Goal: Task Accomplishment & Management: Use online tool/utility

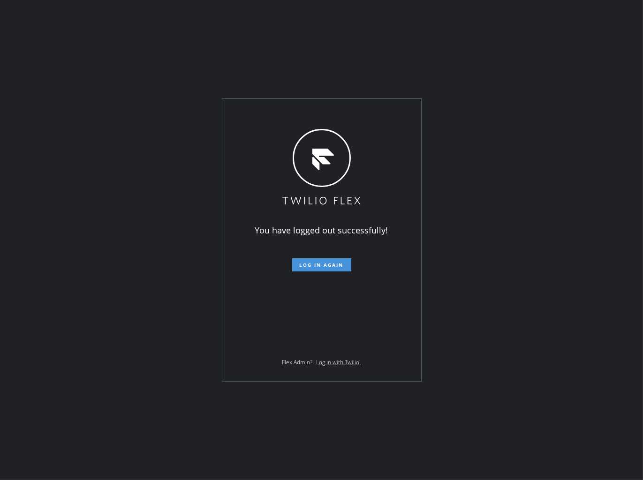
click at [340, 266] on span "Log in again" at bounding box center [322, 265] width 44 height 7
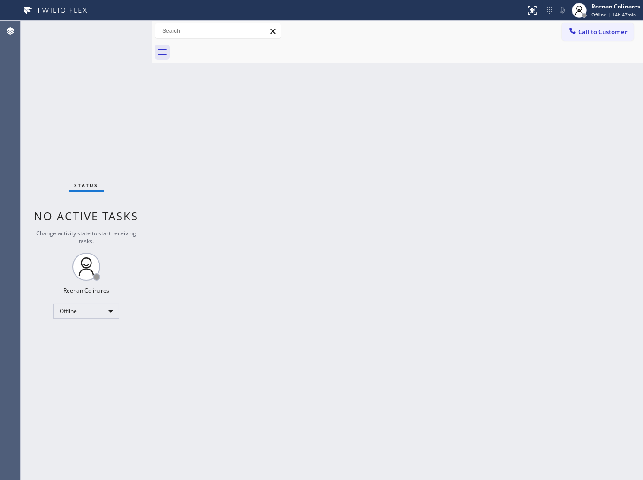
click at [509, 103] on div "Back to Dashboard Change Sender ID Customers Technicians Select a contact Outbo…" at bounding box center [397, 251] width 491 height 460
click at [601, 8] on div "Reenan Colinares" at bounding box center [615, 6] width 49 height 8
click at [569, 48] on button "Available" at bounding box center [596, 50] width 94 height 12
click at [424, 96] on div "Back to Dashboard Change Sender ID Customers Technicians Select a contact Outbo…" at bounding box center [397, 251] width 491 height 460
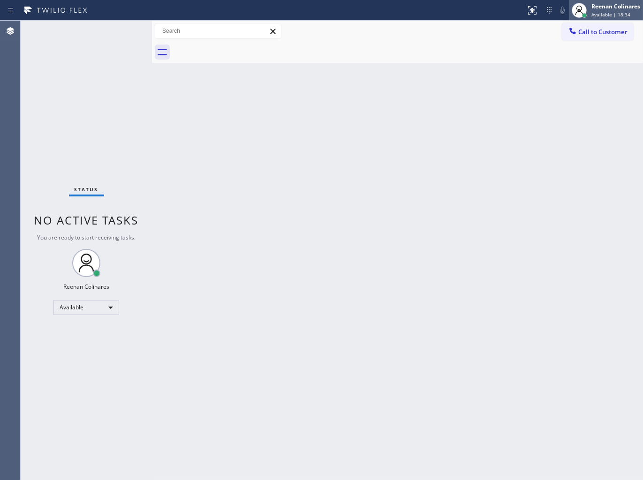
click at [604, 15] on span "Available | 18:34" at bounding box center [610, 14] width 39 height 7
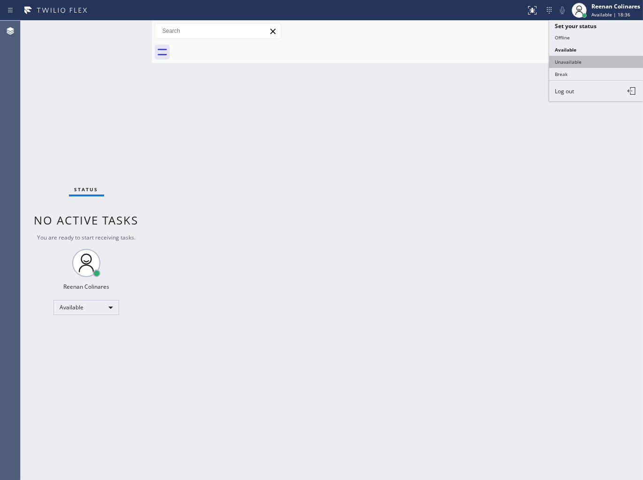
click at [562, 60] on button "Unavailable" at bounding box center [596, 62] width 94 height 12
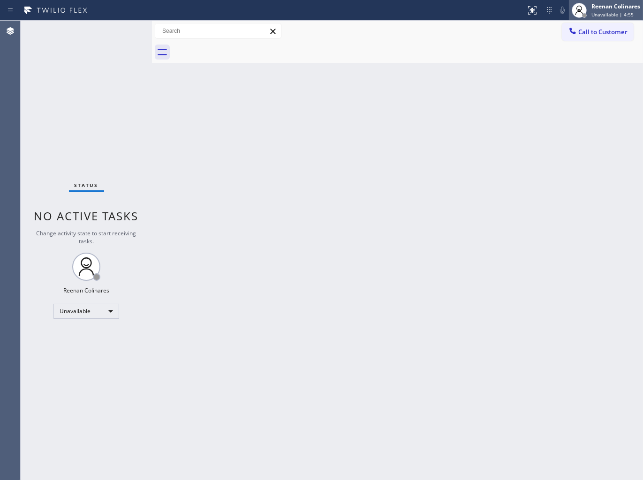
click at [608, 12] on span "Unavailable | 4:55" at bounding box center [612, 14] width 42 height 7
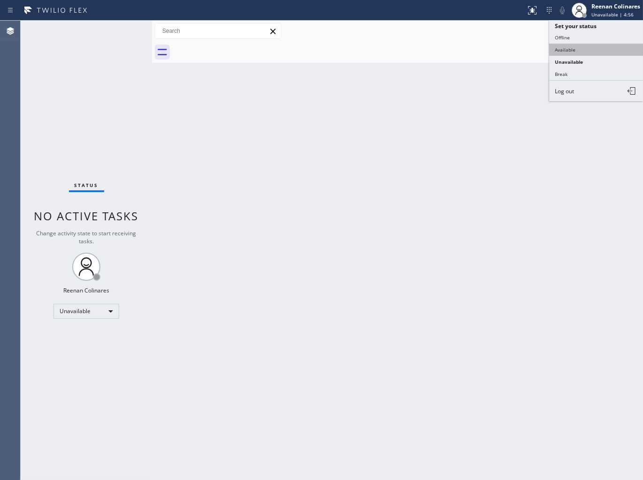
click at [569, 45] on button "Available" at bounding box center [596, 50] width 94 height 12
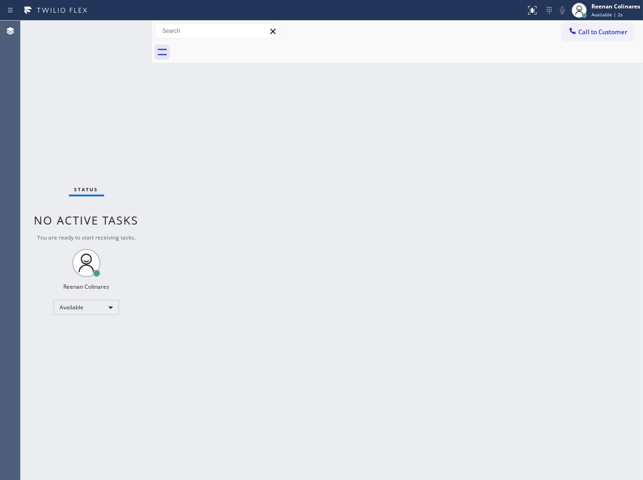
click at [386, 121] on div "Back to Dashboard Change Sender ID Customers Technicians Select a contact Outbo…" at bounding box center [397, 251] width 491 height 460
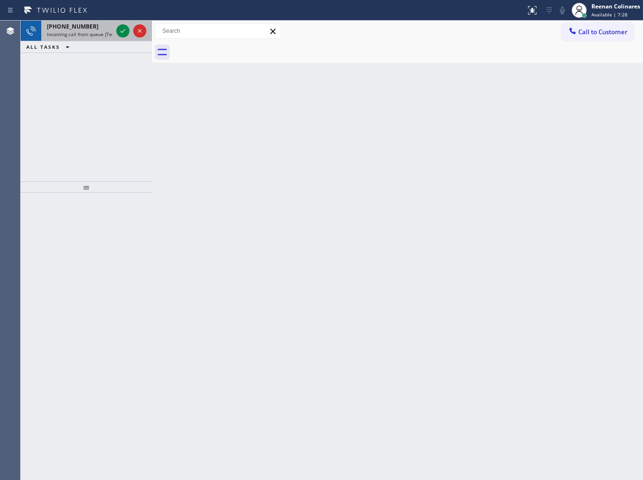
click at [102, 30] on div "[PHONE_NUMBER]" at bounding box center [80, 27] width 66 height 8
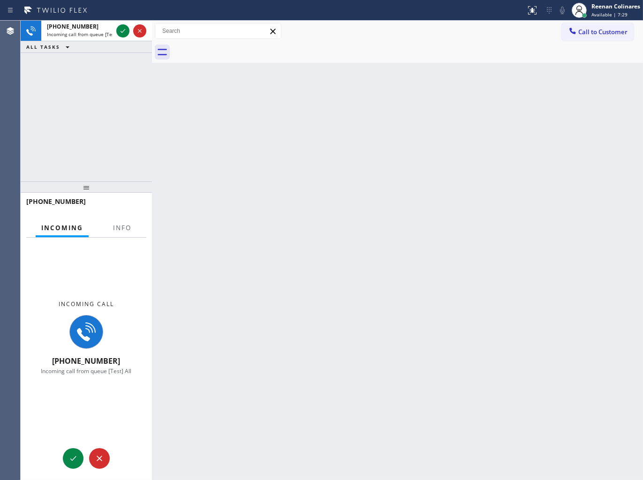
drag, startPoint x: 151, startPoint y: 29, endPoint x: 249, endPoint y: 41, distance: 98.3
click at [152, 40] on div at bounding box center [152, 251] width 0 height 460
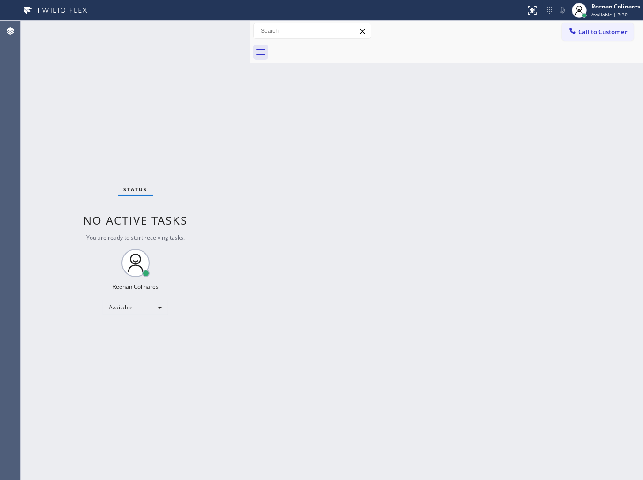
click at [193, 224] on div "Status No active tasks You are ready to start receiving tasks. Reenan Colinares…" at bounding box center [136, 251] width 230 height 460
click at [160, 158] on div "Status No active tasks You are ready to start receiving tasks. Reenan Colinares…" at bounding box center [136, 251] width 230 height 460
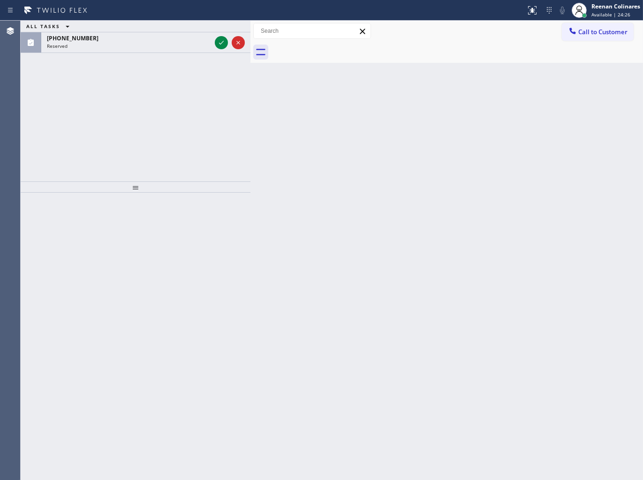
click at [140, 53] on div "ALL TASKS ALL TASKS ACTIVE TASKS TASKS IN WRAP UP [PHONE_NUMBER] Reserved" at bounding box center [136, 101] width 230 height 161
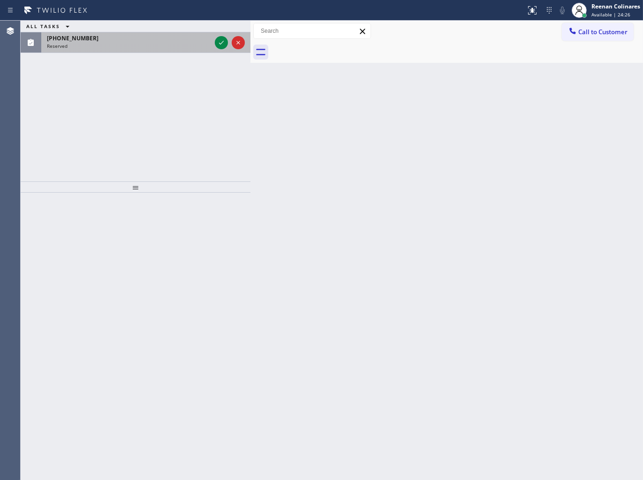
click at [143, 49] on div "[PHONE_NUMBER] Reserved" at bounding box center [127, 42] width 172 height 21
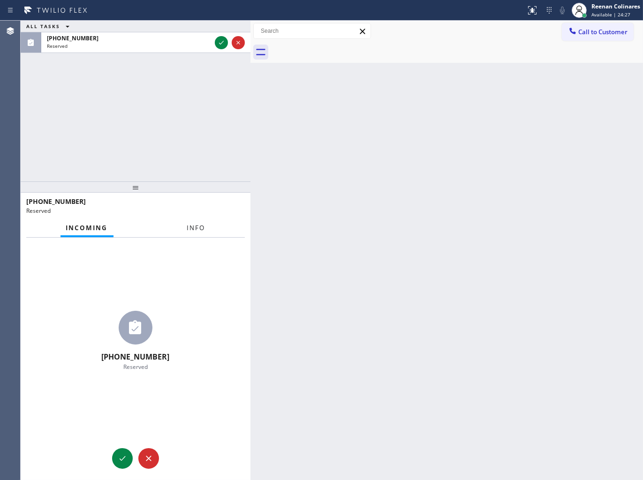
click at [202, 226] on span "Info" at bounding box center [196, 228] width 18 height 8
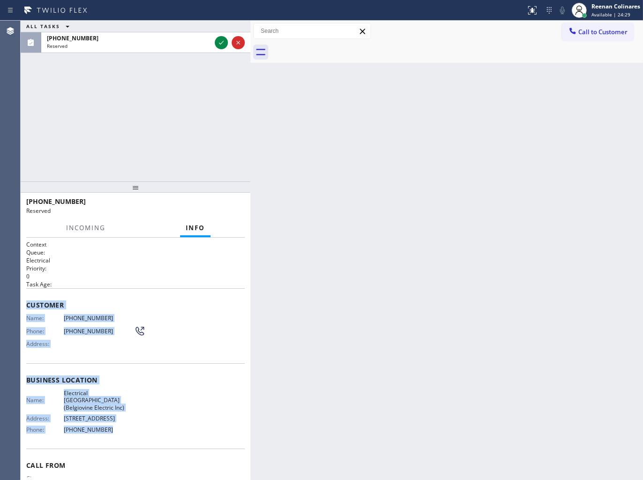
copy div "Customer Name: [PHONE_NUMBER] Phone: [PHONE_NUMBER] Address: Business location …"
drag, startPoint x: 27, startPoint y: 304, endPoint x: 207, endPoint y: 447, distance: 229.9
click at [198, 447] on div "Context Queue: Electrical Priority: 0 Task Age: Customer Name: [PHONE_NUMBER] P…" at bounding box center [135, 380] width 219 height 279
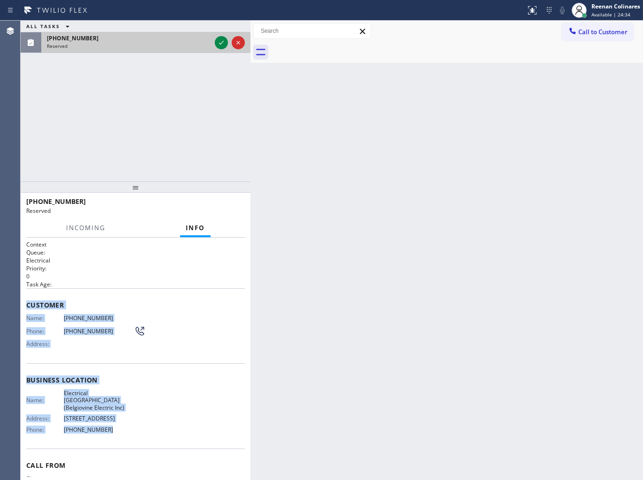
click at [214, 46] on div at bounding box center [230, 42] width 34 height 21
click at [216, 45] on icon at bounding box center [221, 42] width 11 height 11
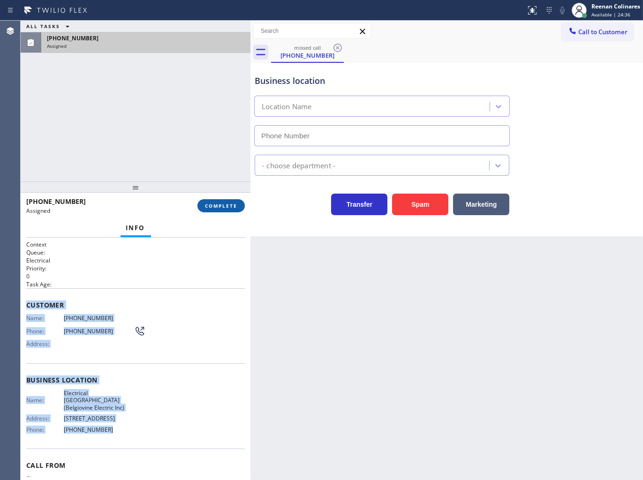
type input "[PHONE_NUMBER]"
click at [230, 204] on span "COMPLETE" at bounding box center [221, 206] width 32 height 7
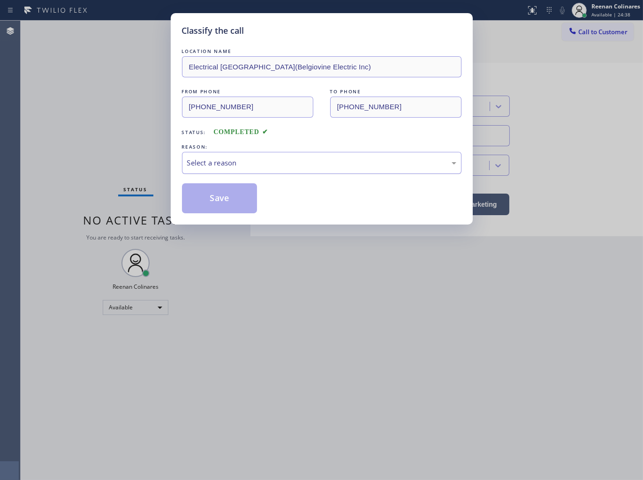
click at [281, 159] on div "Select a reason" at bounding box center [321, 163] width 269 height 11
click at [228, 202] on button "Save" at bounding box center [219, 198] width 75 height 30
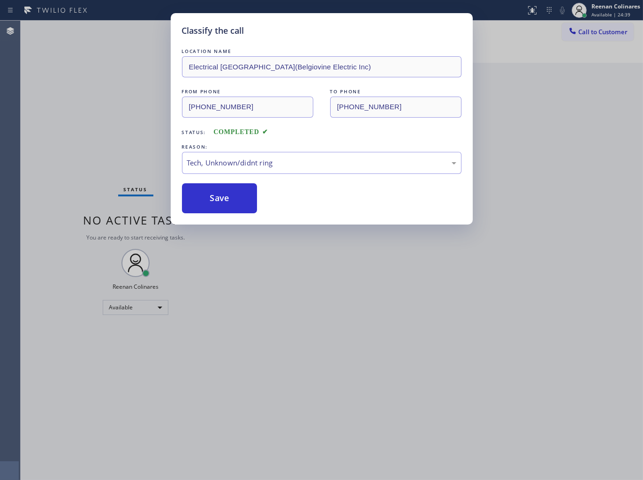
click at [49, 141] on div "Classify the call LOCATION NAME Electrical [GEOGRAPHIC_DATA](Belgiovine Electri…" at bounding box center [321, 240] width 643 height 480
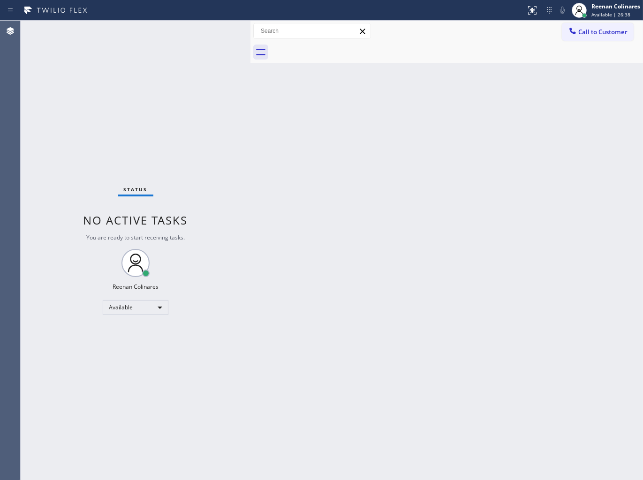
click at [433, 92] on div "Back to Dashboard Change Sender ID Customers Technicians Select a contact Outbo…" at bounding box center [446, 251] width 392 height 460
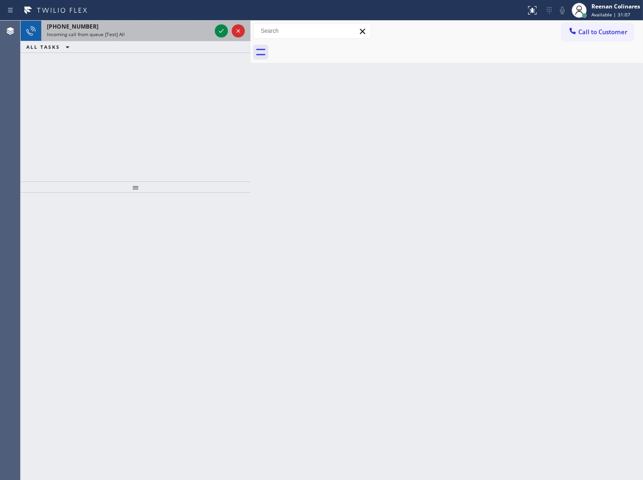
click at [153, 33] on div "Incoming call from queue [Test] All" at bounding box center [129, 34] width 164 height 7
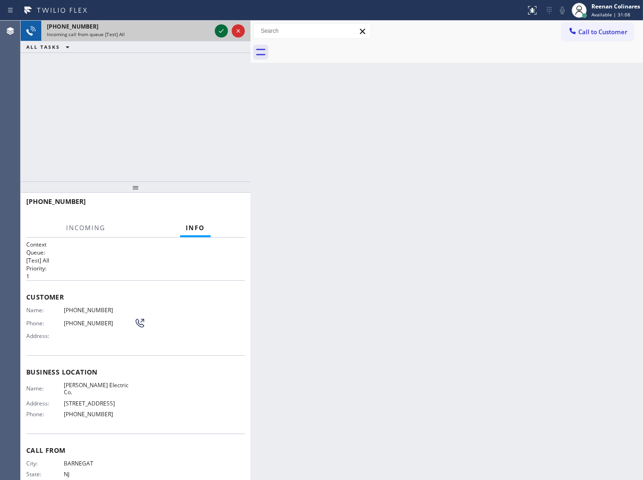
click at [216, 30] on div at bounding box center [221, 30] width 13 height 11
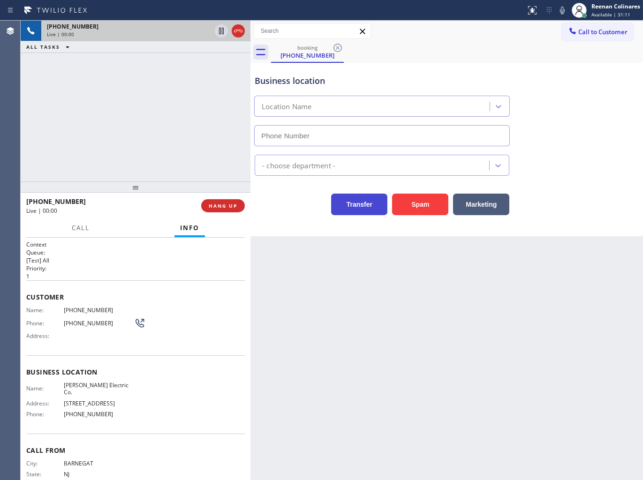
type input "[PHONE_NUMBER]"
click at [560, 12] on icon at bounding box center [562, 11] width 5 height 8
click at [563, 10] on icon at bounding box center [562, 10] width 11 height 11
drag, startPoint x: 564, startPoint y: 11, endPoint x: 507, endPoint y: 36, distance: 62.1
click at [564, 11] on icon at bounding box center [562, 10] width 11 height 11
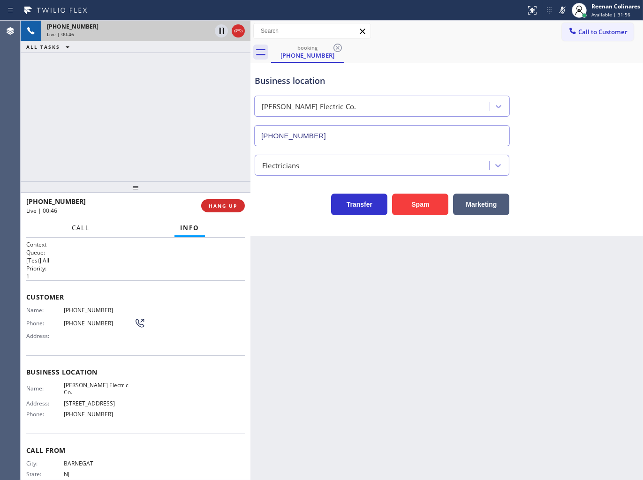
click at [87, 225] on span "Call" at bounding box center [81, 228] width 18 height 8
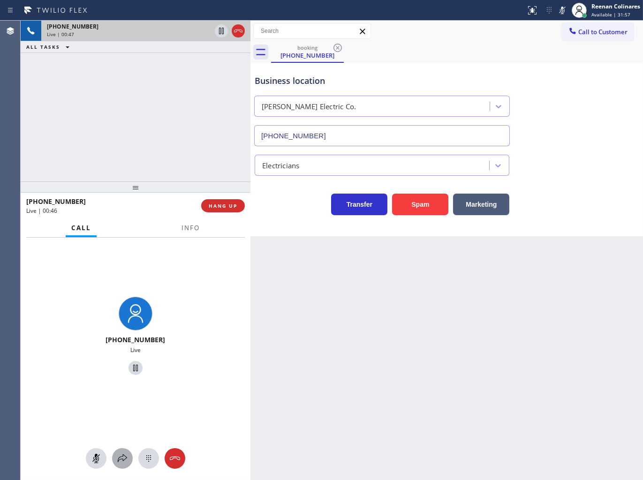
click at [124, 456] on icon at bounding box center [122, 458] width 11 height 11
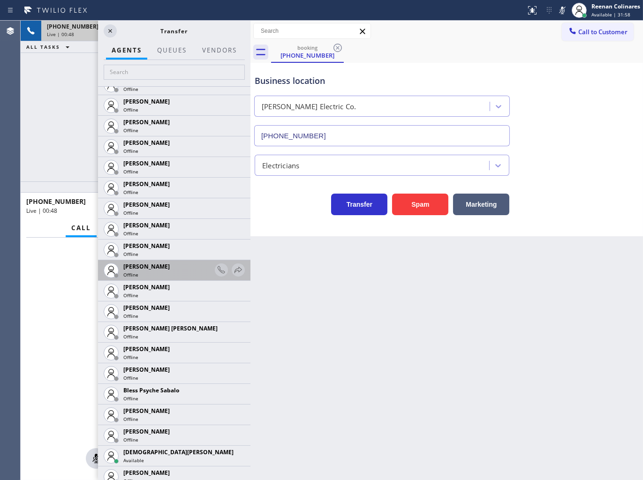
scroll to position [156, 0]
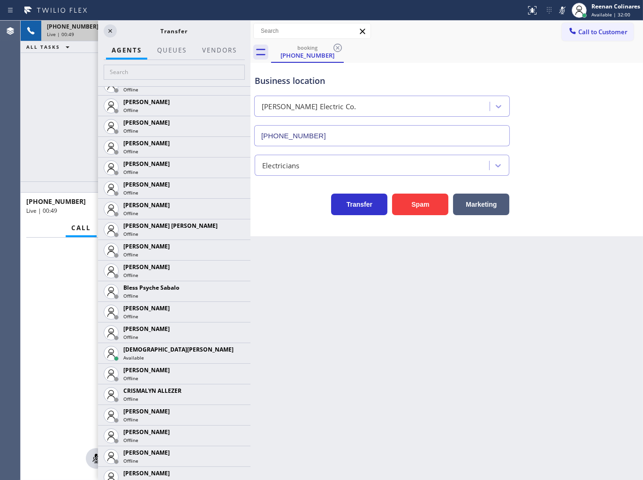
click at [0, 0] on div at bounding box center [0, 0] width 0 height 0
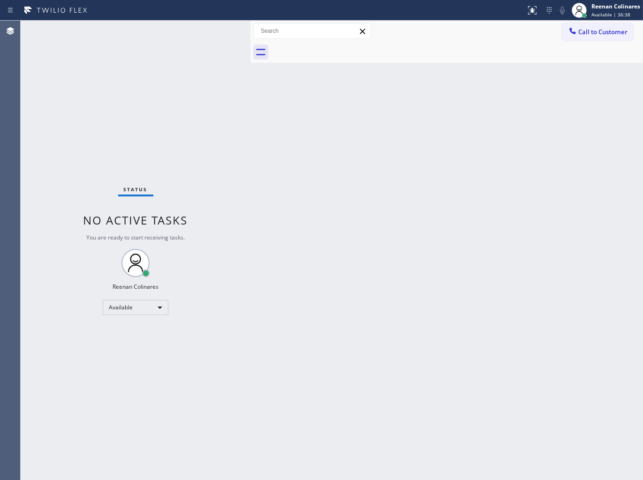
click at [462, 249] on div "Back to Dashboard Change Sender ID Customers Technicians Select a contact Outbo…" at bounding box center [446, 251] width 392 height 460
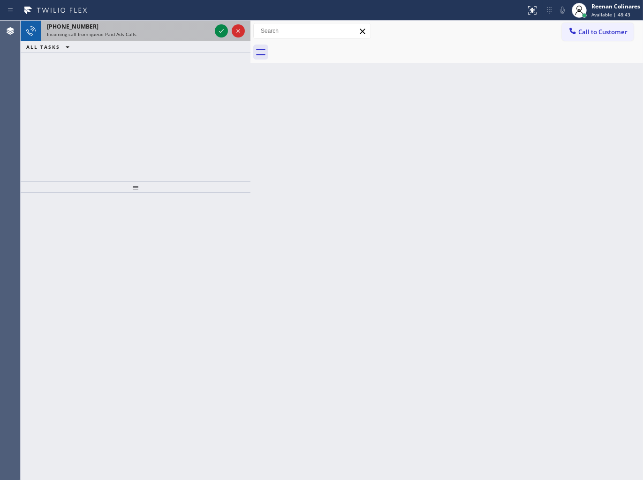
click at [125, 26] on div "[PHONE_NUMBER]" at bounding box center [129, 27] width 164 height 8
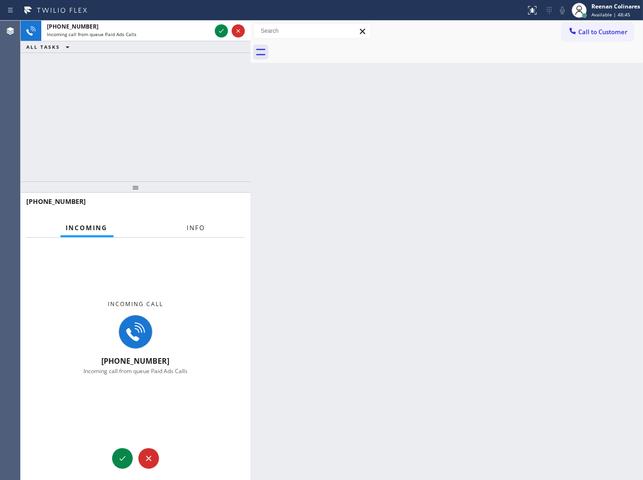
click at [199, 221] on button "Info" at bounding box center [196, 228] width 30 height 18
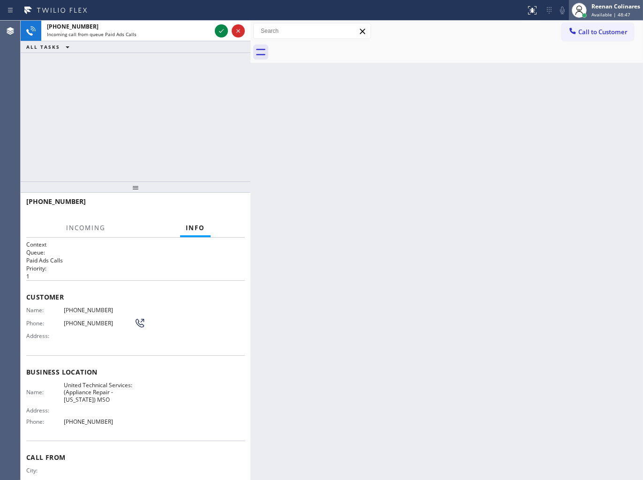
click at [598, 7] on div "Reenan Colinares" at bounding box center [615, 6] width 49 height 8
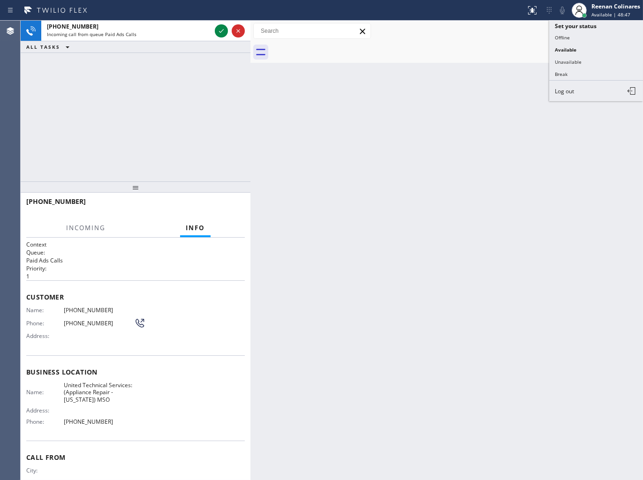
click at [566, 61] on button "Unavailable" at bounding box center [596, 62] width 94 height 12
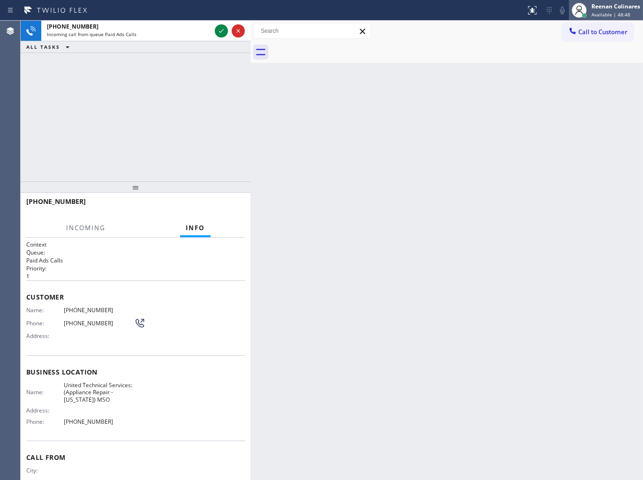
click at [603, 7] on div "Reenan Colinares" at bounding box center [615, 6] width 49 height 8
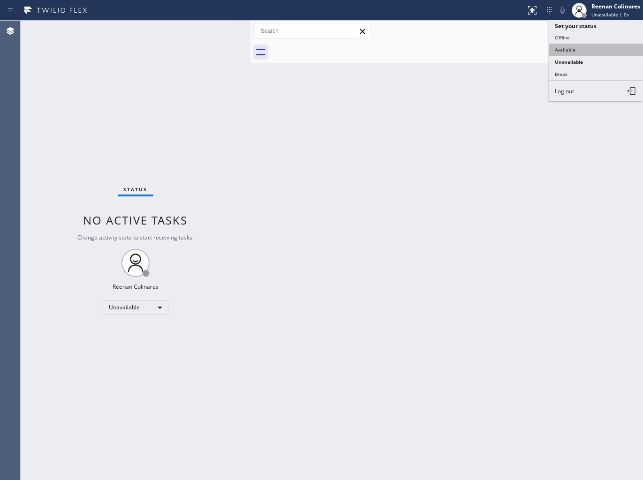
click at [569, 47] on button "Available" at bounding box center [596, 50] width 94 height 12
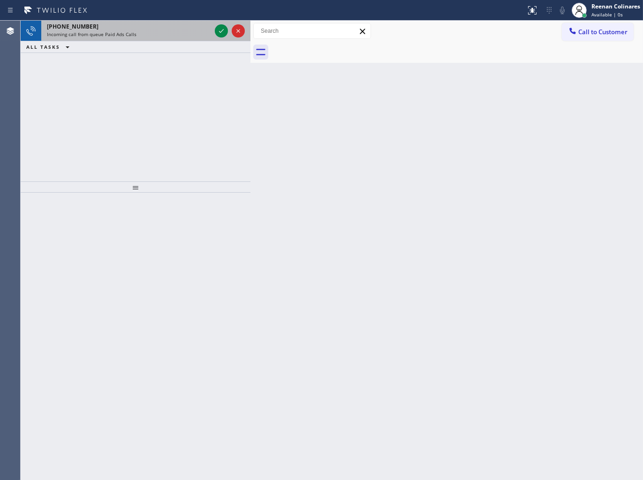
click at [158, 24] on div "[PHONE_NUMBER]" at bounding box center [129, 27] width 164 height 8
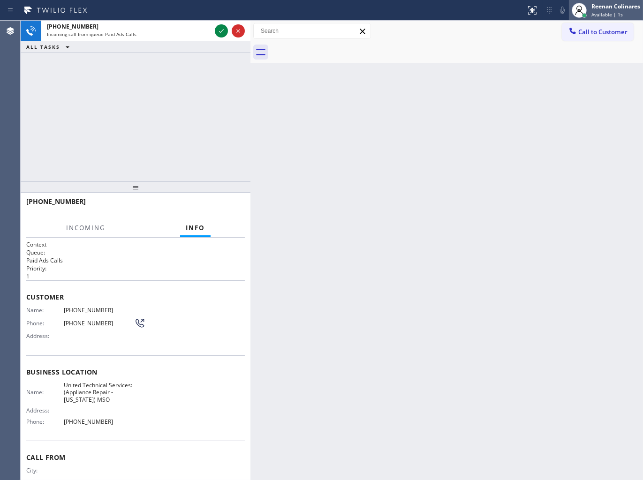
click at [608, 8] on div "Reenan Colinares" at bounding box center [615, 6] width 49 height 8
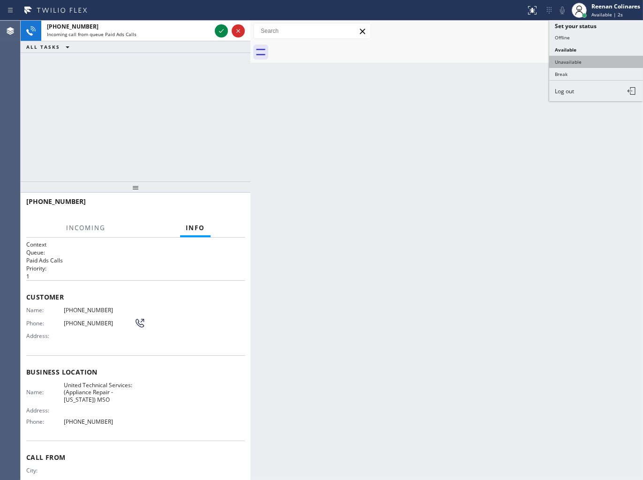
click at [573, 63] on button "Unavailable" at bounding box center [596, 62] width 94 height 12
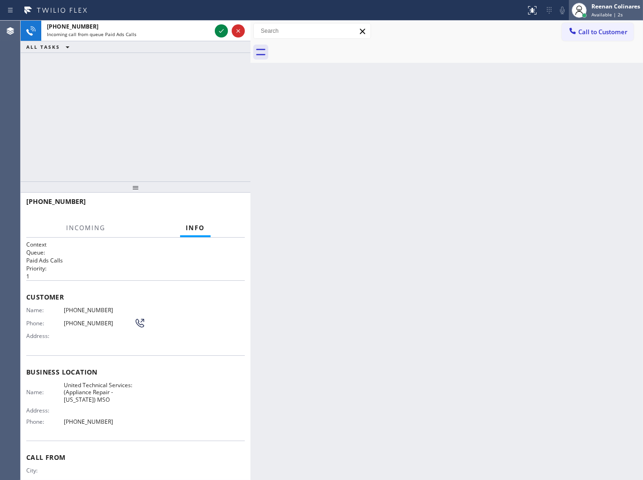
click at [608, 8] on div "Reenan Colinares" at bounding box center [615, 6] width 49 height 8
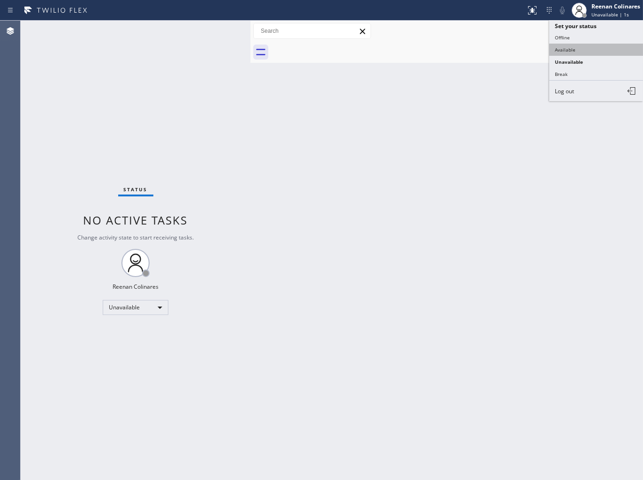
click at [563, 47] on button "Available" at bounding box center [596, 50] width 94 height 12
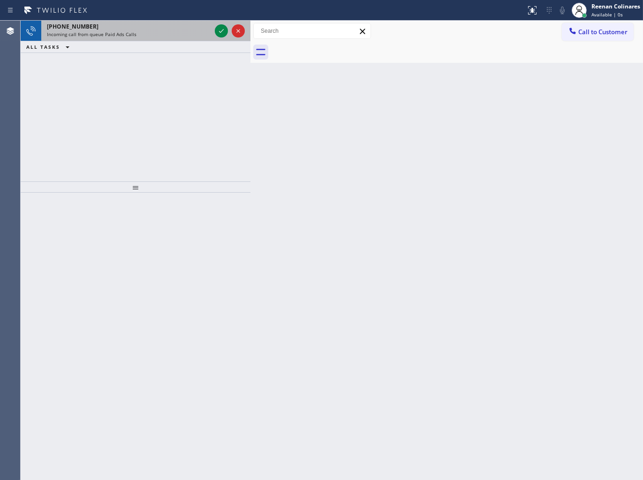
click at [129, 29] on div "[PHONE_NUMBER]" at bounding box center [129, 27] width 164 height 8
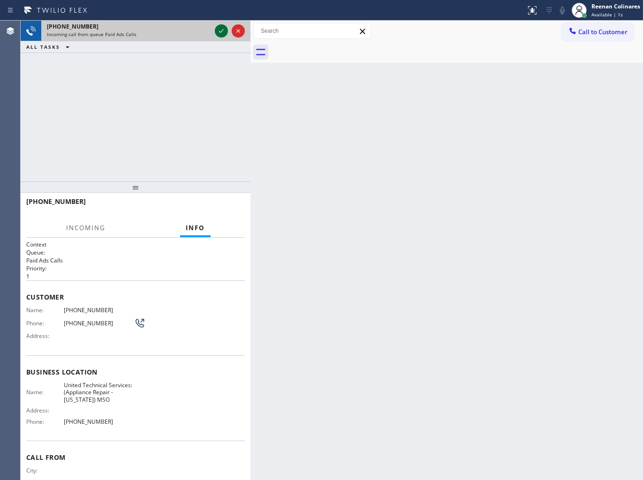
click at [219, 32] on icon at bounding box center [221, 31] width 5 height 4
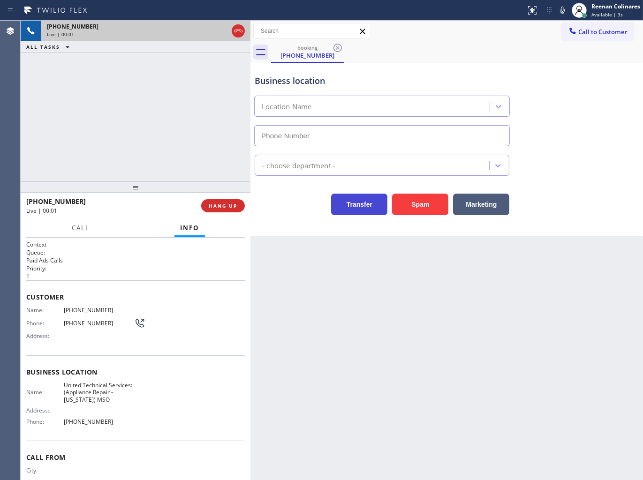
type input "[PHONE_NUMBER]"
click at [564, 13] on icon at bounding box center [562, 10] width 11 height 11
click at [563, 8] on rect at bounding box center [562, 9] width 7 height 7
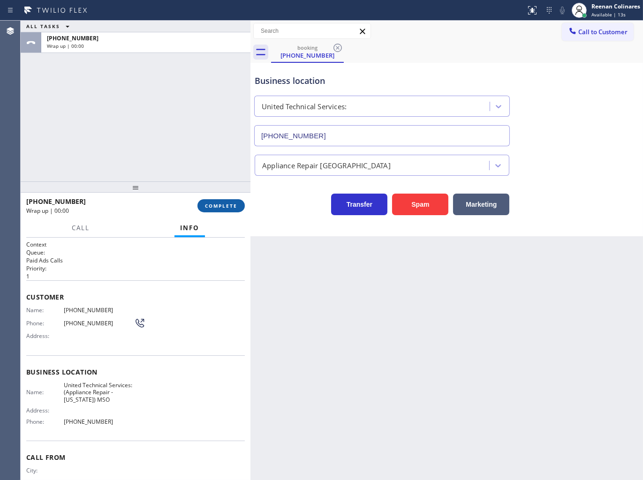
click at [229, 205] on span "COMPLETE" at bounding box center [221, 206] width 32 height 7
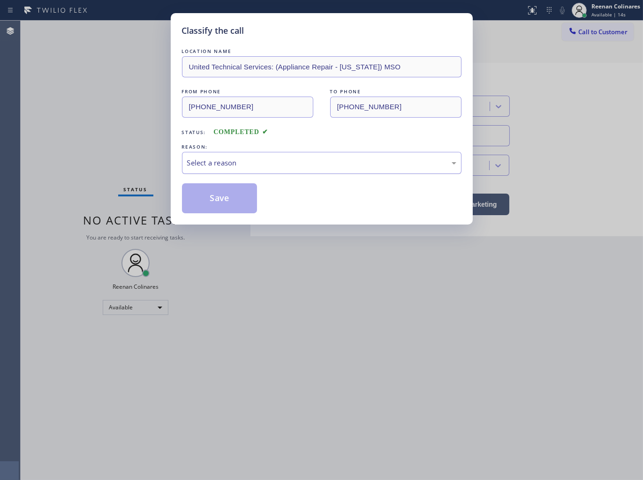
click at [256, 161] on div "Select a reason" at bounding box center [321, 163] width 269 height 11
click at [205, 199] on button "Save" at bounding box center [219, 198] width 75 height 30
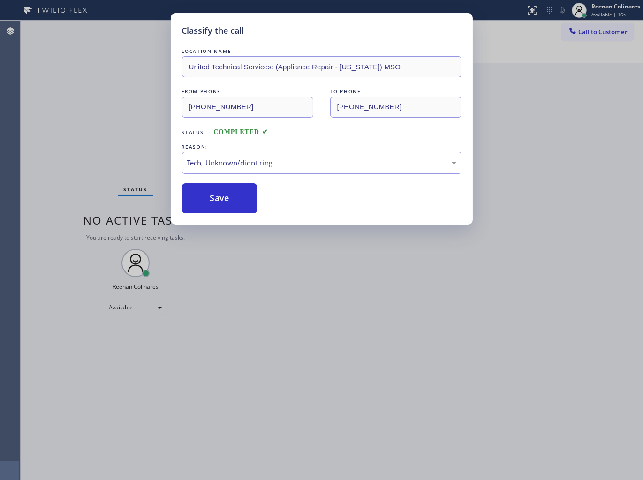
click at [79, 148] on div "Classify the call LOCATION NAME United Technical Services: (Appliance Repair - …" at bounding box center [321, 240] width 643 height 480
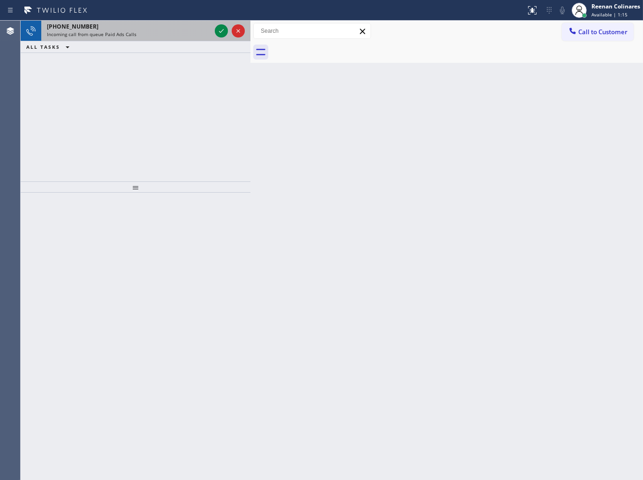
click at [155, 38] on div "[PHONE_NUMBER] Incoming call from queue Paid Ads Calls" at bounding box center [127, 31] width 172 height 21
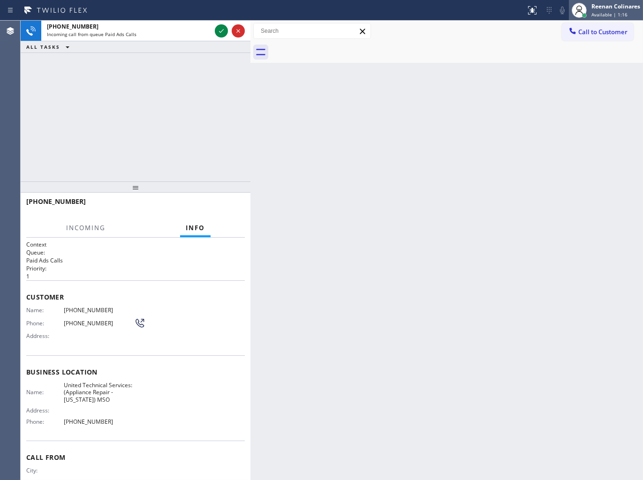
click at [616, 6] on div "Reenan Colinares" at bounding box center [615, 6] width 49 height 8
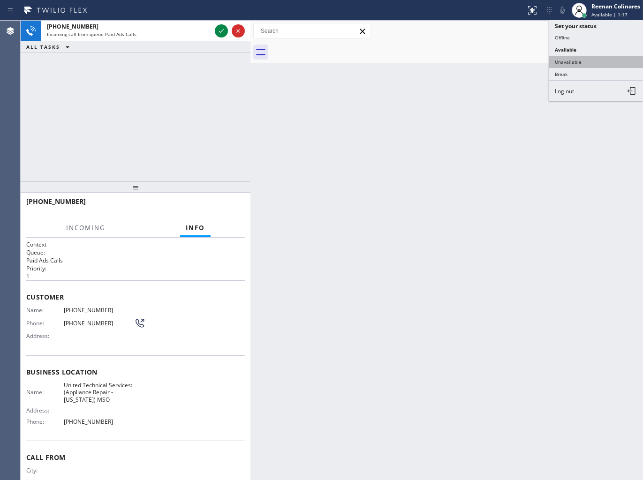
drag, startPoint x: 571, startPoint y: 59, endPoint x: 583, endPoint y: 41, distance: 20.9
click at [572, 59] on button "Unavailable" at bounding box center [596, 62] width 94 height 12
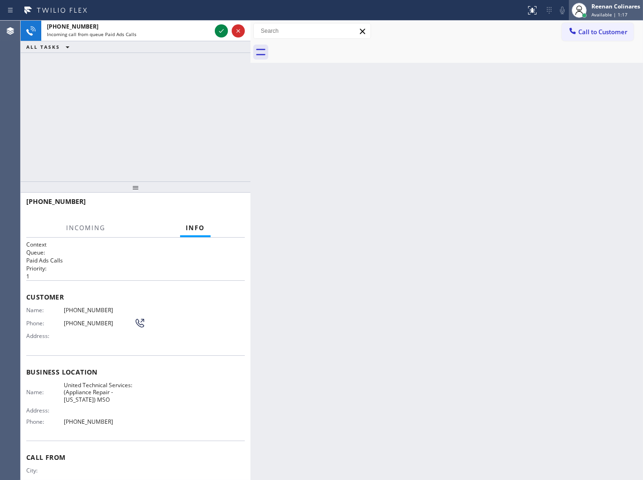
click at [604, 12] on span "Available | 1:17" at bounding box center [609, 14] width 36 height 7
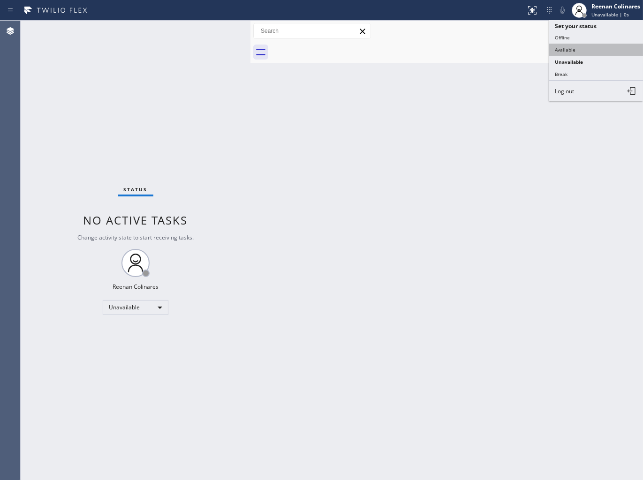
click at [571, 48] on button "Available" at bounding box center [596, 50] width 94 height 12
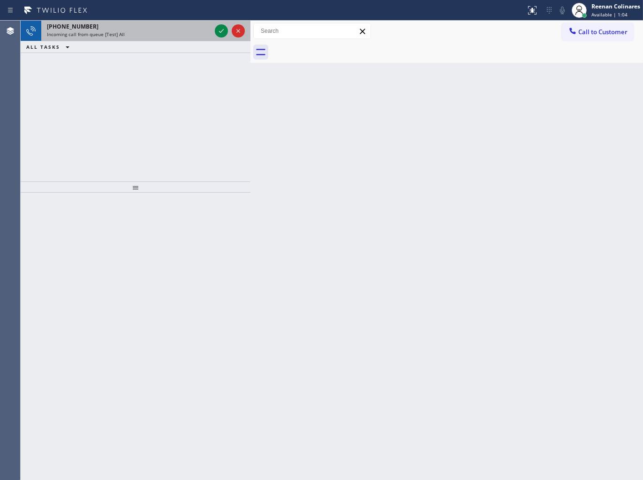
click at [160, 36] on div "Incoming call from queue [Test] All" at bounding box center [129, 34] width 164 height 7
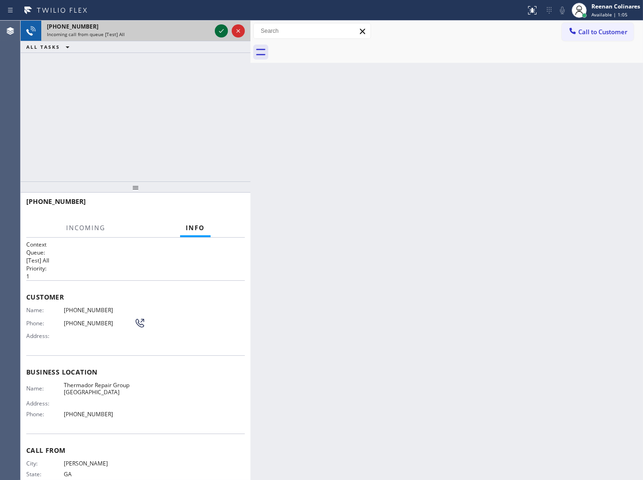
click at [222, 32] on icon at bounding box center [221, 30] width 11 height 11
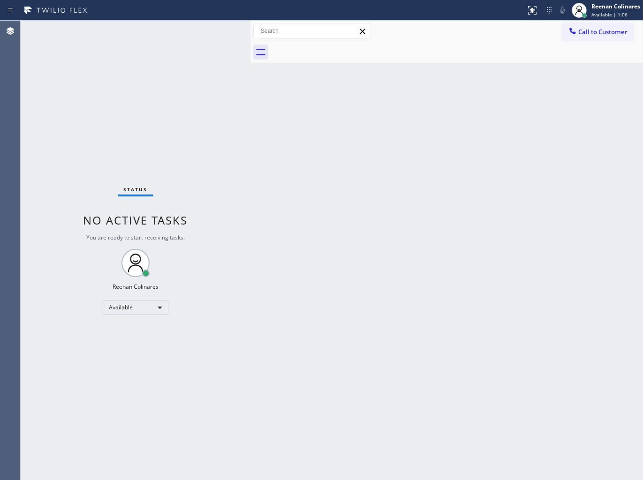
click at [222, 32] on div "Status No active tasks You are ready to start receiving tasks. Reenan Colinares…" at bounding box center [136, 251] width 230 height 460
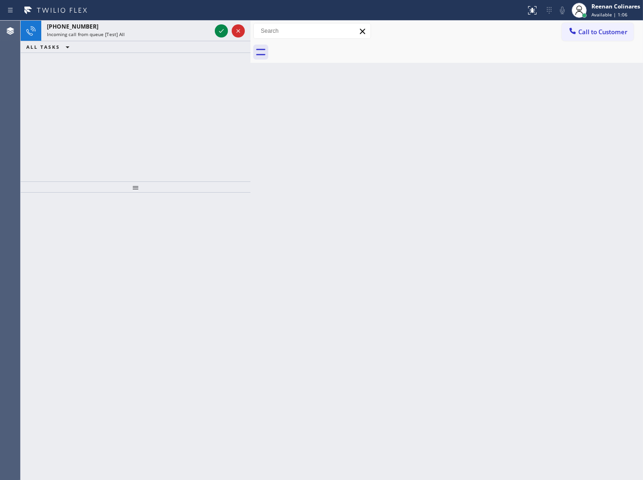
click at [222, 32] on icon at bounding box center [221, 30] width 11 height 11
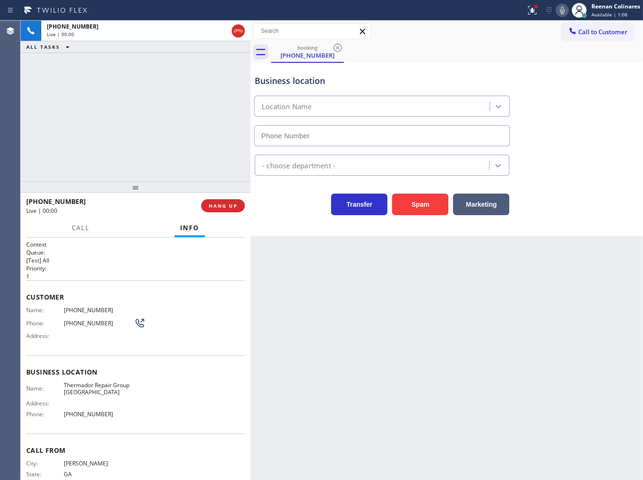
type input "[PHONE_NUMBER]"
click at [415, 206] on button "Spam" at bounding box center [420, 205] width 56 height 22
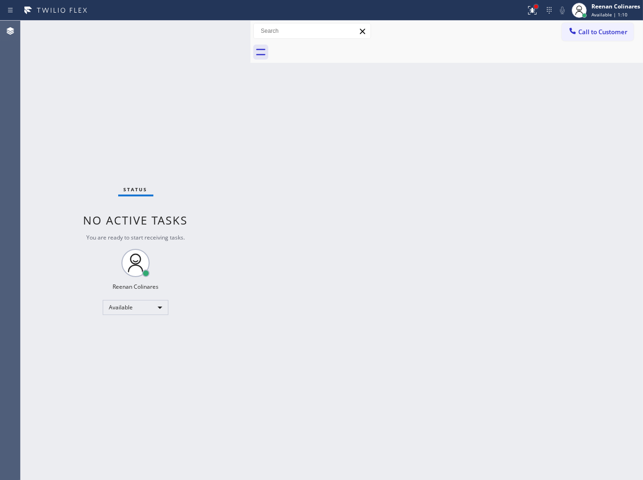
click at [535, 8] on div at bounding box center [536, 7] width 4 height 4
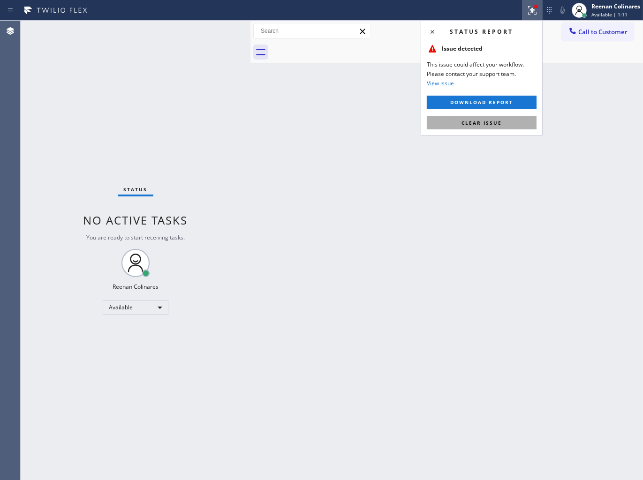
click at [467, 121] on span "Clear issue" at bounding box center [481, 123] width 40 height 7
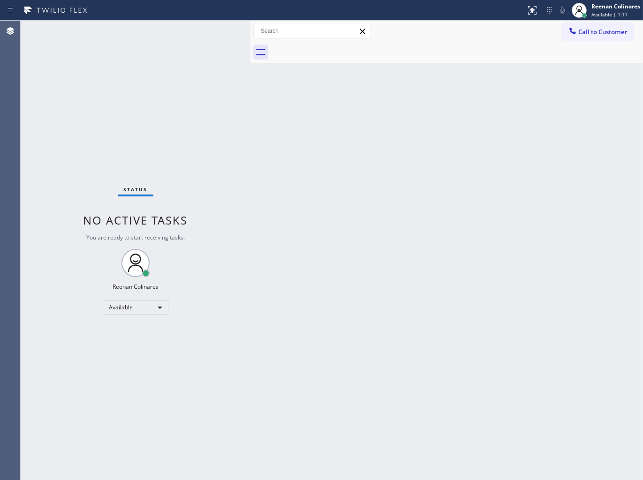
drag, startPoint x: 345, startPoint y: 130, endPoint x: 336, endPoint y: 133, distance: 8.8
click at [344, 131] on div "Back to Dashboard Change Sender ID Customers Technicians Select a contact Outbo…" at bounding box center [446, 251] width 392 height 460
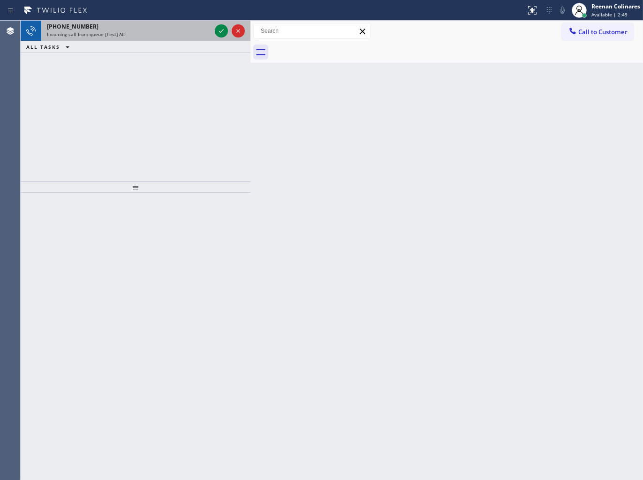
click at [139, 27] on div "[PHONE_NUMBER]" at bounding box center [129, 27] width 164 height 8
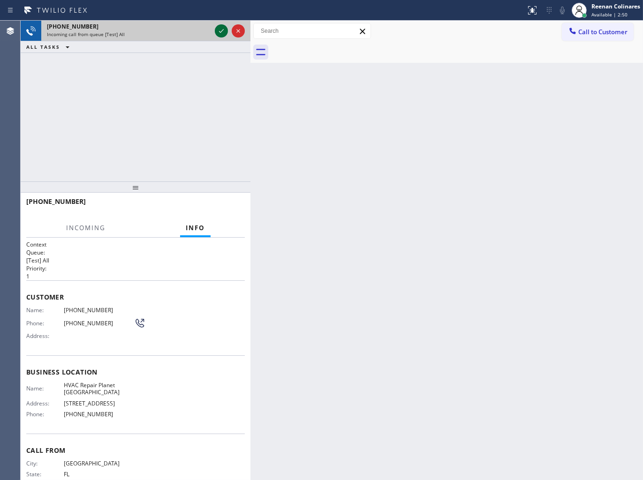
click at [219, 29] on icon at bounding box center [221, 30] width 11 height 11
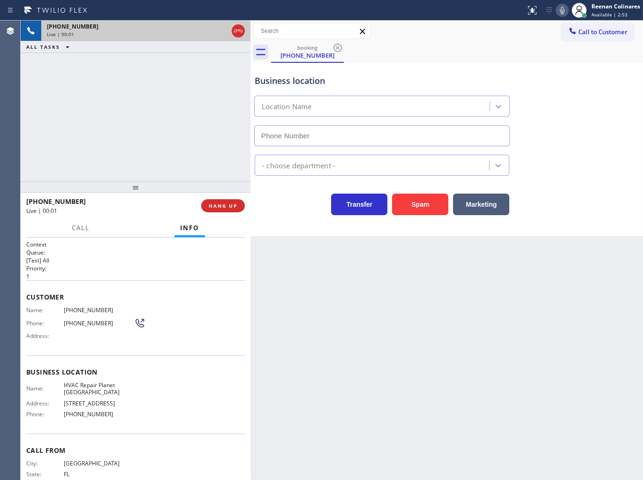
type input "[PHONE_NUMBER]"
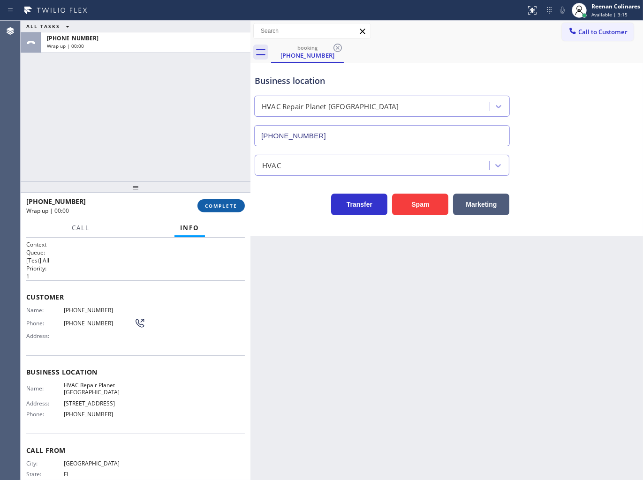
click at [235, 208] on span "COMPLETE" at bounding box center [221, 206] width 32 height 7
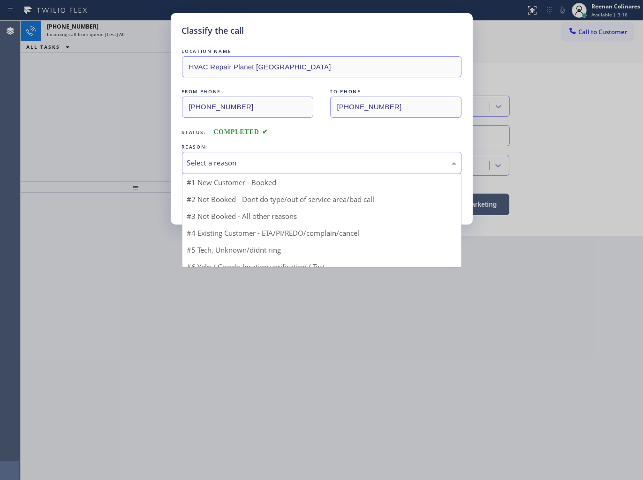
click at [272, 159] on div "Select a reason" at bounding box center [321, 163] width 269 height 11
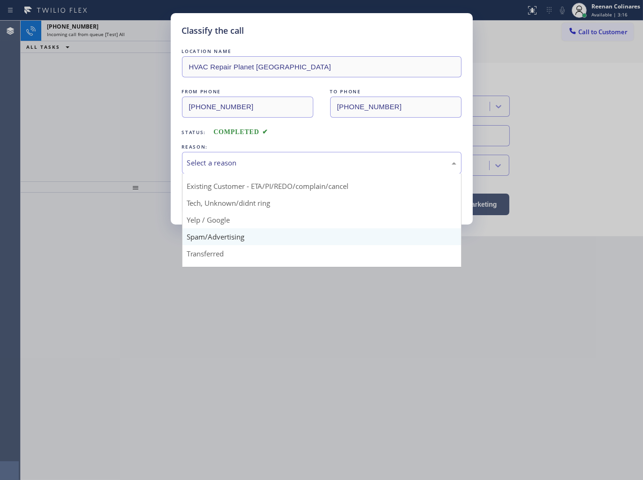
scroll to position [59, 0]
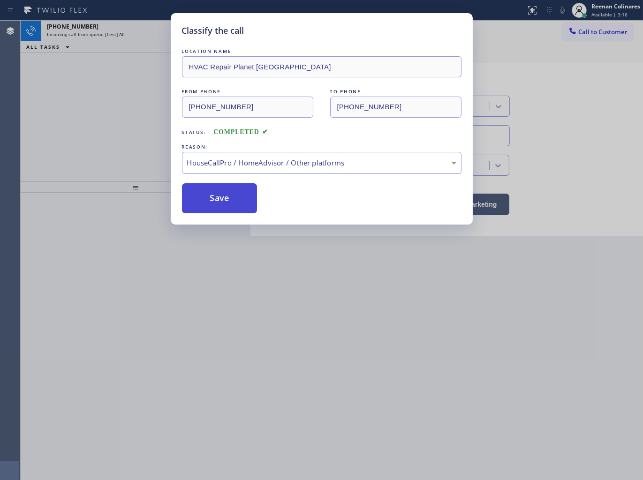
click at [217, 199] on button "Save" at bounding box center [219, 198] width 75 height 30
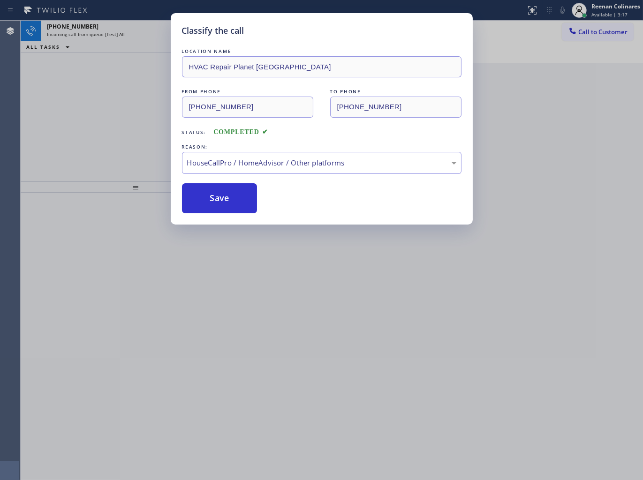
drag, startPoint x: 39, startPoint y: 106, endPoint x: 495, endPoint y: 0, distance: 468.2
click at [62, 100] on div "Classify the call LOCATION NAME HVAC Repair Planet [GEOGRAPHIC_DATA] FROM PHONE…" at bounding box center [321, 240] width 643 height 480
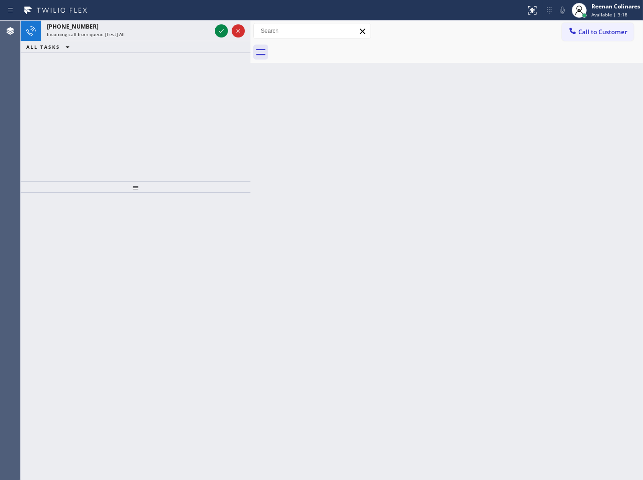
drag, startPoint x: 355, startPoint y: 145, endPoint x: 203, endPoint y: 91, distance: 161.4
click at [336, 139] on div "Back to Dashboard Change Sender ID Customers Technicians Select a contact Outbo…" at bounding box center [446, 251] width 392 height 460
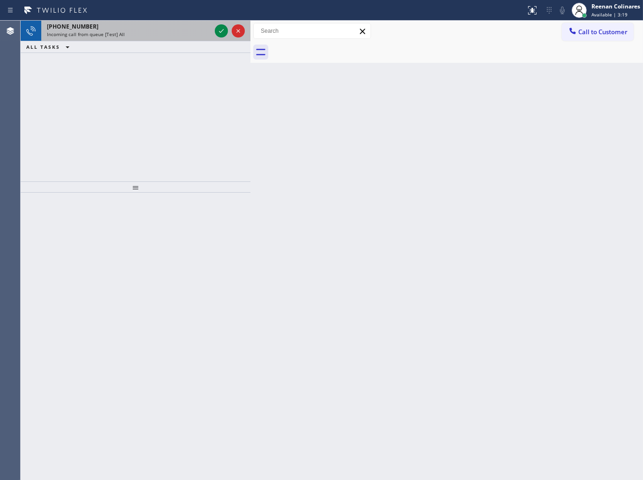
click at [127, 29] on div "[PHONE_NUMBER]" at bounding box center [129, 27] width 164 height 8
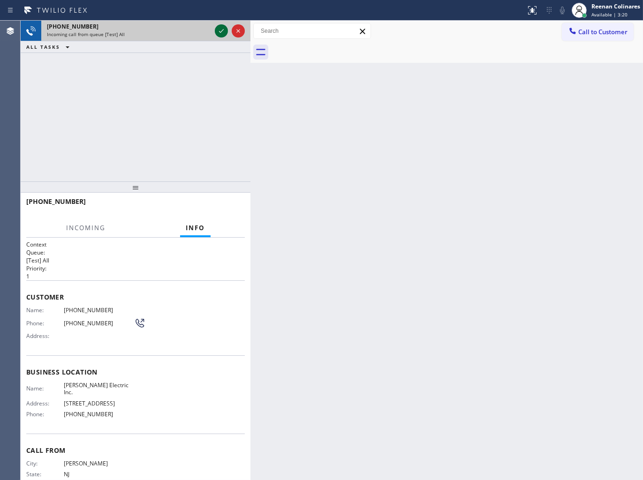
click at [218, 33] on icon at bounding box center [221, 30] width 11 height 11
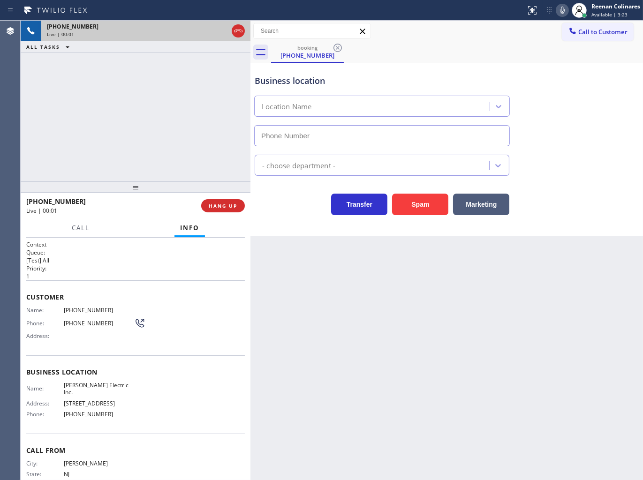
type input "[PHONE_NUMBER]"
click at [564, 10] on icon at bounding box center [562, 11] width 5 height 8
click at [561, 10] on rect at bounding box center [562, 9] width 7 height 7
click at [561, 11] on icon at bounding box center [562, 10] width 11 height 11
click at [74, 230] on span "Call" at bounding box center [81, 228] width 18 height 8
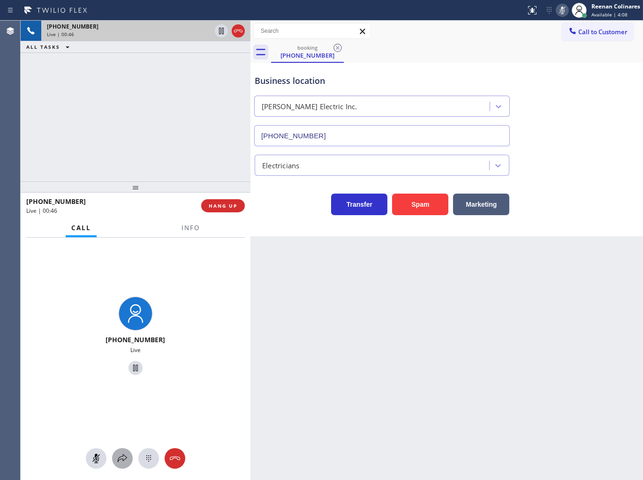
click at [124, 460] on icon at bounding box center [122, 458] width 11 height 11
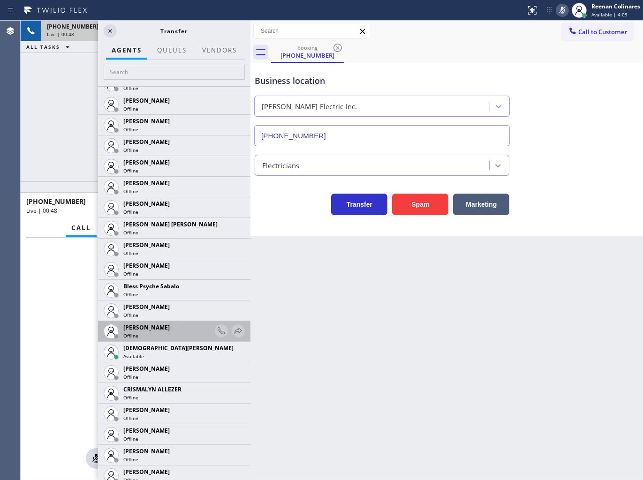
scroll to position [208, 0]
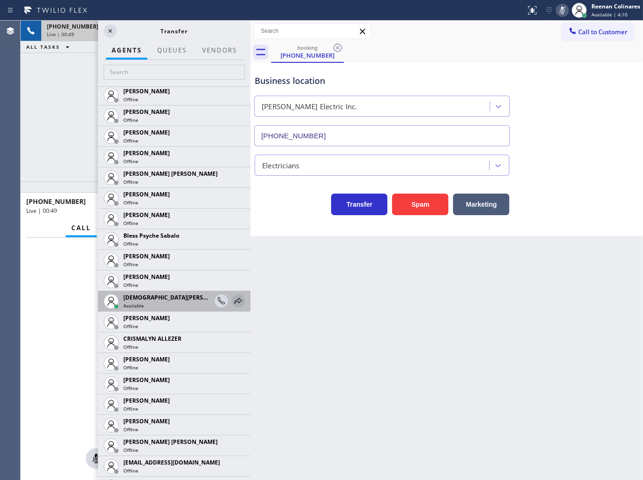
click at [233, 301] on icon at bounding box center [238, 300] width 11 height 11
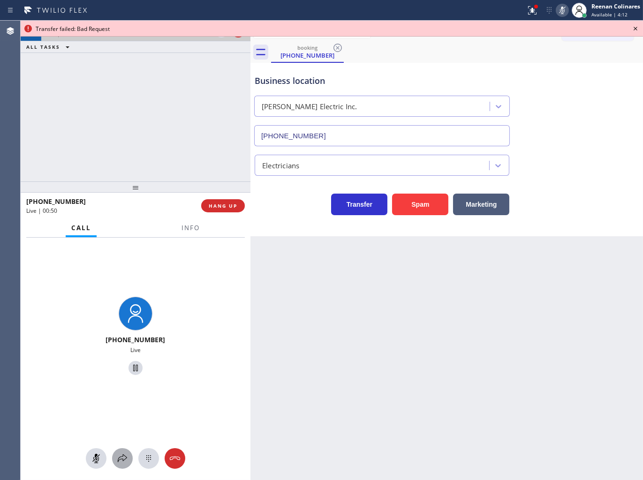
click at [121, 458] on icon at bounding box center [122, 458] width 11 height 11
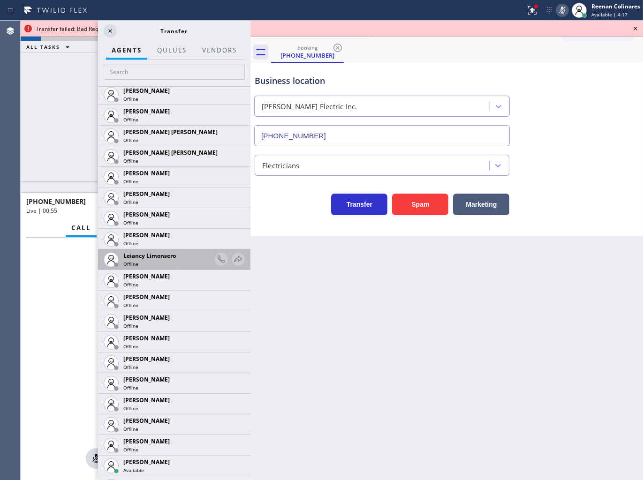
scroll to position [1354, 0]
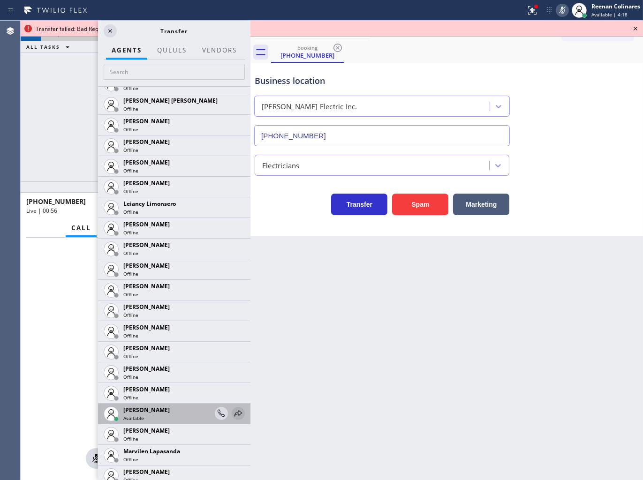
click at [233, 409] on icon at bounding box center [238, 413] width 11 height 11
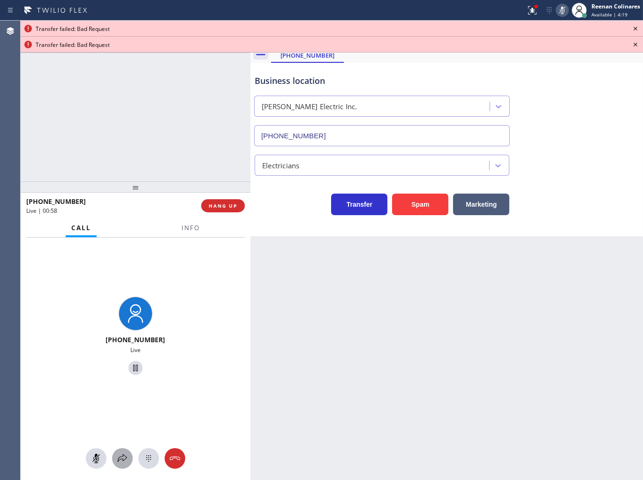
click at [119, 458] on icon at bounding box center [122, 458] width 11 height 11
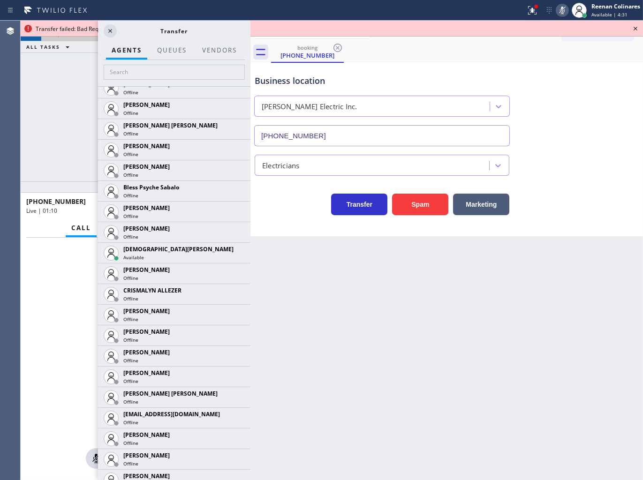
scroll to position [254, 0]
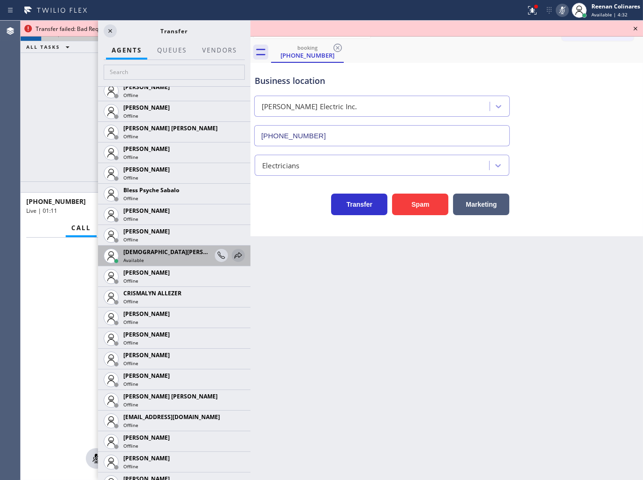
click at [233, 255] on icon at bounding box center [238, 255] width 11 height 11
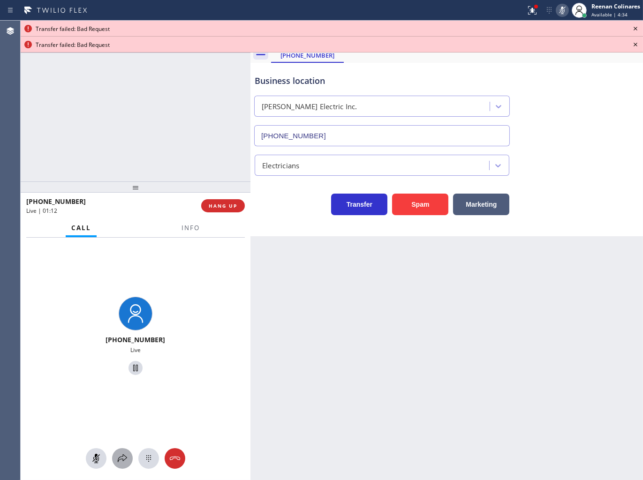
click at [118, 464] on icon at bounding box center [122, 458] width 11 height 11
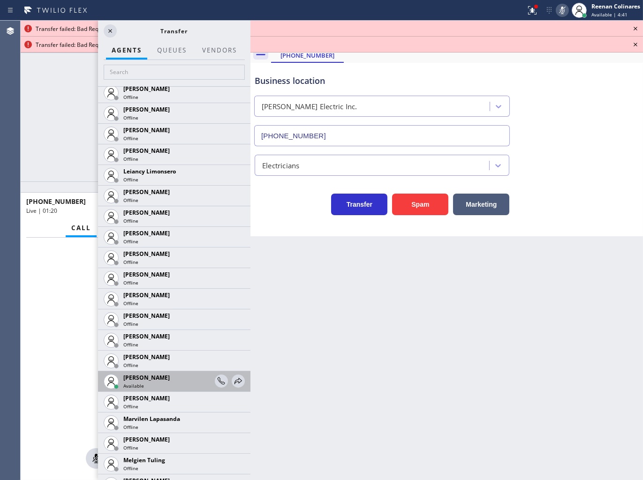
scroll to position [1390, 0]
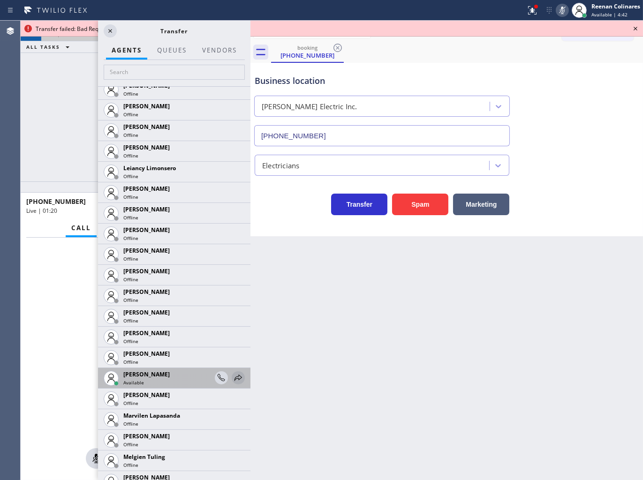
click at [234, 376] on icon at bounding box center [238, 378] width 8 height 6
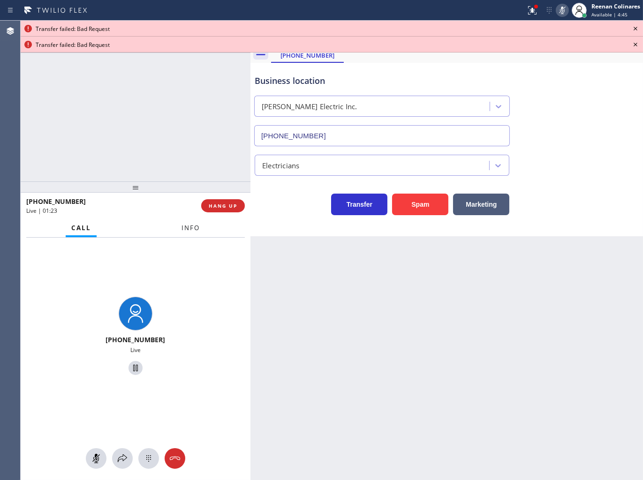
click at [189, 232] on span "Info" at bounding box center [190, 228] width 18 height 8
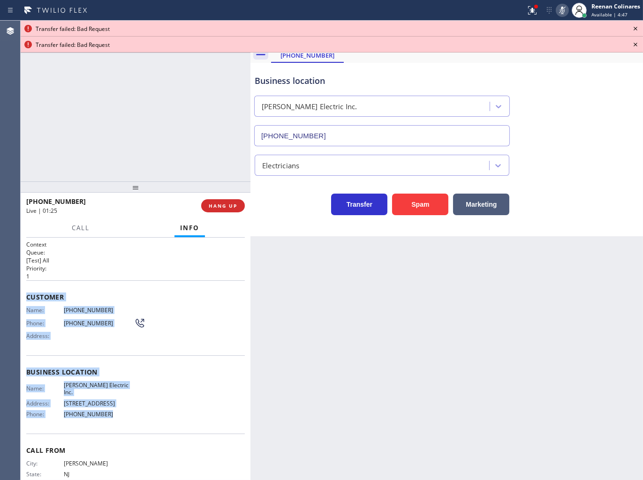
copy div "Customer Name: [PHONE_NUMBER] Phone: [PHONE_NUMBER] Address: Business location …"
drag, startPoint x: 22, startPoint y: 290, endPoint x: 188, endPoint y: 436, distance: 221.6
click at [174, 437] on div "Context Queue: [Test] All Priority: 1 Customer Name: [PHONE_NUMBER] Phone: [PHO…" at bounding box center [136, 359] width 230 height 243
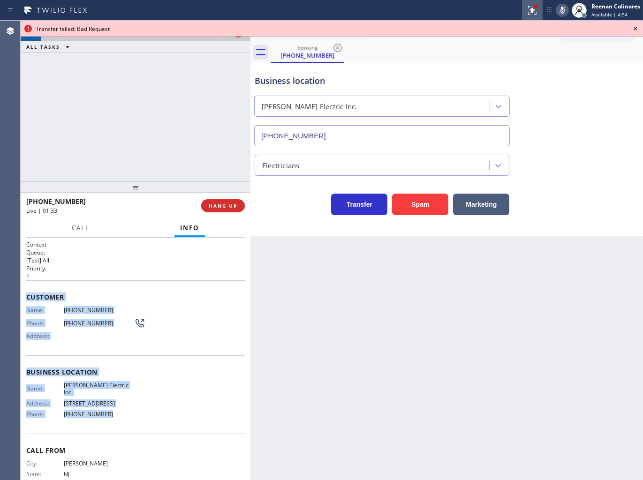
click at [533, 8] on icon at bounding box center [532, 10] width 11 height 11
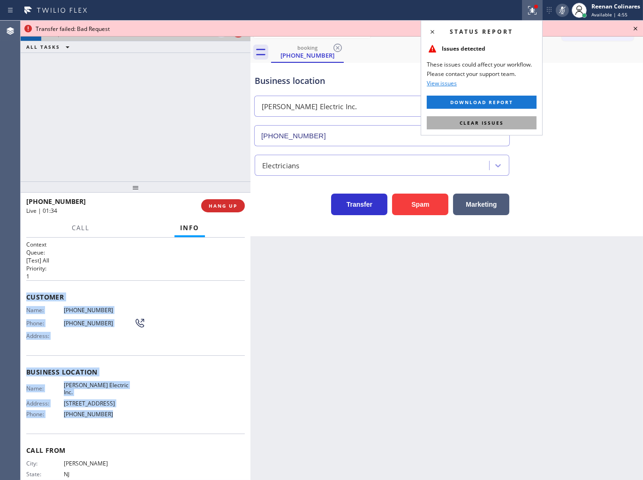
click at [520, 122] on button "Clear issues" at bounding box center [482, 122] width 110 height 13
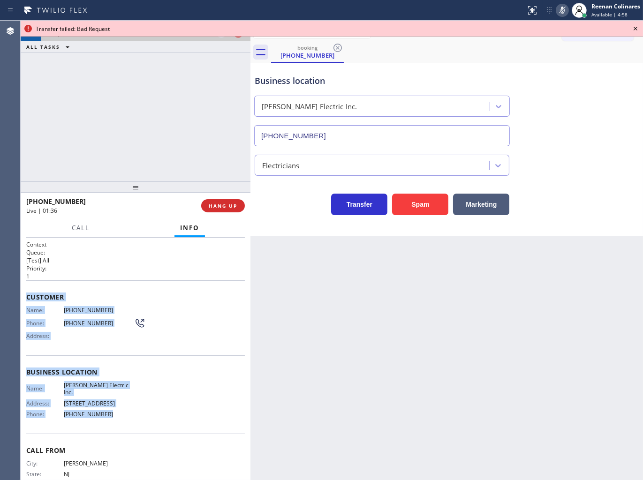
click at [561, 12] on icon at bounding box center [562, 11] width 5 height 8
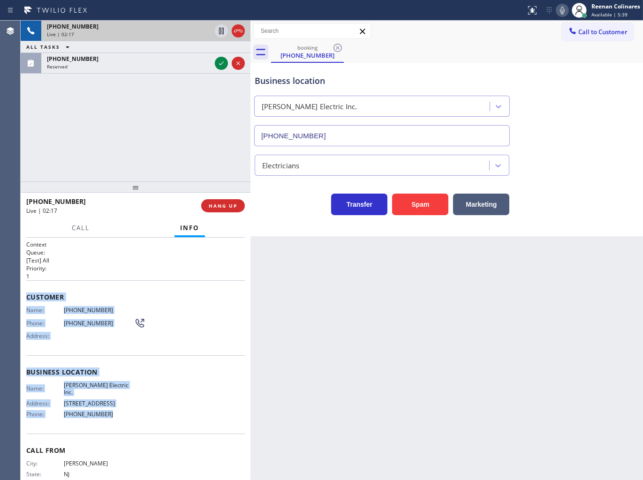
click at [564, 11] on icon at bounding box center [562, 11] width 5 height 8
click at [563, 11] on icon at bounding box center [562, 11] width 5 height 8
click at [558, 9] on icon at bounding box center [562, 10] width 11 height 11
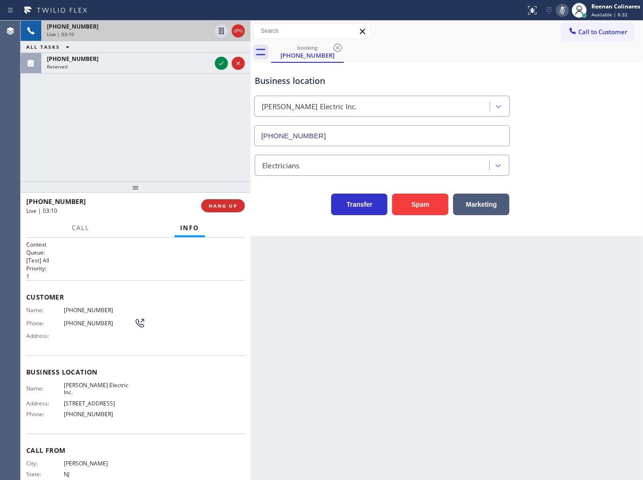
click at [137, 74] on div "[PHONE_NUMBER] Live | 03:10 ALL TASKS ALL TASKS ACTIVE TASKS TASKS IN WRAP UP […" at bounding box center [136, 101] width 230 height 161
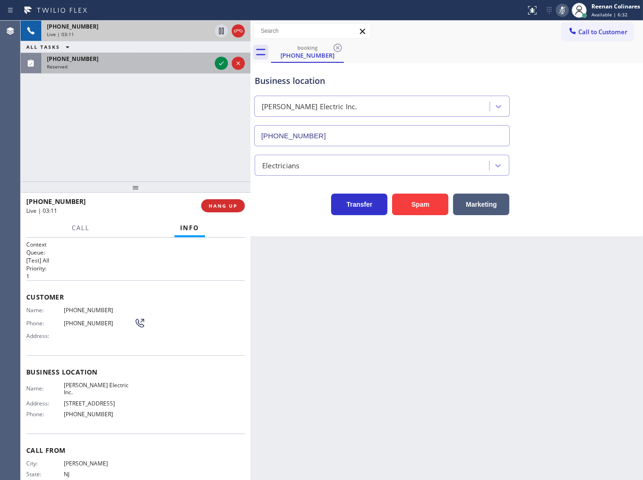
click at [136, 69] on div "Reserved" at bounding box center [129, 66] width 164 height 7
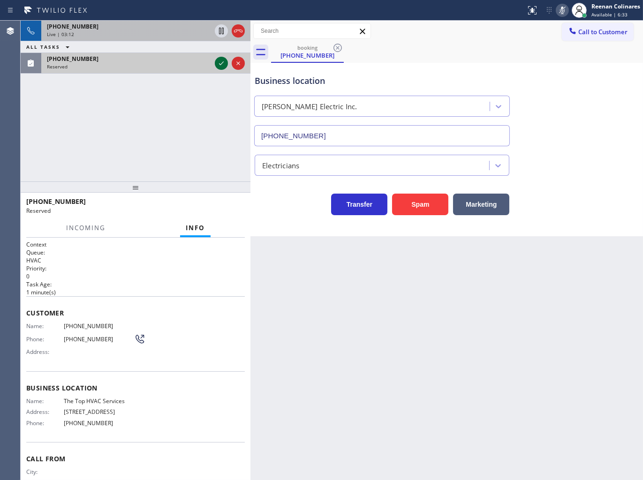
click at [217, 67] on icon at bounding box center [221, 63] width 11 height 11
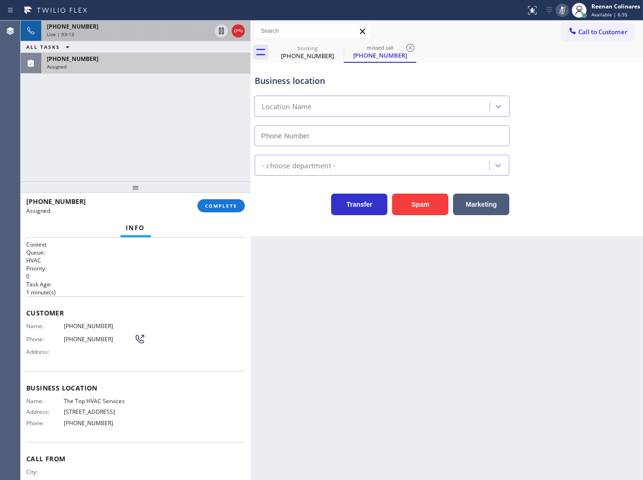
type input "[PHONE_NUMBER]"
click at [178, 35] on div "Live | 03:14" at bounding box center [129, 34] width 164 height 7
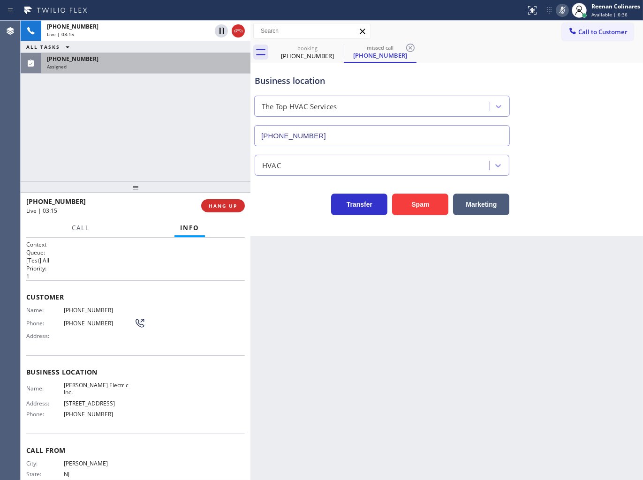
click at [558, 11] on icon at bounding box center [562, 10] width 11 height 11
click at [136, 70] on div "[PHONE_NUMBER] Assigned" at bounding box center [143, 63] width 205 height 21
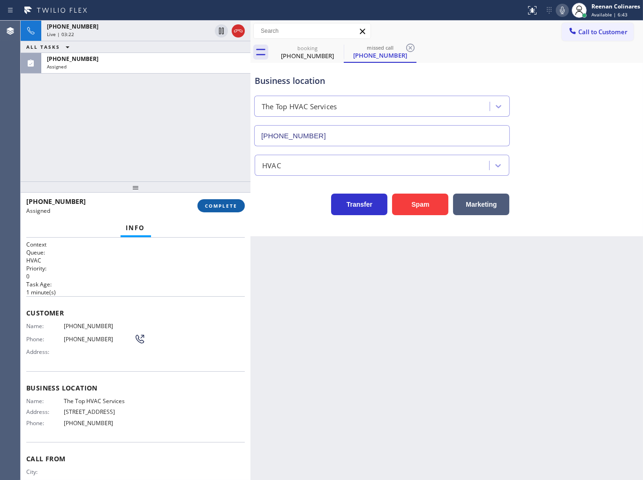
click at [211, 208] on span "COMPLETE" at bounding box center [221, 206] width 32 height 7
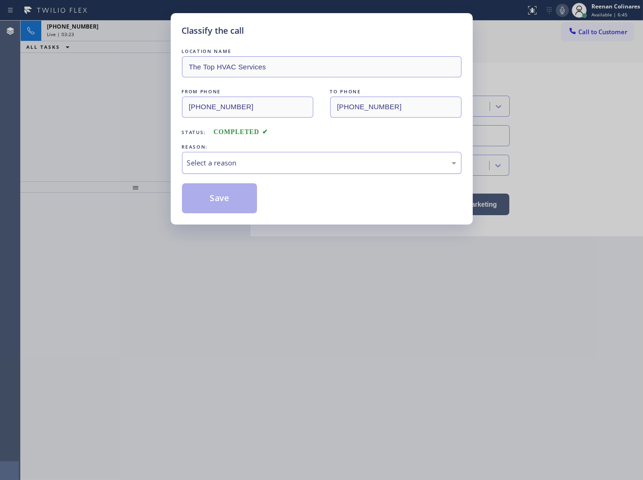
click at [226, 163] on div "Select a reason" at bounding box center [321, 163] width 269 height 11
click at [210, 202] on button "Save" at bounding box center [219, 198] width 75 height 30
click at [123, 142] on div "Classify the call LOCATION NAME The Top HVAC Services FROM PHONE [PHONE_NUMBER]…" at bounding box center [321, 240] width 643 height 480
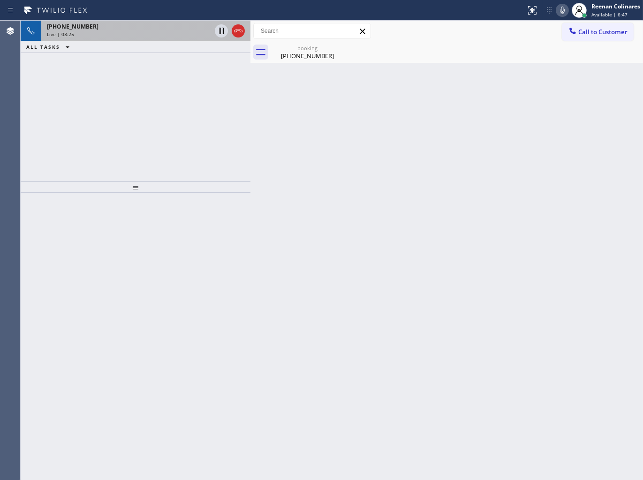
click at [134, 33] on div "Live | 03:25" at bounding box center [129, 34] width 164 height 7
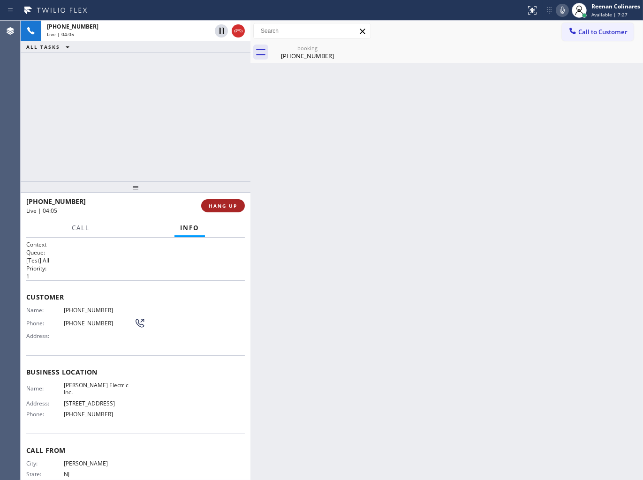
click at [228, 209] on button "HANG UP" at bounding box center [223, 205] width 44 height 13
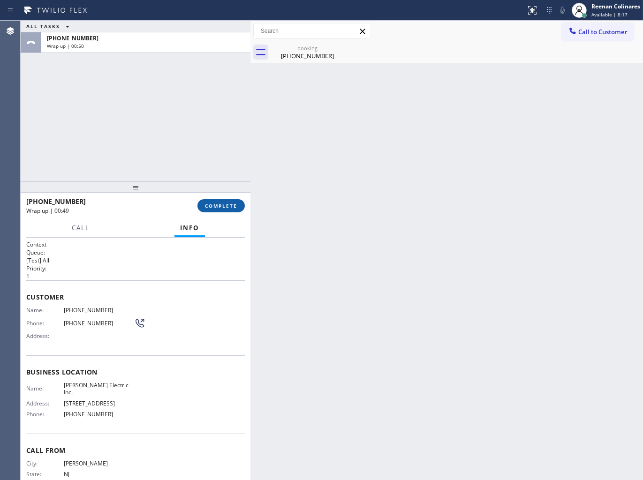
click at [227, 207] on span "COMPLETE" at bounding box center [221, 206] width 32 height 7
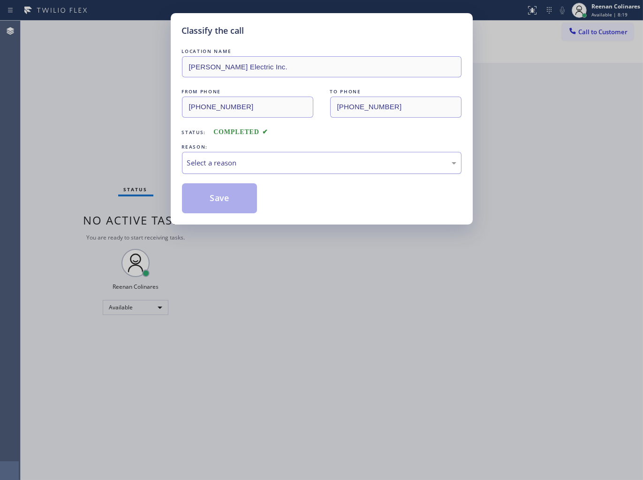
click at [275, 167] on div "Select a reason" at bounding box center [321, 163] width 269 height 11
click at [202, 203] on button "Save" at bounding box center [219, 198] width 75 height 30
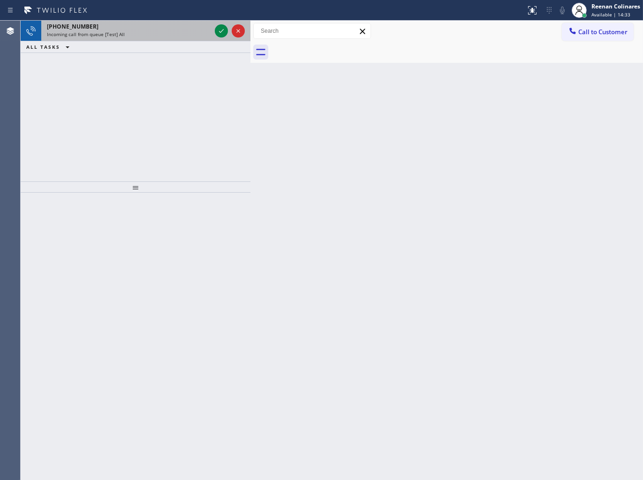
click at [179, 27] on div "[PHONE_NUMBER]" at bounding box center [129, 27] width 164 height 8
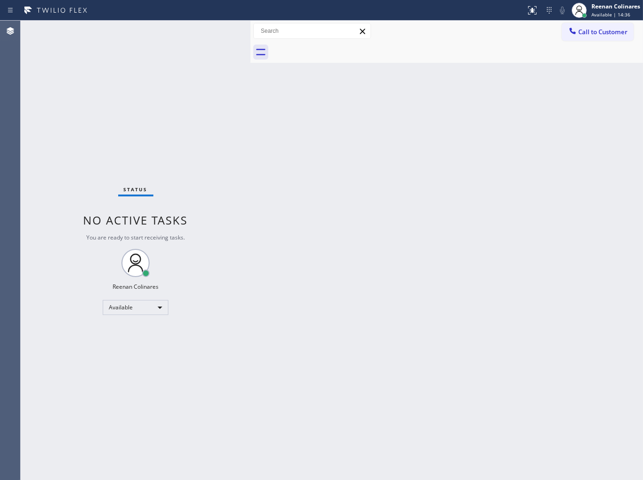
click at [197, 32] on div "Status No active tasks You are ready to start receiving tasks. Reenan Colinares…" at bounding box center [136, 251] width 230 height 460
click at [326, 165] on div "Back to Dashboard Change Sender ID Customers Technicians Select a contact Outbo…" at bounding box center [446, 251] width 392 height 460
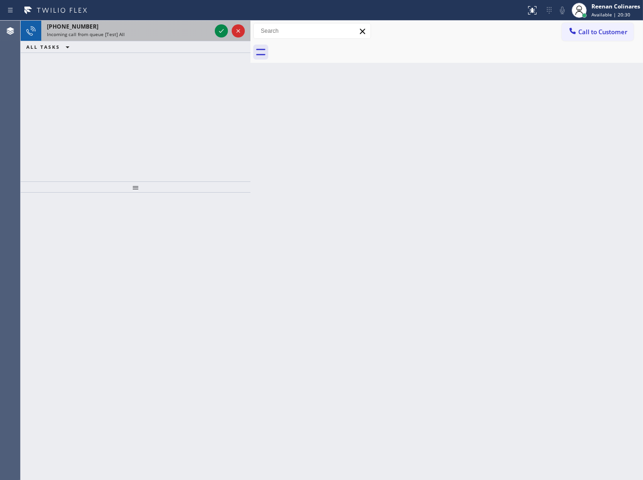
click at [181, 39] on div "[PHONE_NUMBER] Incoming call from queue [Test] All" at bounding box center [127, 31] width 172 height 21
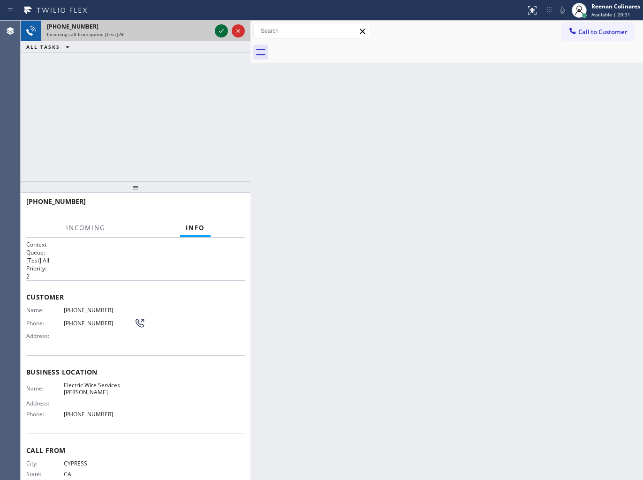
click at [219, 32] on icon at bounding box center [221, 30] width 11 height 11
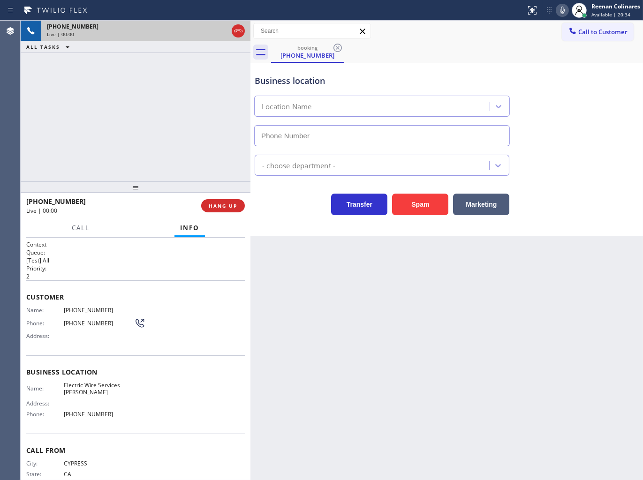
type input "[PHONE_NUMBER]"
drag, startPoint x: 425, startPoint y: 209, endPoint x: 433, endPoint y: 203, distance: 9.8
click at [425, 209] on button "Spam" at bounding box center [420, 205] width 56 height 22
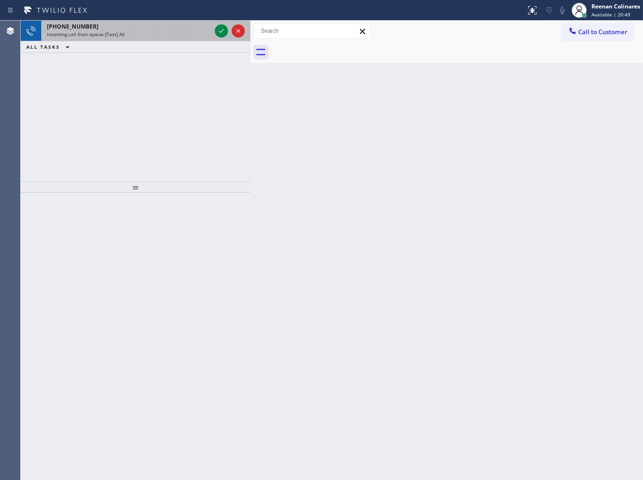
drag, startPoint x: 170, startPoint y: 40, endPoint x: 185, endPoint y: 34, distance: 16.2
click at [170, 40] on div "[PHONE_NUMBER] Incoming call from queue [Test] All" at bounding box center [127, 31] width 172 height 21
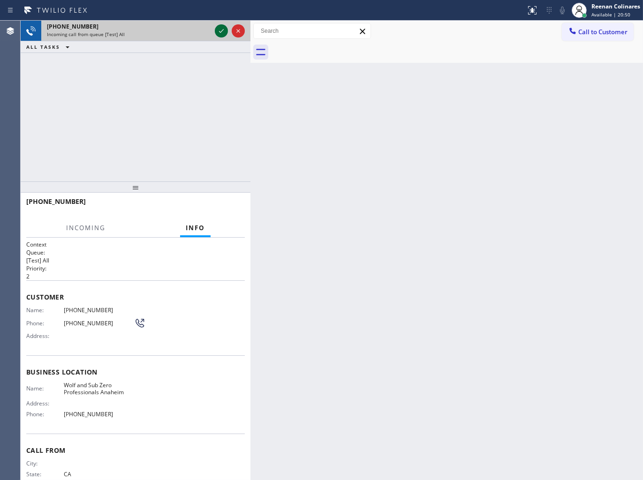
click at [221, 34] on icon at bounding box center [221, 30] width 11 height 11
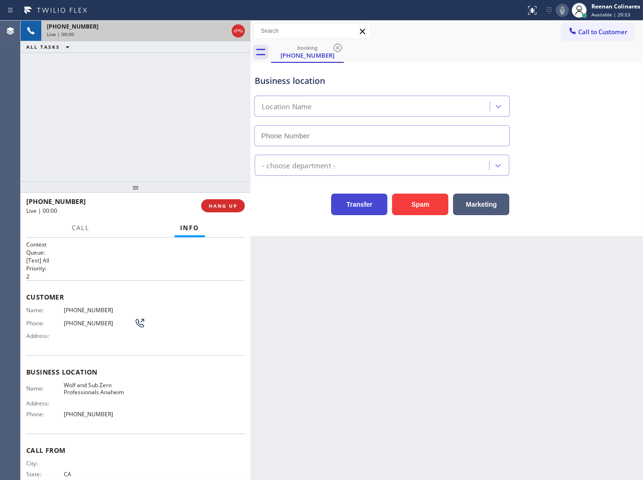
type input "[PHONE_NUMBER]"
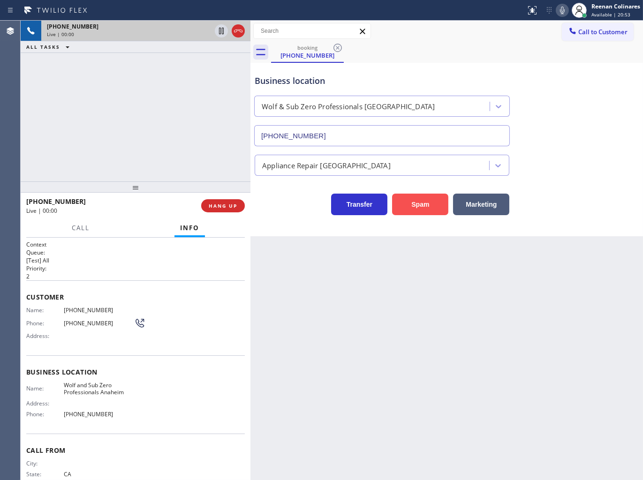
click at [435, 209] on button "Spam" at bounding box center [420, 205] width 56 height 22
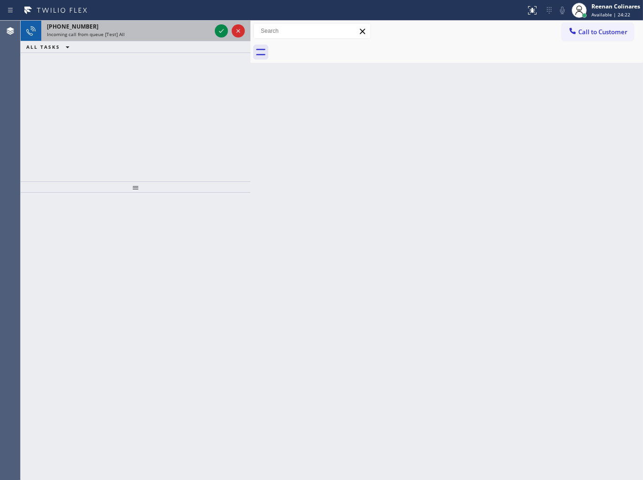
drag, startPoint x: 203, startPoint y: 28, endPoint x: 211, endPoint y: 30, distance: 8.6
click at [203, 28] on div "[PHONE_NUMBER]" at bounding box center [129, 27] width 164 height 8
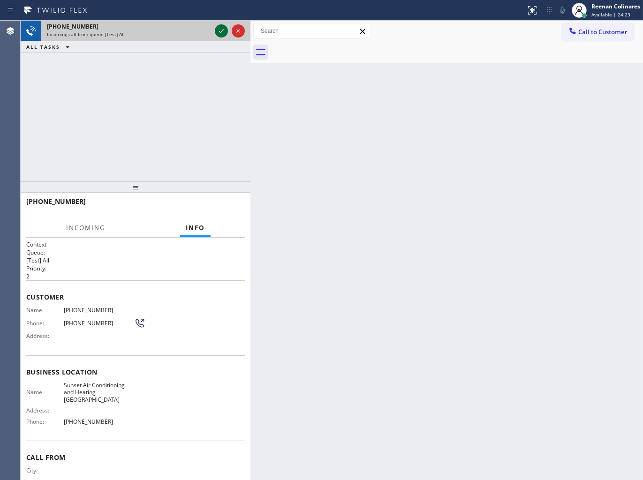
click at [216, 30] on icon at bounding box center [221, 30] width 11 height 11
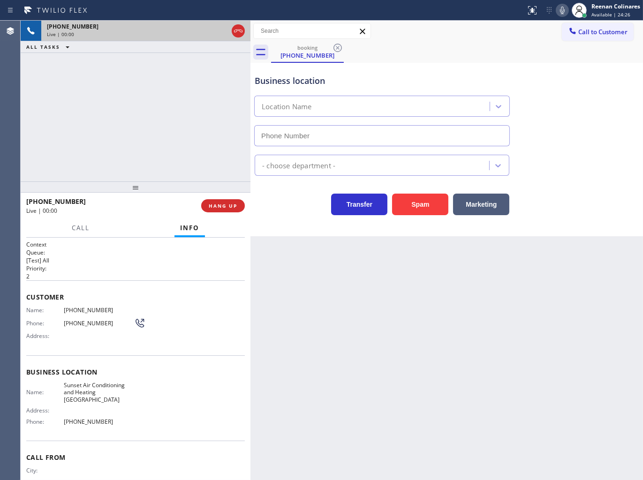
type input "[PHONE_NUMBER]"
click at [418, 194] on button "Spam" at bounding box center [420, 205] width 56 height 22
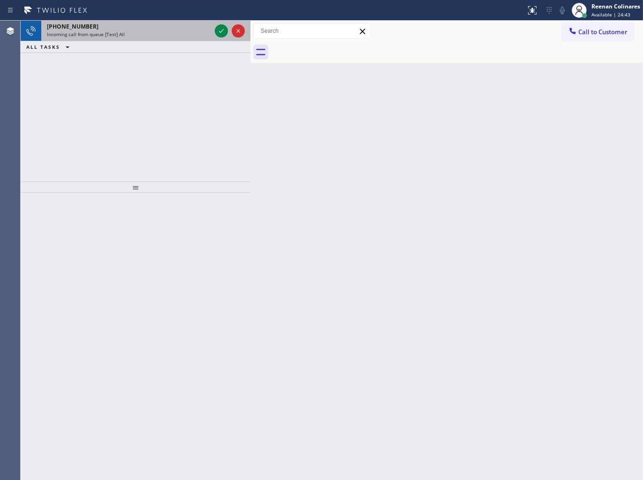
click at [165, 33] on div "Incoming call from queue [Test] All" at bounding box center [129, 34] width 164 height 7
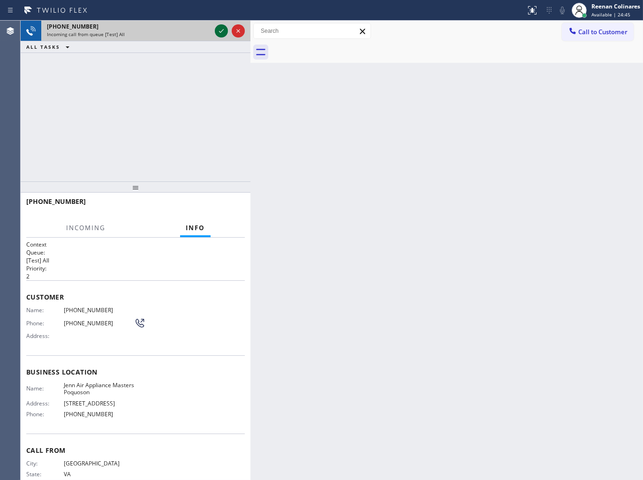
click at [219, 30] on icon at bounding box center [221, 30] width 11 height 11
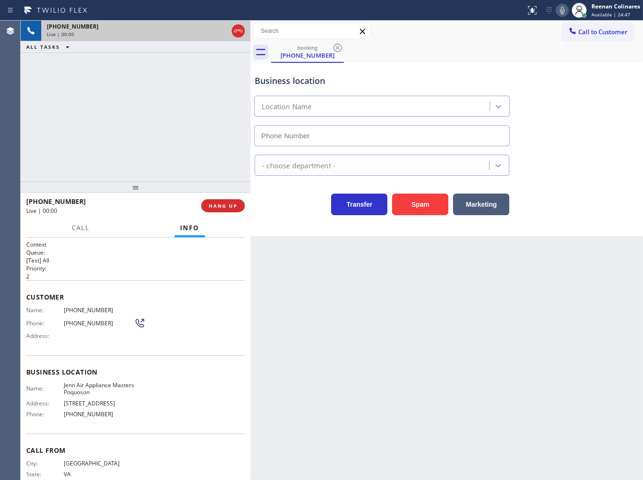
type input "[PHONE_NUMBER]"
click at [238, 205] on button "HANG UP" at bounding box center [223, 205] width 44 height 13
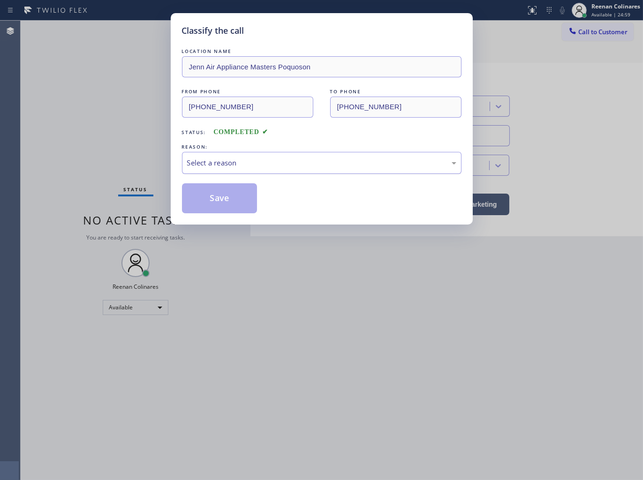
click at [264, 166] on div "Select a reason" at bounding box center [321, 163] width 269 height 11
click at [200, 203] on button "Save" at bounding box center [219, 198] width 75 height 30
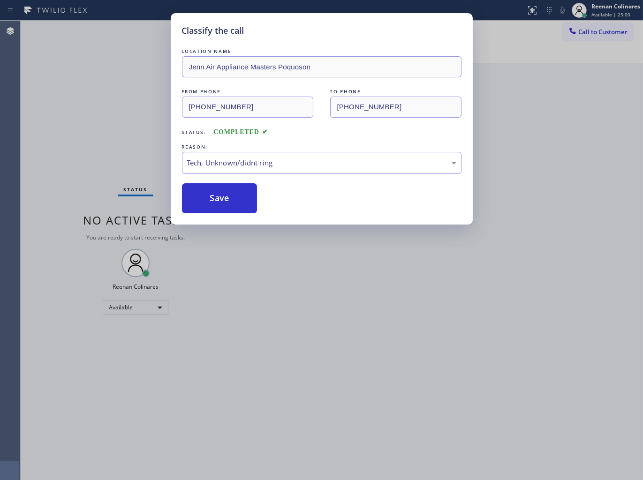
click at [112, 158] on div "Classify the call LOCATION NAME Jenn Air Appliance Masters Poquoson FROM PHONE …" at bounding box center [321, 240] width 643 height 480
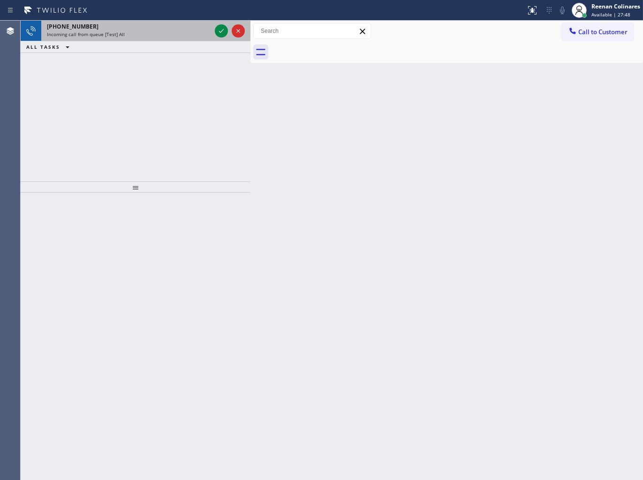
click at [166, 25] on div "[PHONE_NUMBER]" at bounding box center [129, 27] width 164 height 8
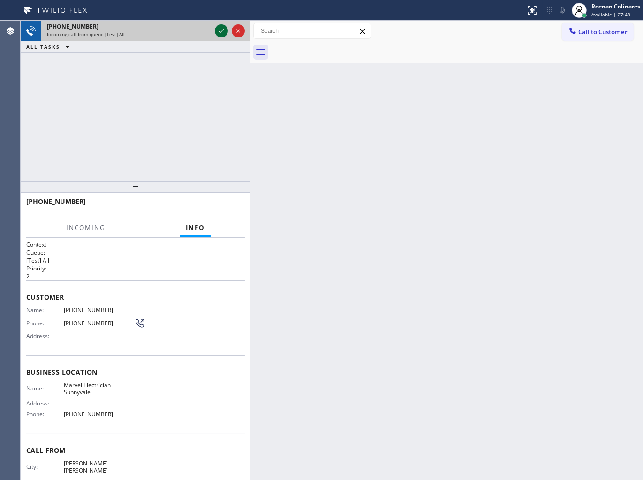
click at [219, 30] on icon at bounding box center [221, 30] width 11 height 11
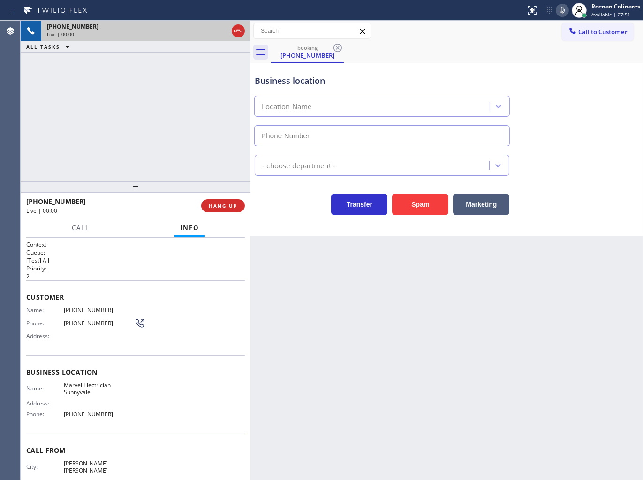
type input "[PHONE_NUMBER]"
drag, startPoint x: 430, startPoint y: 212, endPoint x: 609, endPoint y: 46, distance: 244.2
click at [430, 211] on button "Spam" at bounding box center [420, 205] width 56 height 22
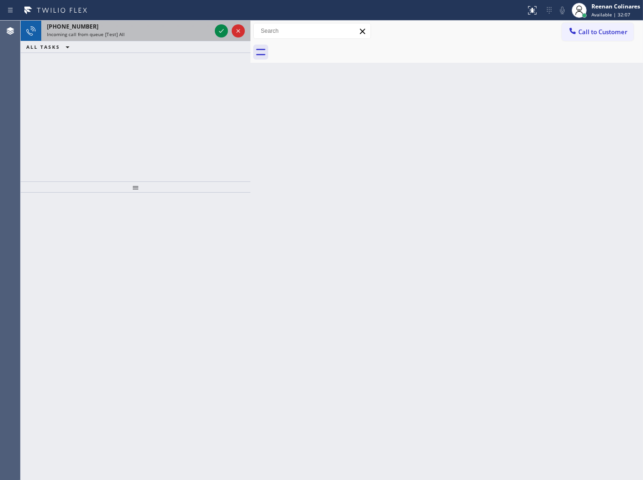
click at [121, 33] on span "Incoming call from queue [Test] All" at bounding box center [86, 34] width 78 height 7
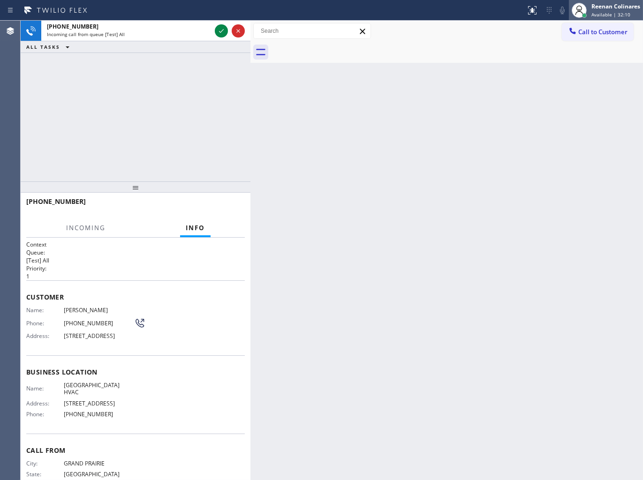
click at [598, 14] on span "Available | 32:10" at bounding box center [610, 14] width 39 height 7
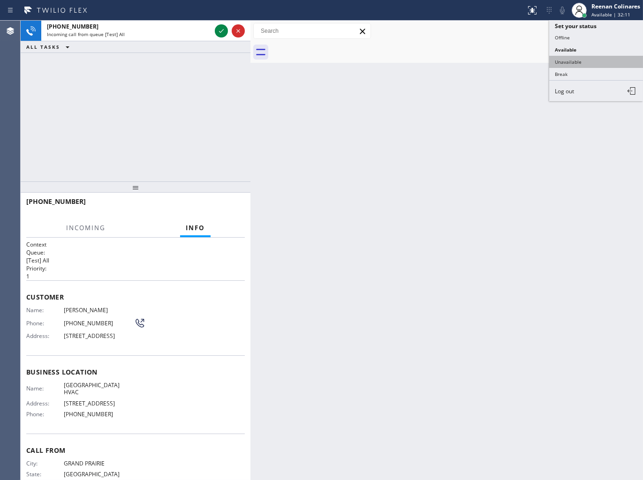
drag, startPoint x: 573, startPoint y: 60, endPoint x: 596, endPoint y: 24, distance: 42.8
click at [574, 61] on button "Unavailable" at bounding box center [596, 62] width 94 height 12
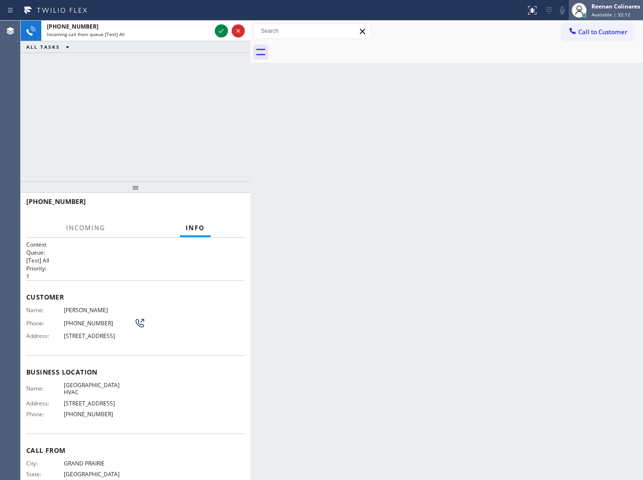
click at [608, 5] on div "Reenan Colinares" at bounding box center [615, 6] width 49 height 8
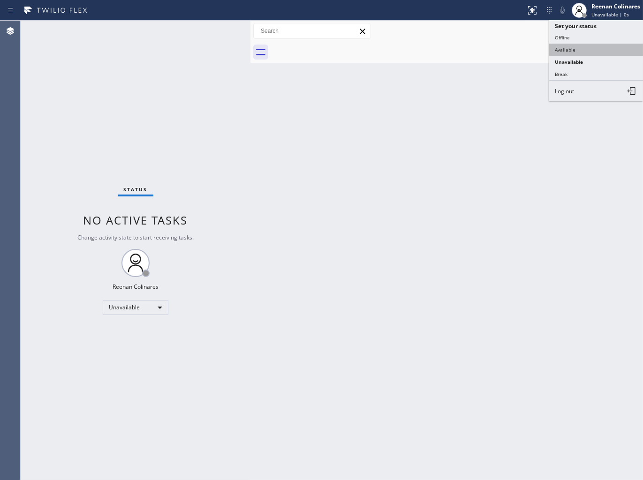
click at [570, 50] on button "Available" at bounding box center [596, 50] width 94 height 12
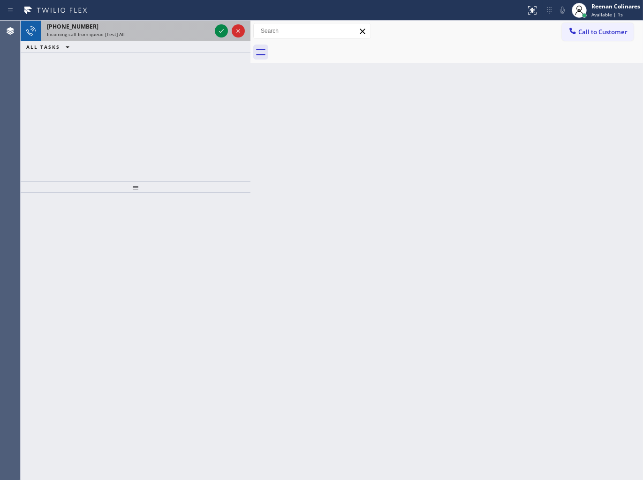
click at [138, 33] on div "Incoming call from queue [Test] All" at bounding box center [129, 34] width 164 height 7
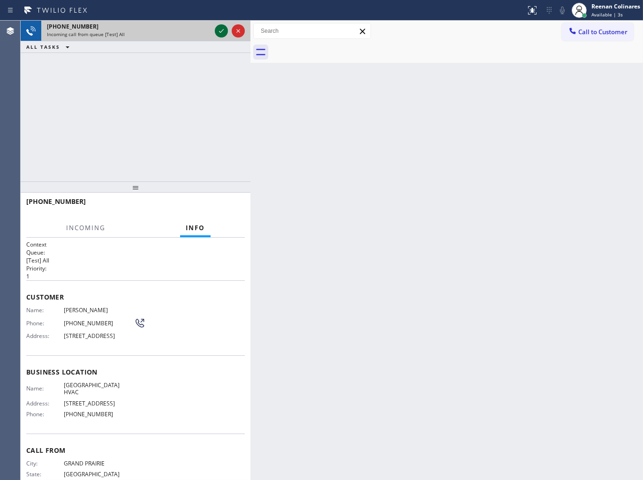
click at [219, 33] on icon at bounding box center [221, 30] width 11 height 11
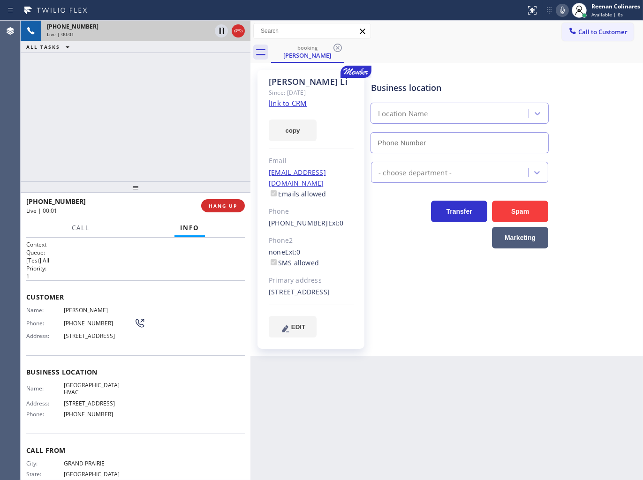
type input "[PHONE_NUMBER]"
drag, startPoint x: 301, startPoint y: 134, endPoint x: 321, endPoint y: 139, distance: 20.8
click at [301, 134] on button "copy" at bounding box center [293, 131] width 48 height 22
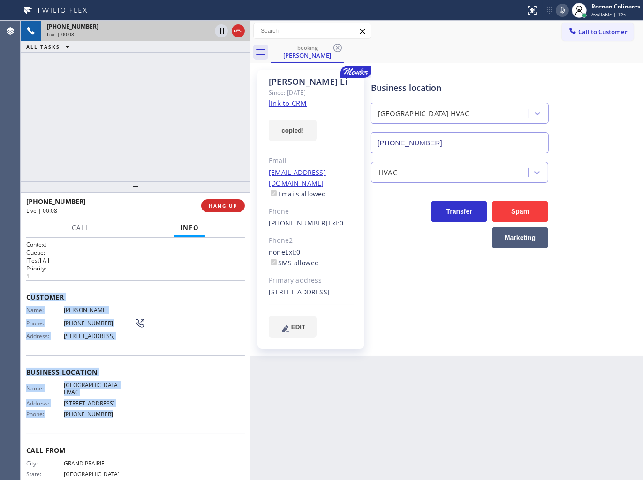
drag, startPoint x: 32, startPoint y: 292, endPoint x: 495, endPoint y: 434, distance: 484.6
click at [143, 427] on div "Context Queue: [Test] All Priority: 1 Customer Name: [PERSON_NAME] Phone: [PHON…" at bounding box center [135, 373] width 219 height 264
click at [559, 12] on icon at bounding box center [562, 10] width 11 height 11
click at [92, 226] on button "Call" at bounding box center [80, 228] width 29 height 18
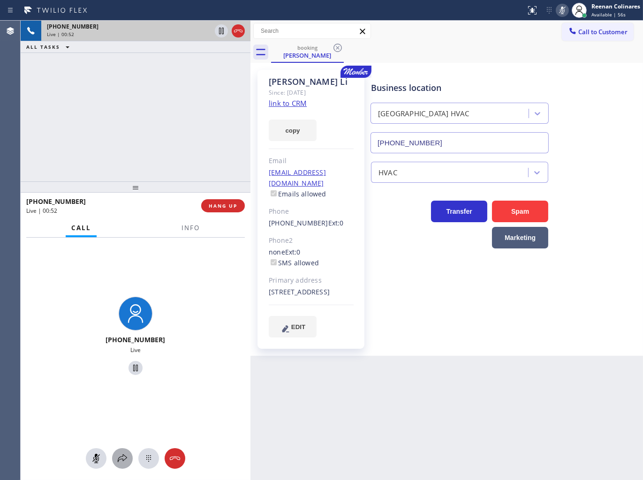
click at [121, 451] on button at bounding box center [122, 458] width 21 height 21
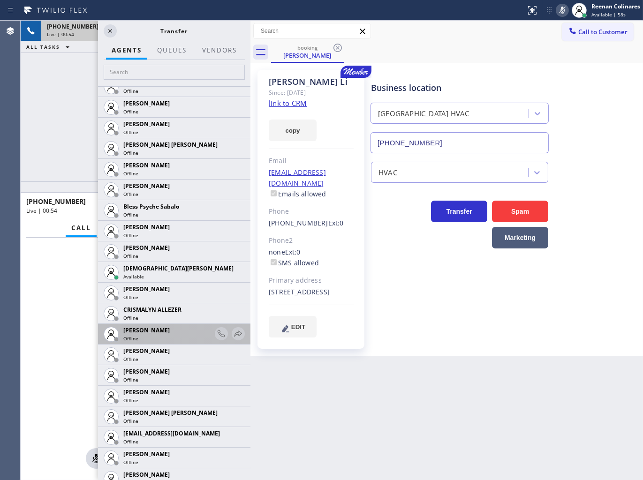
scroll to position [312, 0]
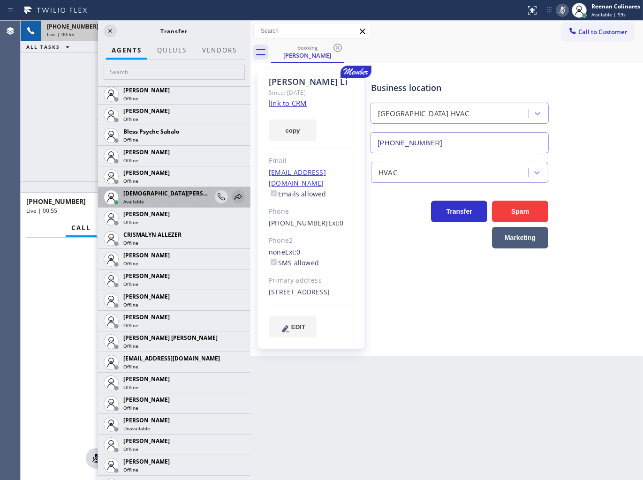
click at [233, 201] on icon at bounding box center [238, 196] width 11 height 11
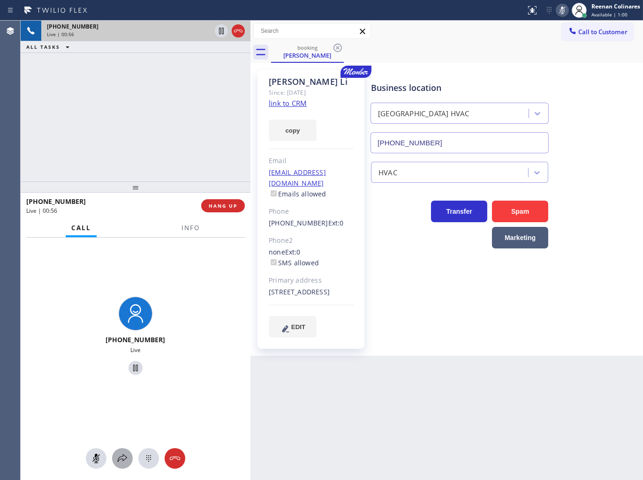
click at [124, 455] on icon at bounding box center [122, 458] width 11 height 11
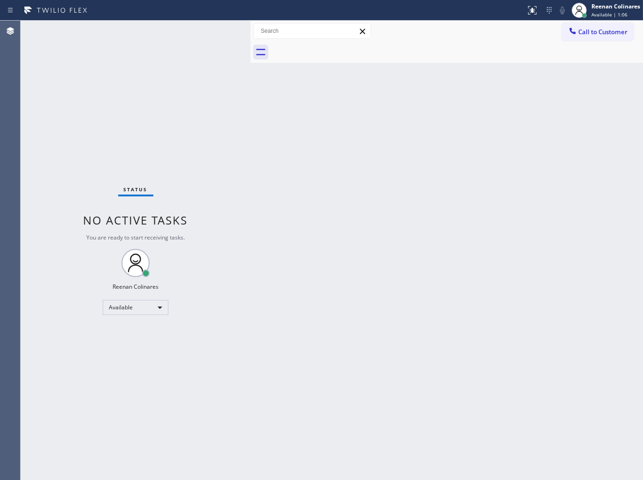
drag, startPoint x: 461, startPoint y: 339, endPoint x: 439, endPoint y: 333, distance: 22.7
click at [458, 339] on div "Back to Dashboard Change Sender ID Customers Technicians Select a contact Outbo…" at bounding box center [446, 251] width 392 height 460
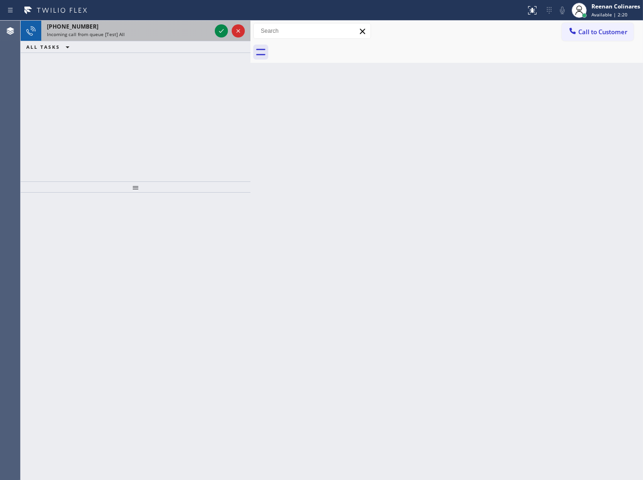
click at [113, 32] on span "Incoming call from queue [Test] All" at bounding box center [86, 34] width 78 height 7
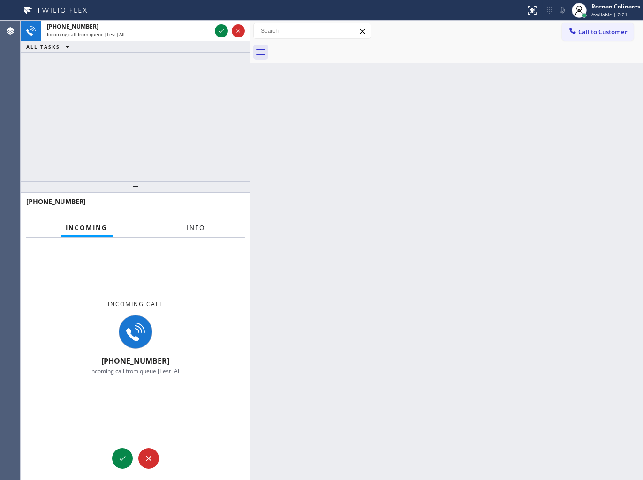
click at [189, 222] on button "Info" at bounding box center [196, 228] width 30 height 18
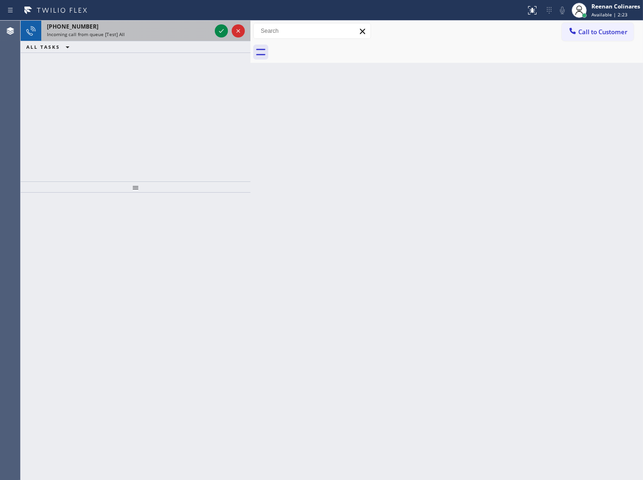
drag, startPoint x: 183, startPoint y: 36, endPoint x: 205, endPoint y: 34, distance: 22.1
click at [184, 35] on div "Incoming call from queue [Test] All" at bounding box center [129, 34] width 164 height 7
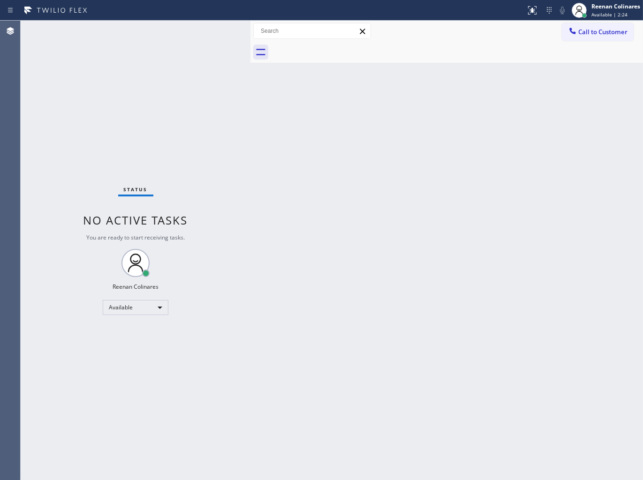
click at [205, 27] on div "Status No active tasks You are ready to start receiving tasks. Reenan Colinares…" at bounding box center [136, 251] width 230 height 460
click at [209, 28] on div "Status No active tasks You are ready to start receiving tasks. Reenan Colinares…" at bounding box center [136, 251] width 230 height 460
click at [208, 30] on div "Status No active tasks You are ready to start receiving tasks. Reenan Colinares…" at bounding box center [136, 251] width 230 height 460
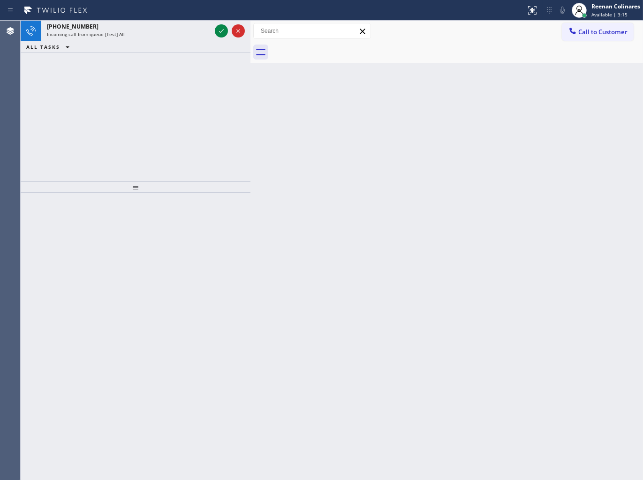
click at [166, 41] on div "ALL TASKS ALL TASKS ACTIVE TASKS TASKS IN WRAP UP" at bounding box center [136, 47] width 230 height 12
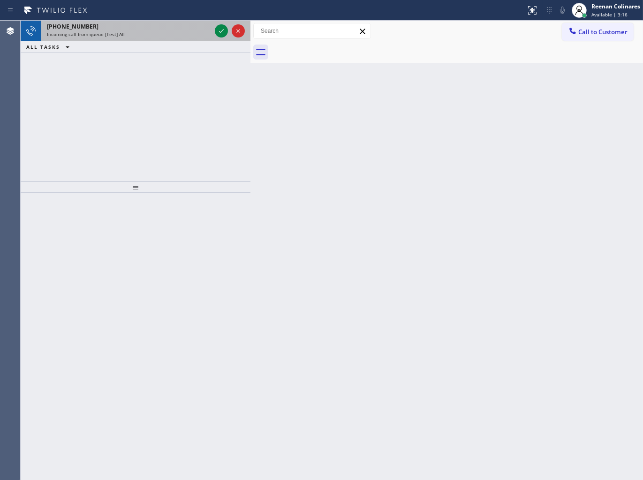
click at [167, 34] on div "Incoming call from queue [Test] All" at bounding box center [129, 34] width 164 height 7
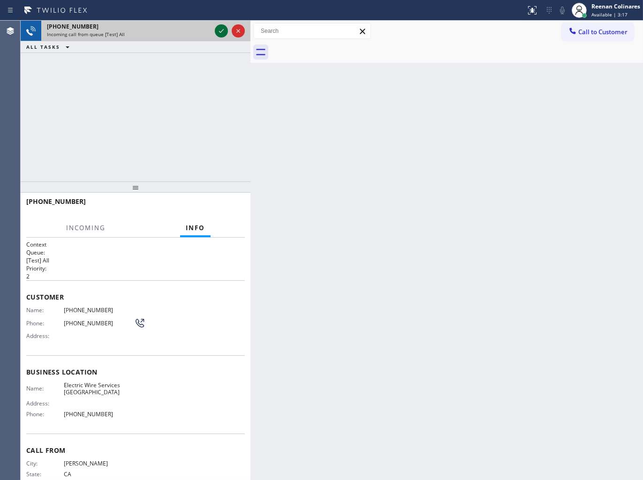
click at [219, 31] on icon at bounding box center [221, 31] width 5 height 4
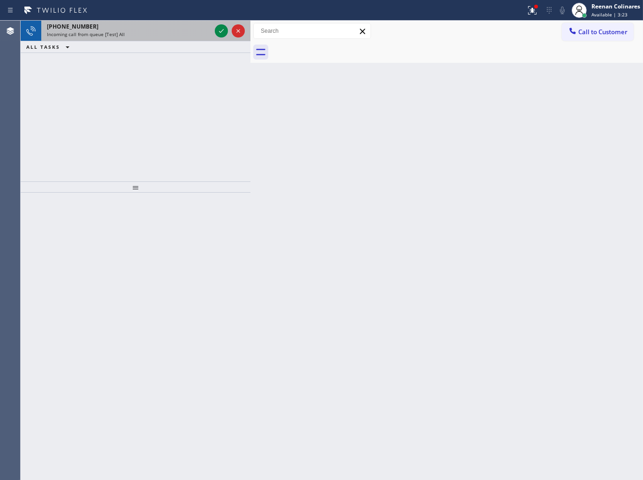
drag, startPoint x: 185, startPoint y: 40, endPoint x: 186, endPoint y: 33, distance: 7.5
click at [185, 40] on div "[PHONE_NUMBER] Incoming call from queue [Test] All" at bounding box center [127, 31] width 172 height 21
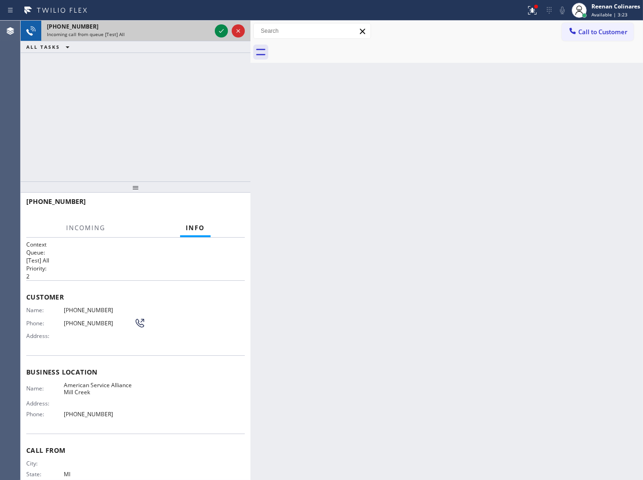
click at [186, 31] on div "Incoming call from queue [Test] All" at bounding box center [129, 34] width 164 height 7
click at [225, 27] on icon at bounding box center [221, 30] width 11 height 11
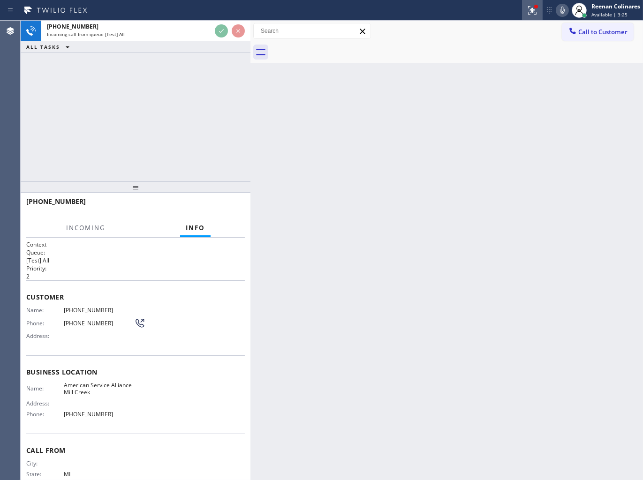
click at [532, 8] on icon at bounding box center [532, 9] width 6 height 3
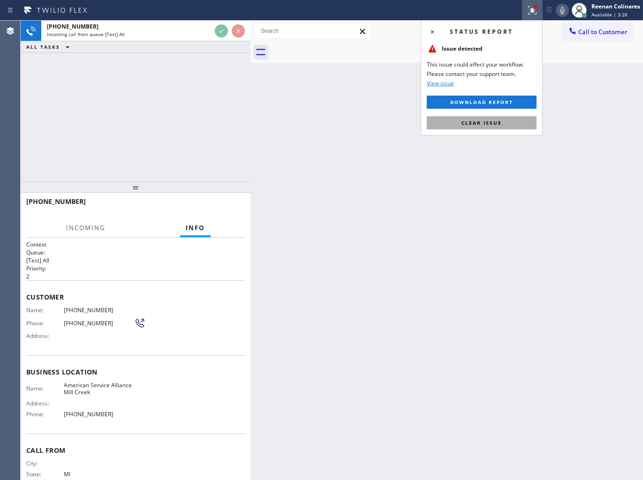
click at [494, 120] on span "Clear issue" at bounding box center [481, 123] width 40 height 7
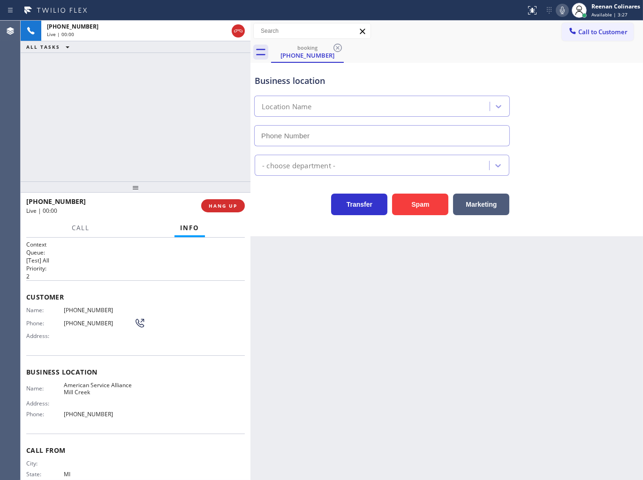
type input "[PHONE_NUMBER]"
drag, startPoint x: 407, startPoint y: 200, endPoint x: 627, endPoint y: 61, distance: 260.3
click at [410, 201] on button "Spam" at bounding box center [420, 205] width 56 height 22
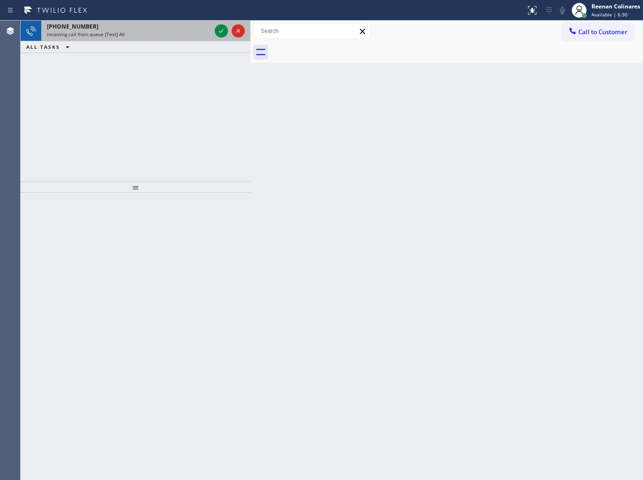
click at [159, 29] on div "[PHONE_NUMBER]" at bounding box center [129, 27] width 164 height 8
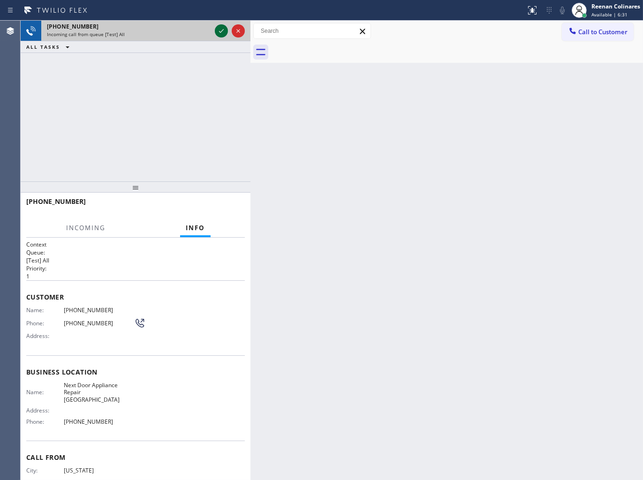
click at [222, 28] on icon at bounding box center [221, 30] width 11 height 11
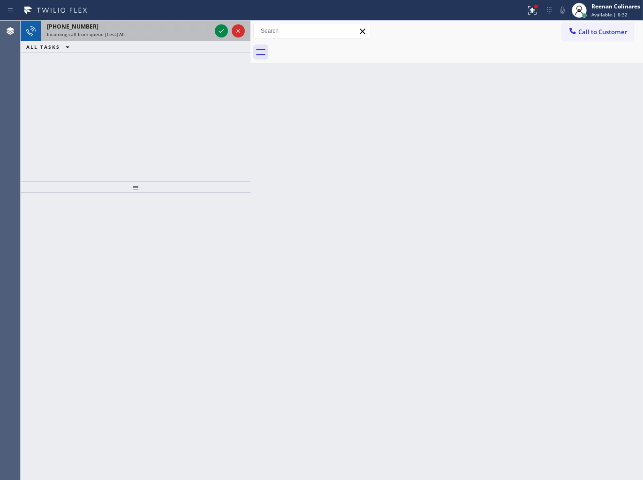
click at [206, 33] on div "Incoming call from queue [Test] All" at bounding box center [129, 34] width 164 height 7
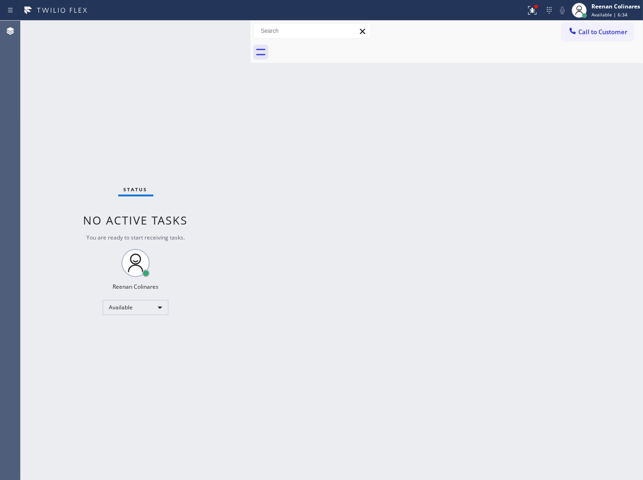
click at [222, 27] on div "Status No active tasks You are ready to start receiving tasks. Reenan Colinares…" at bounding box center [136, 251] width 230 height 460
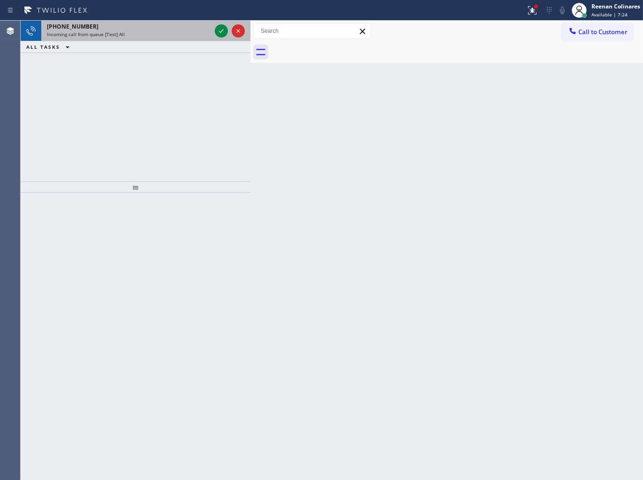
click at [152, 31] on div "Incoming call from queue [Test] All" at bounding box center [129, 34] width 164 height 7
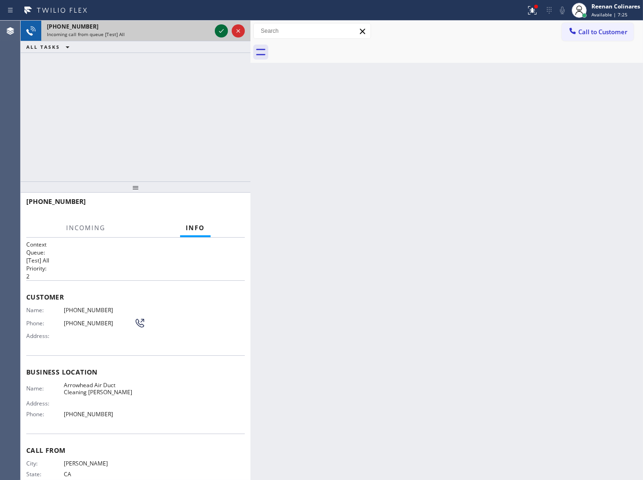
click at [224, 33] on icon at bounding box center [221, 30] width 11 height 11
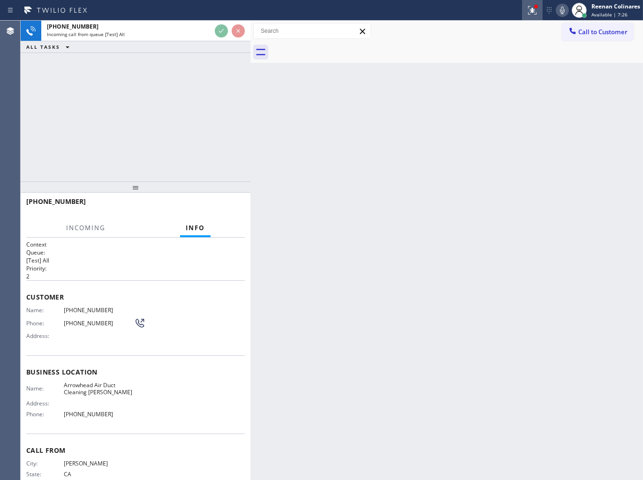
click at [535, 12] on icon at bounding box center [532, 10] width 11 height 11
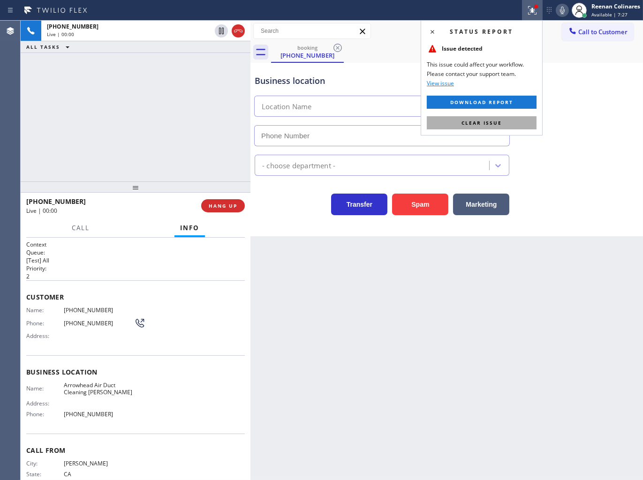
click at [476, 120] on span "Clear issue" at bounding box center [481, 123] width 40 height 7
type input "[PHONE_NUMBER]"
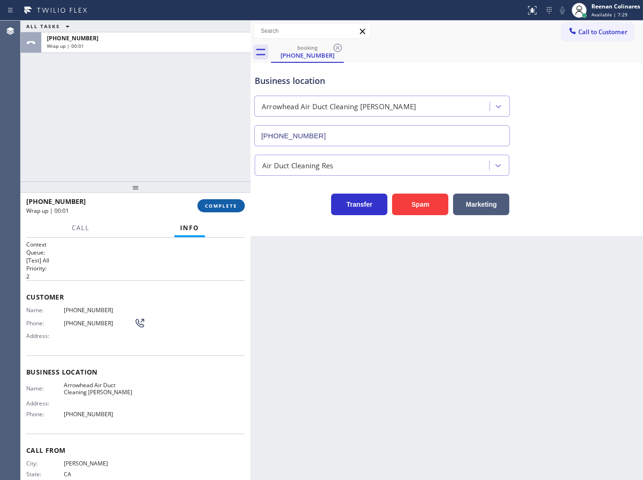
click at [199, 203] on button "COMPLETE" at bounding box center [220, 205] width 47 height 13
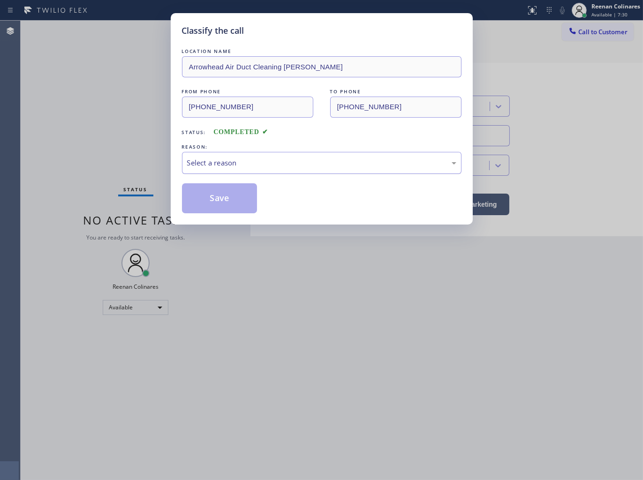
click at [261, 161] on div "Select a reason" at bounding box center [321, 163] width 269 height 11
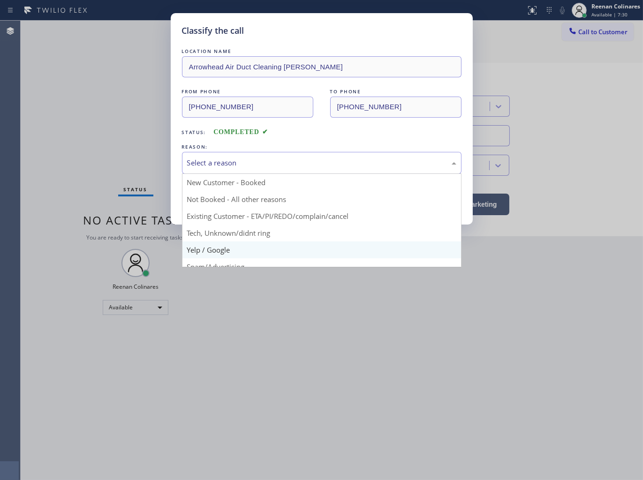
scroll to position [59, 0]
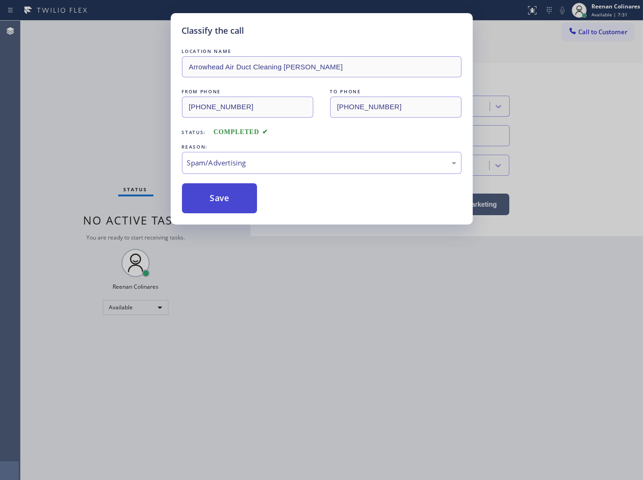
click at [209, 185] on button "Save" at bounding box center [219, 198] width 75 height 30
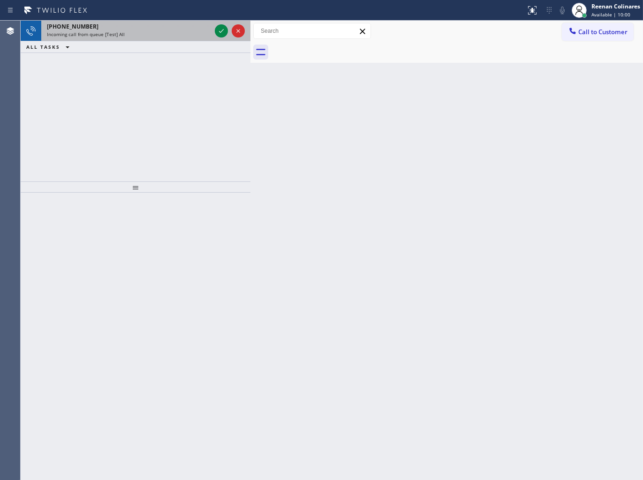
click at [185, 26] on div "[PHONE_NUMBER]" at bounding box center [129, 27] width 164 height 8
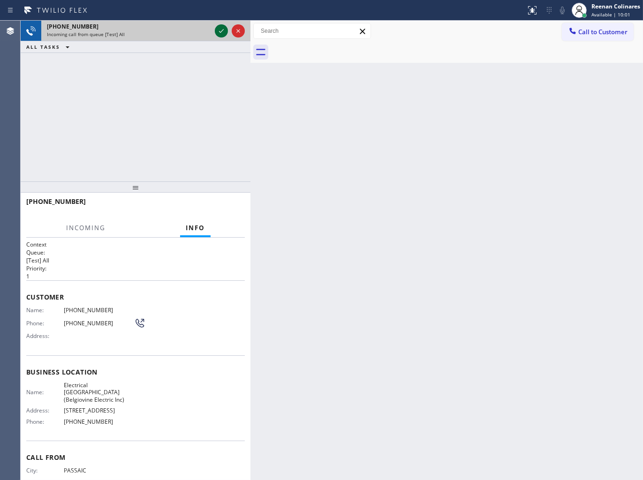
click at [217, 31] on icon at bounding box center [221, 30] width 11 height 11
click at [219, 30] on icon at bounding box center [221, 30] width 11 height 11
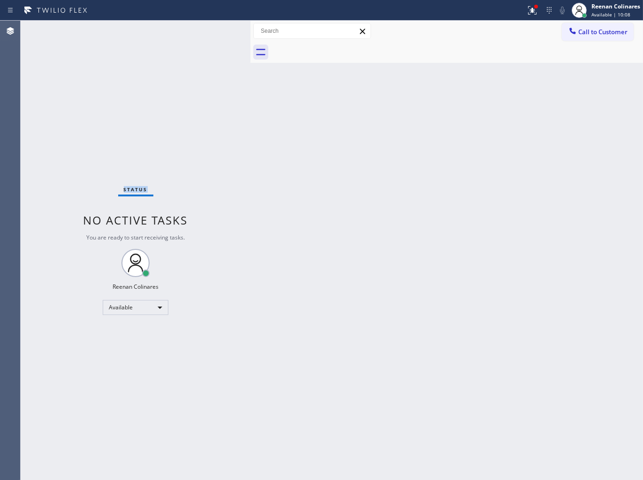
click at [219, 30] on div "Status No active tasks You are ready to start receiving tasks. Reenan Colinares…" at bounding box center [136, 251] width 230 height 460
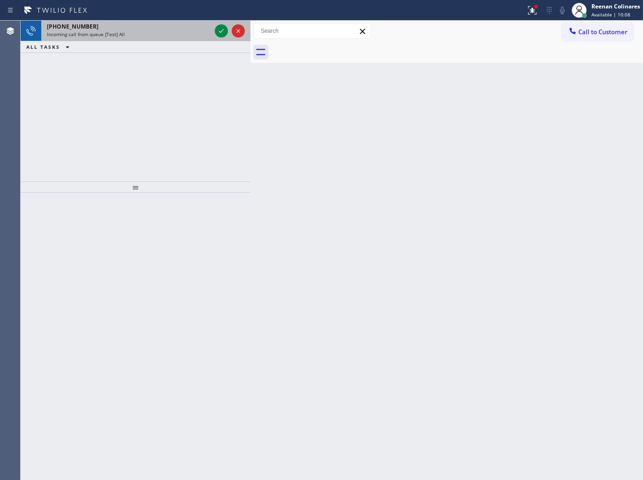
click at [185, 24] on div "[PHONE_NUMBER]" at bounding box center [129, 27] width 164 height 8
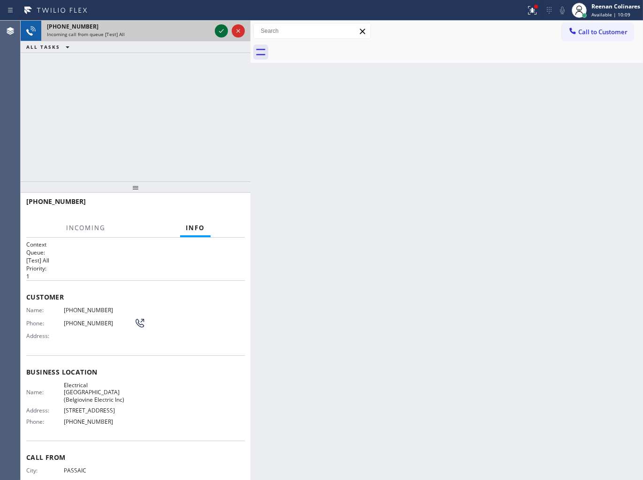
click at [221, 29] on icon at bounding box center [221, 30] width 11 height 11
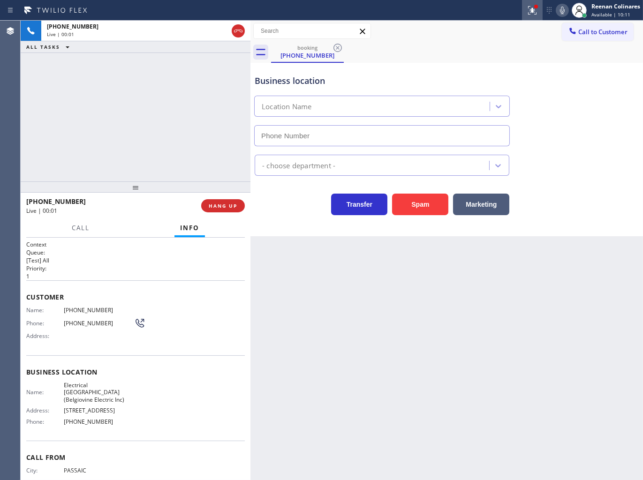
click at [534, 11] on icon at bounding box center [532, 10] width 11 height 11
type input "[PHONE_NUMBER]"
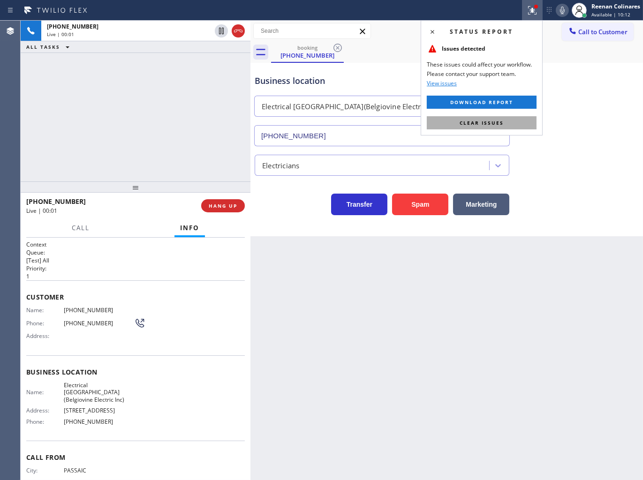
click at [483, 118] on button "Clear issues" at bounding box center [482, 122] width 110 height 13
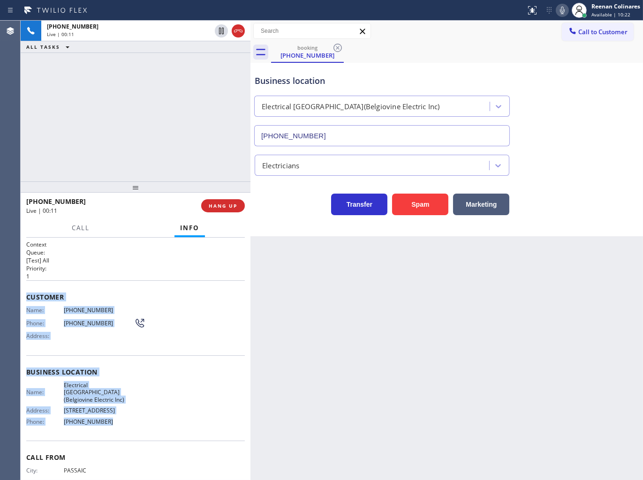
copy div "Customer Name: [PHONE_NUMBER] Phone: [PHONE_NUMBER] Address: Business location …"
drag, startPoint x: 24, startPoint y: 294, endPoint x: 173, endPoint y: 435, distance: 205.7
click at [159, 434] on div "Context Queue: [Test] All Priority: 1 Customer Name: [PHONE_NUMBER] Phone: [PHO…" at bounding box center [136, 359] width 230 height 243
click at [563, 10] on icon at bounding box center [562, 11] width 5 height 8
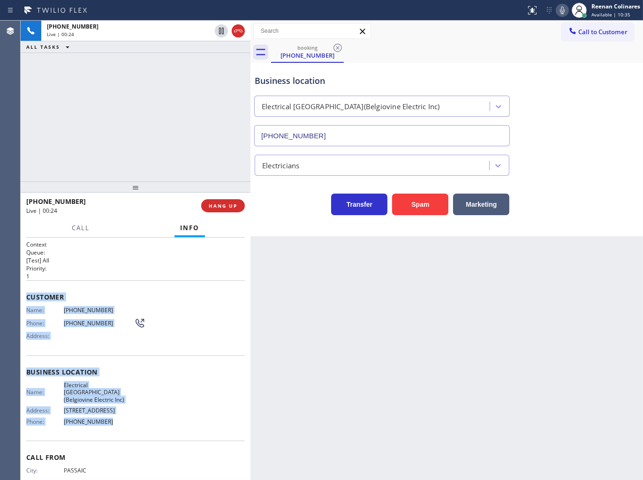
click at [567, 8] on icon at bounding box center [562, 10] width 11 height 11
click at [560, 10] on icon at bounding box center [562, 11] width 5 height 8
click at [560, 12] on icon at bounding box center [562, 10] width 11 height 11
click at [76, 225] on span "Call" at bounding box center [81, 228] width 18 height 8
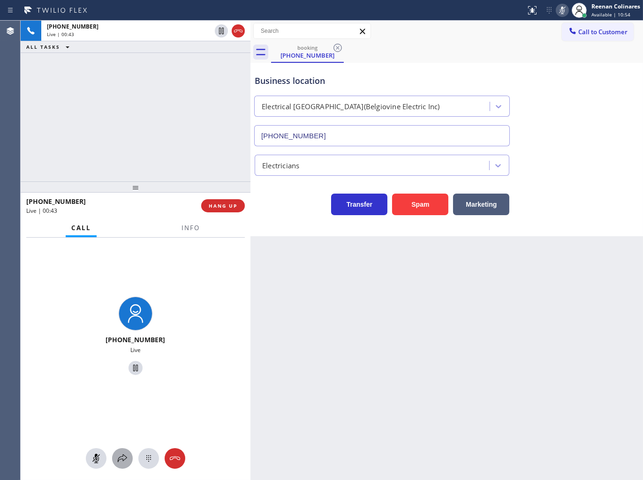
click at [121, 463] on icon at bounding box center [122, 458] width 11 height 11
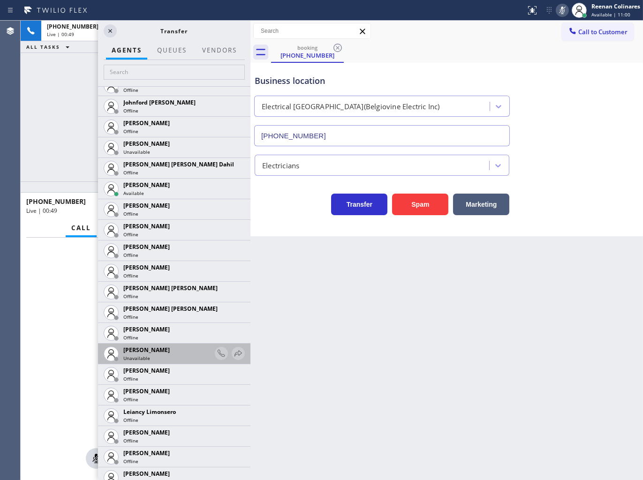
scroll to position [1354, 0]
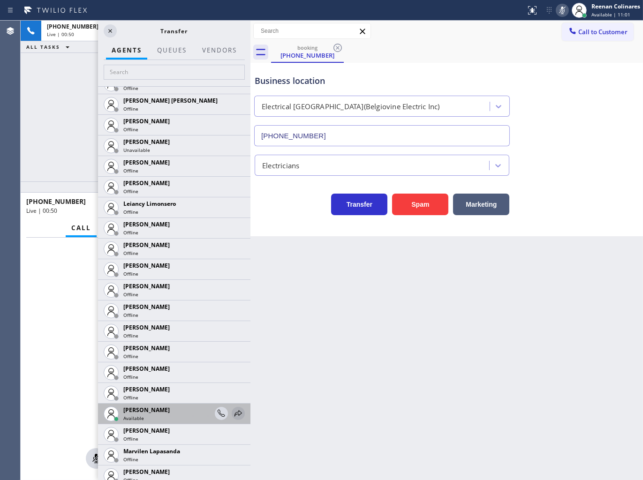
click at [233, 415] on icon at bounding box center [238, 413] width 11 height 11
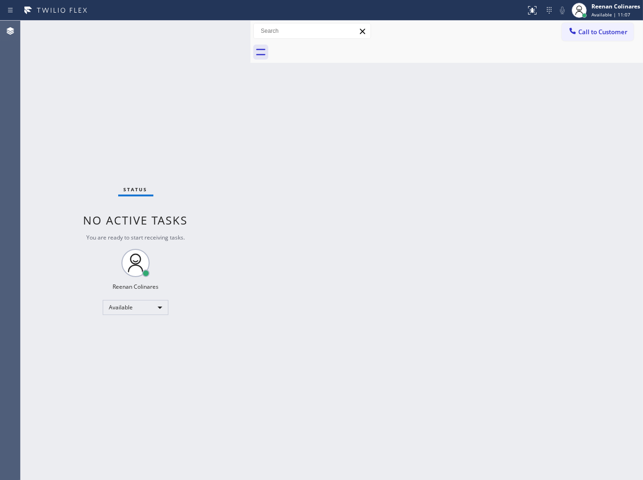
click at [535, 321] on div "Back to Dashboard Change Sender ID Customers Technicians Select a contact Outbo…" at bounding box center [446, 251] width 392 height 460
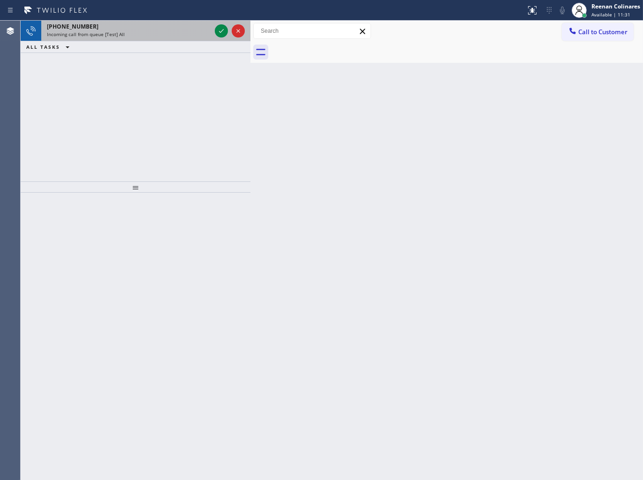
click at [170, 38] on div "[PHONE_NUMBER] Incoming call from queue [Test] All" at bounding box center [127, 31] width 172 height 21
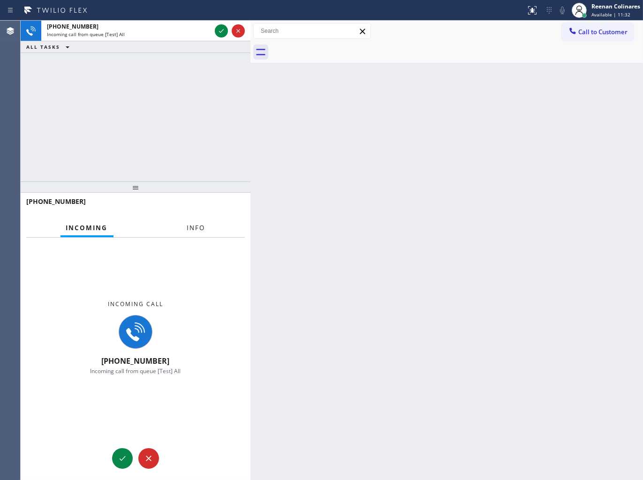
click at [191, 233] on button "Info" at bounding box center [196, 228] width 30 height 18
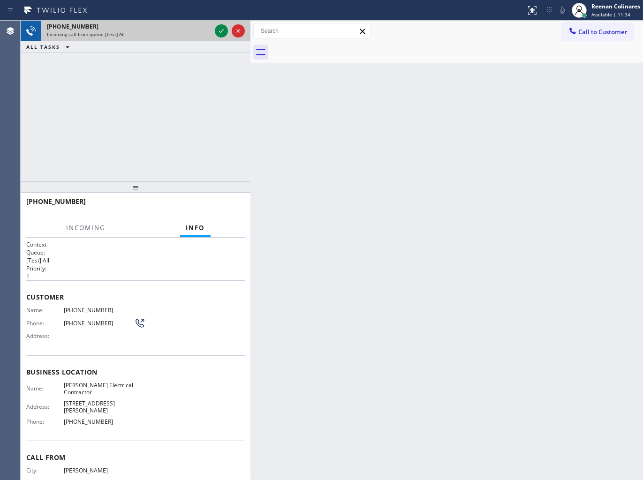
click at [201, 30] on div "[PHONE_NUMBER]" at bounding box center [129, 27] width 164 height 8
click at [218, 30] on icon at bounding box center [221, 30] width 11 height 11
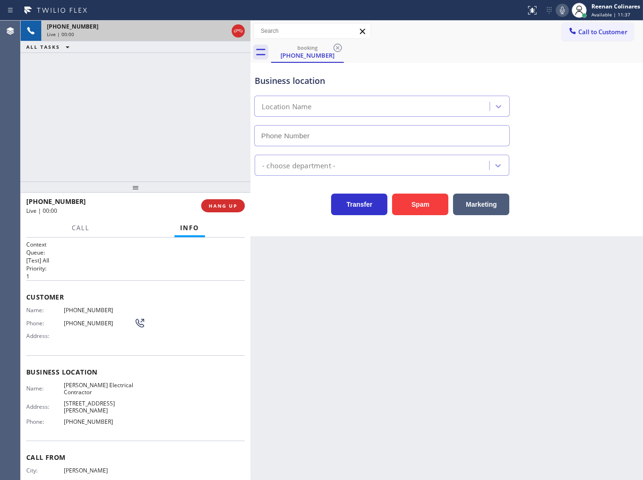
type input "[PHONE_NUMBER]"
click at [561, 7] on icon at bounding box center [562, 11] width 5 height 8
click at [563, 9] on icon at bounding box center [562, 10] width 11 height 11
click at [229, 205] on span "HANG UP" at bounding box center [223, 206] width 29 height 7
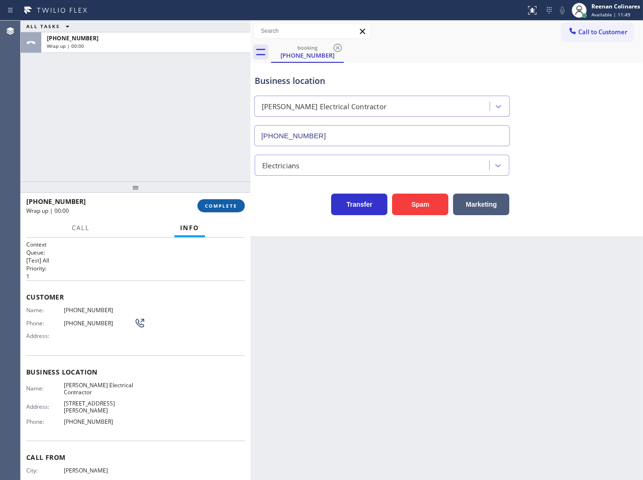
click at [229, 205] on span "COMPLETE" at bounding box center [221, 206] width 32 height 7
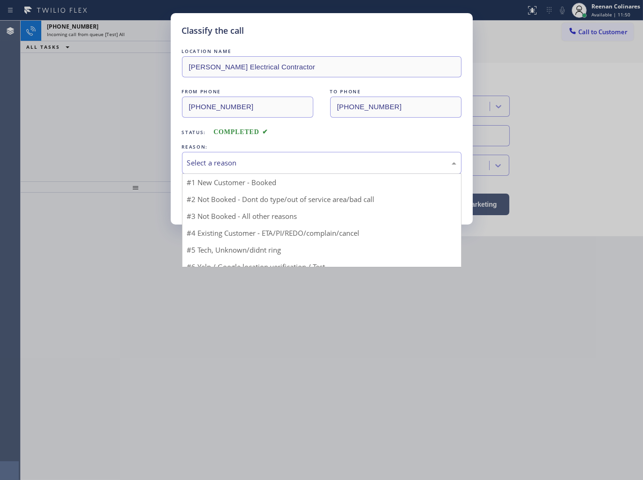
click at [253, 162] on div "Select a reason" at bounding box center [321, 163] width 269 height 11
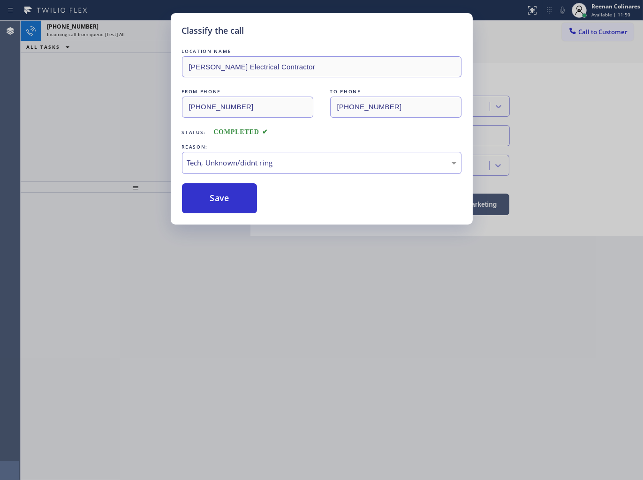
click at [208, 202] on button "Save" at bounding box center [219, 198] width 75 height 30
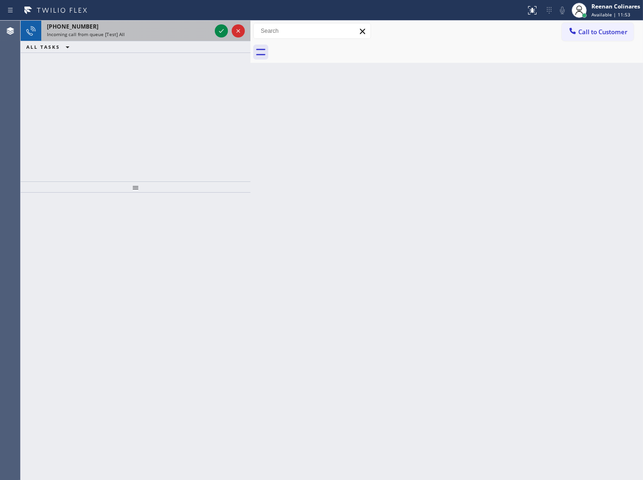
click at [178, 33] on div "Incoming call from queue [Test] All" at bounding box center [129, 34] width 164 height 7
click at [161, 22] on div "[PHONE_NUMBER] Incoming call from queue [Test] All" at bounding box center [127, 31] width 172 height 21
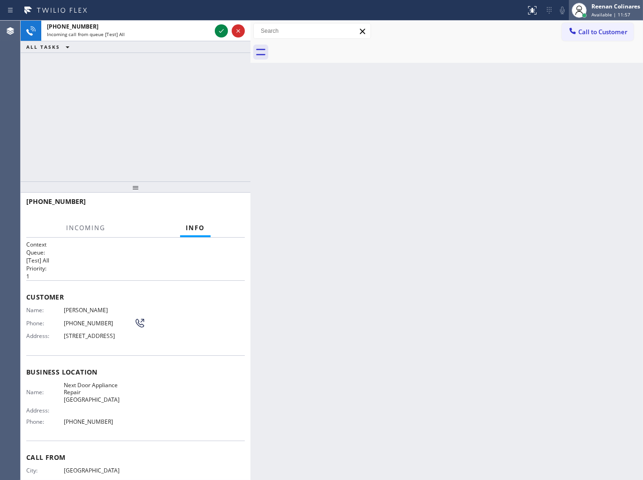
click at [610, 8] on div "Reenan Colinares" at bounding box center [615, 6] width 49 height 8
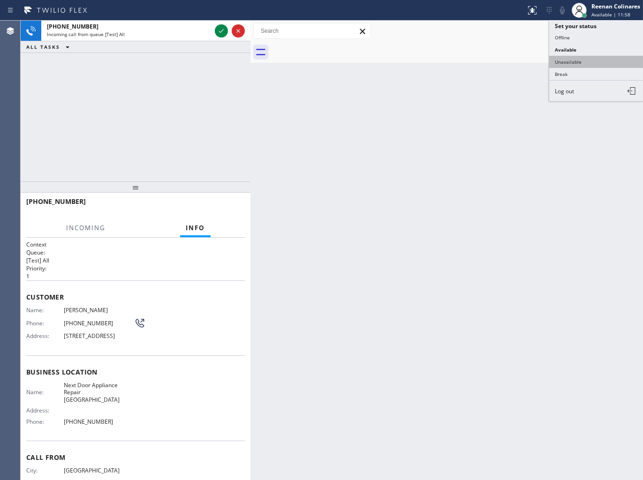
click at [569, 59] on button "Unavailable" at bounding box center [596, 62] width 94 height 12
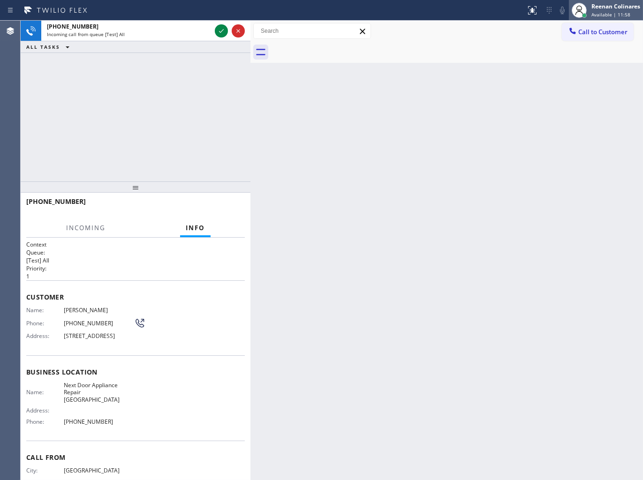
click at [606, 7] on div "Reenan Colinares" at bounding box center [615, 6] width 49 height 8
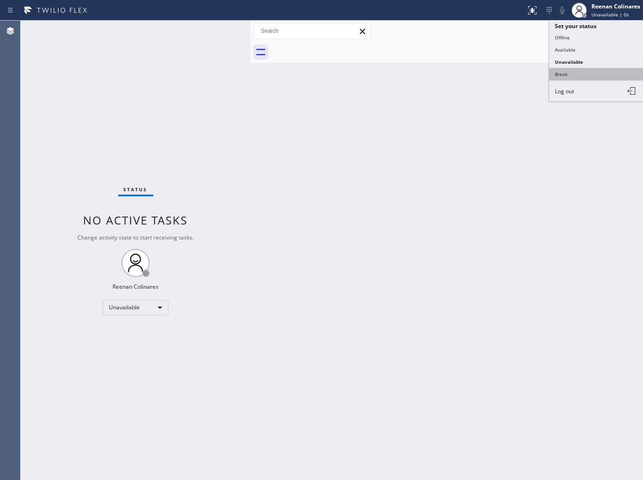
click at [564, 72] on button "Break" at bounding box center [596, 74] width 94 height 12
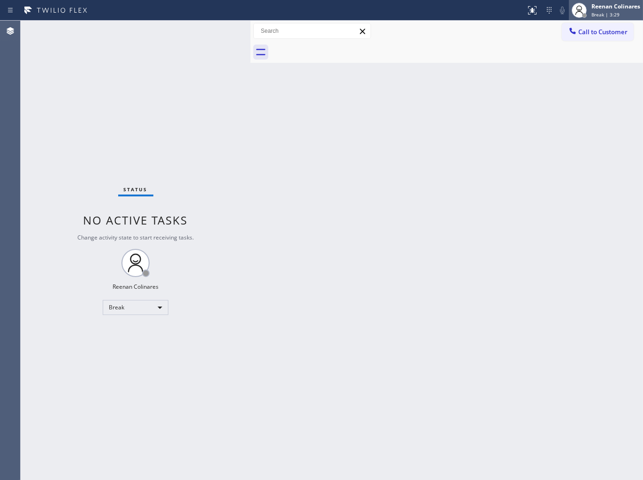
drag, startPoint x: 598, startPoint y: 11, endPoint x: 595, endPoint y: 15, distance: 5.1
click at [598, 11] on span "Break | 3:29" at bounding box center [605, 14] width 28 height 7
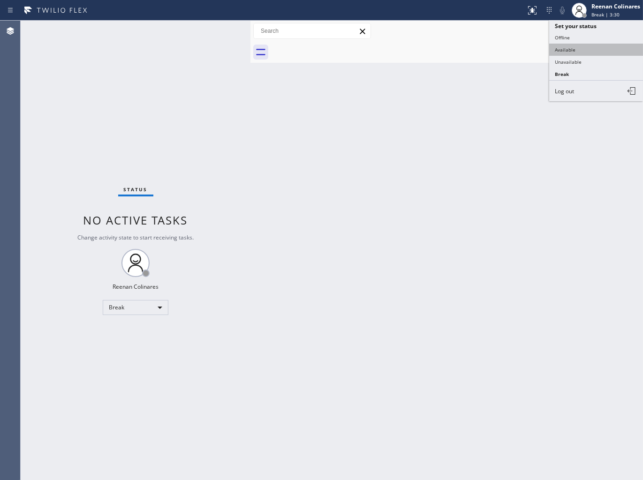
click at [564, 52] on button "Available" at bounding box center [596, 50] width 94 height 12
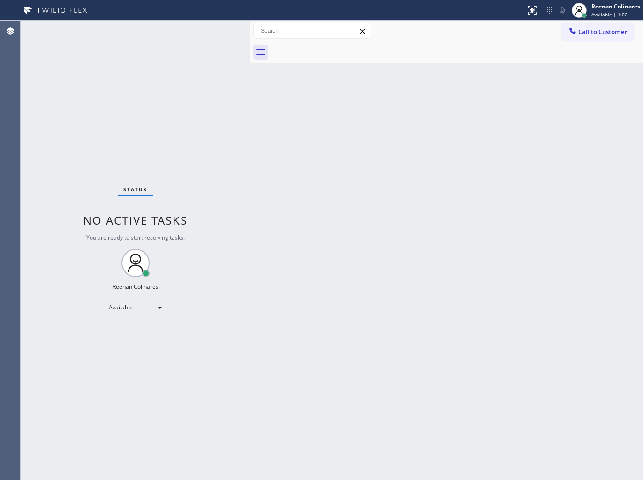
click at [410, 165] on div "Back to Dashboard Change Sender ID Customers Technicians Select a contact Outbo…" at bounding box center [446, 251] width 392 height 460
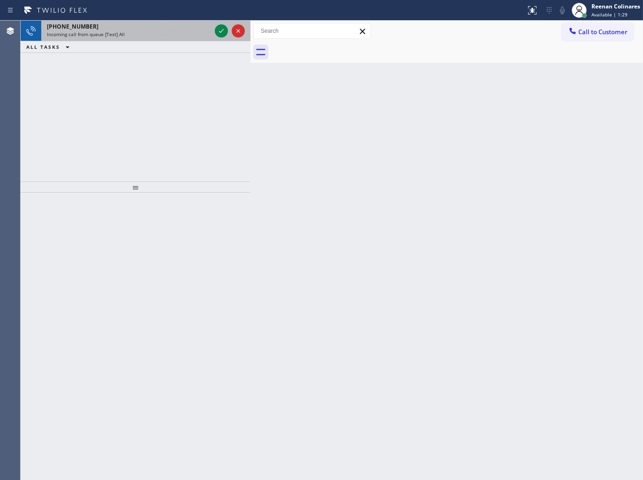
click at [174, 30] on div "[PHONE_NUMBER]" at bounding box center [129, 27] width 164 height 8
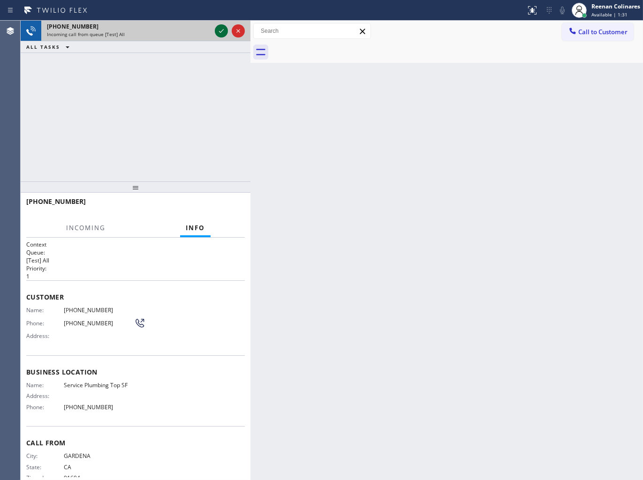
click at [218, 32] on icon at bounding box center [221, 30] width 11 height 11
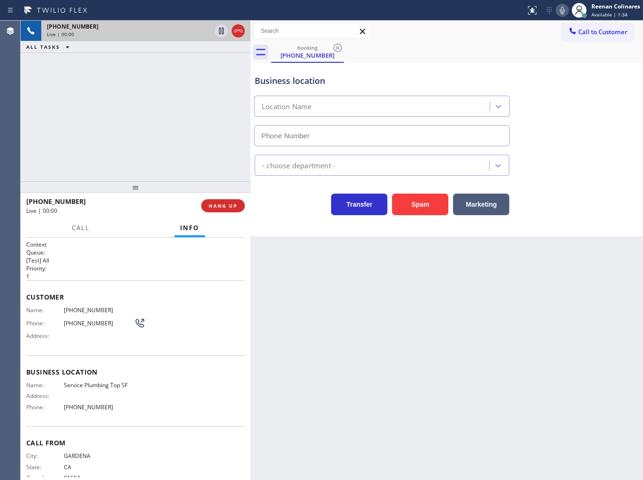
type input "[PHONE_NUMBER]"
click at [421, 204] on button "Spam" at bounding box center [420, 205] width 56 height 22
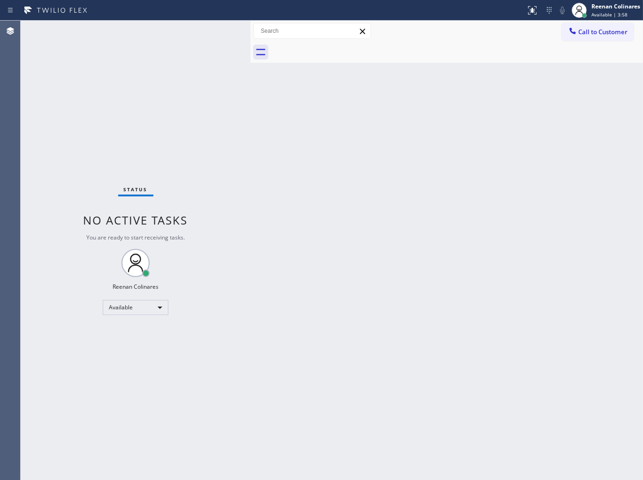
click at [535, 64] on div "Back to Dashboard Change Sender ID Customers Technicians Select a contact Outbo…" at bounding box center [446, 251] width 392 height 460
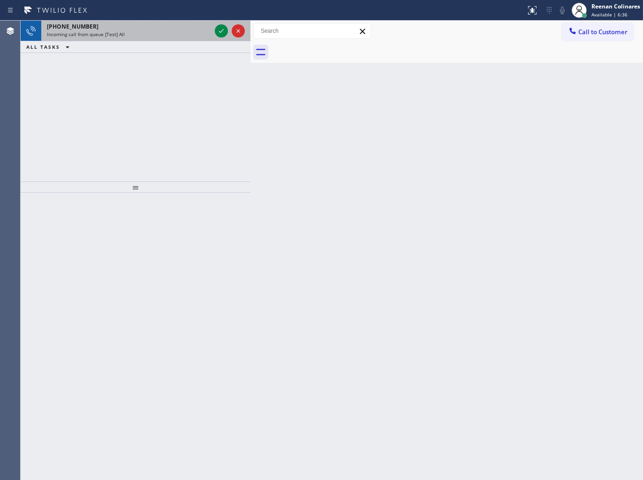
click at [170, 33] on div "Incoming call from queue [Test] All" at bounding box center [129, 34] width 164 height 7
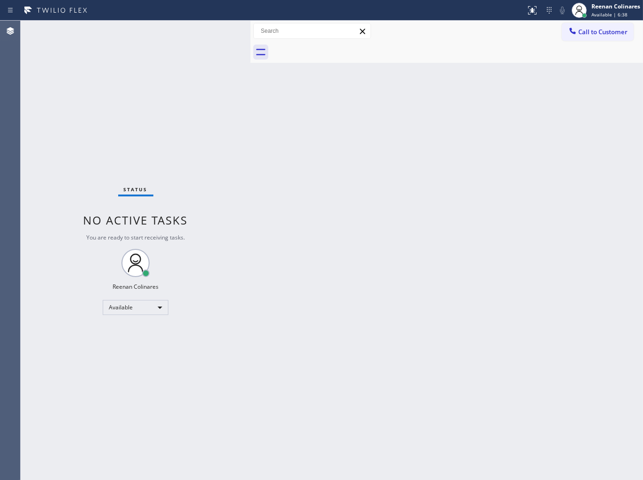
click at [188, 30] on div "Status No active tasks You are ready to start receiving tasks. Reenan Colinares…" at bounding box center [136, 251] width 230 height 460
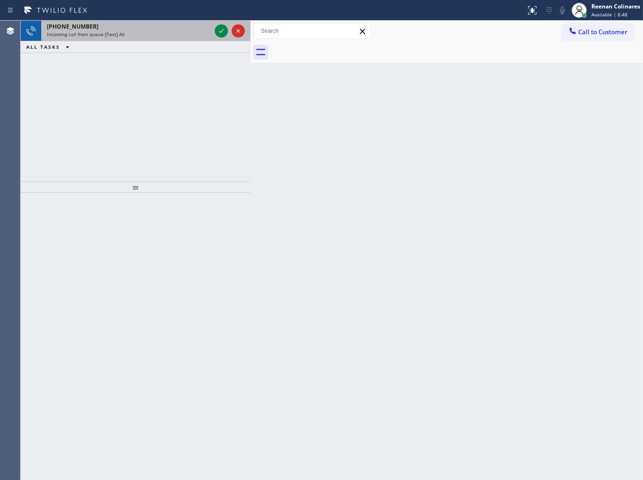
click at [183, 31] on div "Incoming call from queue [Test] All" at bounding box center [129, 34] width 164 height 7
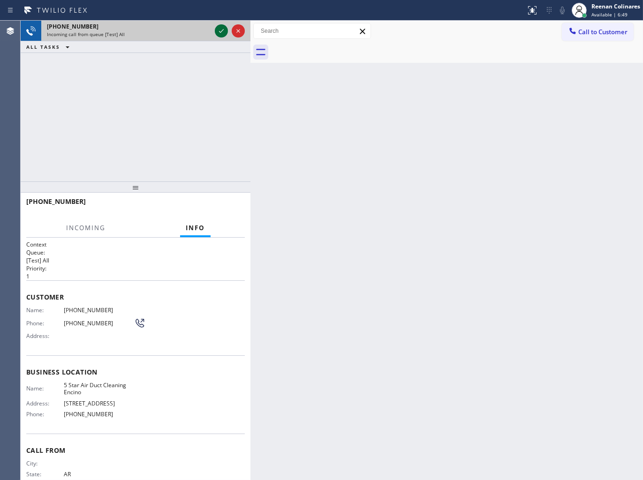
click at [221, 30] on icon at bounding box center [221, 30] width 11 height 11
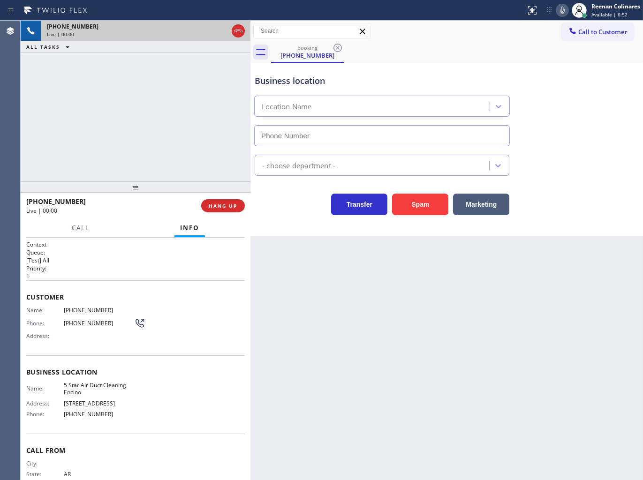
type input "[PHONE_NUMBER]"
click at [418, 210] on button "Spam" at bounding box center [420, 205] width 56 height 22
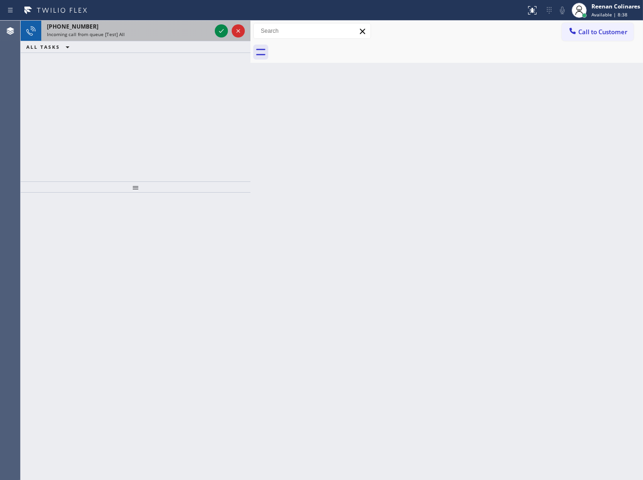
click at [154, 38] on div "Incoming call from queue [Test] All" at bounding box center [129, 34] width 164 height 7
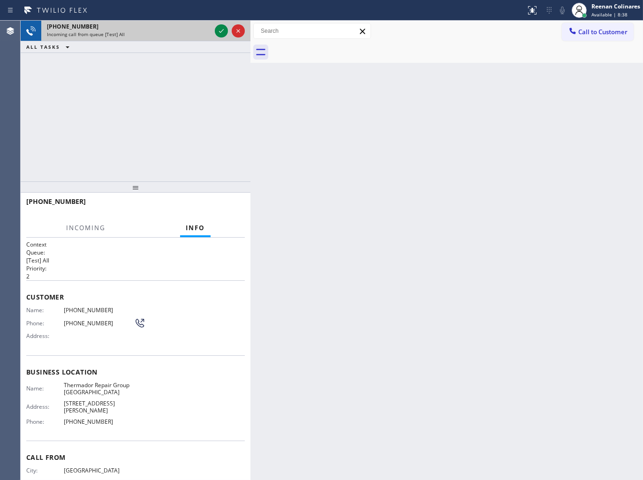
click at [182, 38] on div "[PHONE_NUMBER] Incoming call from queue [Test] All" at bounding box center [127, 31] width 172 height 21
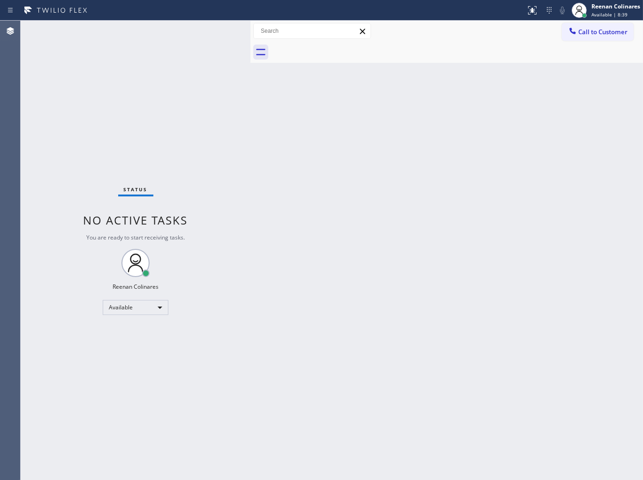
click at [204, 36] on div "Status No active tasks You are ready to start receiving tasks. Reenan Colinares…" at bounding box center [136, 251] width 230 height 460
click at [203, 36] on div "Status No active tasks You are ready to start receiving tasks. Reenan Colinares…" at bounding box center [136, 251] width 230 height 460
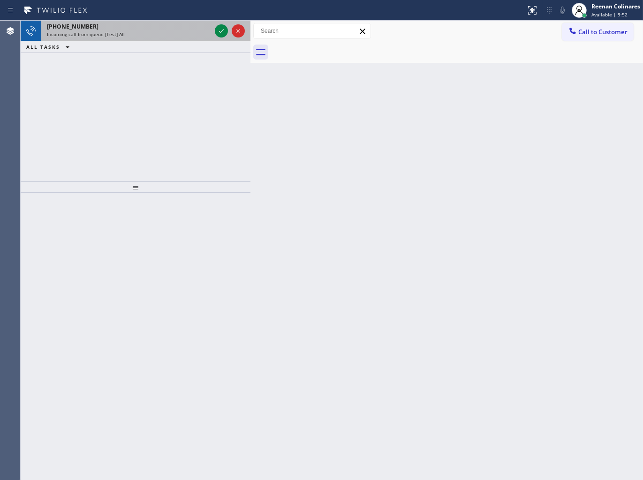
click at [160, 33] on div "Incoming call from queue [Test] All" at bounding box center [129, 34] width 164 height 7
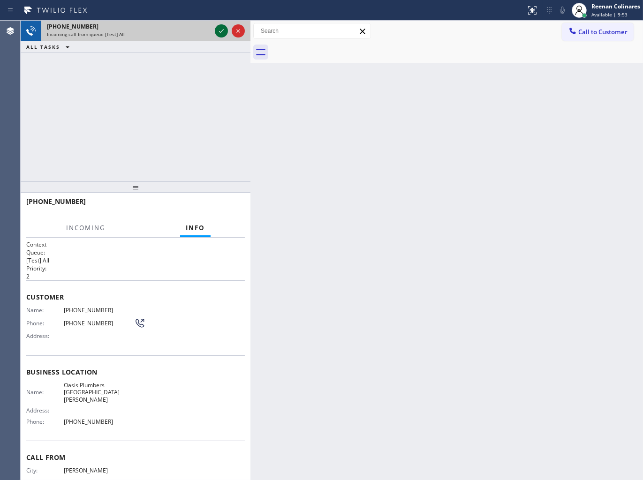
click at [221, 27] on icon at bounding box center [221, 30] width 11 height 11
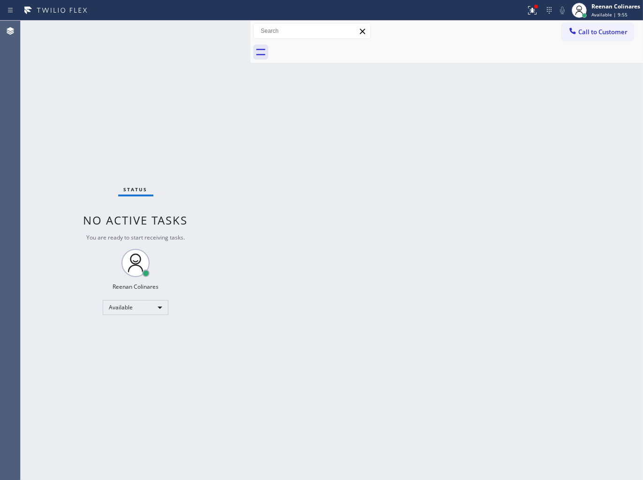
click at [193, 78] on div "Status No active tasks You are ready to start receiving tasks. Reenan Colinares…" at bounding box center [136, 251] width 230 height 460
click at [193, 74] on div "Status No active tasks You are ready to start receiving tasks. Reenan Colinares…" at bounding box center [136, 251] width 230 height 460
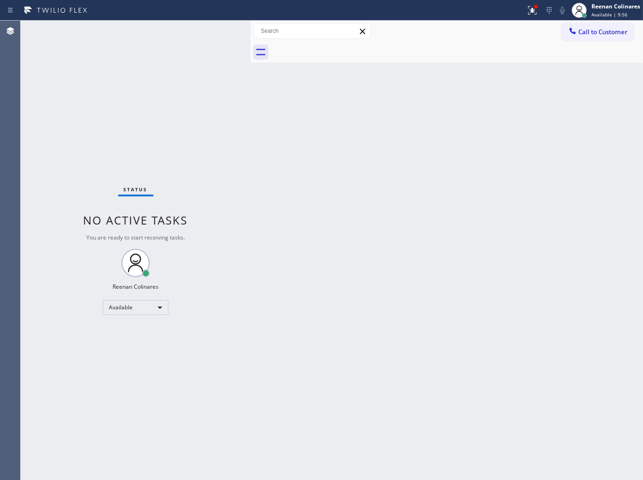
click at [193, 71] on div "Status No active tasks You are ready to start receiving tasks. Reenan Colinares…" at bounding box center [136, 251] width 230 height 460
drag, startPoint x: 193, startPoint y: 71, endPoint x: 209, endPoint y: 73, distance: 16.1
click at [209, 73] on div "Status No active tasks You are ready to start receiving tasks. Reenan Colinares…" at bounding box center [136, 251] width 230 height 460
drag, startPoint x: 536, startPoint y: 7, endPoint x: 497, endPoint y: 64, distance: 68.8
click at [536, 8] on div at bounding box center [536, 7] width 4 height 4
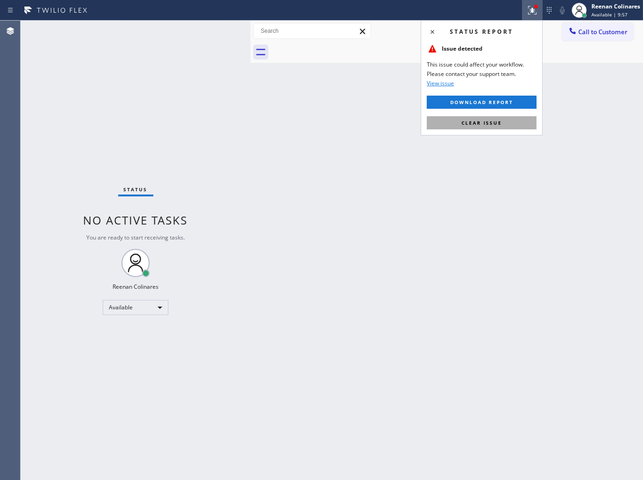
click at [475, 123] on span "Clear issue" at bounding box center [481, 123] width 40 height 7
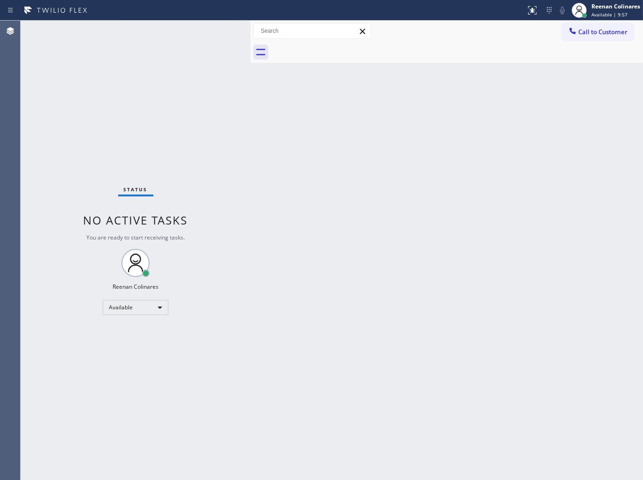
click at [290, 125] on div "Back to Dashboard Change Sender ID Customers Technicians Select a contact Outbo…" at bounding box center [446, 251] width 392 height 460
click at [169, 35] on div "Status No active tasks You are ready to start receiving tasks. Reenan Colinares…" at bounding box center [136, 251] width 230 height 460
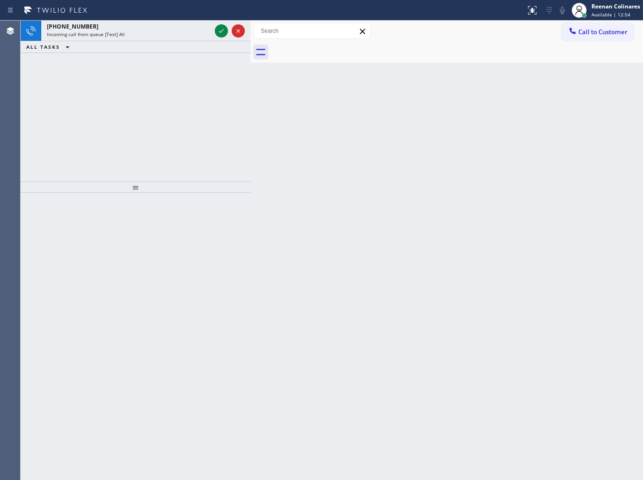
click at [169, 35] on div "Incoming call from queue [Test] All" at bounding box center [129, 34] width 164 height 7
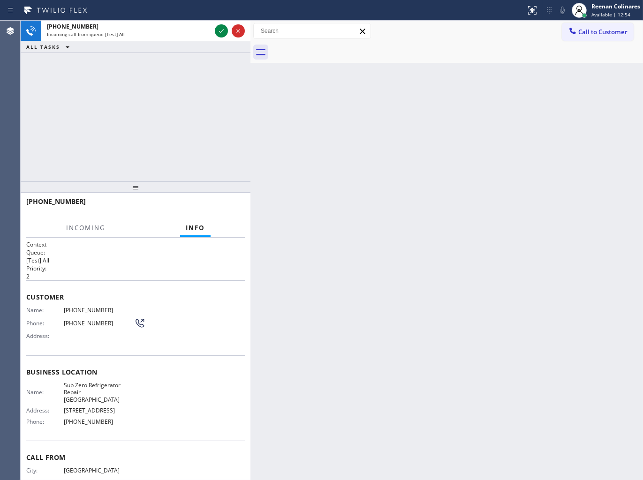
click at [169, 35] on div "Incoming call from queue [Test] All" at bounding box center [129, 34] width 164 height 7
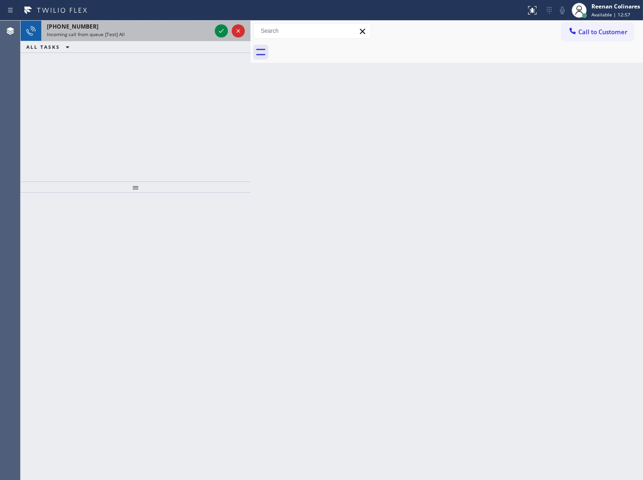
click at [200, 34] on div "Incoming call from queue [Test] All" at bounding box center [129, 34] width 164 height 7
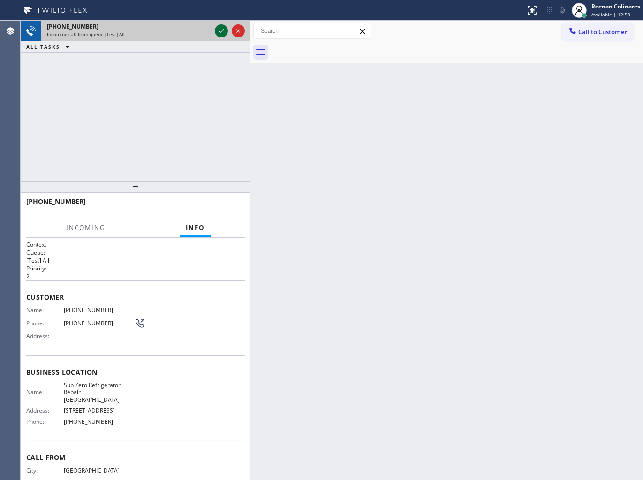
click at [217, 29] on icon at bounding box center [221, 30] width 11 height 11
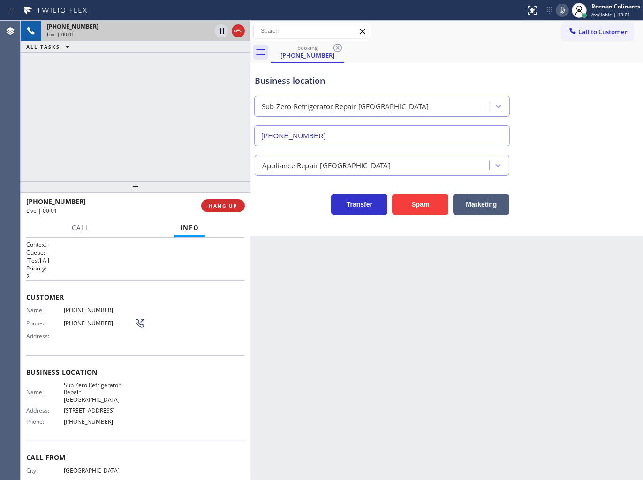
type input "[PHONE_NUMBER]"
click at [564, 11] on icon at bounding box center [562, 11] width 5 height 8
click at [564, 10] on icon at bounding box center [562, 10] width 11 height 11
click at [560, 12] on icon at bounding box center [562, 10] width 11 height 11
click at [78, 233] on button "Call" at bounding box center [80, 228] width 29 height 18
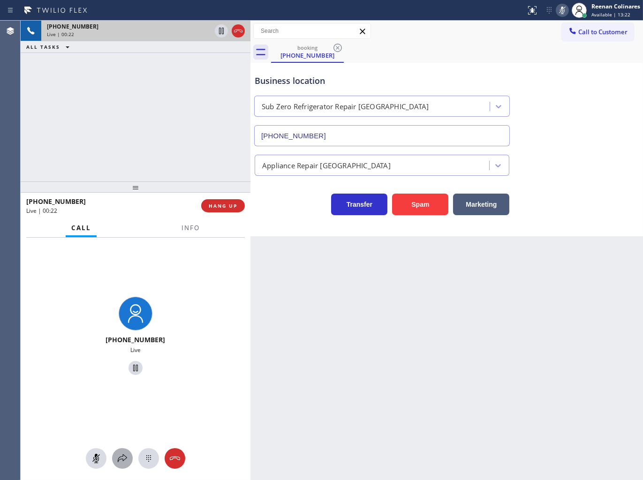
click at [125, 461] on icon at bounding box center [122, 458] width 11 height 11
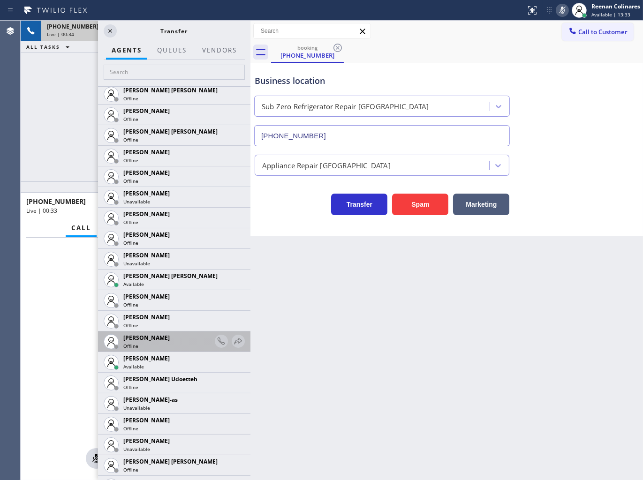
scroll to position [729, 0]
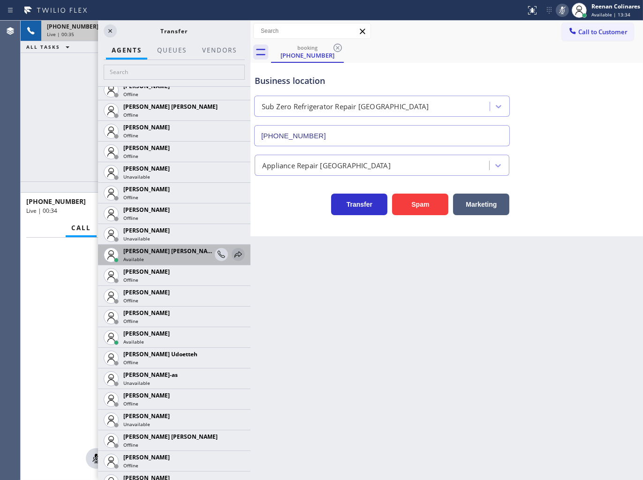
click at [234, 255] on icon at bounding box center [238, 254] width 8 height 6
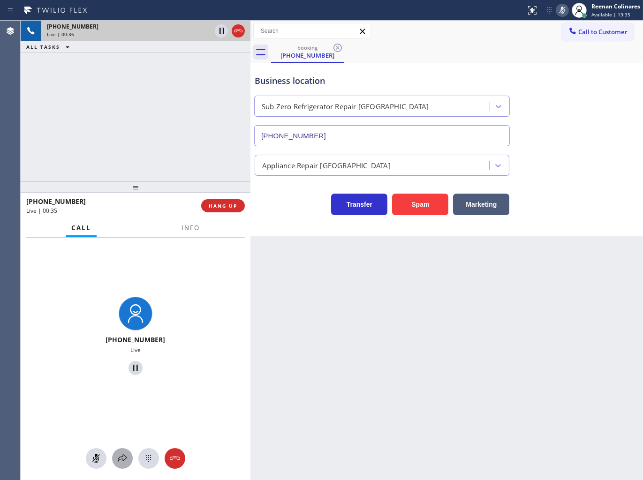
click at [124, 460] on icon at bounding box center [122, 458] width 11 height 11
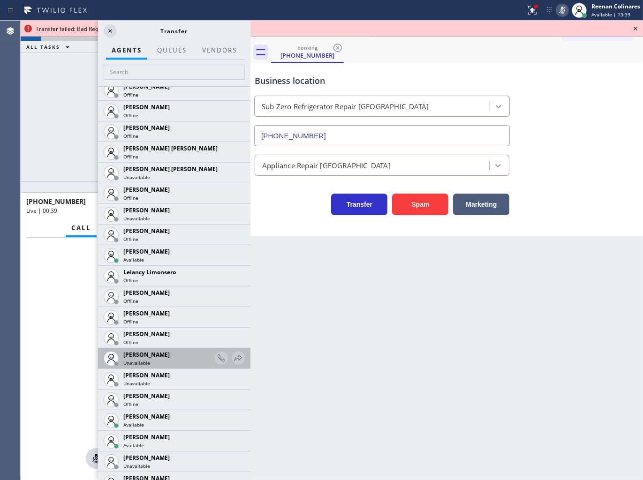
scroll to position [1302, 0]
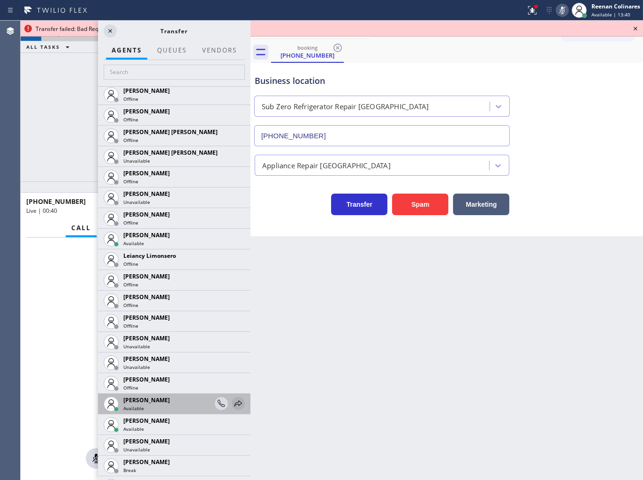
click at [233, 399] on icon at bounding box center [238, 403] width 11 height 11
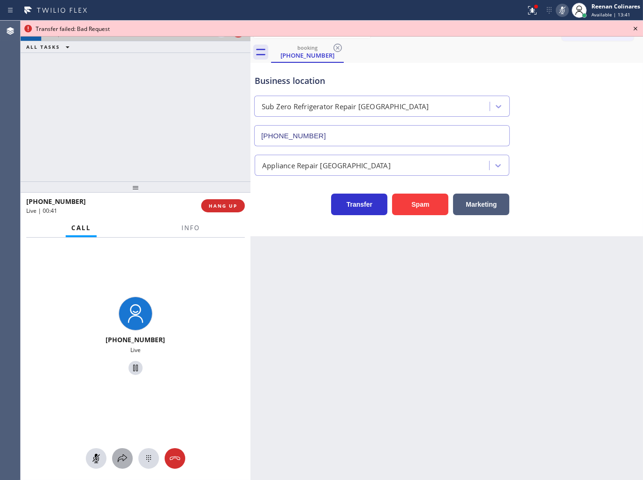
click at [128, 452] on button at bounding box center [122, 458] width 21 height 21
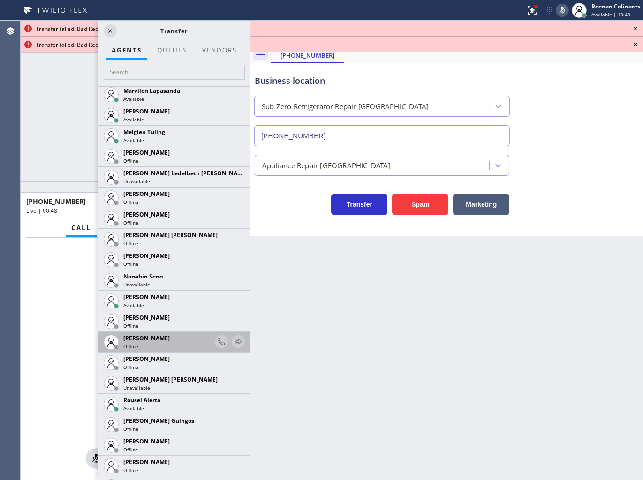
scroll to position [1748, 0]
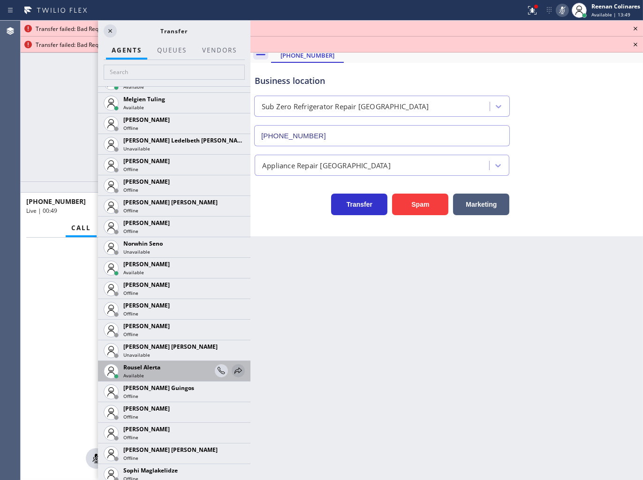
click at [233, 371] on icon at bounding box center [238, 370] width 11 height 11
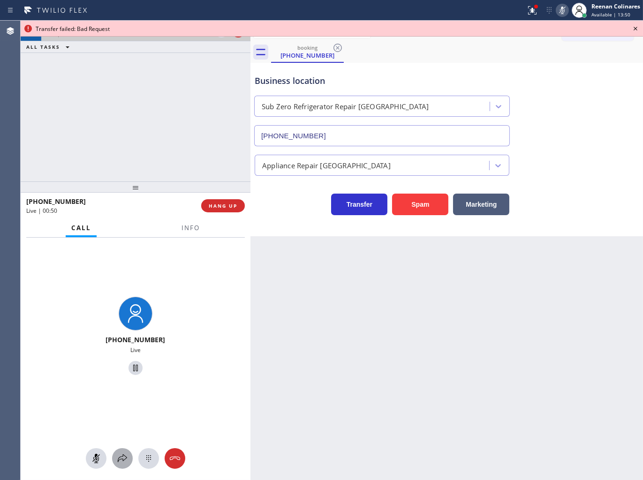
click at [123, 460] on icon at bounding box center [122, 458] width 11 height 11
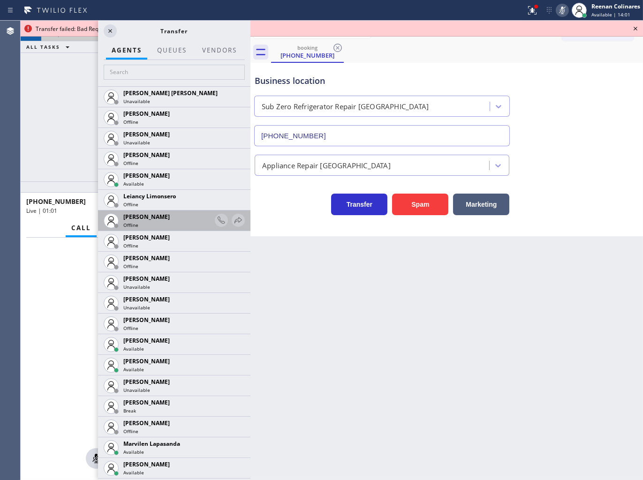
scroll to position [1343, 0]
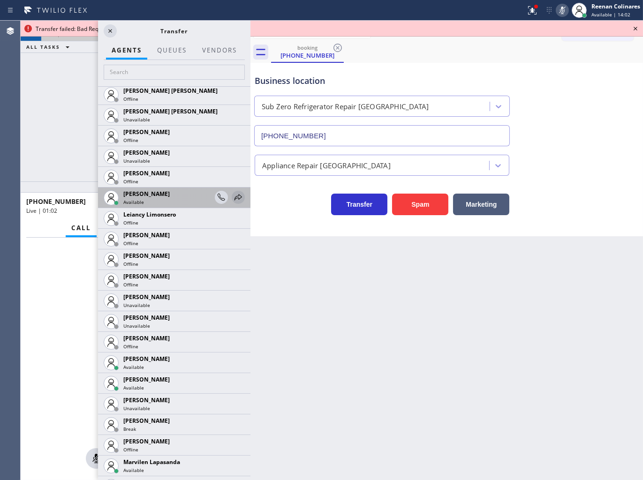
click at [233, 195] on icon at bounding box center [238, 197] width 11 height 11
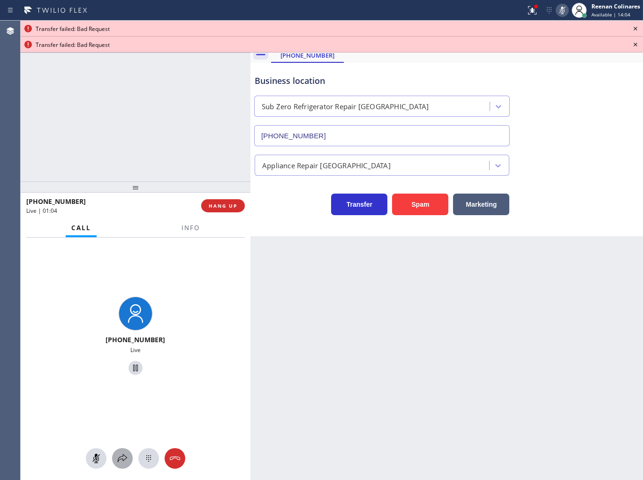
click at [119, 456] on icon at bounding box center [122, 458] width 11 height 11
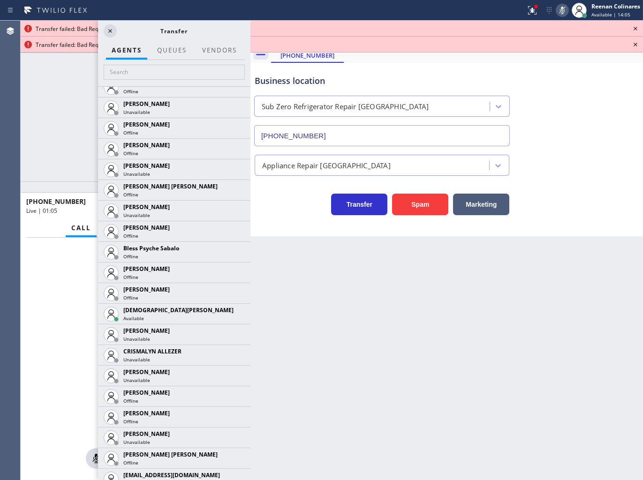
scroll to position [228, 0]
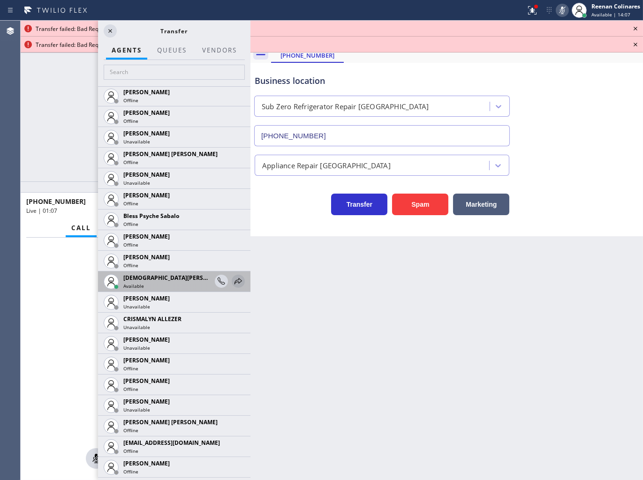
click at [233, 282] on icon at bounding box center [238, 281] width 11 height 11
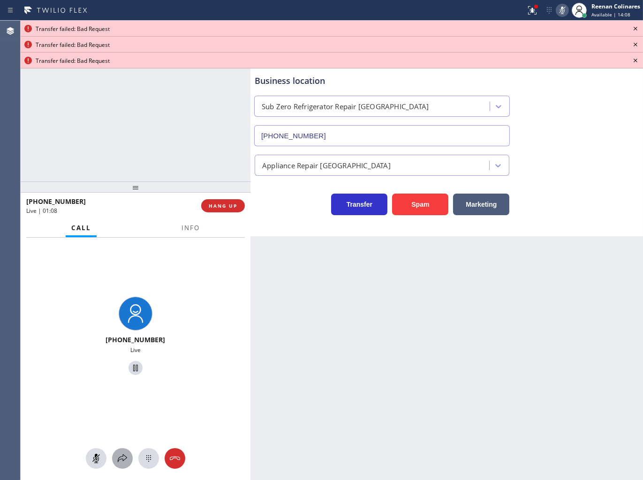
drag, startPoint x: 115, startPoint y: 458, endPoint x: 266, endPoint y: 213, distance: 288.2
click at [119, 456] on div at bounding box center [122, 458] width 21 height 11
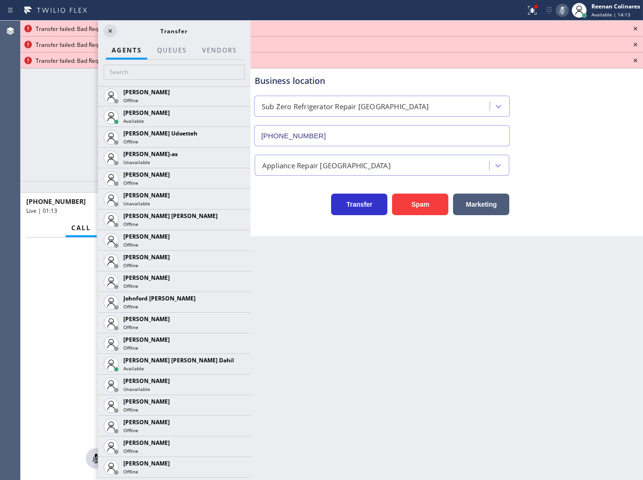
scroll to position [979, 0]
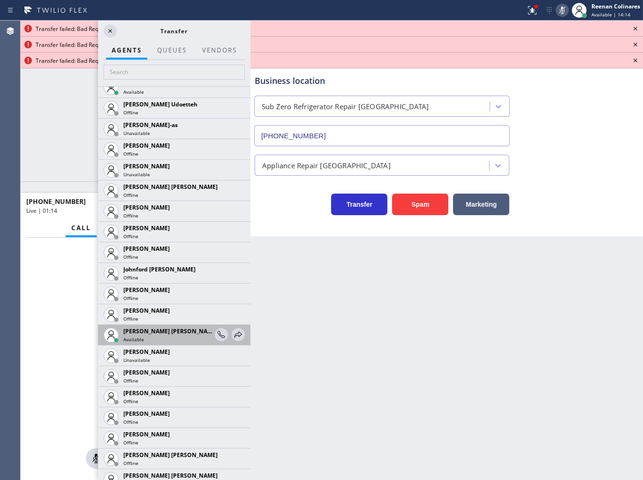
click at [237, 333] on div "[PERSON_NAME] [PERSON_NAME] Dahil Available" at bounding box center [174, 335] width 152 height 21
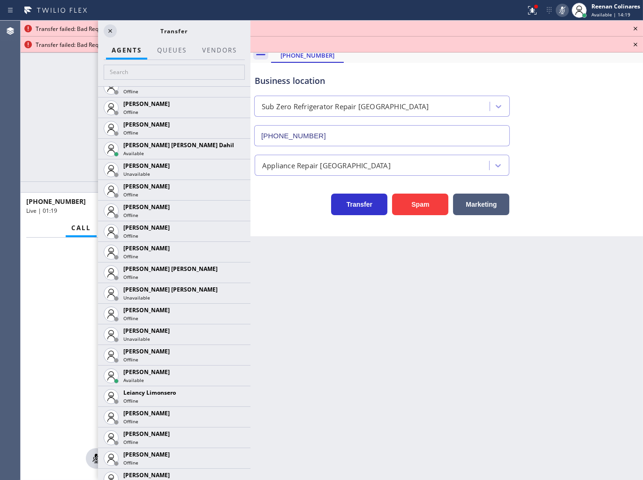
scroll to position [1140, 0]
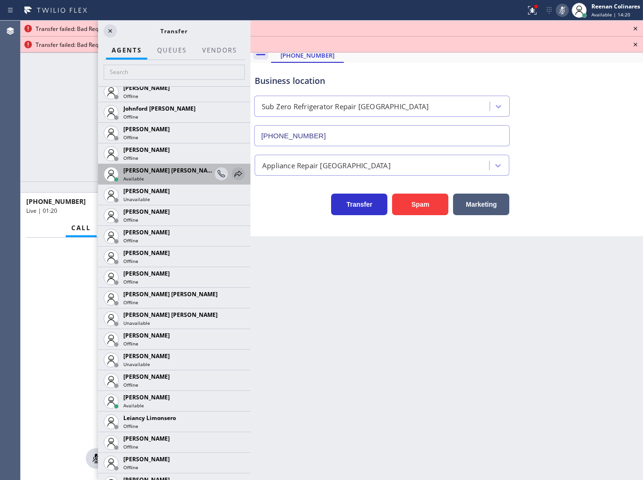
click at [233, 173] on icon at bounding box center [238, 173] width 11 height 11
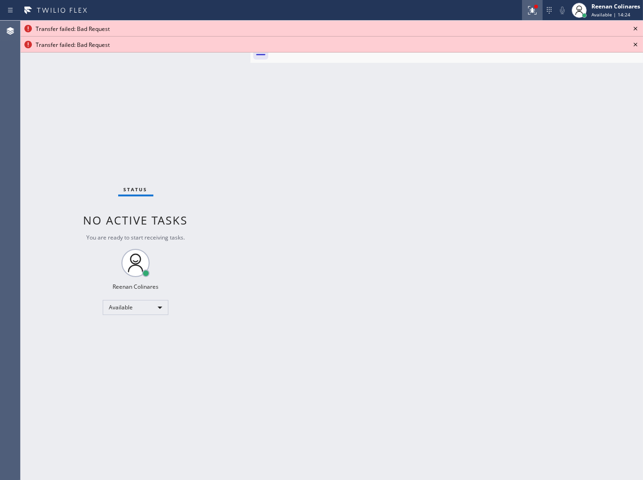
click at [534, 11] on icon at bounding box center [532, 10] width 11 height 11
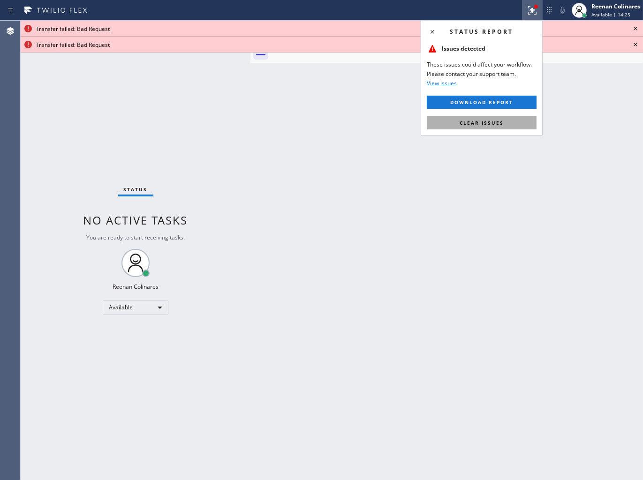
click at [501, 122] on span "Clear issues" at bounding box center [482, 123] width 44 height 7
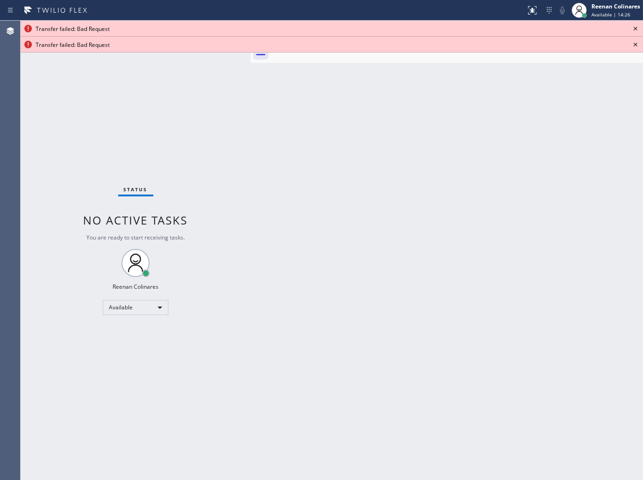
click at [636, 26] on icon at bounding box center [635, 28] width 11 height 11
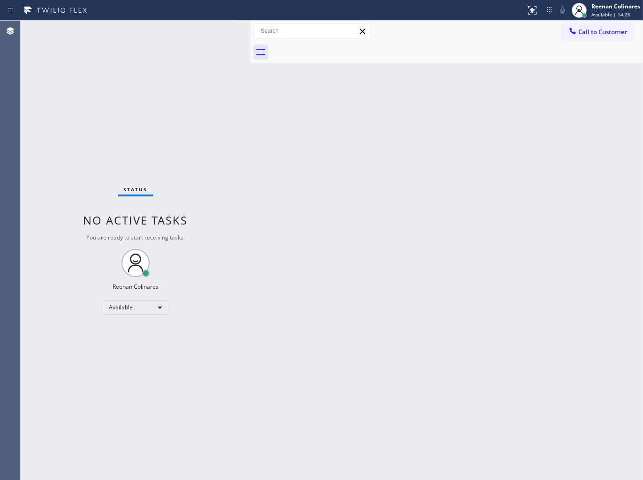
click at [536, 106] on div "Back to Dashboard Change Sender ID Customers Technicians Select a contact Outbo…" at bounding box center [446, 251] width 392 height 460
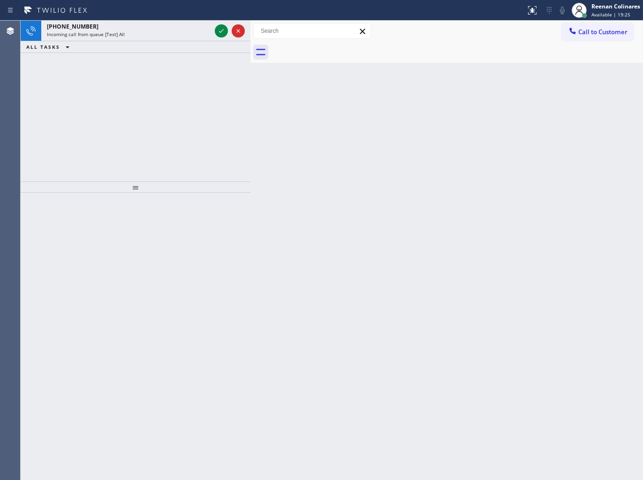
click at [156, 33] on div "Incoming call from queue [Test] All" at bounding box center [129, 34] width 164 height 7
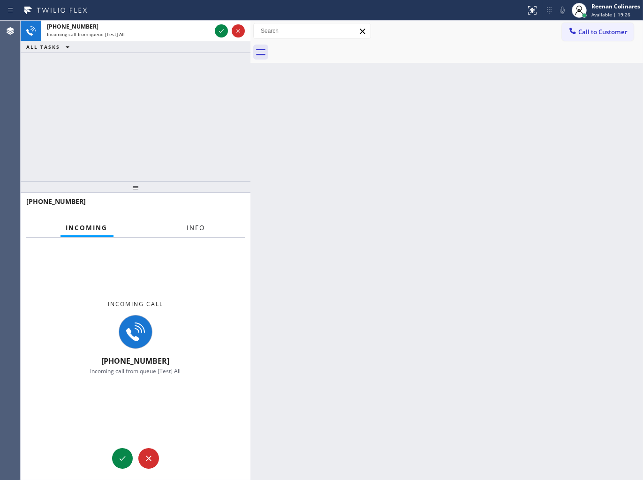
click at [184, 229] on button "Info" at bounding box center [196, 228] width 30 height 18
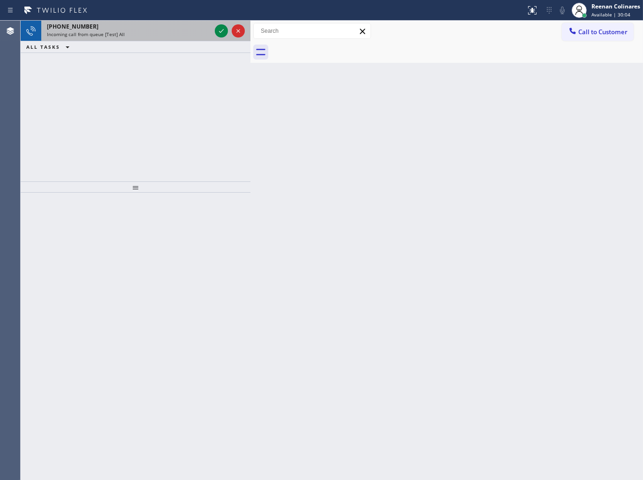
click at [189, 29] on div "[PHONE_NUMBER]" at bounding box center [129, 27] width 164 height 8
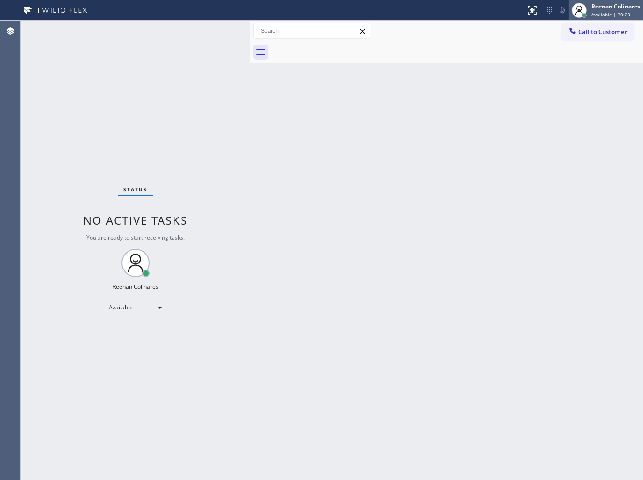
click at [615, 3] on div "Reenan Colinares" at bounding box center [615, 6] width 49 height 8
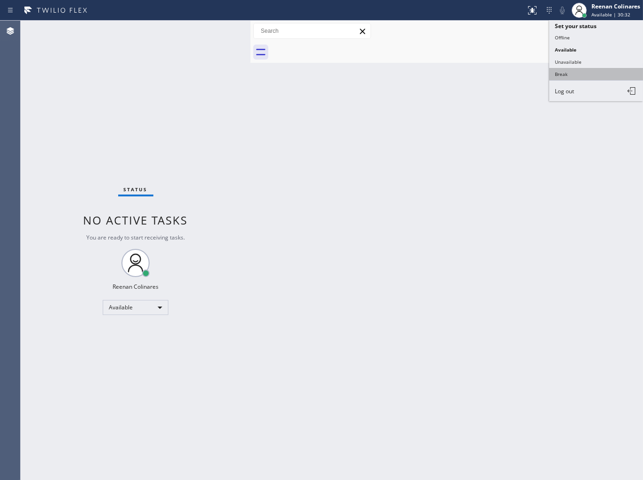
click at [560, 71] on button "Break" at bounding box center [596, 74] width 94 height 12
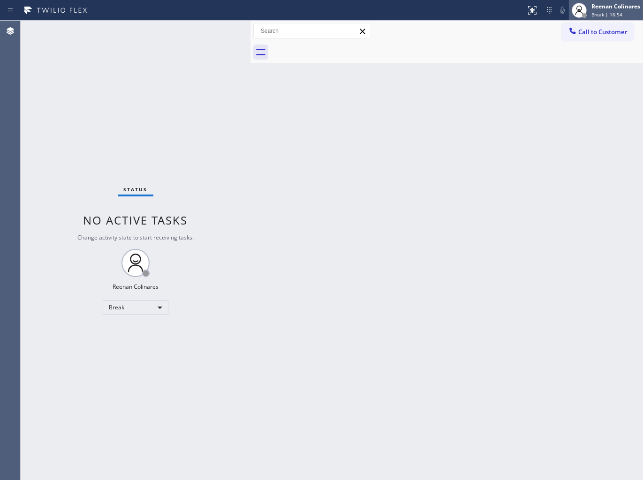
click at [612, 10] on div "[PERSON_NAME] Break | 16:54" at bounding box center [615, 10] width 53 height 16
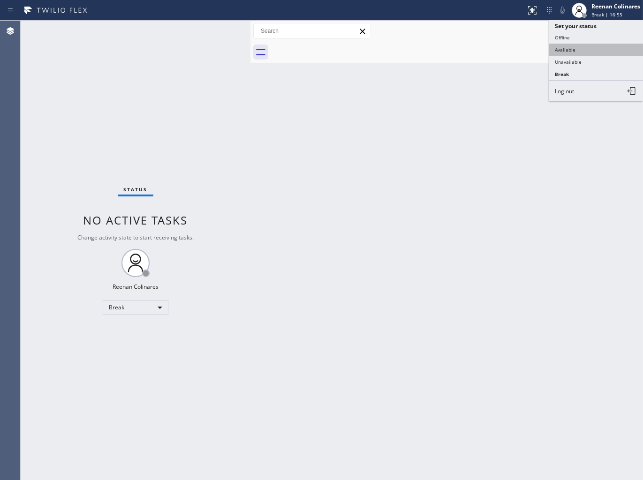
click at [569, 48] on button "Available" at bounding box center [596, 50] width 94 height 12
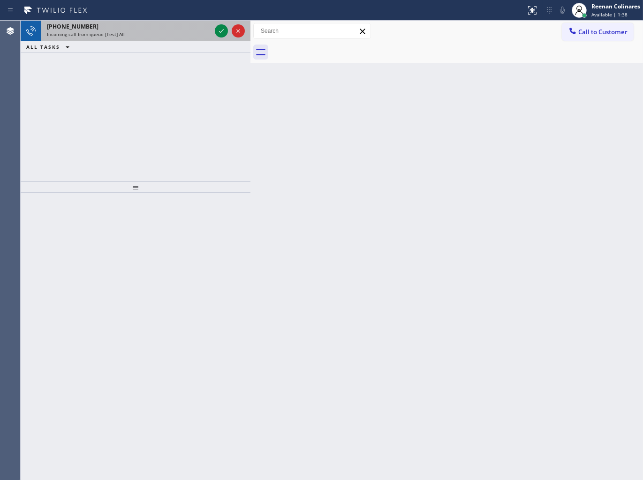
click at [179, 24] on div "[PHONE_NUMBER]" at bounding box center [129, 27] width 164 height 8
click at [124, 27] on div "[PHONE_NUMBER]" at bounding box center [129, 27] width 164 height 8
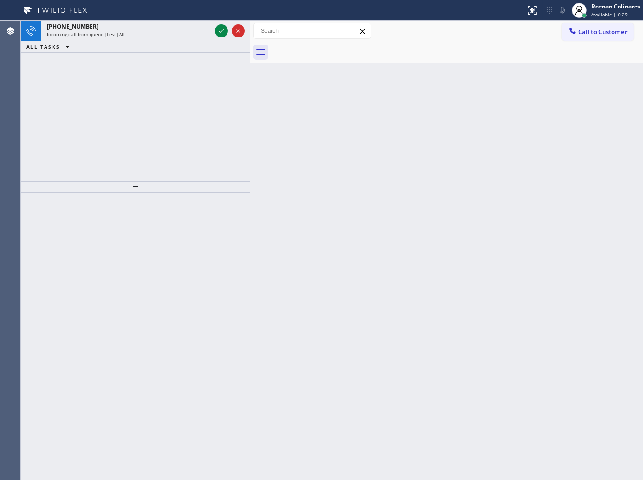
click at [187, 30] on div "[PHONE_NUMBER]" at bounding box center [129, 27] width 164 height 8
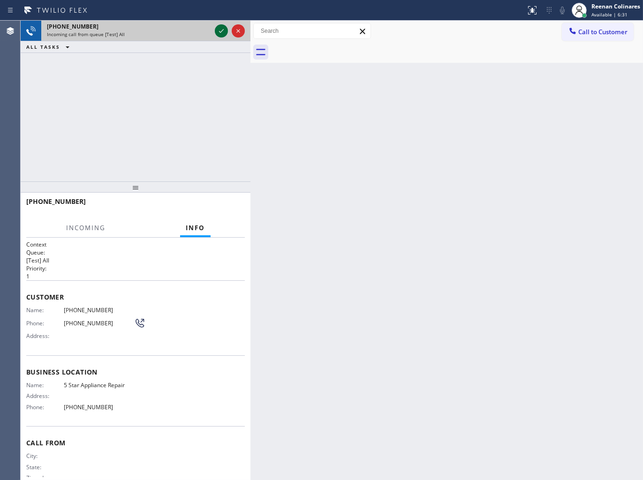
click at [220, 33] on icon at bounding box center [221, 30] width 11 height 11
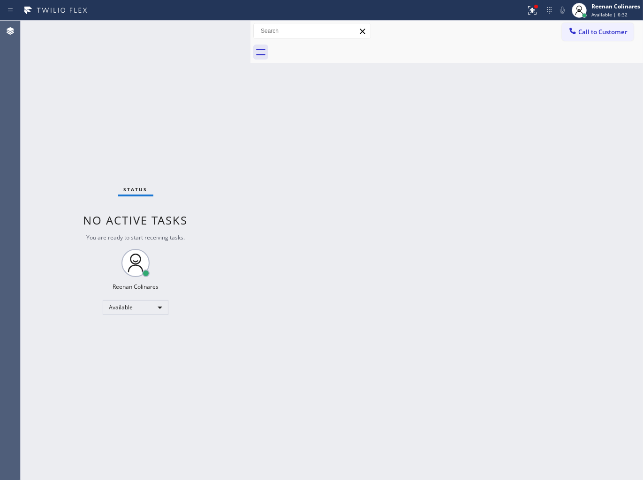
click at [253, 110] on div "Back to Dashboard Change Sender ID Customers Technicians Select a contact Outbo…" at bounding box center [446, 251] width 392 height 460
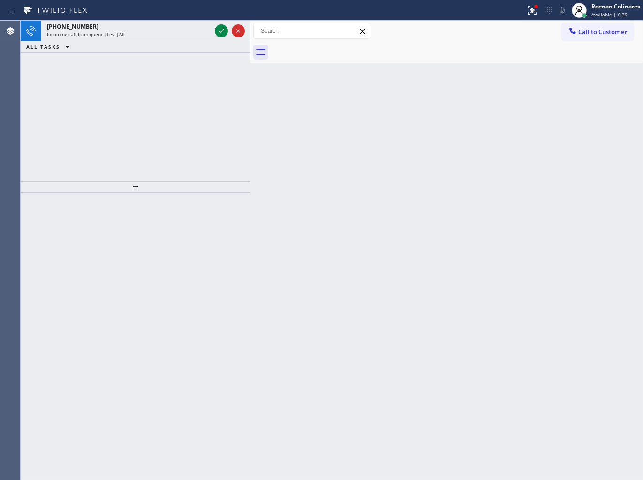
click at [136, 59] on div "[PHONE_NUMBER] Incoming call from queue [Test] All ALL TASKS ALL TASKS ACTIVE T…" at bounding box center [136, 101] width 230 height 161
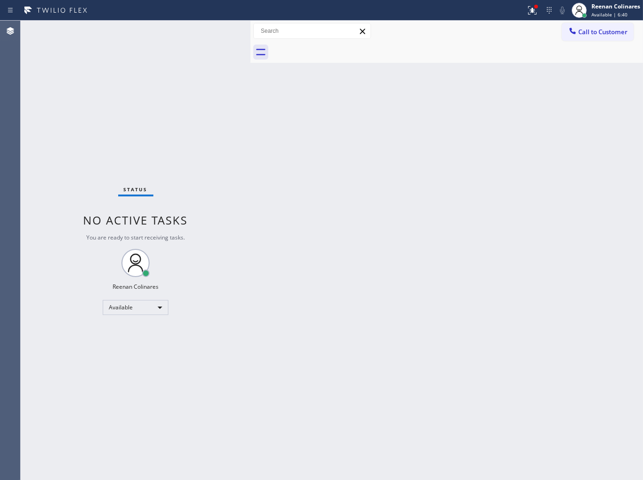
click at [155, 36] on div "Status No active tasks You are ready to start receiving tasks. Reenan Colinares…" at bounding box center [136, 251] width 230 height 460
click at [536, 9] on icon at bounding box center [532, 10] width 11 height 11
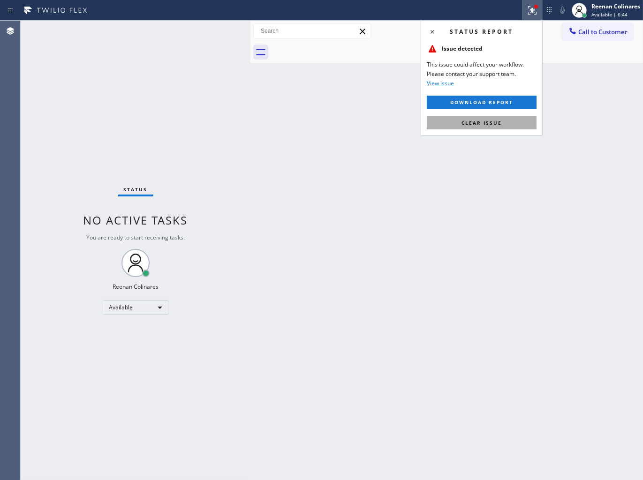
click at [479, 127] on button "Clear issue" at bounding box center [482, 122] width 110 height 13
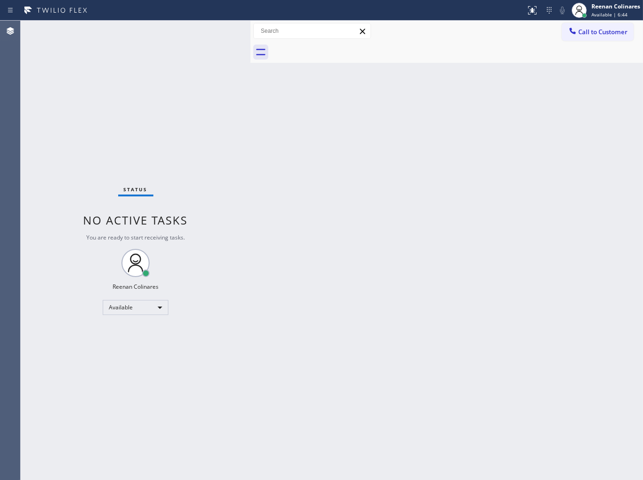
click at [374, 137] on div "Back to Dashboard Change Sender ID Customers Technicians Select a contact Outbo…" at bounding box center [446, 251] width 392 height 460
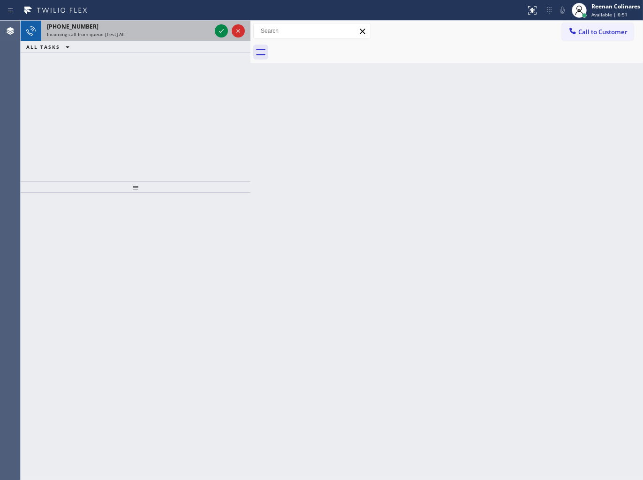
click at [202, 38] on div "[PHONE_NUMBER] Incoming call from queue [Test] All" at bounding box center [127, 31] width 172 height 21
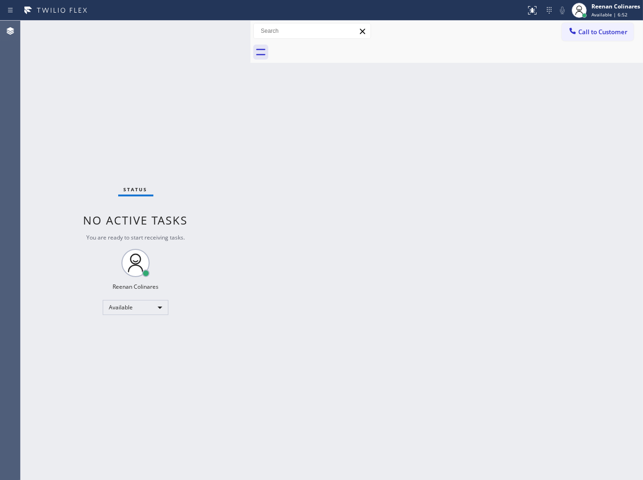
click at [217, 30] on div "Status No active tasks You are ready to start receiving tasks. Reenan Colinares…" at bounding box center [136, 251] width 230 height 460
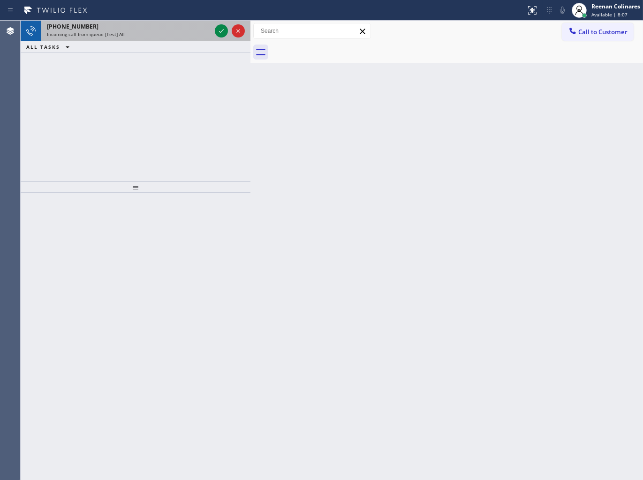
click at [172, 39] on div "[PHONE_NUMBER] Incoming call from queue [Test] All" at bounding box center [127, 31] width 172 height 21
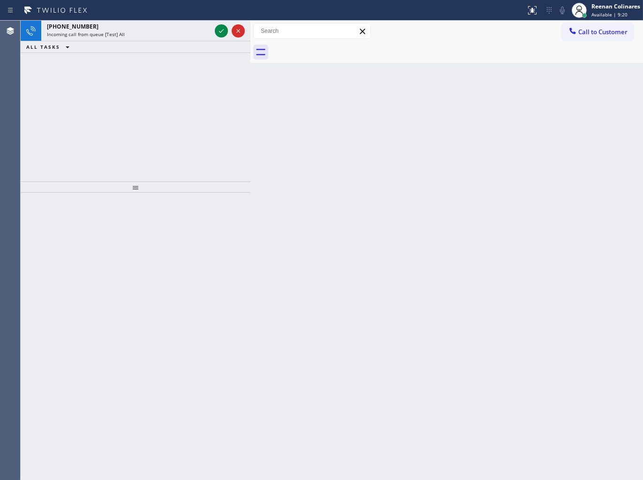
click at [467, 42] on div at bounding box center [457, 52] width 372 height 21
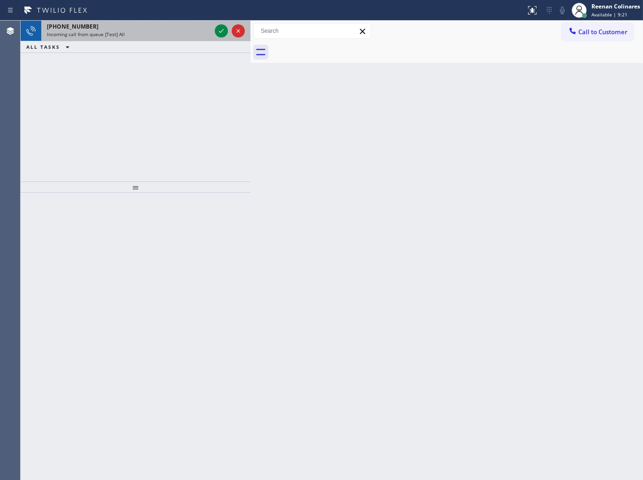
click at [163, 33] on div "Incoming call from queue [Test] All" at bounding box center [129, 34] width 164 height 7
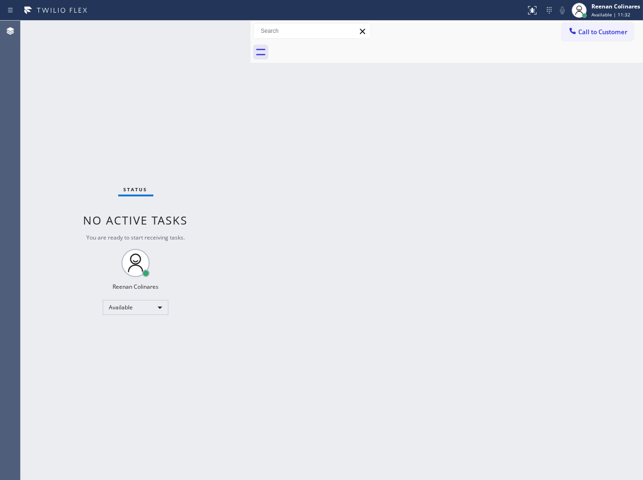
drag, startPoint x: 133, startPoint y: 49, endPoint x: 147, endPoint y: 30, distance: 23.8
click at [147, 30] on div "Status No active tasks You are ready to start receiving tasks. Reenan Colinares…" at bounding box center [136, 251] width 230 height 460
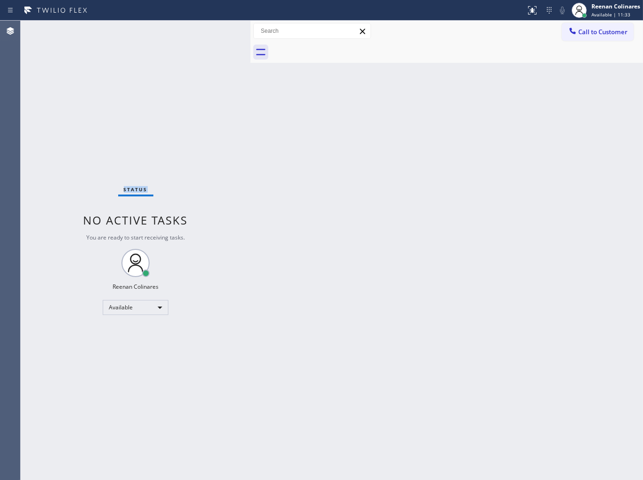
click at [147, 30] on div "Status No active tasks You are ready to start receiving tasks. Reenan Colinares…" at bounding box center [136, 251] width 230 height 460
click at [292, 226] on div "Back to Dashboard Change Sender ID Customers Technicians Select a contact Outbo…" at bounding box center [446, 251] width 392 height 460
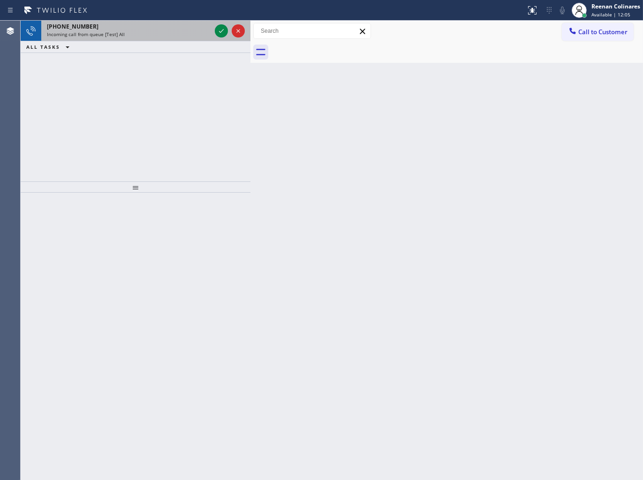
click at [135, 38] on div "[PHONE_NUMBER] Incoming call from queue [Test] All" at bounding box center [127, 31] width 172 height 21
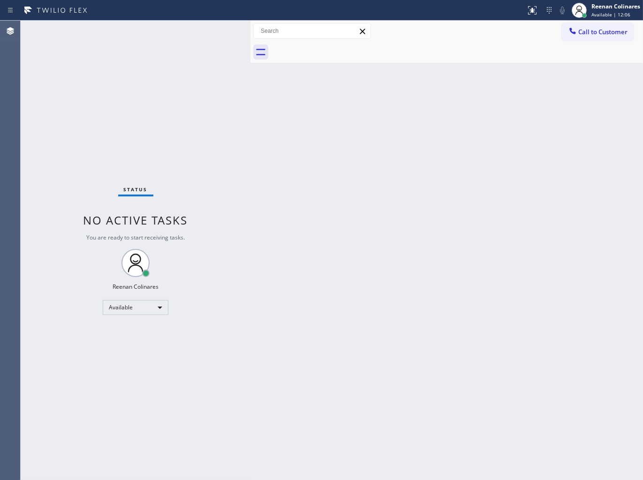
click at [208, 29] on div "Status No active tasks You are ready to start receiving tasks. Reenan Colinares…" at bounding box center [136, 251] width 230 height 460
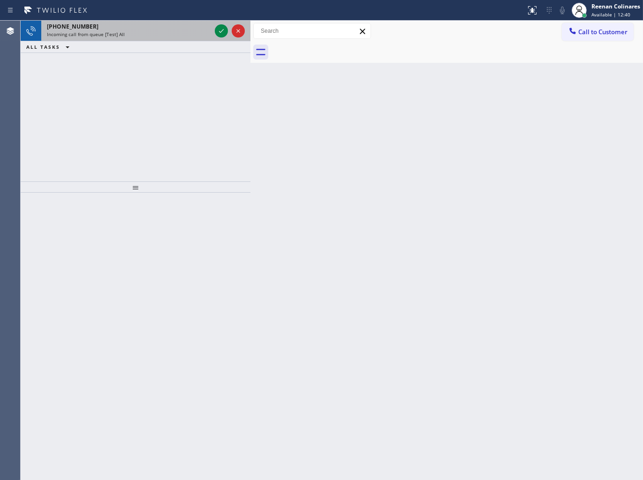
click at [140, 36] on div "Incoming call from queue [Test] All" at bounding box center [129, 34] width 164 height 7
drag, startPoint x: 163, startPoint y: 39, endPoint x: 182, endPoint y: 25, distance: 23.4
click at [163, 39] on div "[PHONE_NUMBER] Incoming call from queue [Test] All" at bounding box center [127, 31] width 172 height 21
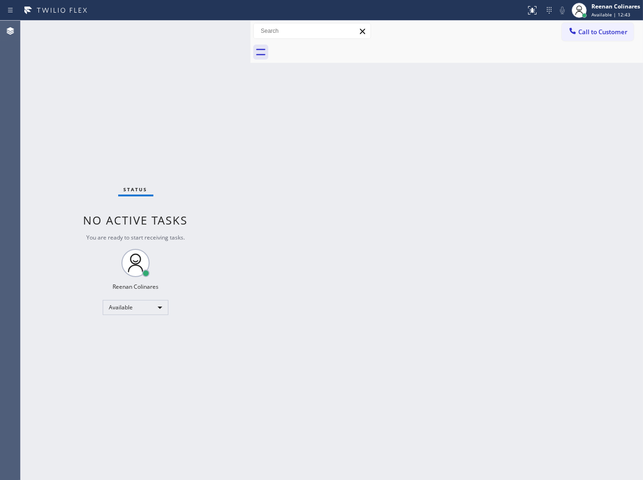
click at [195, 30] on div "Status No active tasks You are ready to start receiving tasks. Reenan Colinares…" at bounding box center [136, 251] width 230 height 460
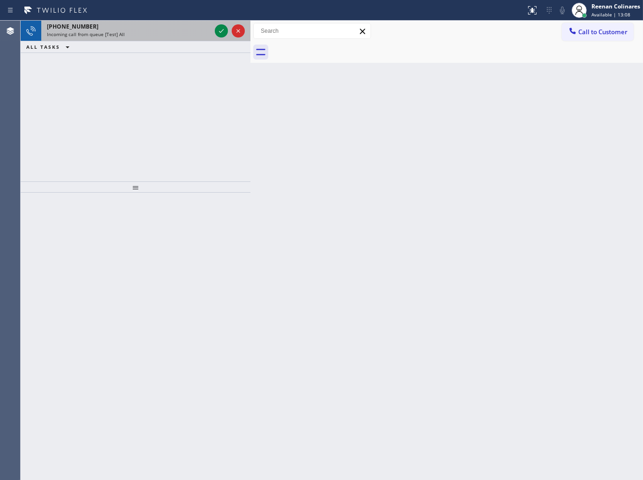
click at [152, 26] on div "[PHONE_NUMBER]" at bounding box center [129, 27] width 164 height 8
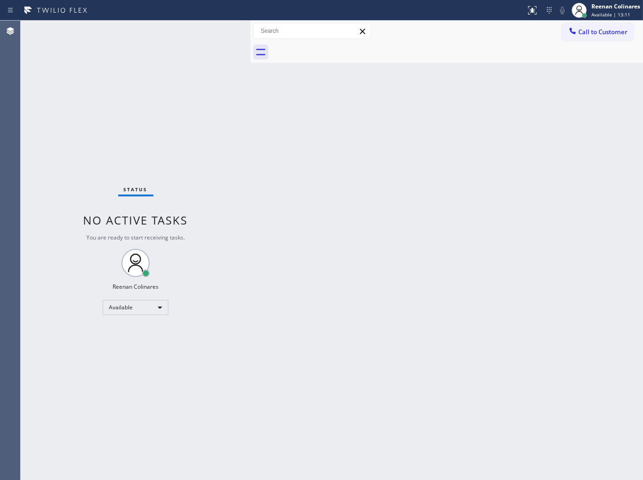
click at [155, 82] on div "Status No active tasks You are ready to start receiving tasks. Reenan Colinares…" at bounding box center [136, 251] width 230 height 460
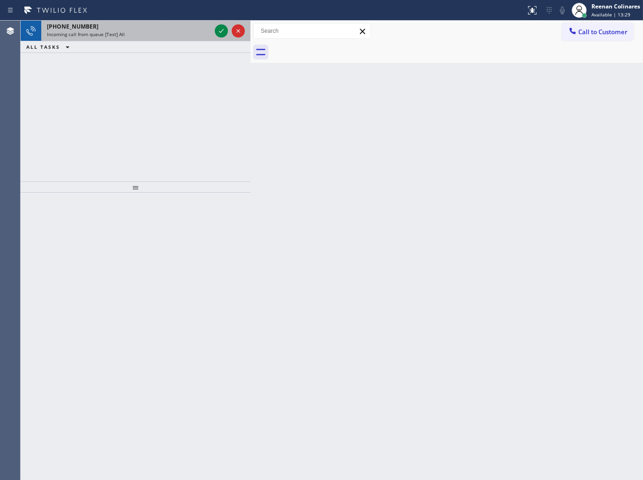
click at [151, 36] on div "Incoming call from queue [Test] All" at bounding box center [129, 34] width 164 height 7
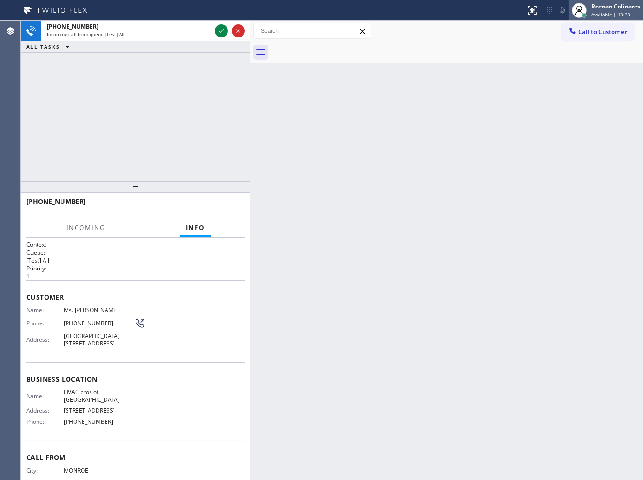
click at [606, 13] on span "Available | 13:33" at bounding box center [610, 14] width 39 height 7
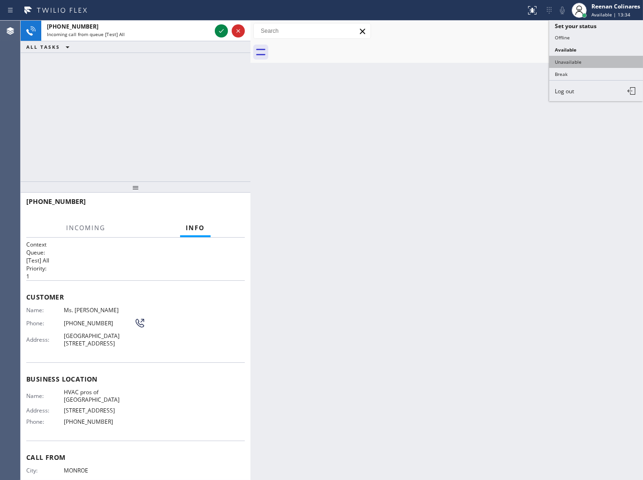
click at [575, 63] on button "Unavailable" at bounding box center [596, 62] width 94 height 12
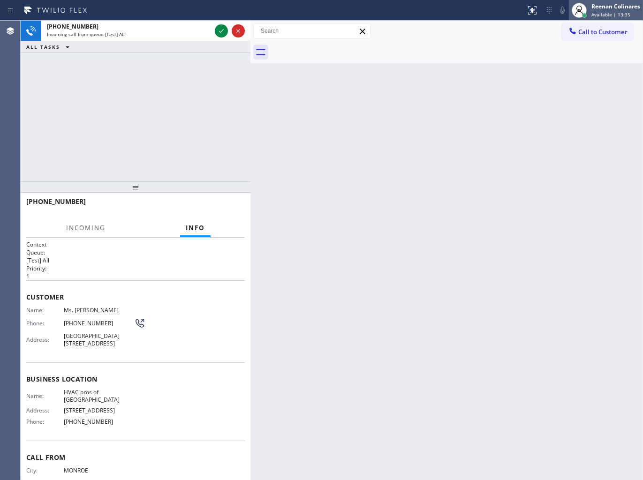
click at [610, 12] on span "Available | 13:35" at bounding box center [610, 14] width 39 height 7
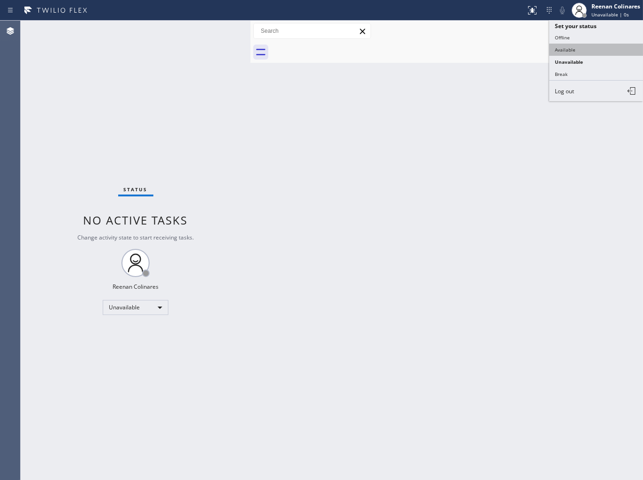
click at [561, 49] on button "Available" at bounding box center [596, 50] width 94 height 12
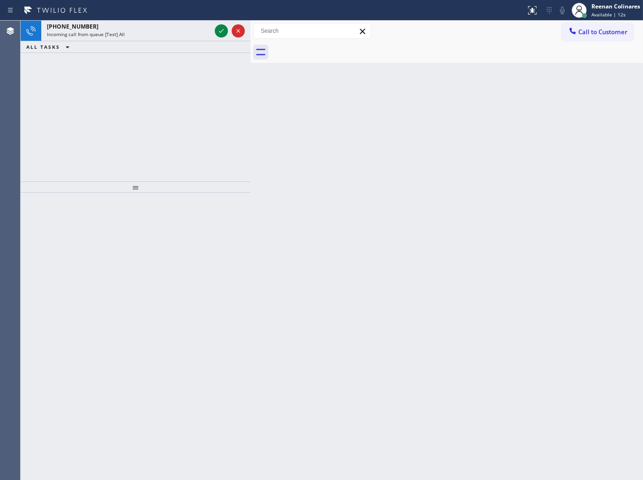
click at [139, 19] on div "Status report No issues detected If you experience an issue, please download th…" at bounding box center [321, 10] width 643 height 21
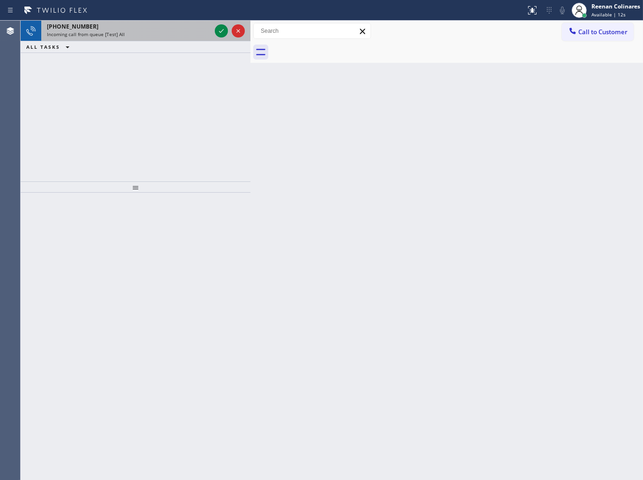
click at [143, 23] on div "[PHONE_NUMBER]" at bounding box center [129, 27] width 164 height 8
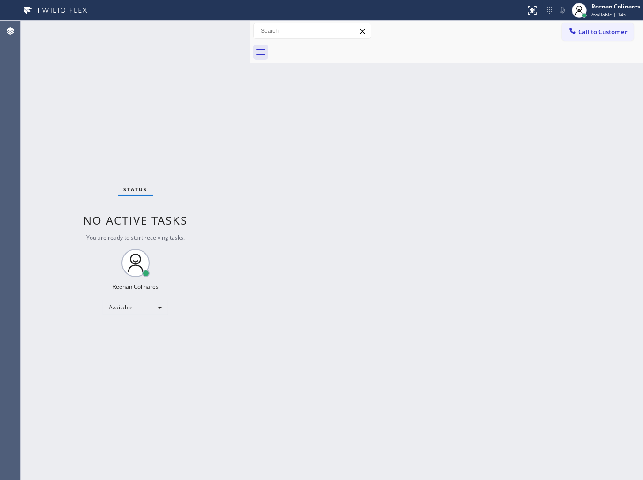
click at [222, 31] on div "Status No active tasks You are ready to start receiving tasks. Reenan Colinares…" at bounding box center [136, 251] width 230 height 460
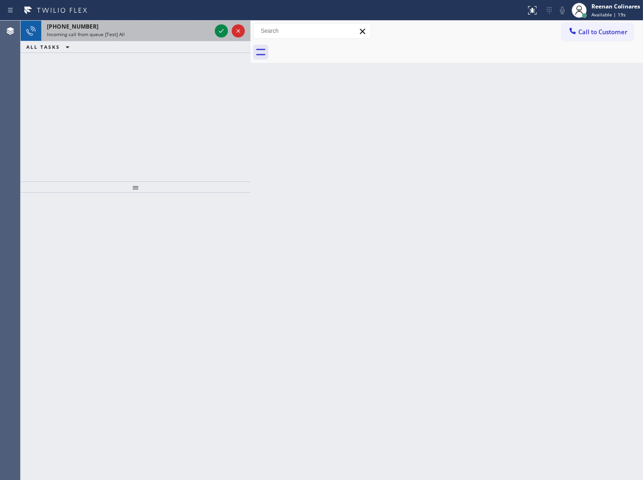
click at [158, 30] on div "[PHONE_NUMBER]" at bounding box center [129, 27] width 164 height 8
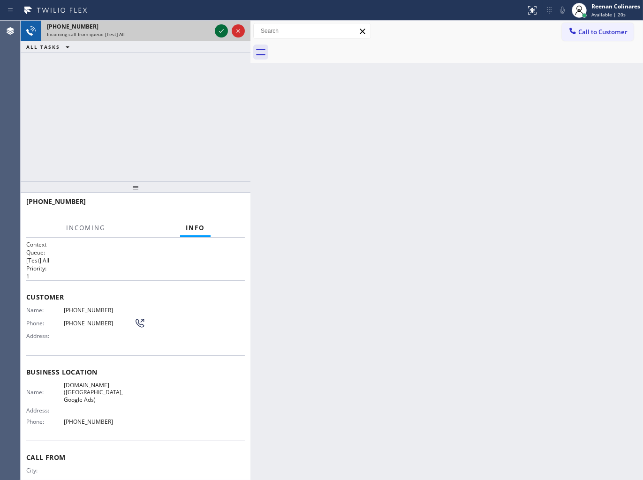
click at [216, 32] on div at bounding box center [221, 30] width 13 height 11
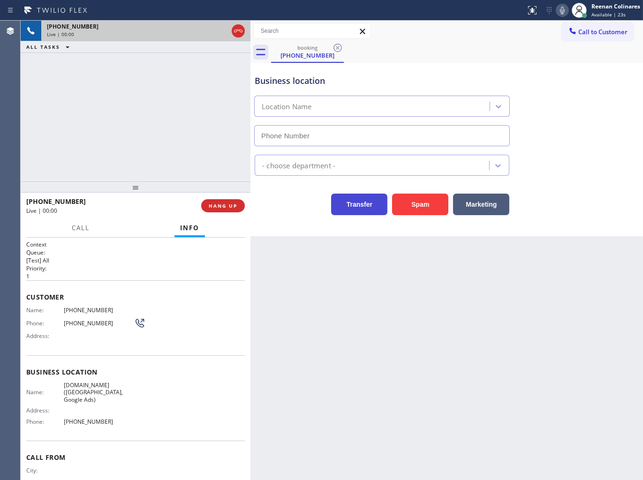
type input "[PHONE_NUMBER]"
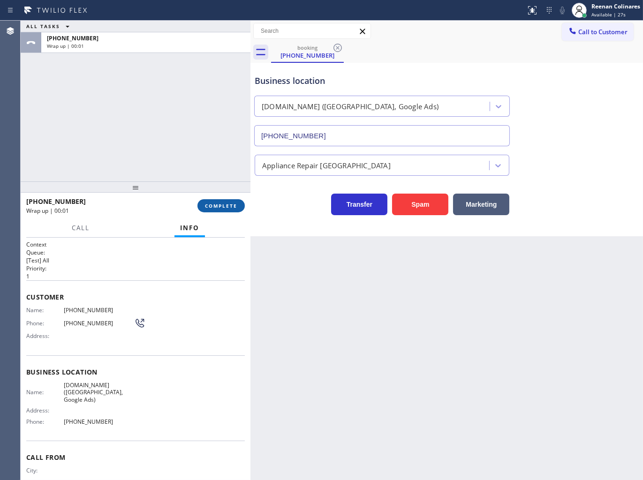
click at [231, 204] on span "COMPLETE" at bounding box center [221, 206] width 32 height 7
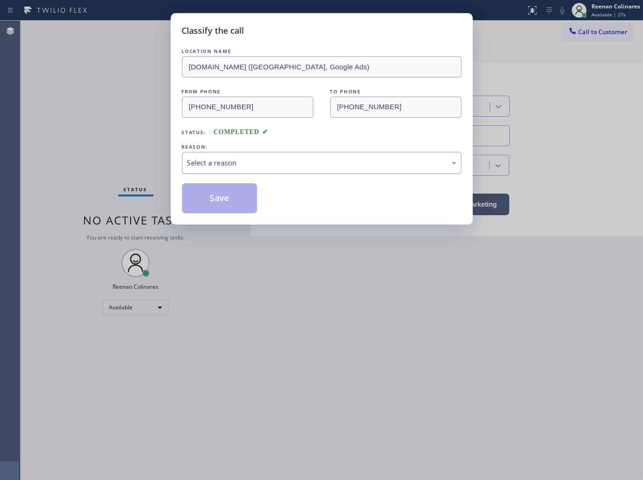
click at [265, 157] on div "Select a reason" at bounding box center [321, 163] width 279 height 22
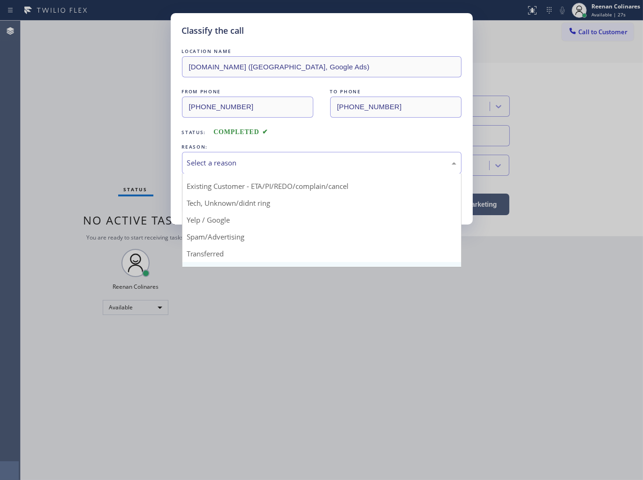
scroll to position [59, 0]
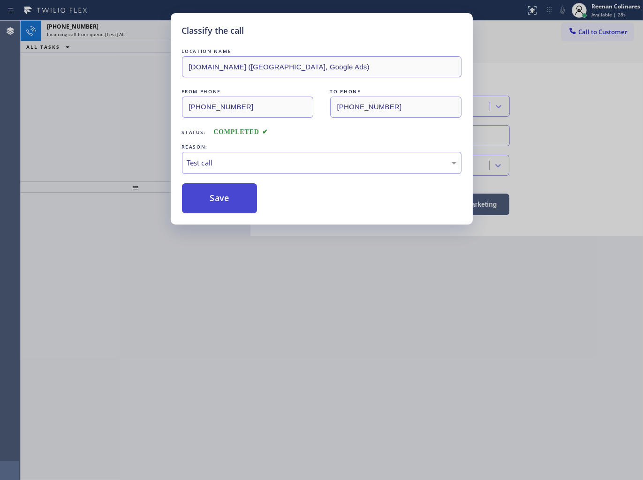
click at [202, 197] on button "Save" at bounding box center [219, 198] width 75 height 30
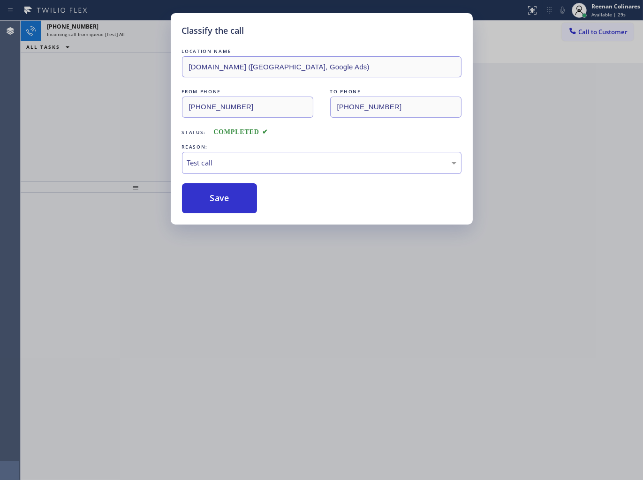
drag, startPoint x: 136, startPoint y: 106, endPoint x: 137, endPoint y: 35, distance: 71.3
click at [136, 97] on div "Classify the call LOCATION NAME [DOMAIN_NAME] ([GEOGRAPHIC_DATA], Google Ads) F…" at bounding box center [321, 240] width 643 height 480
click at [139, 24] on div "Classify the call LOCATION NAME [DOMAIN_NAME] ([GEOGRAPHIC_DATA], Google Ads) F…" at bounding box center [321, 240] width 643 height 480
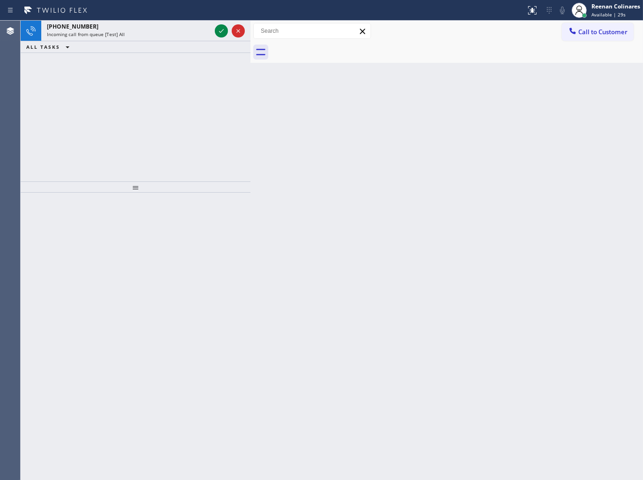
click at [139, 24] on div "[PHONE_NUMBER]" at bounding box center [129, 27] width 164 height 8
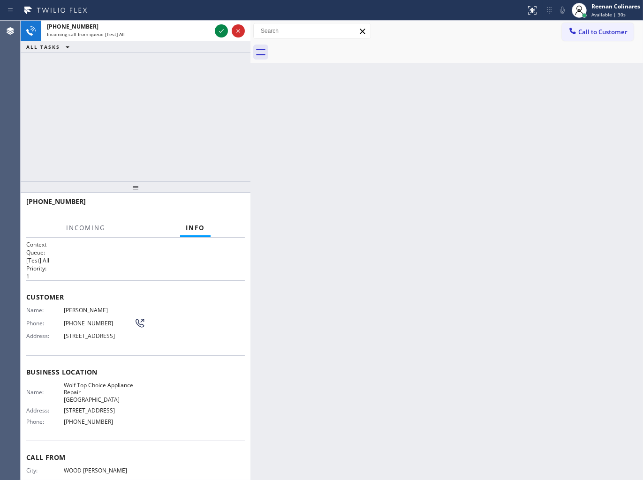
click at [139, 24] on div "[PHONE_NUMBER]" at bounding box center [129, 27] width 164 height 8
click at [594, 10] on div "Reenan Colinares Available | 31s" at bounding box center [615, 10] width 53 height 16
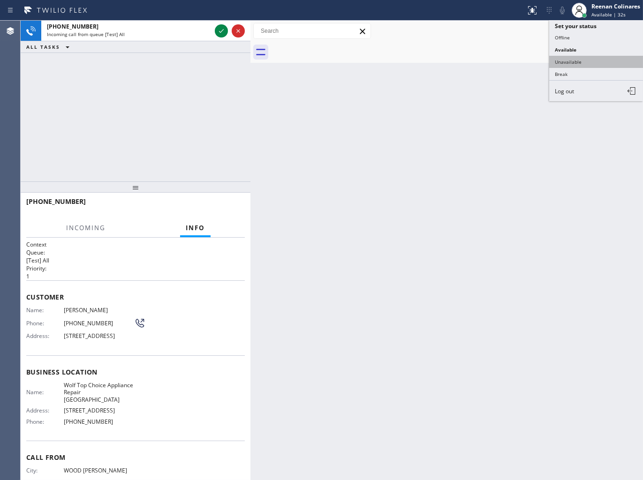
click at [577, 60] on button "Unavailable" at bounding box center [596, 62] width 94 height 12
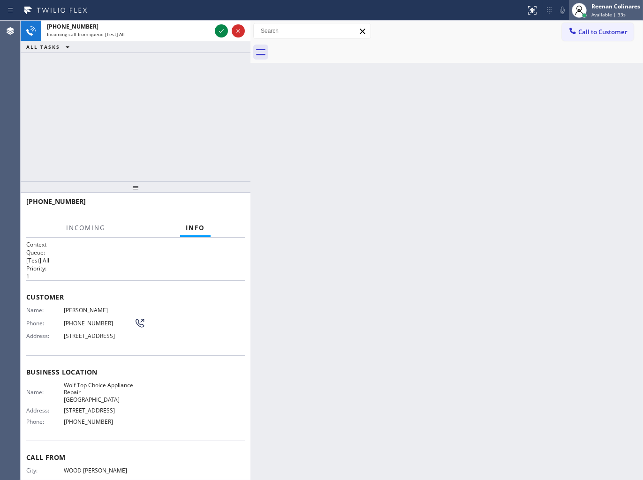
click at [598, 16] on span "Available | 33s" at bounding box center [608, 14] width 34 height 7
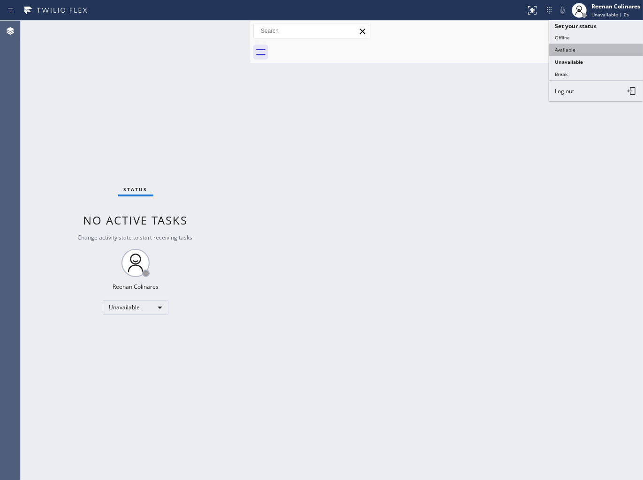
click at [567, 53] on button "Available" at bounding box center [596, 50] width 94 height 12
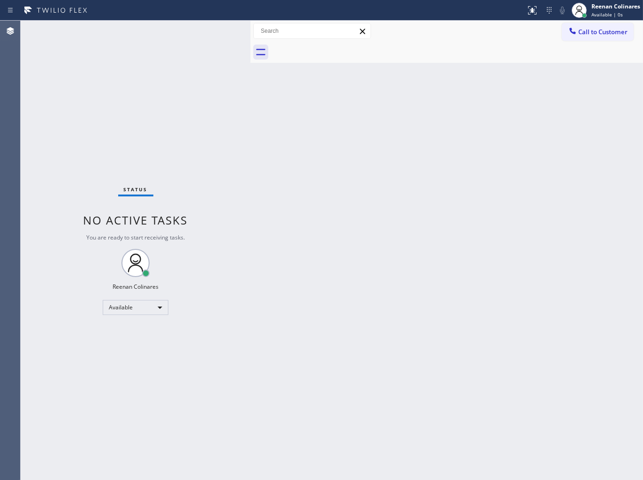
click at [155, 38] on div "Status No active tasks You are ready to start receiving tasks. Reenan Colinares…" at bounding box center [136, 251] width 230 height 460
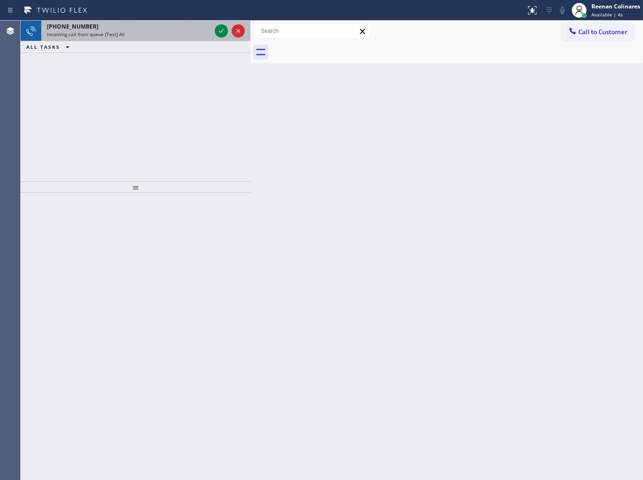
click at [162, 30] on div "[PHONE_NUMBER]" at bounding box center [129, 27] width 164 height 8
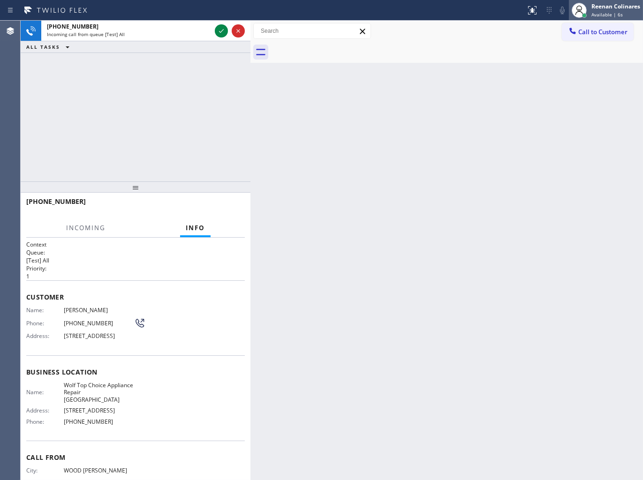
click at [596, 16] on span "Available | 6s" at bounding box center [606, 14] width 31 height 7
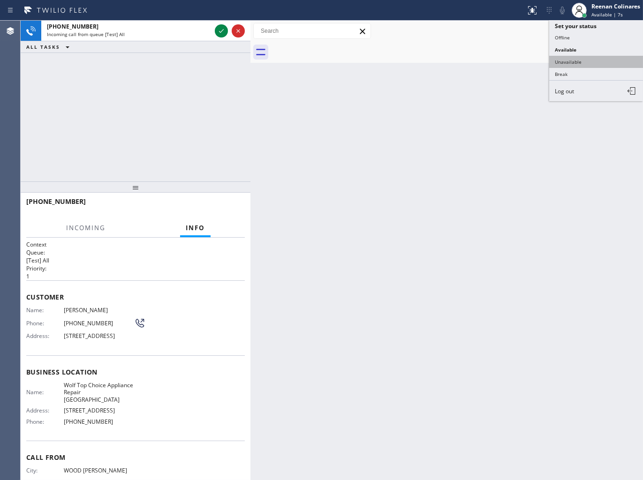
click at [568, 63] on button "Unavailable" at bounding box center [596, 62] width 94 height 12
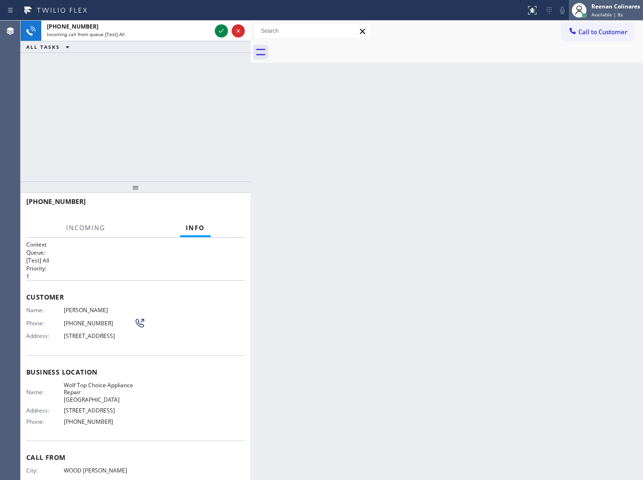
click at [598, 13] on span "Available | 8s" at bounding box center [606, 14] width 31 height 7
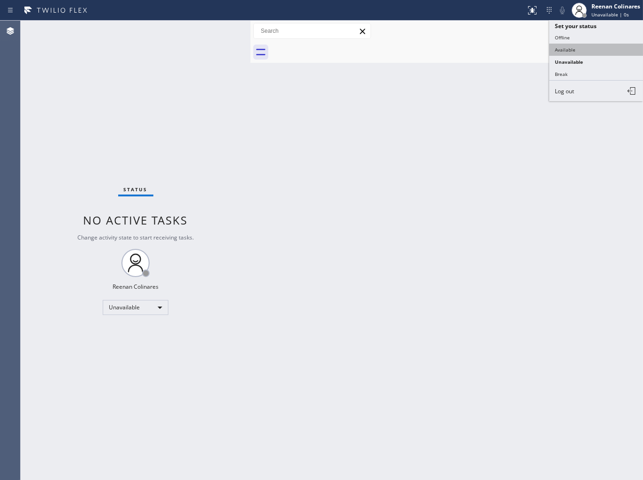
click at [568, 50] on button "Available" at bounding box center [596, 50] width 94 height 12
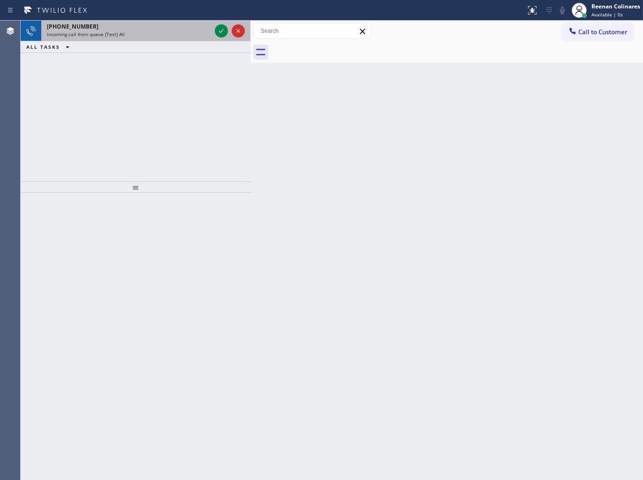
click at [153, 35] on div "Incoming call from queue [Test] All" at bounding box center [129, 34] width 164 height 7
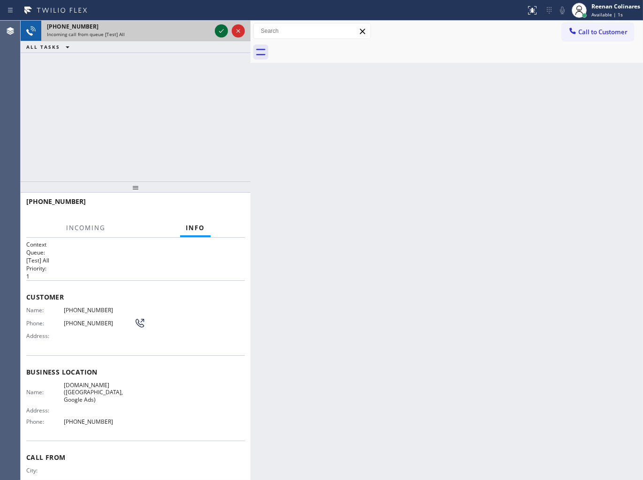
click at [219, 30] on icon at bounding box center [221, 30] width 11 height 11
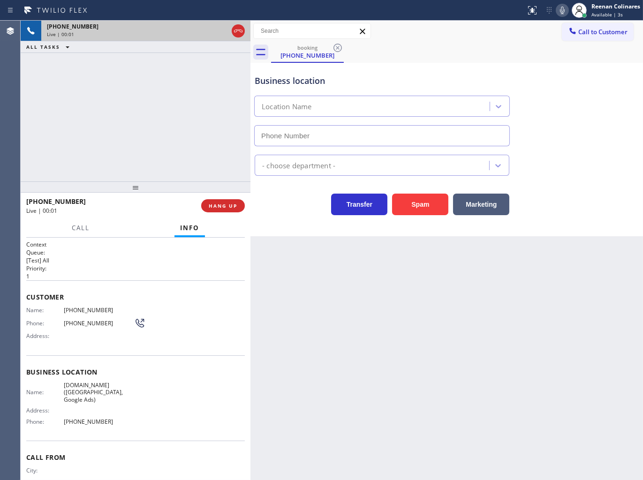
type input "[PHONE_NUMBER]"
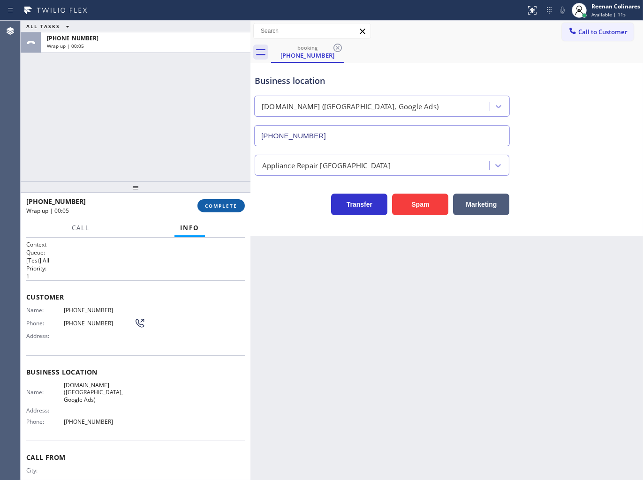
click at [236, 209] on button "COMPLETE" at bounding box center [220, 205] width 47 height 13
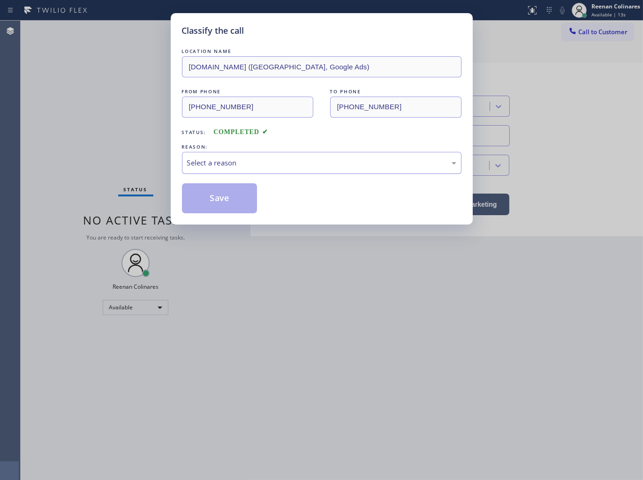
click at [261, 166] on div "Select a reason" at bounding box center [321, 163] width 269 height 11
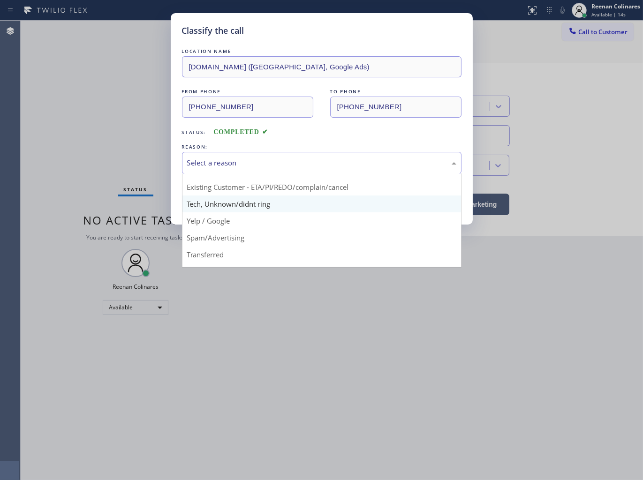
scroll to position [59, 0]
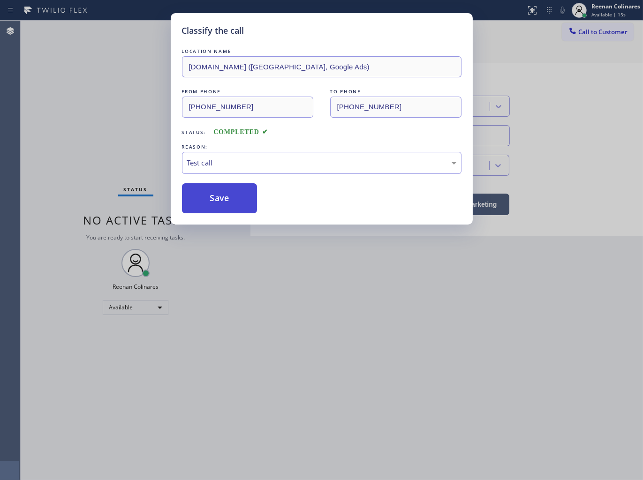
click at [204, 195] on button "Save" at bounding box center [219, 198] width 75 height 30
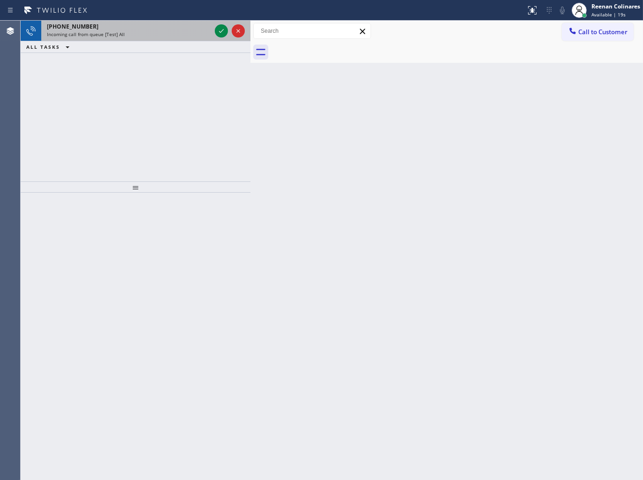
click at [186, 31] on div "Incoming call from queue [Test] All" at bounding box center [129, 34] width 164 height 7
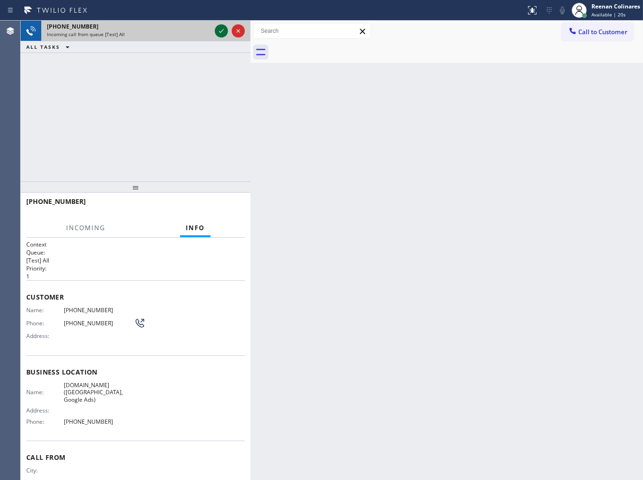
click at [223, 26] on icon at bounding box center [221, 30] width 11 height 11
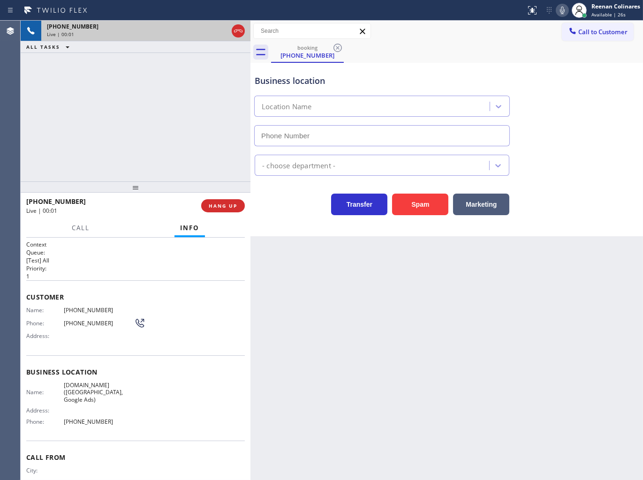
type input "[PHONE_NUMBER]"
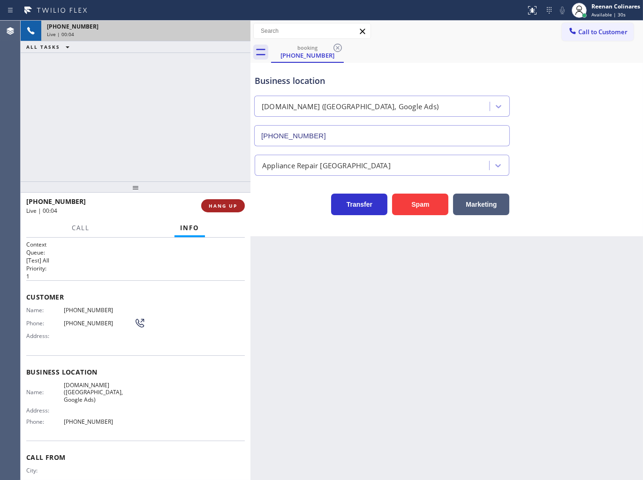
click at [234, 204] on span "HANG UP" at bounding box center [223, 206] width 29 height 7
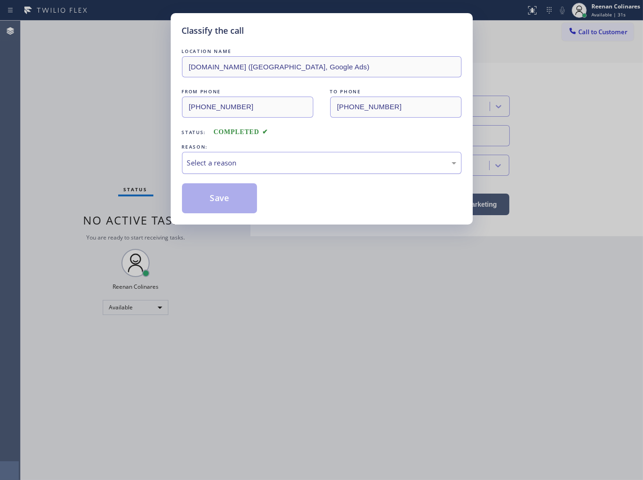
click at [241, 161] on div "Select a reason" at bounding box center [321, 163] width 269 height 11
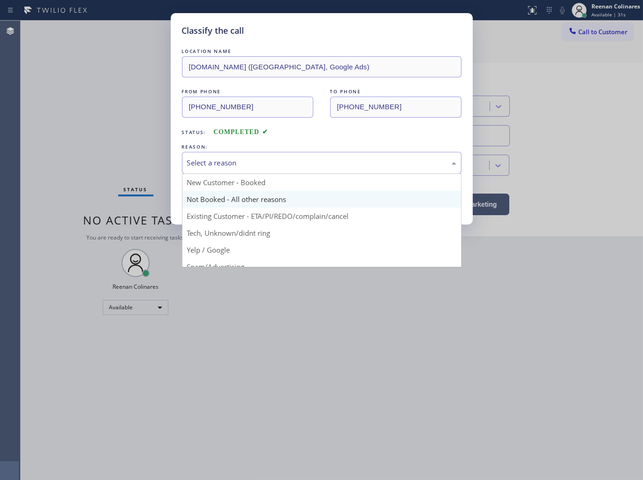
scroll to position [59, 0]
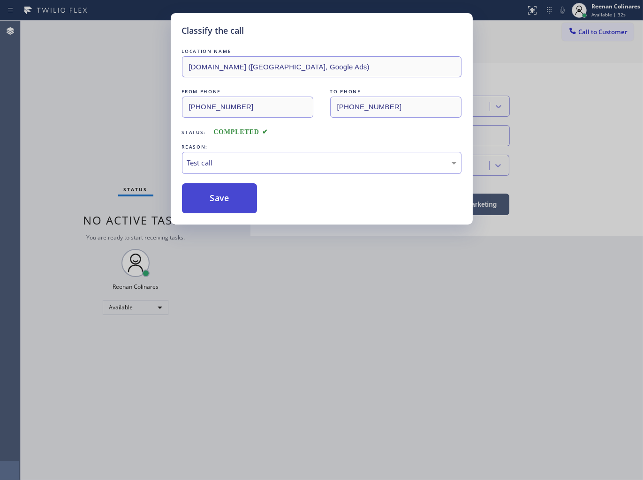
click at [209, 205] on button "Save" at bounding box center [219, 198] width 75 height 30
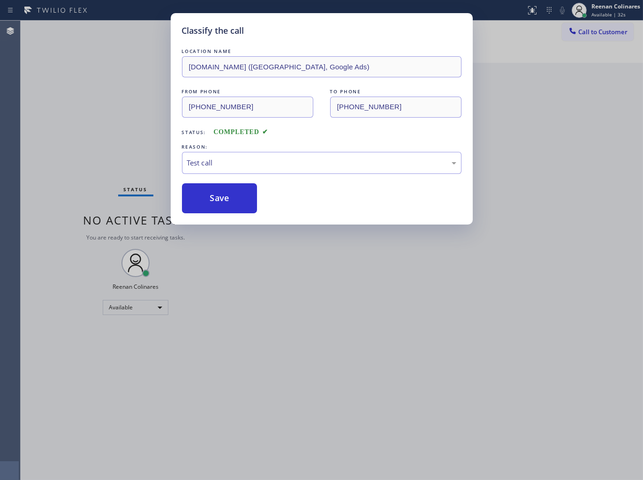
click at [105, 124] on div "Classify the call LOCATION NAME [DOMAIN_NAME] ([GEOGRAPHIC_DATA], Google Ads) F…" at bounding box center [321, 240] width 643 height 480
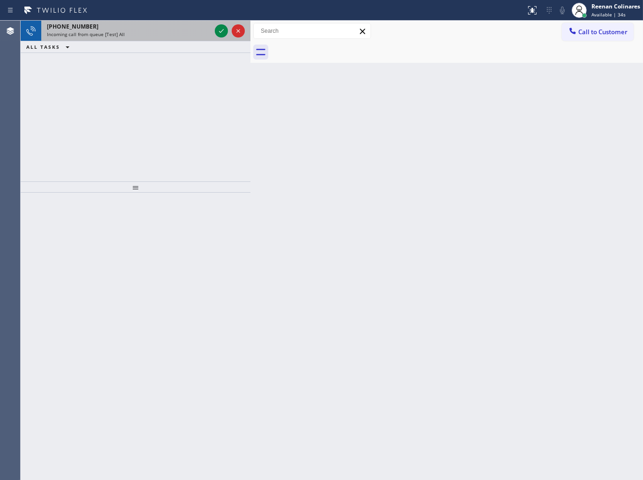
click at [119, 35] on span "Incoming call from queue [Test] All" at bounding box center [86, 34] width 78 height 7
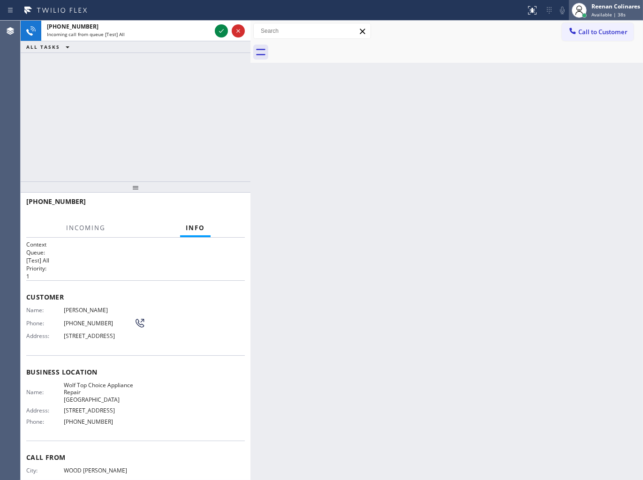
click at [606, 10] on div "Reenan Colinares" at bounding box center [615, 6] width 49 height 8
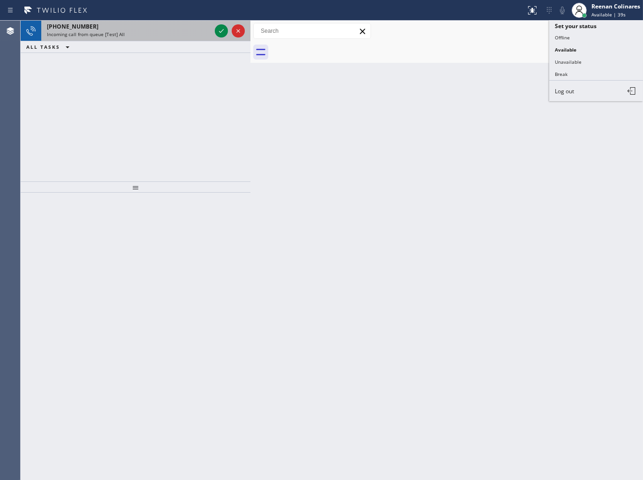
click at [170, 35] on div "Incoming call from queue [Test] All" at bounding box center [129, 34] width 164 height 7
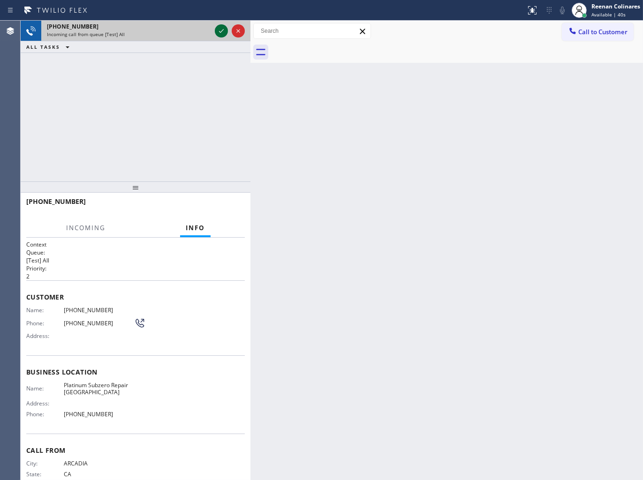
click at [218, 30] on icon at bounding box center [221, 30] width 11 height 11
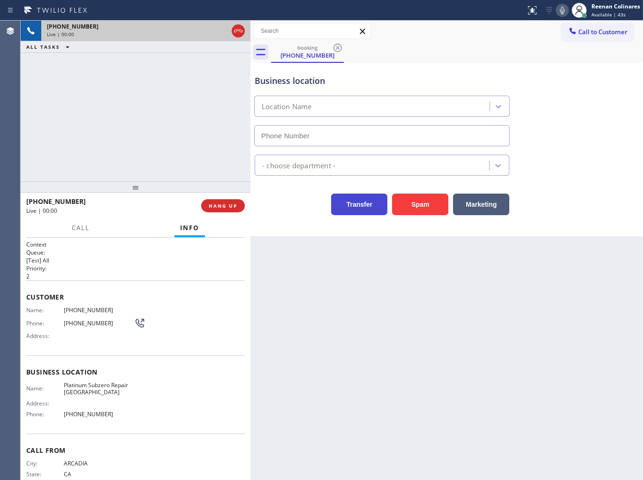
type input "[PHONE_NUMBER]"
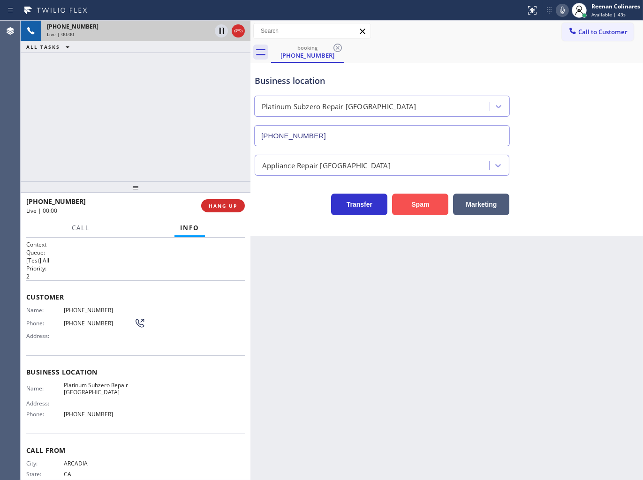
click at [417, 200] on button "Spam" at bounding box center [420, 205] width 56 height 22
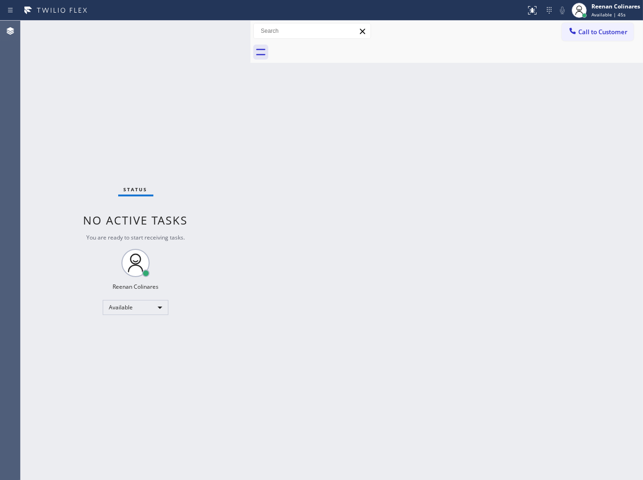
click at [473, 180] on div "Back to Dashboard Change Sender ID Customers Technicians Select a contact Outbo…" at bounding box center [446, 251] width 392 height 460
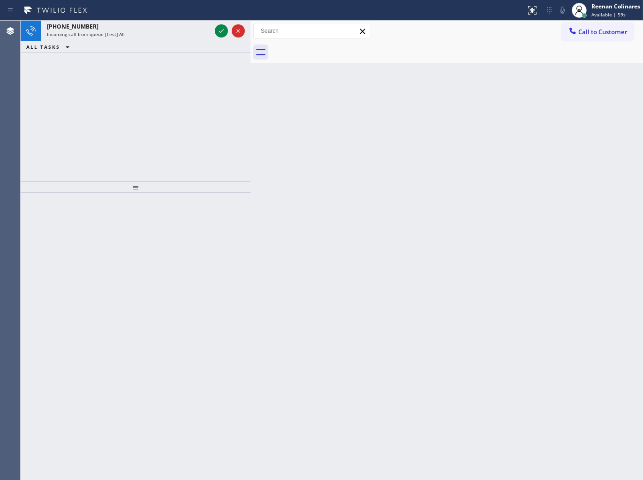
click at [148, 36] on div "Incoming call from queue [Test] All" at bounding box center [129, 34] width 164 height 7
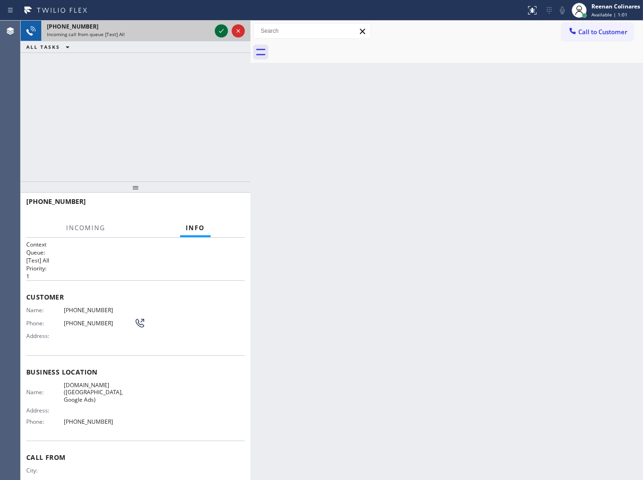
click at [217, 30] on icon at bounding box center [221, 30] width 11 height 11
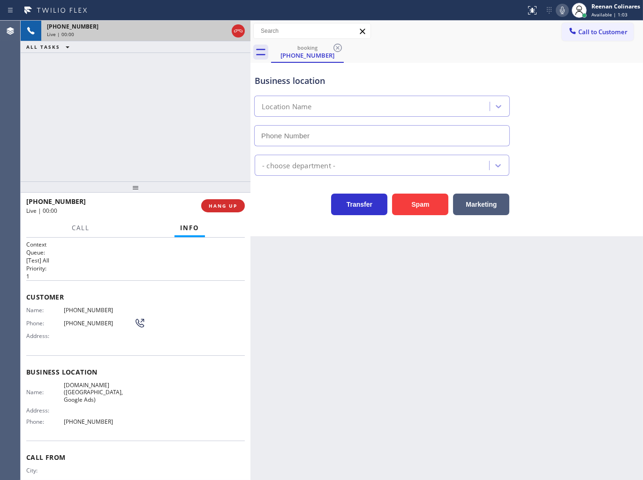
type input "[PHONE_NUMBER]"
click at [560, 7] on icon at bounding box center [562, 10] width 11 height 11
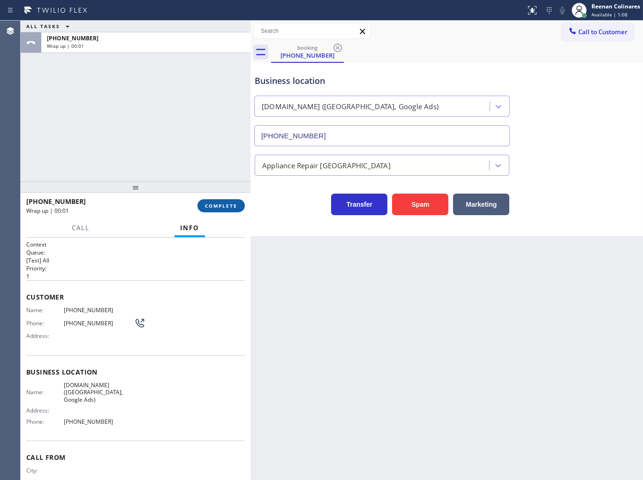
click at [234, 204] on span "COMPLETE" at bounding box center [221, 206] width 32 height 7
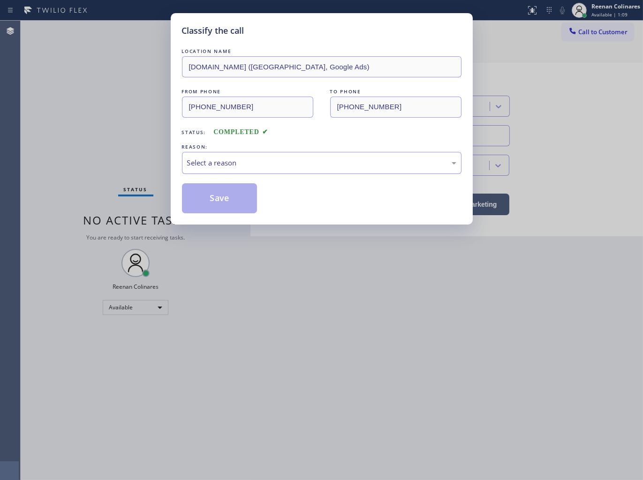
click at [249, 165] on div "Select a reason" at bounding box center [321, 163] width 269 height 11
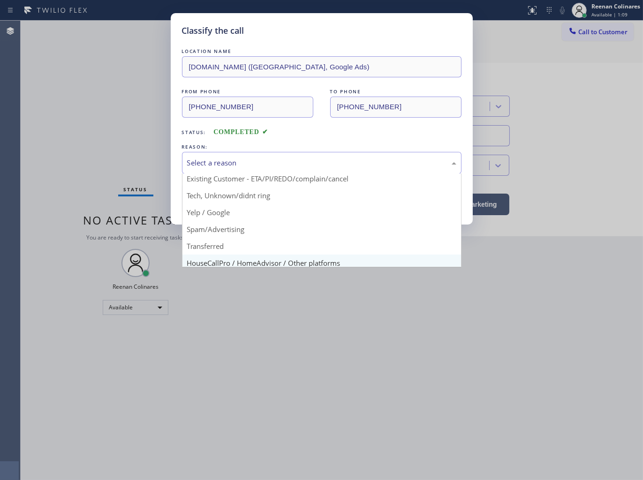
scroll to position [59, 0]
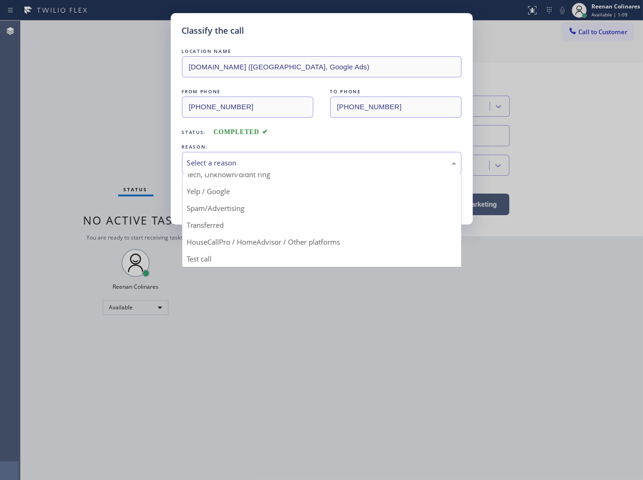
drag, startPoint x: 198, startPoint y: 253, endPoint x: 199, endPoint y: 247, distance: 6.1
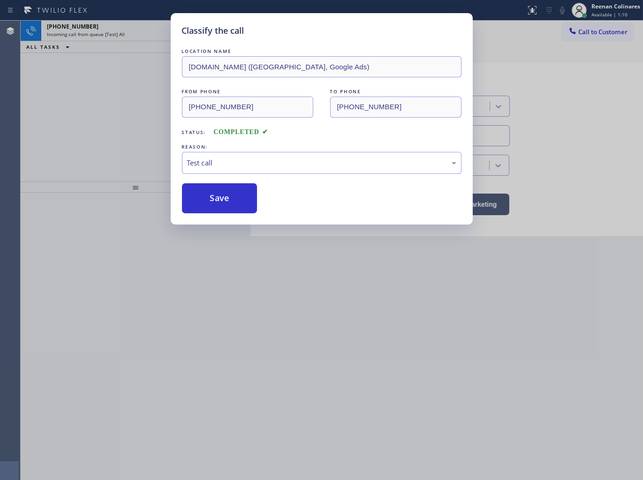
click at [195, 209] on button "Save" at bounding box center [219, 198] width 75 height 30
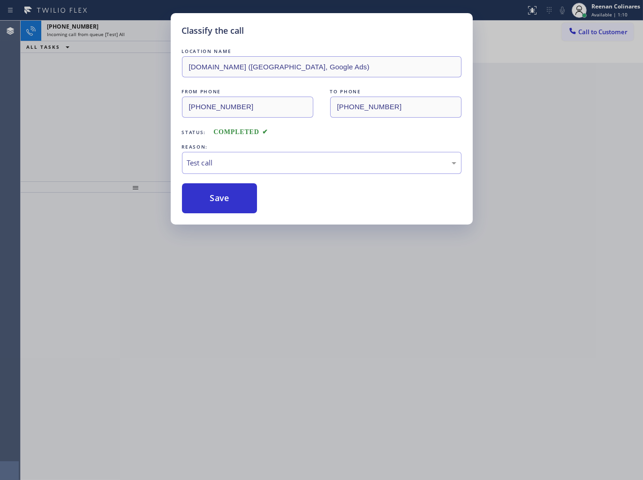
drag, startPoint x: 118, startPoint y: 162, endPoint x: 103, endPoint y: 132, distance: 34.0
click at [117, 162] on div "Classify the call LOCATION NAME [DOMAIN_NAME] ([GEOGRAPHIC_DATA], Google Ads) F…" at bounding box center [321, 240] width 643 height 480
click at [128, 36] on div "Classify the call LOCATION NAME Electrical [GEOGRAPHIC_DATA]([GEOGRAPHIC_DATA] …" at bounding box center [332, 251] width 622 height 460
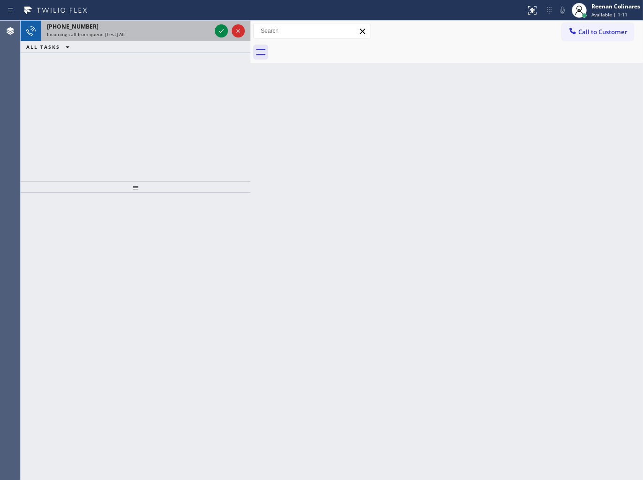
click at [128, 38] on div "[PHONE_NUMBER] Incoming call from queue [Test] All" at bounding box center [127, 31] width 172 height 21
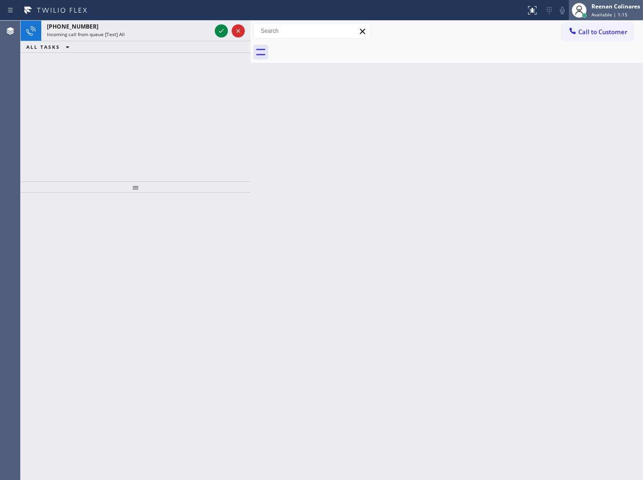
click at [597, 6] on div "Reenan Colinares" at bounding box center [615, 6] width 49 height 8
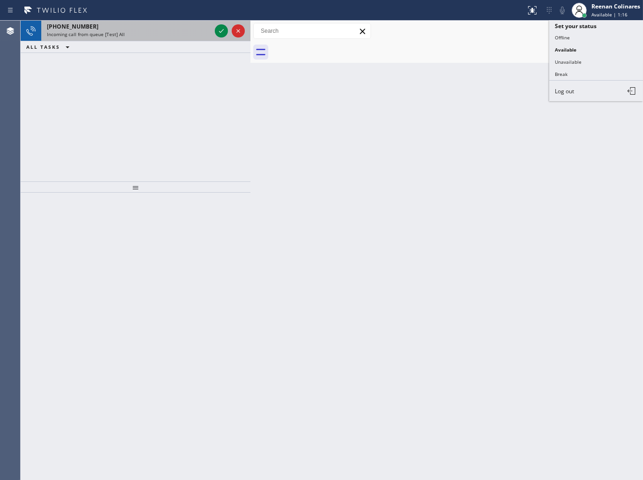
click at [142, 29] on div "[PHONE_NUMBER]" at bounding box center [129, 27] width 164 height 8
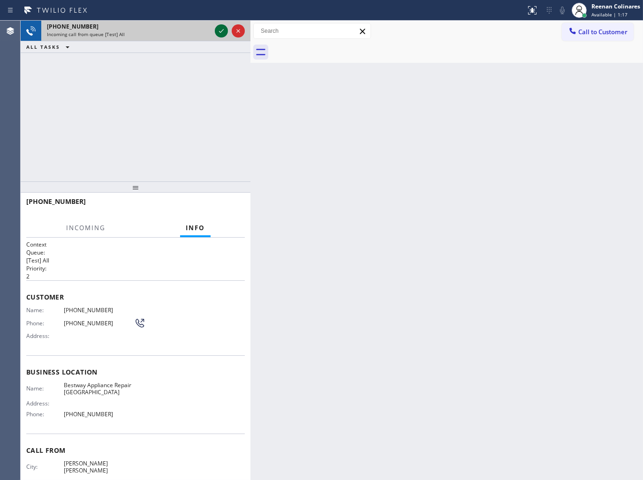
click at [217, 30] on icon at bounding box center [221, 30] width 11 height 11
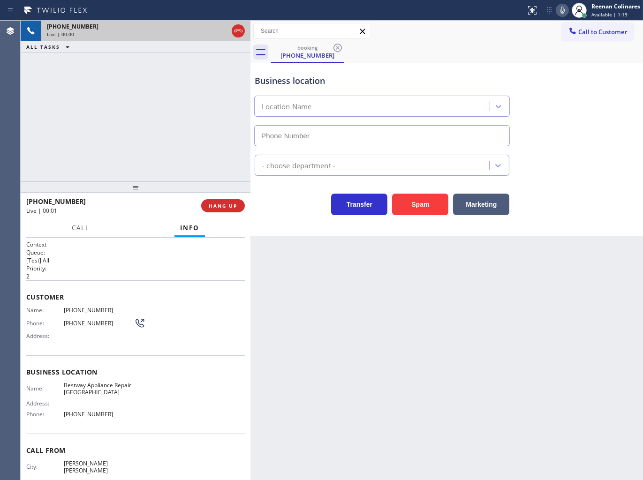
type input "[PHONE_NUMBER]"
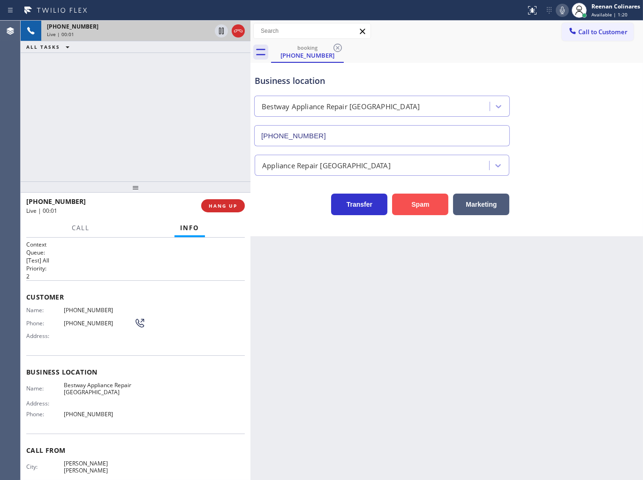
click at [425, 210] on button "Spam" at bounding box center [420, 205] width 56 height 22
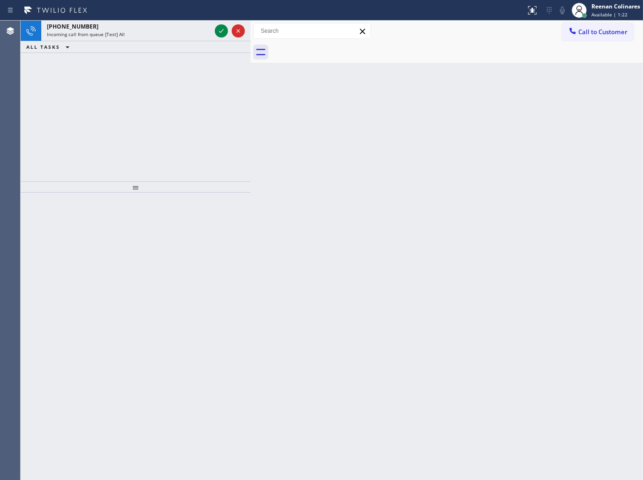
click at [285, 126] on div "Back to Dashboard Change Sender ID Customers Technicians Select a contact Outbo…" at bounding box center [446, 251] width 392 height 460
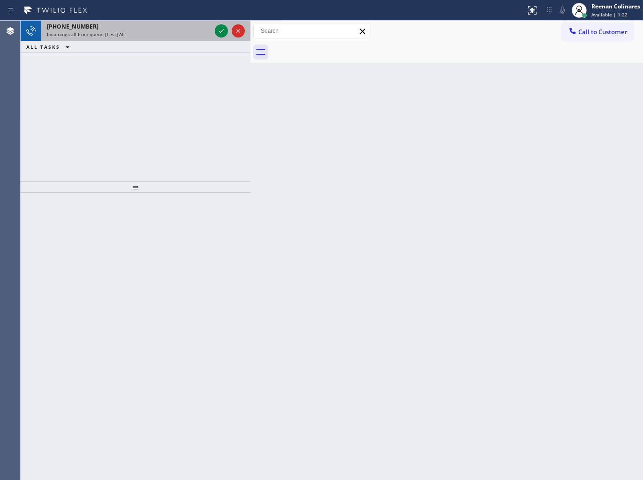
click at [168, 31] on div "Incoming call from queue [Test] All" at bounding box center [129, 34] width 164 height 7
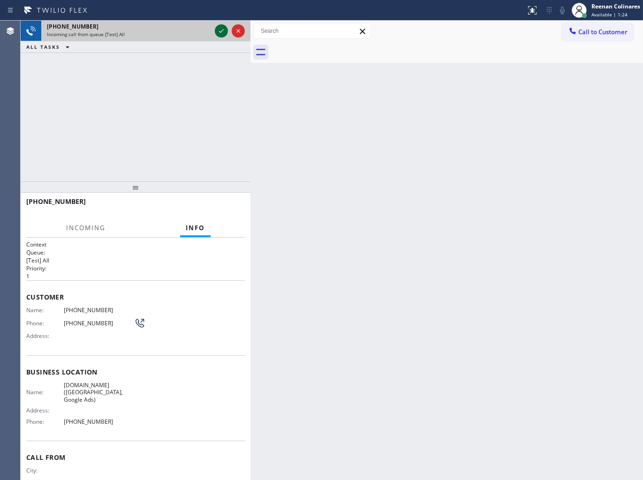
click at [219, 33] on icon at bounding box center [221, 30] width 11 height 11
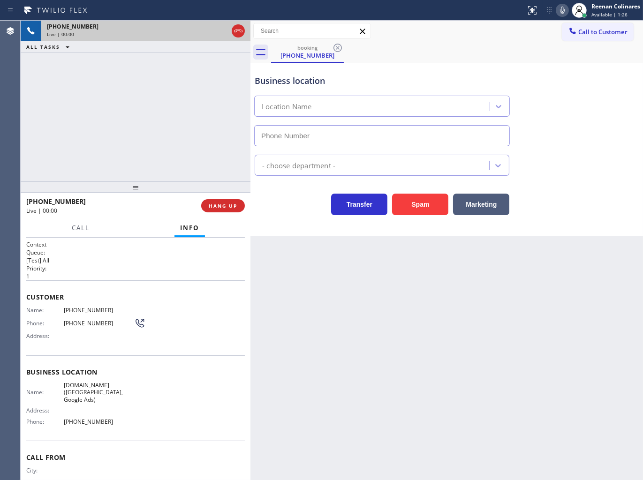
type input "[PHONE_NUMBER]"
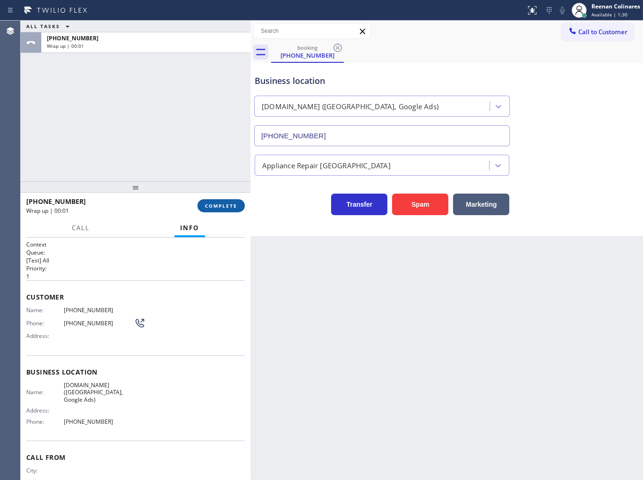
click at [235, 203] on span "COMPLETE" at bounding box center [221, 206] width 32 height 7
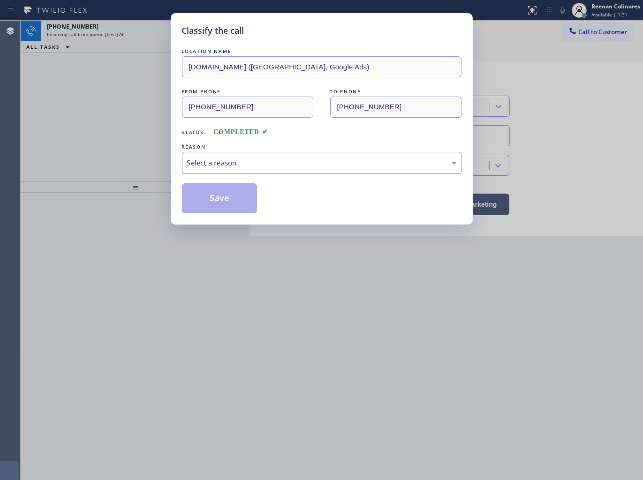
click at [246, 165] on div "Select a reason" at bounding box center [321, 163] width 269 height 11
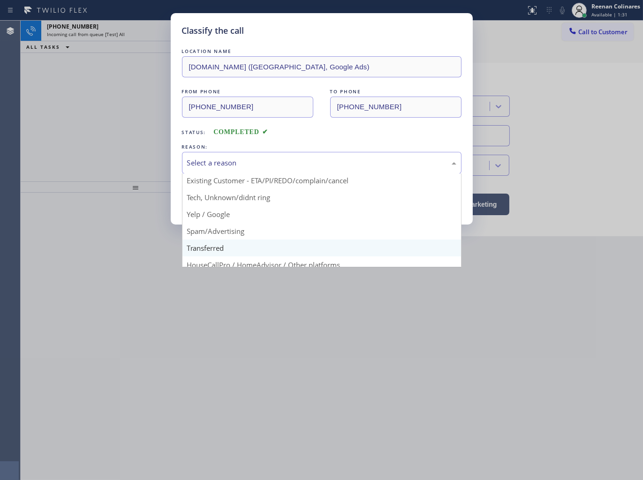
scroll to position [59, 0]
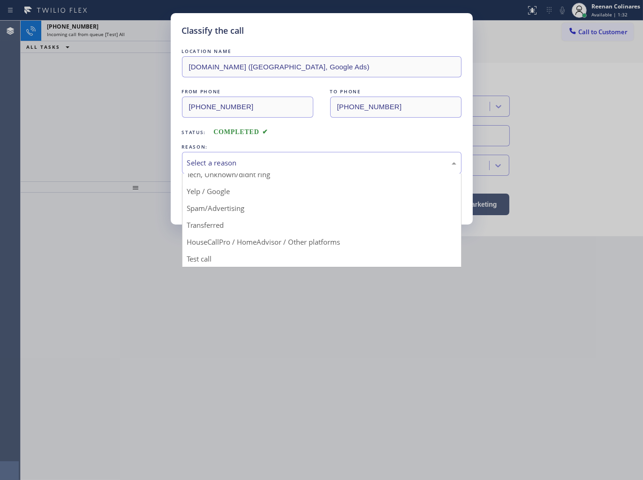
drag, startPoint x: 200, startPoint y: 256, endPoint x: 200, endPoint y: 249, distance: 6.6
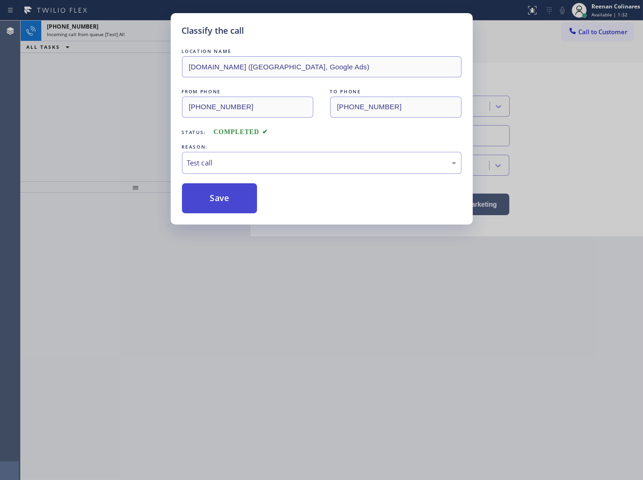
click at [200, 204] on button "Save" at bounding box center [219, 198] width 75 height 30
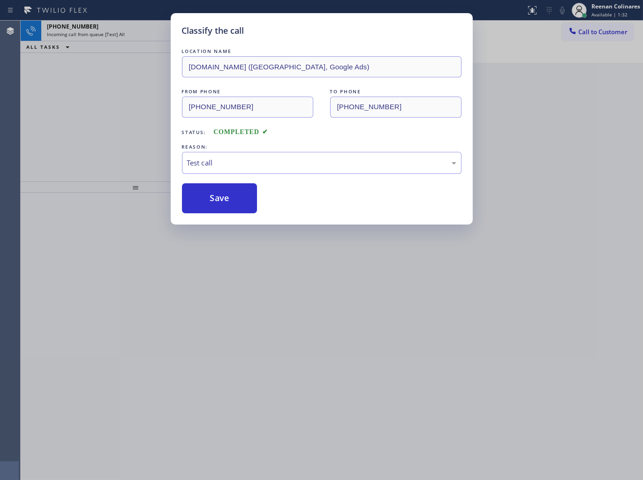
drag, startPoint x: 129, startPoint y: 141, endPoint x: 127, endPoint y: 92, distance: 49.3
click at [128, 140] on div "Classify the call LOCATION NAME [DOMAIN_NAME] ([GEOGRAPHIC_DATA], Google Ads) F…" at bounding box center [321, 240] width 643 height 480
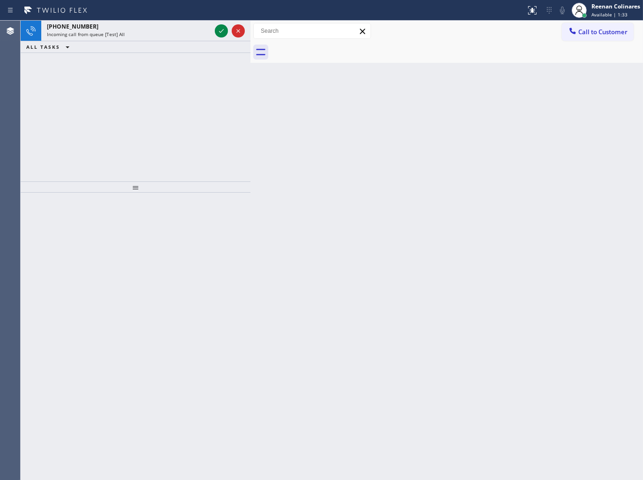
click at [136, 27] on div "[PHONE_NUMBER]" at bounding box center [129, 27] width 164 height 8
click at [598, 10] on div "Reenan Colinares Available | 1:36" at bounding box center [615, 10] width 53 height 16
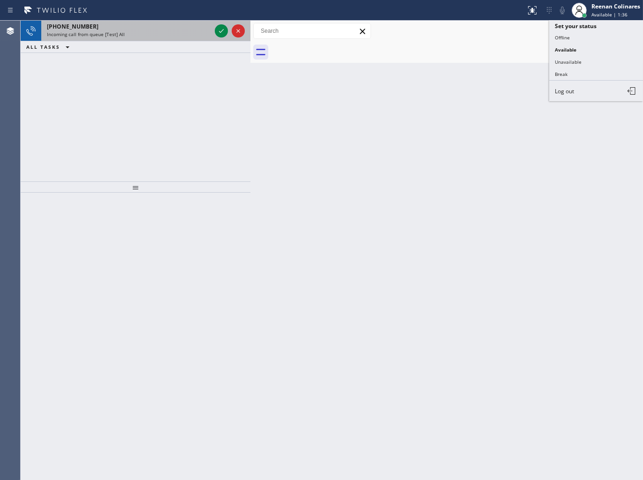
click at [156, 38] on div "[PHONE_NUMBER] Incoming call from queue [Test] All" at bounding box center [127, 31] width 172 height 21
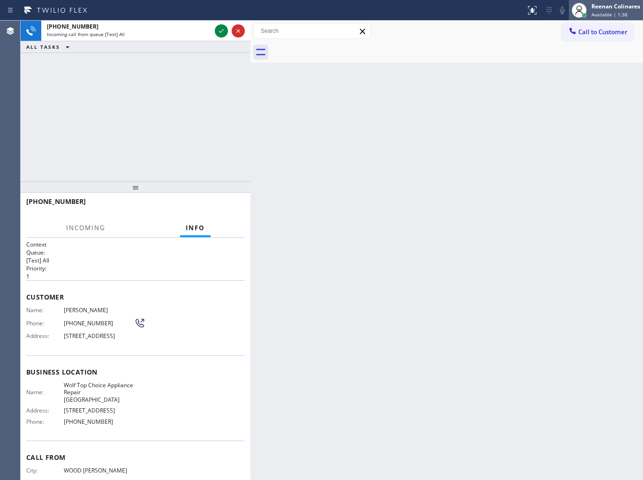
click at [613, 14] on span "Available | 1:38" at bounding box center [609, 14] width 36 height 7
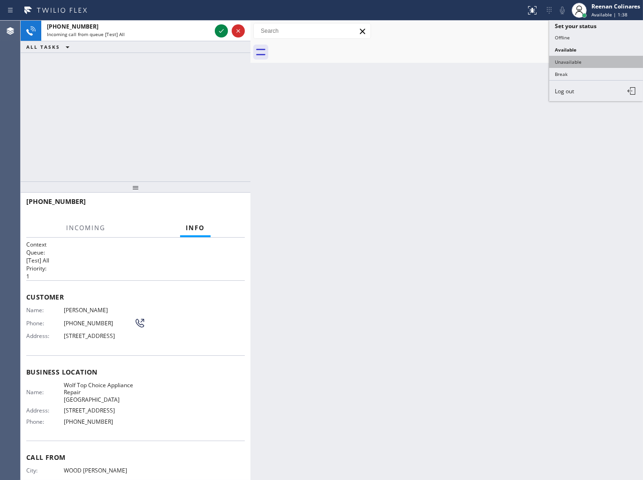
click at [564, 58] on button "Unavailable" at bounding box center [596, 62] width 94 height 12
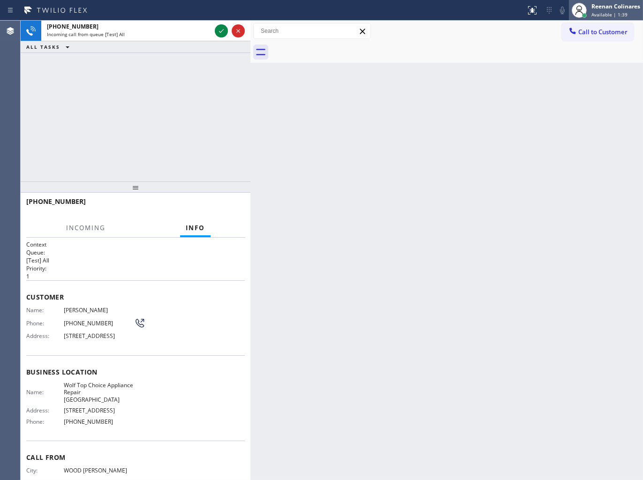
click at [606, 11] on span "Available | 1:39" at bounding box center [609, 14] width 36 height 7
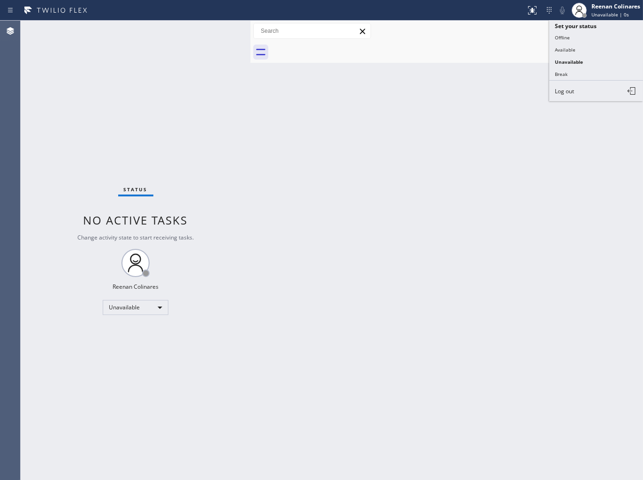
click at [560, 47] on button "Available" at bounding box center [596, 50] width 94 height 12
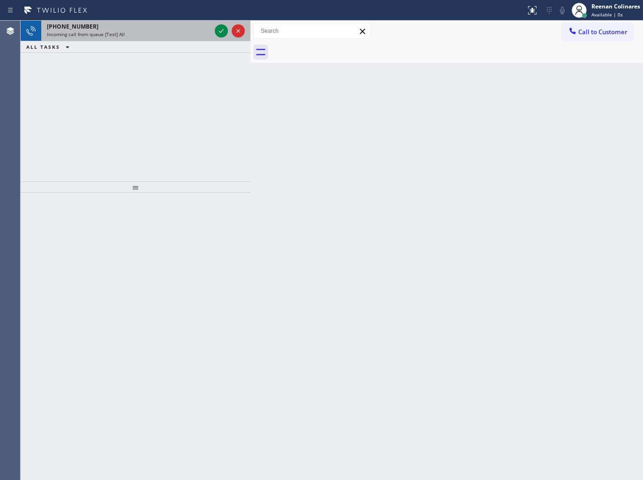
click at [140, 34] on div "Incoming call from queue [Test] All" at bounding box center [129, 34] width 164 height 7
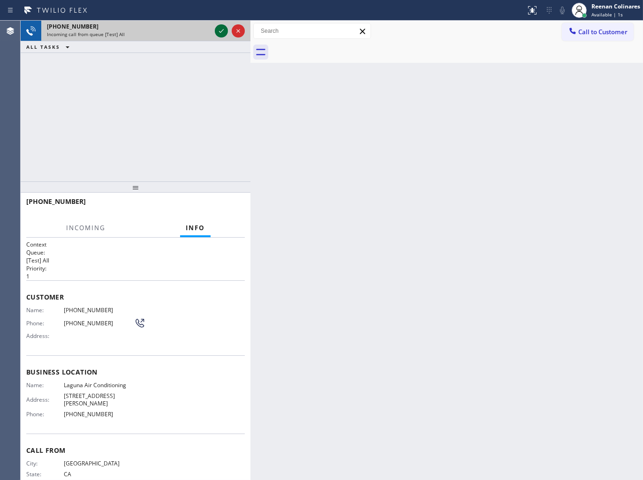
click at [216, 29] on icon at bounding box center [221, 30] width 11 height 11
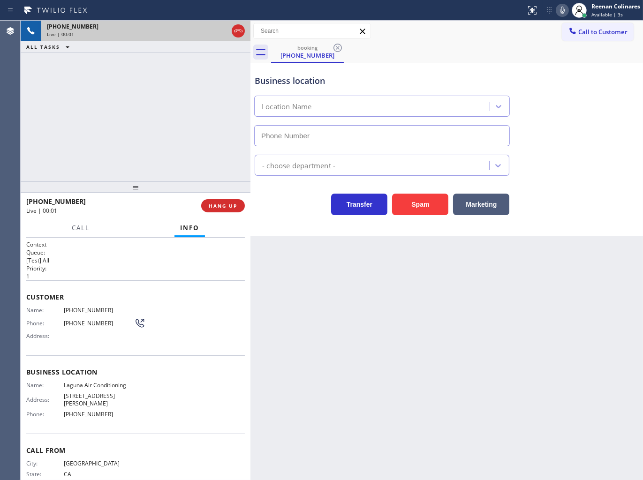
type input "[PHONE_NUMBER]"
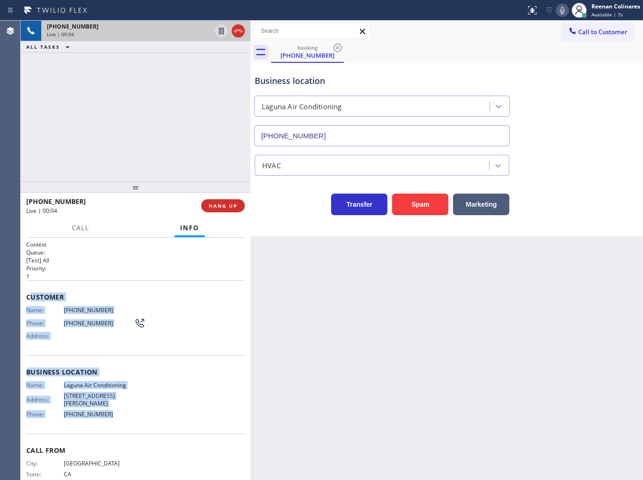
drag, startPoint x: 29, startPoint y: 291, endPoint x: 141, endPoint y: 405, distance: 159.5
click at [141, 405] on div "Context Queue: [Test] All Priority: 1 Customer Name: [PHONE_NUMBER] Phone: [PHO…" at bounding box center [135, 373] width 219 height 264
copy div "ustomer Name: [PHONE_NUMBER] Phone: [PHONE_NUMBER] Address: Business location N…"
click at [558, 11] on icon at bounding box center [562, 10] width 11 height 11
click at [563, 11] on icon at bounding box center [562, 10] width 11 height 11
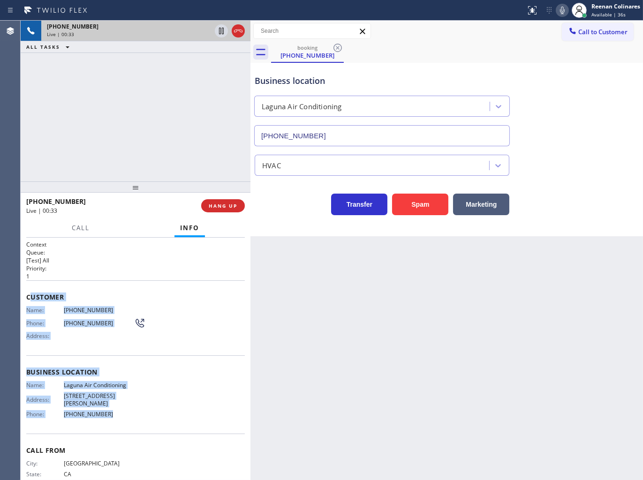
click at [562, 10] on icon at bounding box center [562, 10] width 11 height 11
click at [71, 294] on span "Customer" at bounding box center [135, 297] width 219 height 9
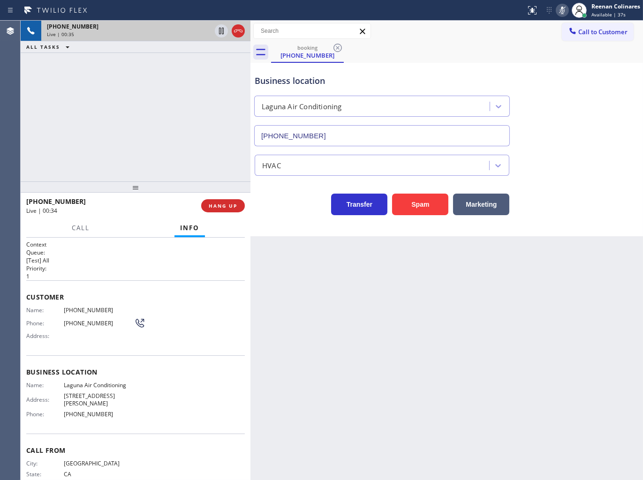
click at [26, 293] on span "Customer" at bounding box center [135, 297] width 219 height 9
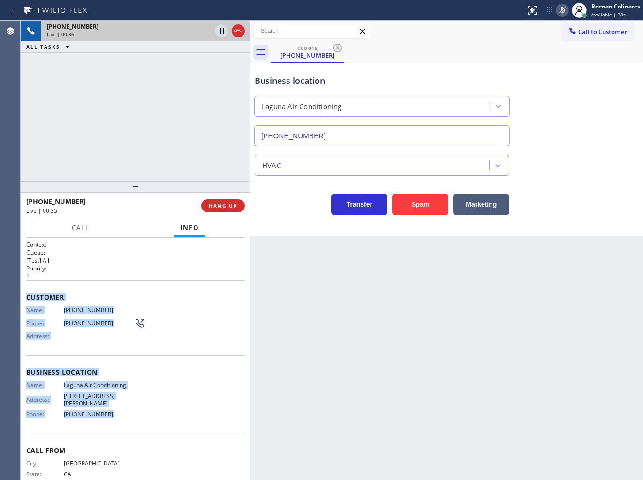
copy div "Customer Name: [PHONE_NUMBER] Phone: [PHONE_NUMBER] Address: Business location …"
drag, startPoint x: 26, startPoint y: 293, endPoint x: 180, endPoint y: 407, distance: 191.1
click at [180, 407] on div "Context Queue: [Test] All Priority: 1 Customer Name: [PHONE_NUMBER] Phone: [PHO…" at bounding box center [135, 373] width 219 height 264
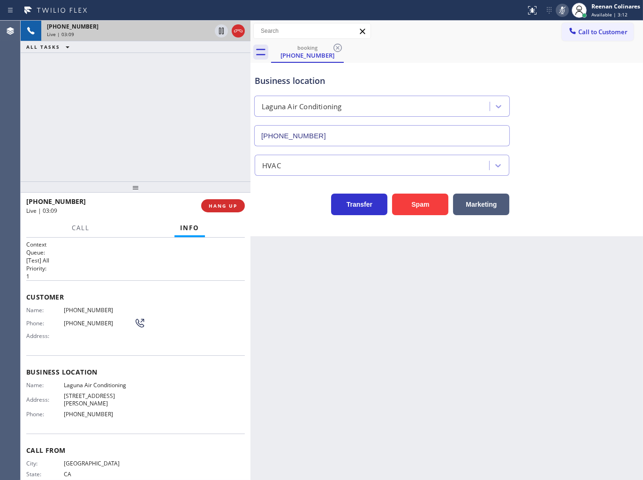
drag, startPoint x: 185, startPoint y: 83, endPoint x: 173, endPoint y: 158, distance: 75.9
click at [185, 83] on div "[PHONE_NUMBER] Live | 03:09 ALL TASKS ALL TASKS ACTIVE TASKS TASKS IN WRAP UP" at bounding box center [136, 101] width 230 height 161
drag, startPoint x: 64, startPoint y: 309, endPoint x: 105, endPoint y: 309, distance: 40.8
click at [105, 309] on span "[PHONE_NUMBER]" at bounding box center [99, 310] width 70 height 7
copy span "[PHONE_NUMBER]"
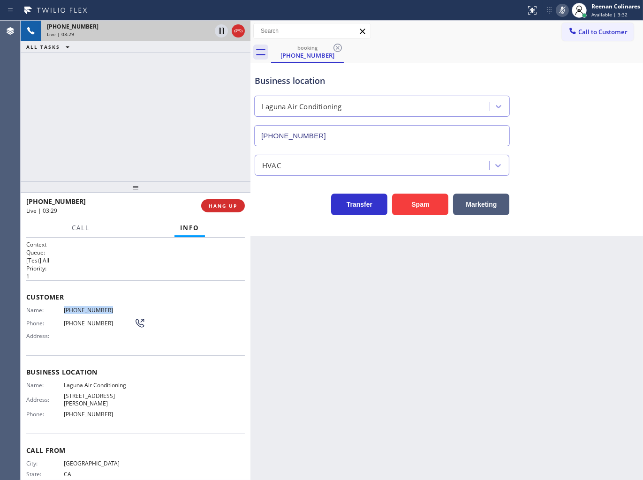
drag, startPoint x: 468, startPoint y: 43, endPoint x: 448, endPoint y: 12, distance: 36.9
click at [465, 40] on div "Call to Customer Outbound call Location Search location Your caller id phone nu…" at bounding box center [446, 42] width 392 height 42
click at [563, 12] on icon at bounding box center [562, 10] width 11 height 11
click at [561, 11] on icon at bounding box center [562, 11] width 5 height 8
click at [82, 228] on span "Call" at bounding box center [81, 228] width 18 height 8
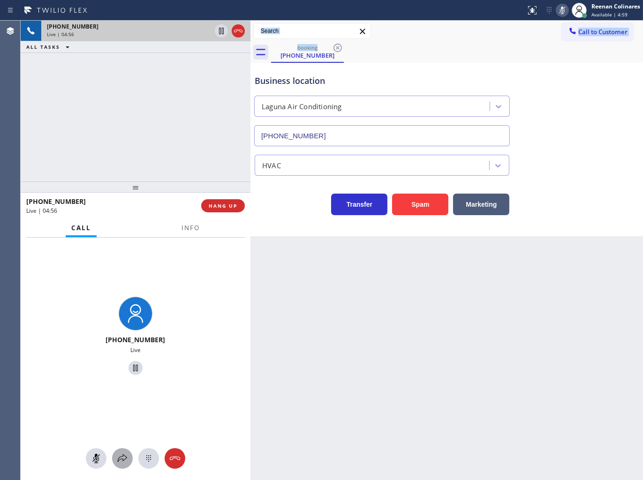
click at [124, 465] on button at bounding box center [122, 458] width 21 height 21
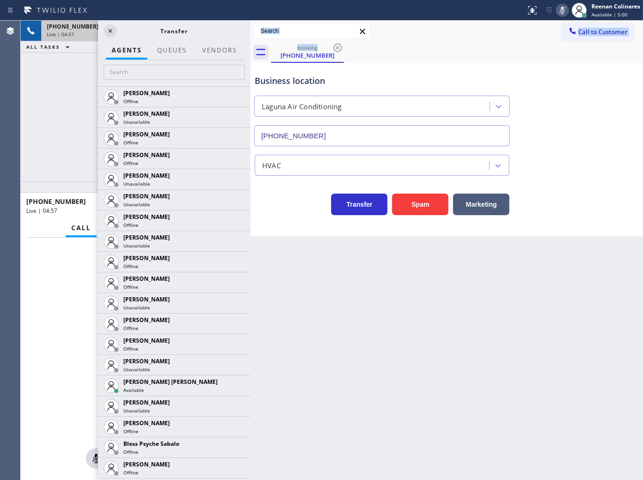
scroll to position [260, 0]
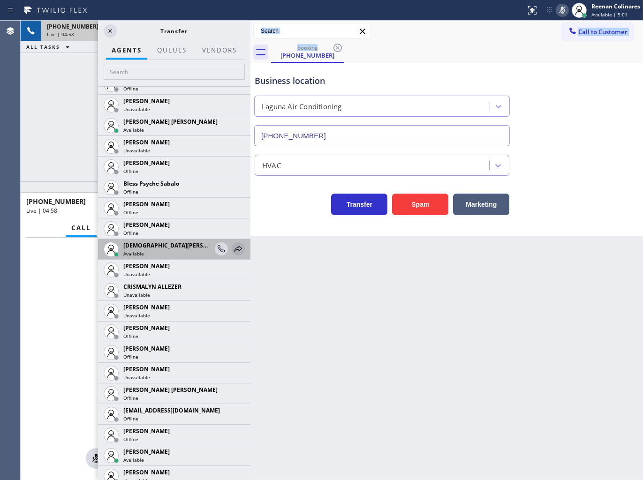
click at [233, 249] on icon at bounding box center [238, 248] width 11 height 11
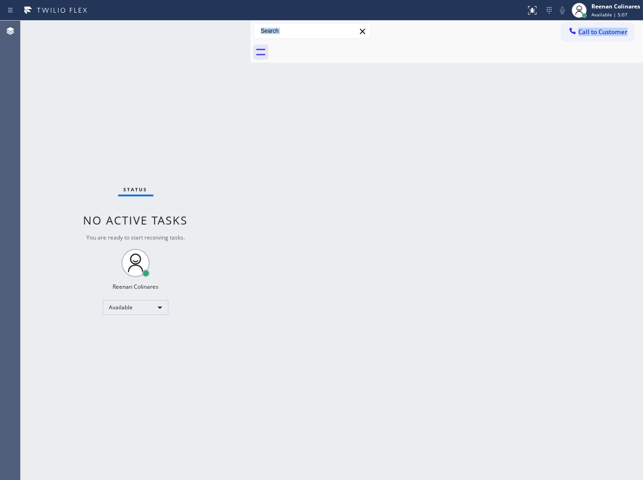
click at [527, 304] on div "Back to Dashboard Change Sender ID Customers Technicians Select a contact Outbo…" at bounding box center [446, 251] width 392 height 460
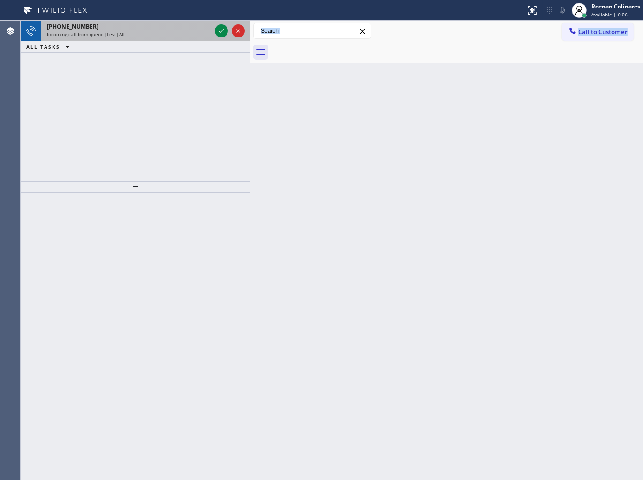
click at [189, 27] on div "[PHONE_NUMBER]" at bounding box center [129, 27] width 164 height 8
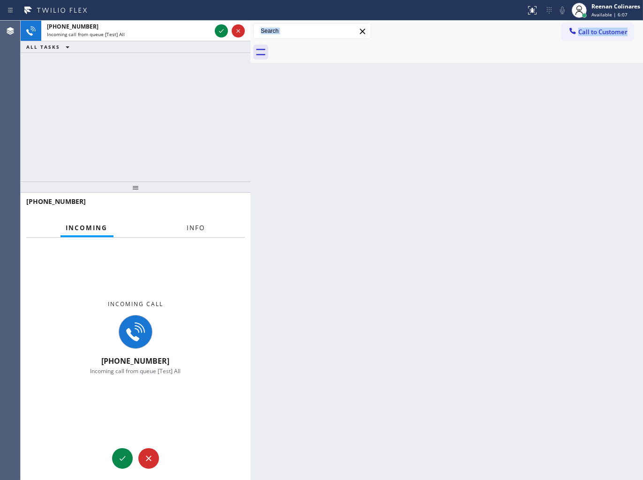
click at [191, 234] on button "Info" at bounding box center [196, 228] width 30 height 18
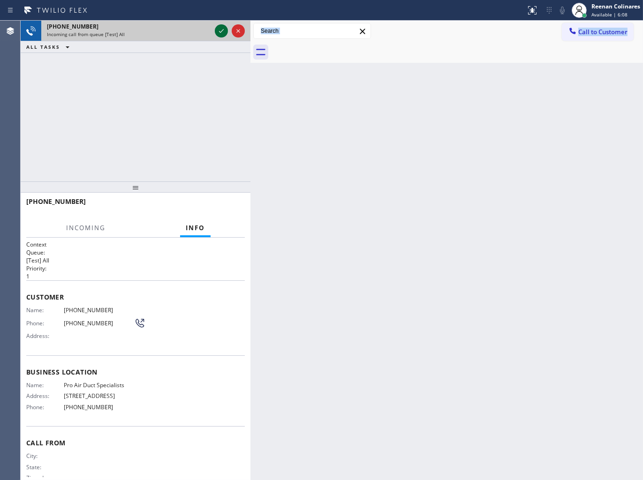
click at [220, 32] on icon at bounding box center [221, 31] width 5 height 4
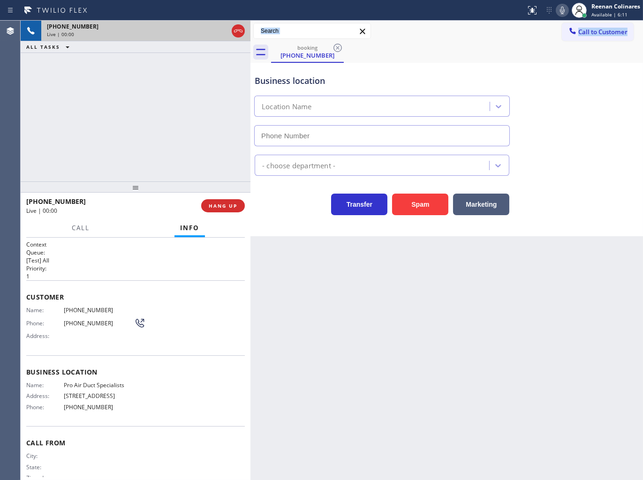
type input "[PHONE_NUMBER]"
click at [232, 208] on span "HANG UP" at bounding box center [223, 206] width 29 height 7
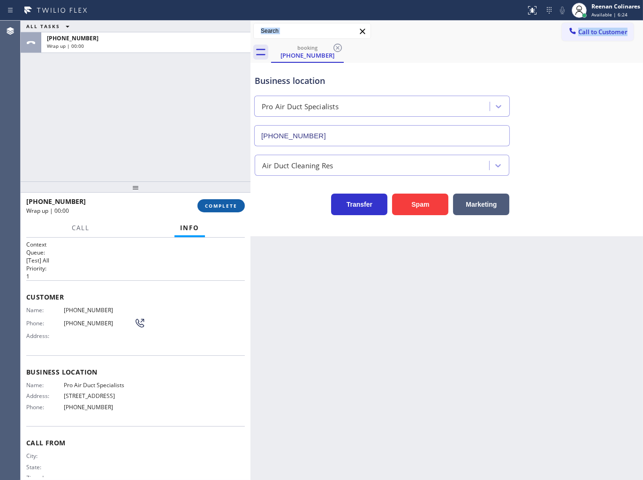
click at [232, 208] on span "COMPLETE" at bounding box center [221, 206] width 32 height 7
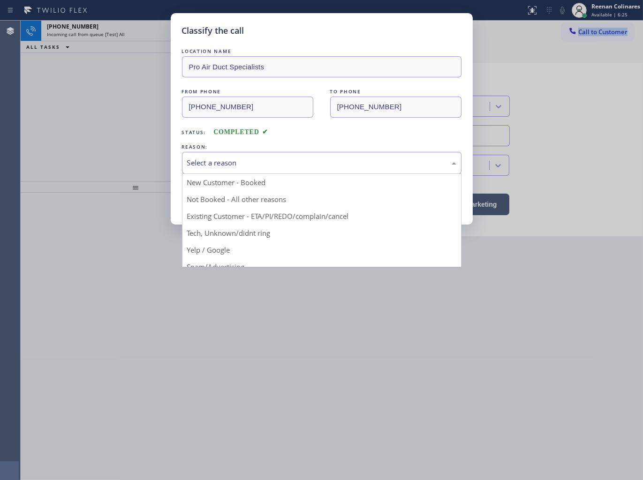
click at [254, 161] on div "Select a reason" at bounding box center [321, 163] width 269 height 11
drag, startPoint x: 207, startPoint y: 228, endPoint x: 203, endPoint y: 203, distance: 25.7
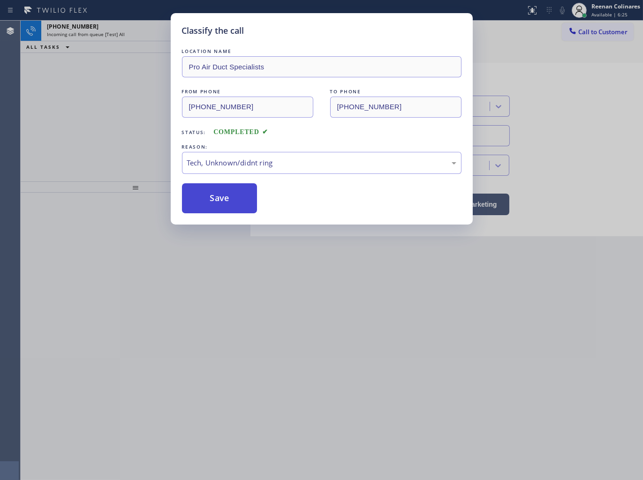
click at [203, 202] on button "Save" at bounding box center [219, 198] width 75 height 30
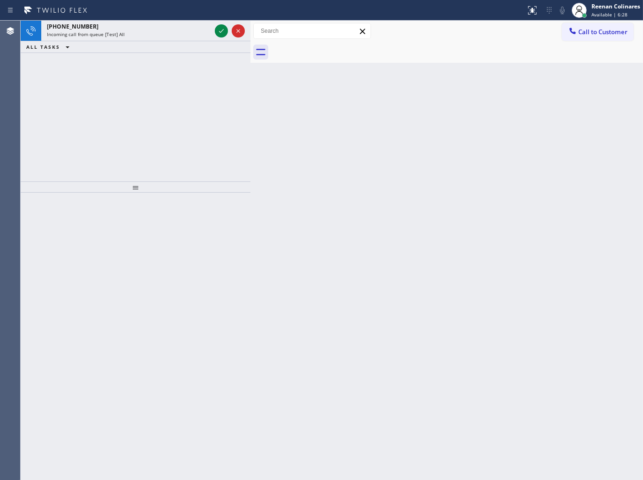
drag, startPoint x: 465, startPoint y: 135, endPoint x: 386, endPoint y: 67, distance: 104.1
click at [466, 130] on div "Back to Dashboard Change Sender ID Customers Technicians Select a contact Outbo…" at bounding box center [446, 251] width 392 height 460
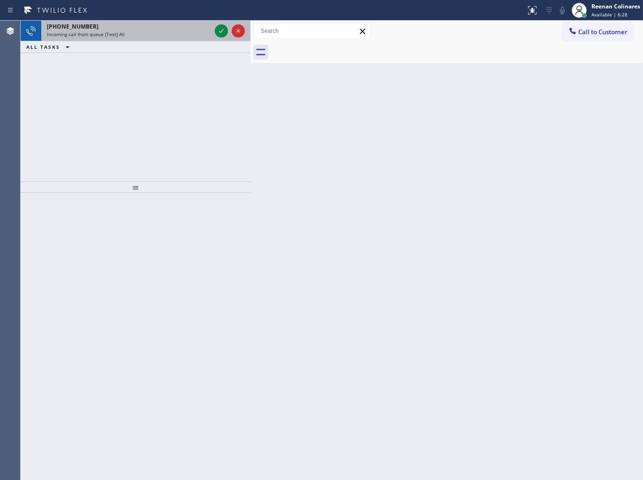
click at [158, 32] on div "Incoming call from queue [Test] All" at bounding box center [129, 34] width 164 height 7
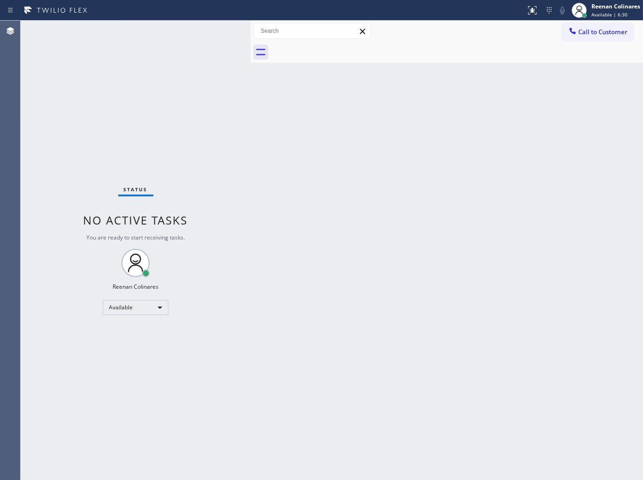
click at [197, 29] on div "Status No active tasks You are ready to start receiving tasks. Reenan Colinares…" at bounding box center [136, 251] width 230 height 460
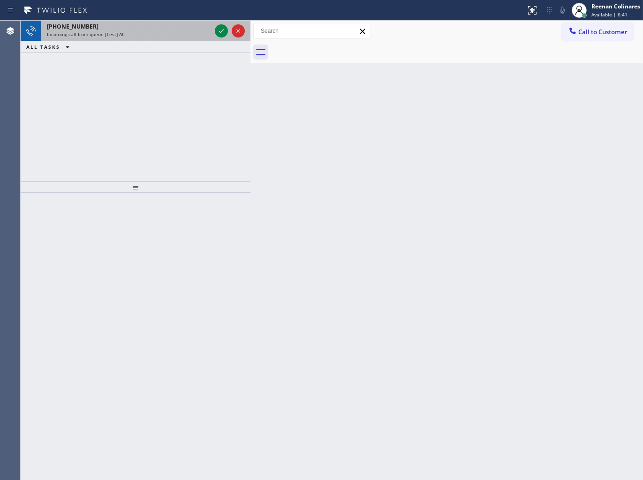
click at [135, 31] on div "Incoming call from queue [Test] All" at bounding box center [129, 34] width 164 height 7
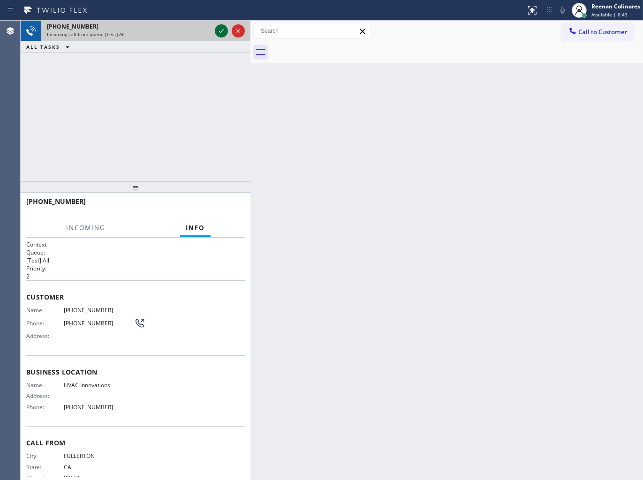
click at [221, 33] on icon at bounding box center [221, 30] width 11 height 11
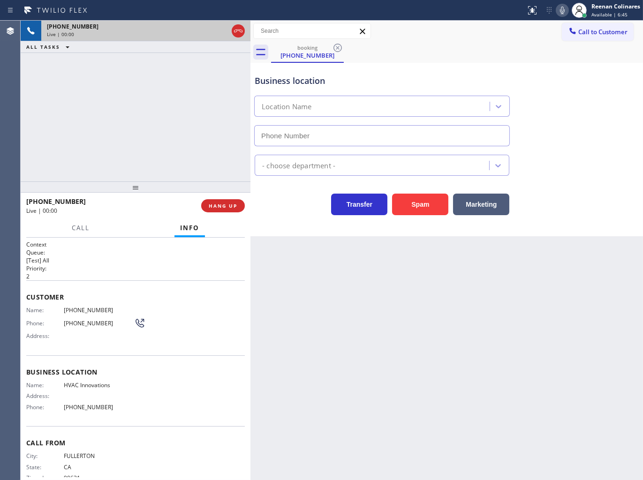
type input "[PHONE_NUMBER]"
click at [422, 201] on button "Spam" at bounding box center [420, 205] width 56 height 22
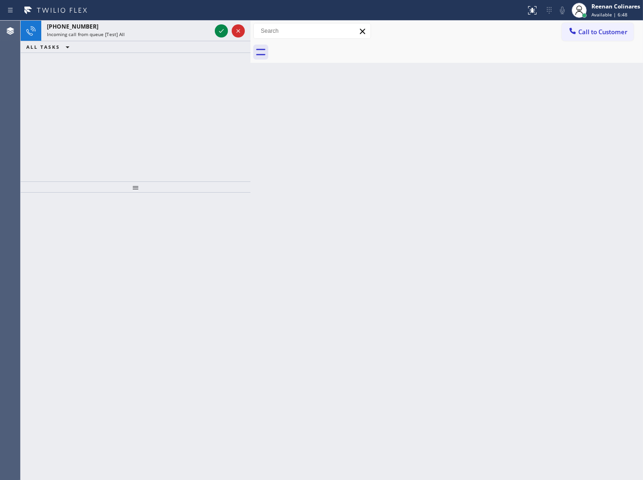
click at [218, 258] on div at bounding box center [136, 336] width 230 height 287
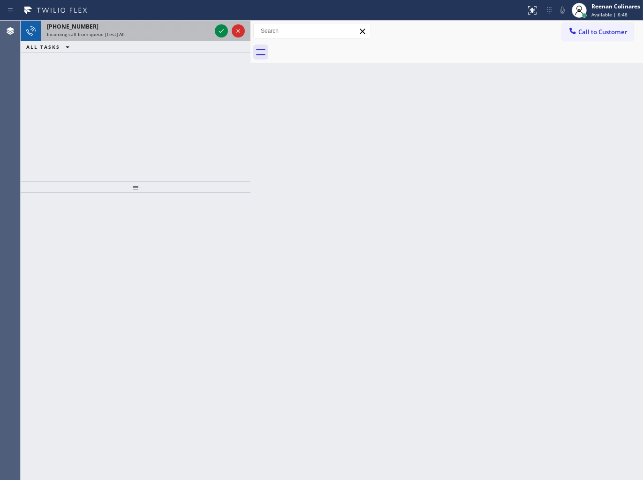
click at [122, 35] on div "Incoming call from queue [Test] All" at bounding box center [129, 34] width 164 height 7
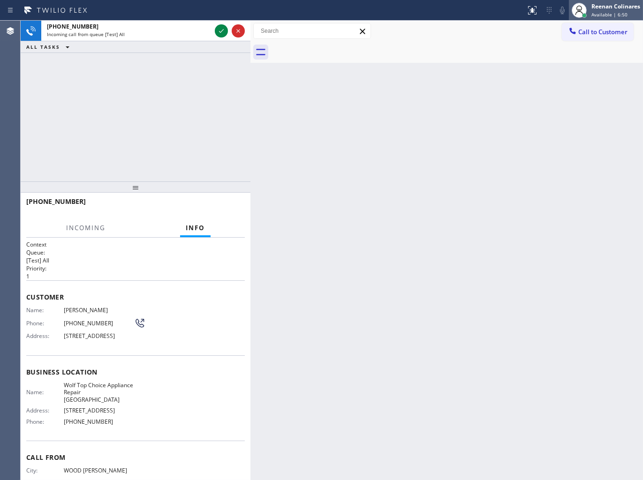
click at [602, 10] on div "Reenan Colinares Available | 6:50" at bounding box center [615, 10] width 53 height 16
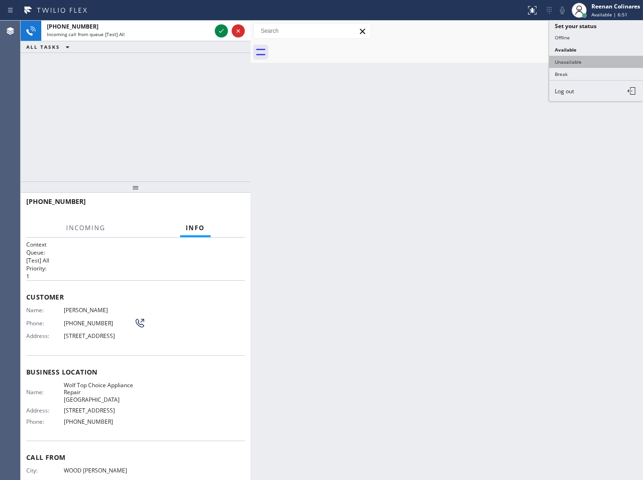
click at [566, 62] on button "Unavailable" at bounding box center [596, 62] width 94 height 12
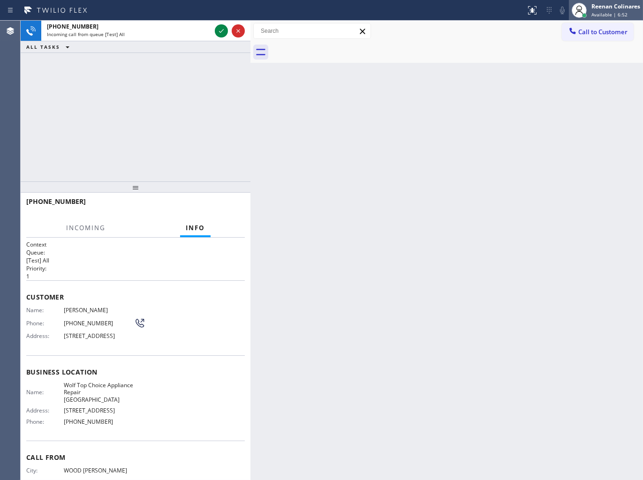
click at [602, 15] on span "Available | 6:52" at bounding box center [609, 14] width 36 height 7
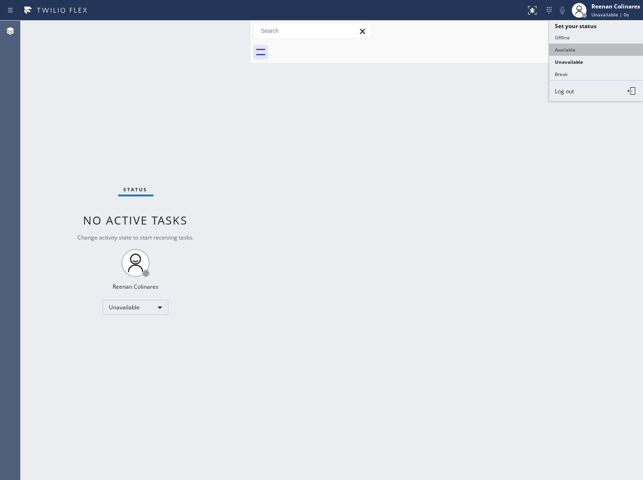
click at [573, 45] on button "Available" at bounding box center [596, 50] width 94 height 12
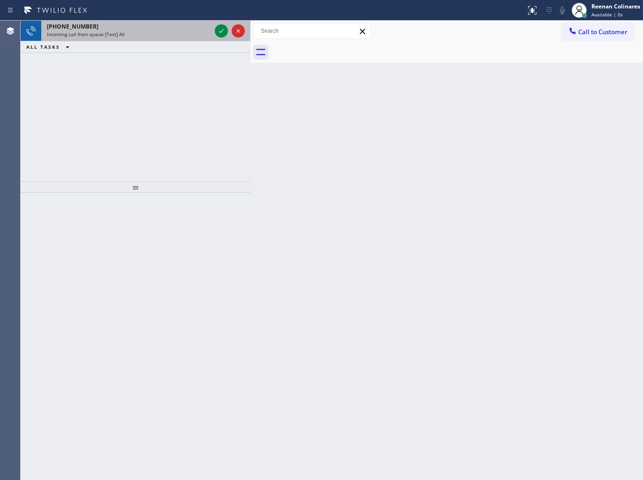
click at [168, 22] on div "[PHONE_NUMBER] Incoming call from queue [Test] All" at bounding box center [127, 31] width 172 height 21
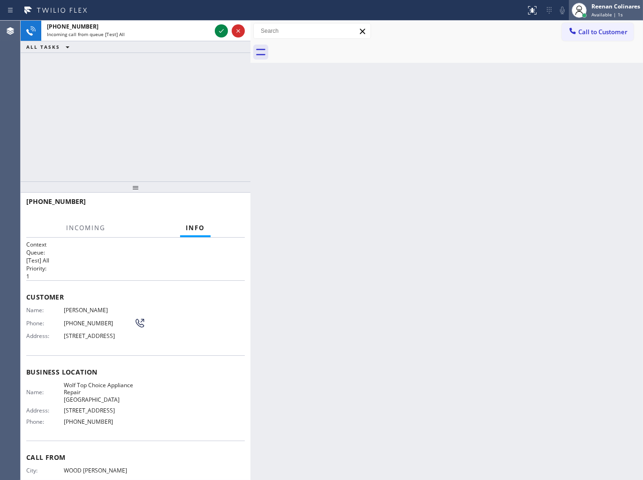
click at [608, 5] on div "Reenan Colinares" at bounding box center [615, 6] width 49 height 8
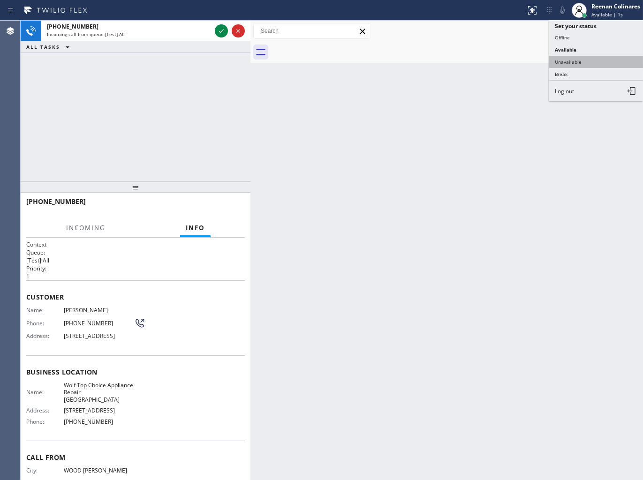
click at [564, 61] on button "Unavailable" at bounding box center [596, 62] width 94 height 12
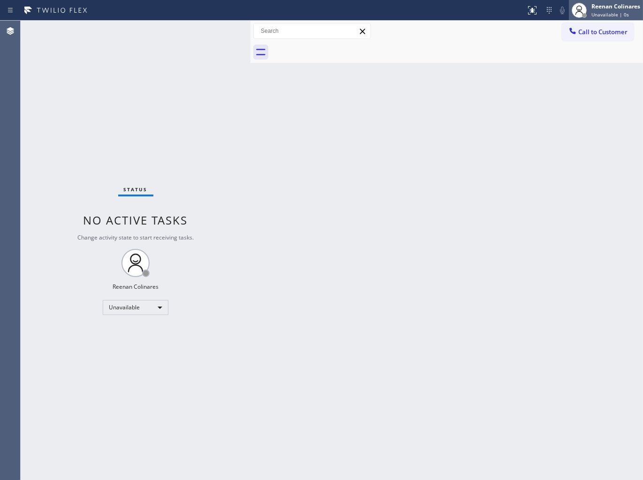
click at [610, 8] on div "Reenan Colinares" at bounding box center [615, 6] width 49 height 8
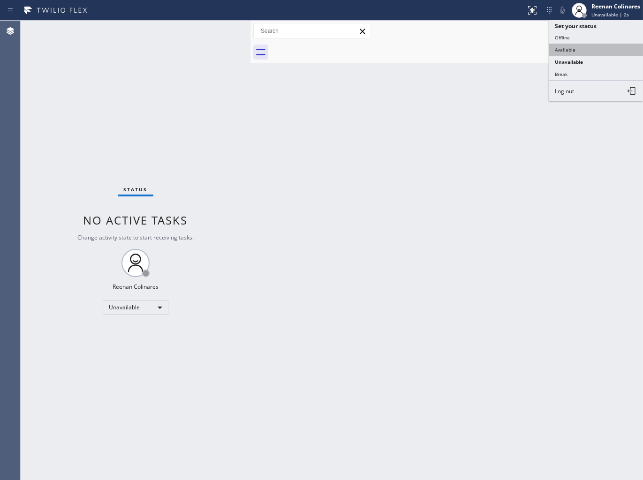
click at [565, 50] on button "Available" at bounding box center [596, 50] width 94 height 12
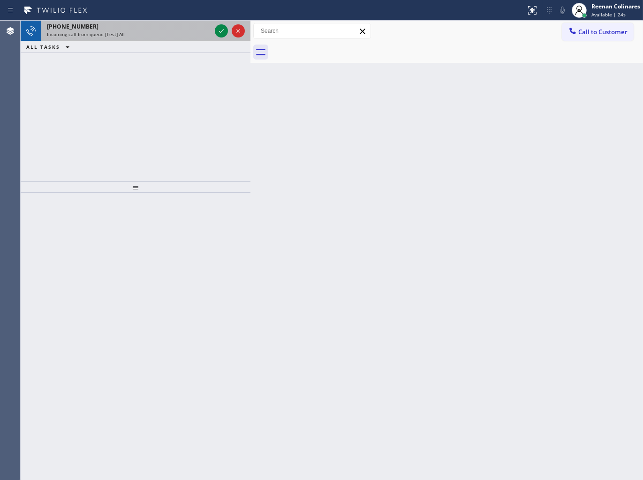
click at [151, 27] on div "[PHONE_NUMBER]" at bounding box center [129, 27] width 164 height 8
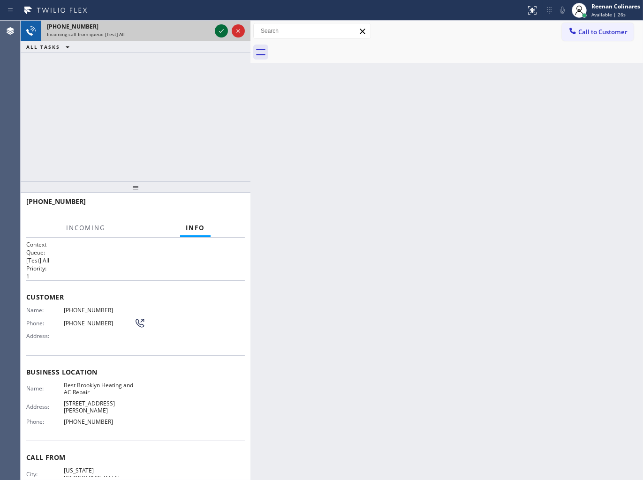
click at [218, 34] on icon at bounding box center [221, 30] width 11 height 11
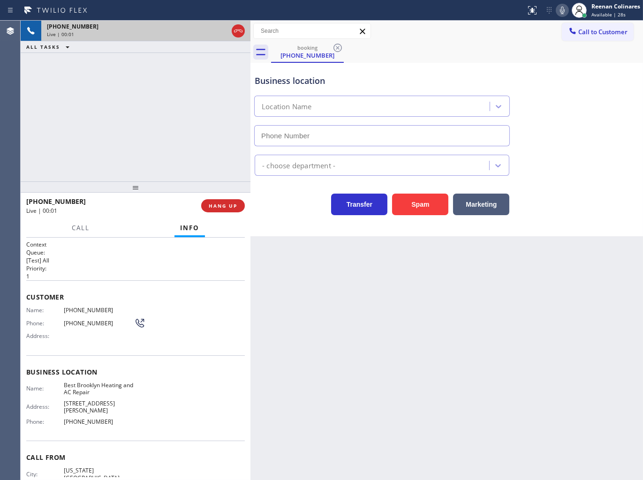
type input "[PHONE_NUMBER]"
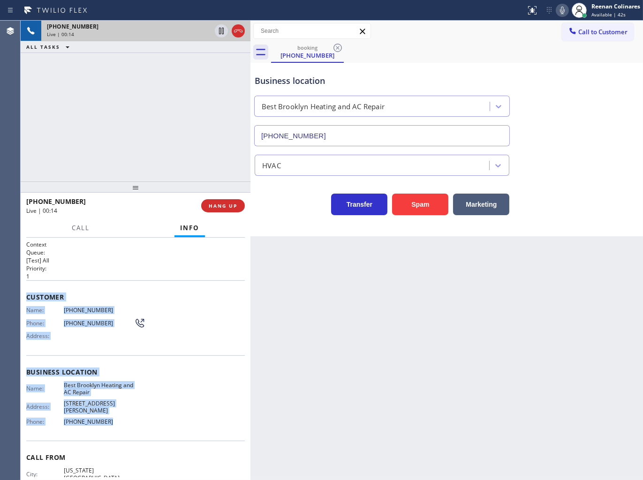
copy div "Customer Name: [PHONE_NUMBER] Phone: [PHONE_NUMBER] Address: Business location …"
drag, startPoint x: 25, startPoint y: 293, endPoint x: 148, endPoint y: 415, distance: 173.7
click at [147, 415] on div "Context Queue: [Test] All Priority: 1 Customer Name: [PHONE_NUMBER] Phone: [PHO…" at bounding box center [136, 359] width 230 height 243
click at [560, 12] on icon at bounding box center [562, 10] width 11 height 11
click at [87, 226] on span "Call" at bounding box center [81, 228] width 18 height 8
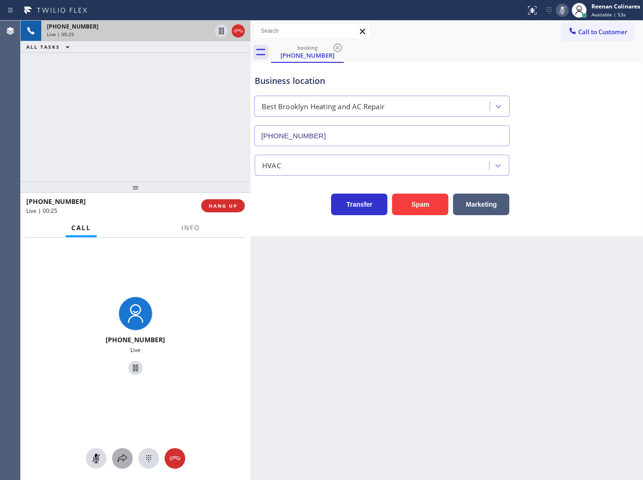
click at [118, 463] on icon at bounding box center [122, 458] width 11 height 11
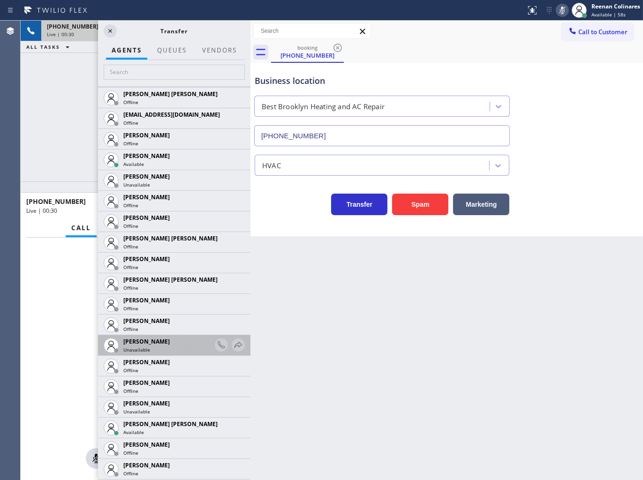
scroll to position [625, 0]
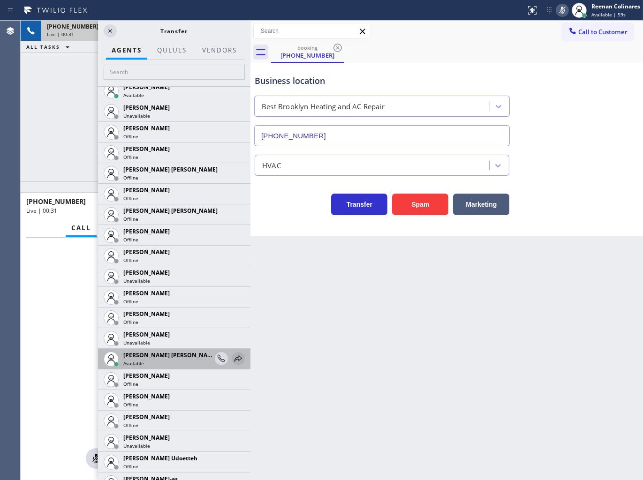
click at [233, 357] on icon at bounding box center [238, 358] width 11 height 11
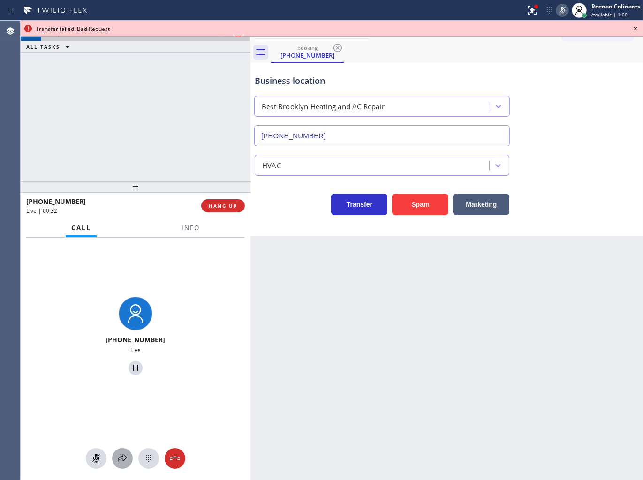
click at [124, 462] on icon at bounding box center [122, 458] width 11 height 11
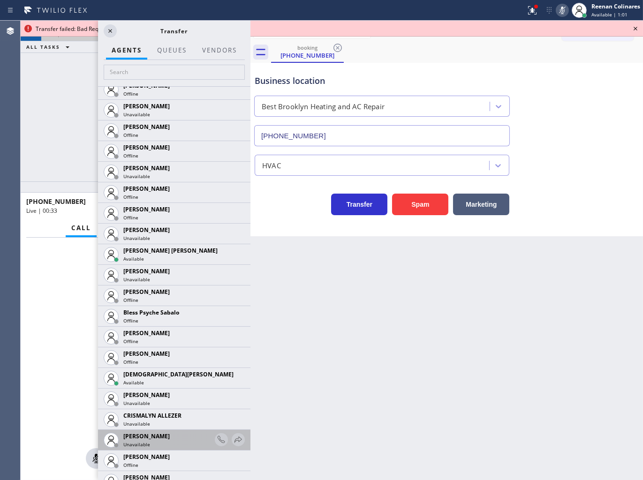
scroll to position [208, 0]
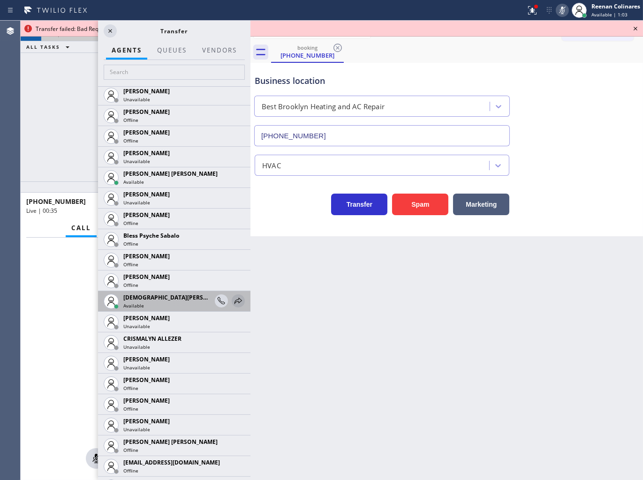
click at [233, 301] on icon at bounding box center [238, 300] width 11 height 11
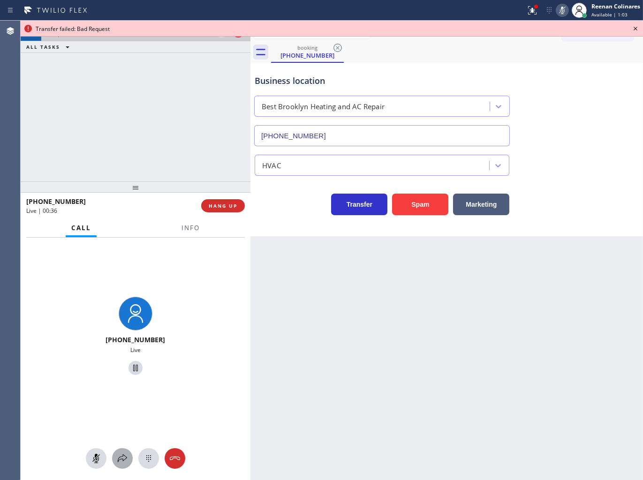
click at [119, 457] on icon at bounding box center [122, 458] width 11 height 11
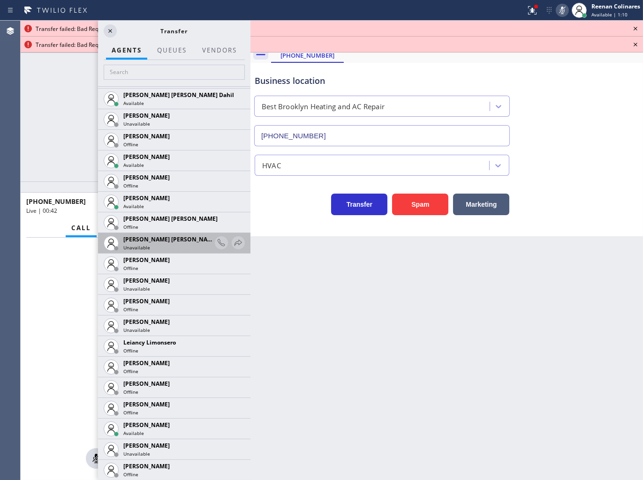
scroll to position [1302, 0]
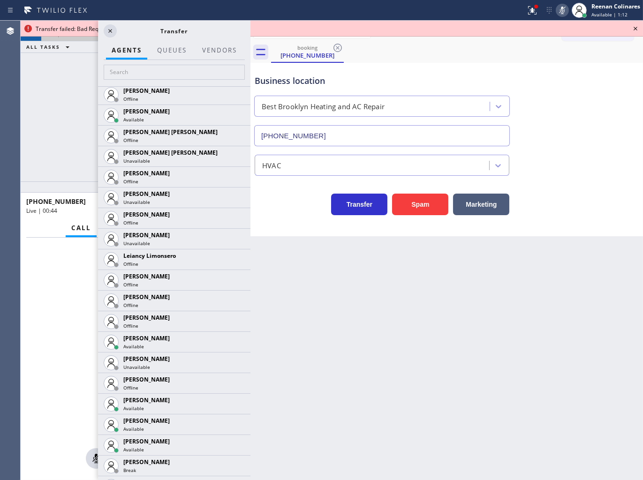
click at [0, 0] on icon at bounding box center [0, 0] width 0 height 0
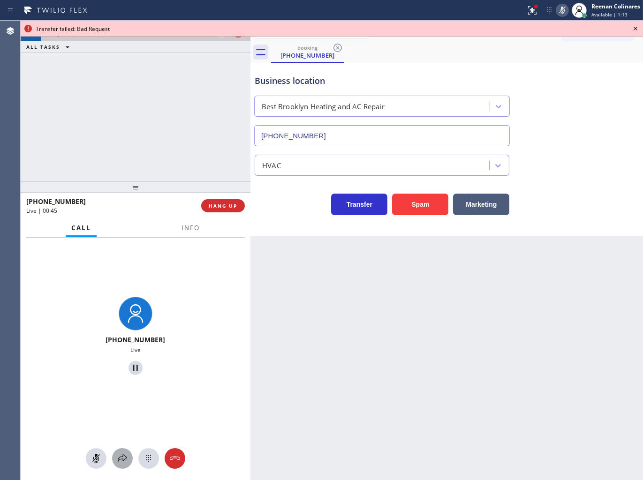
click at [115, 453] on div at bounding box center [122, 458] width 21 height 11
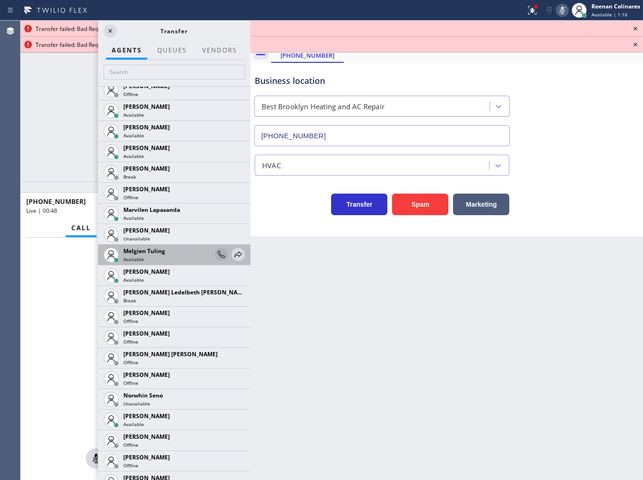
scroll to position [1586, 0]
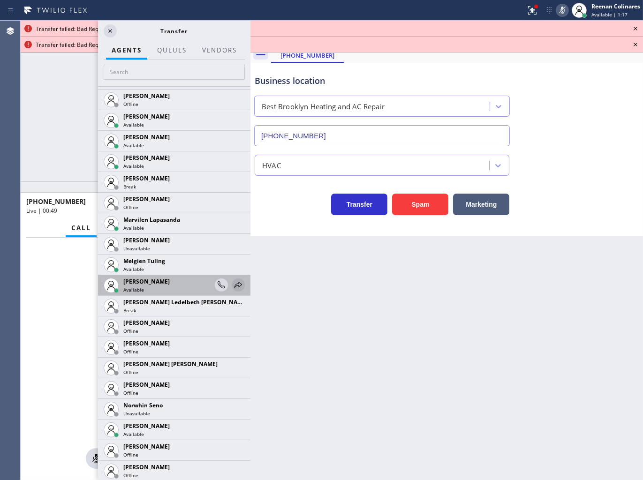
click at [233, 286] on icon at bounding box center [238, 284] width 11 height 11
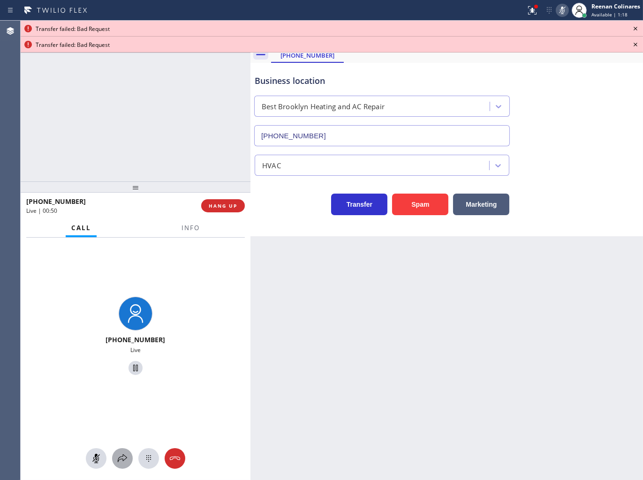
click at [121, 458] on icon at bounding box center [122, 458] width 11 height 11
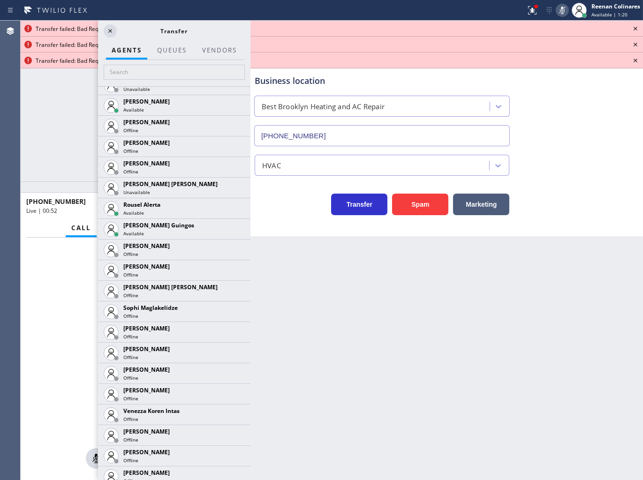
scroll to position [1916, 0]
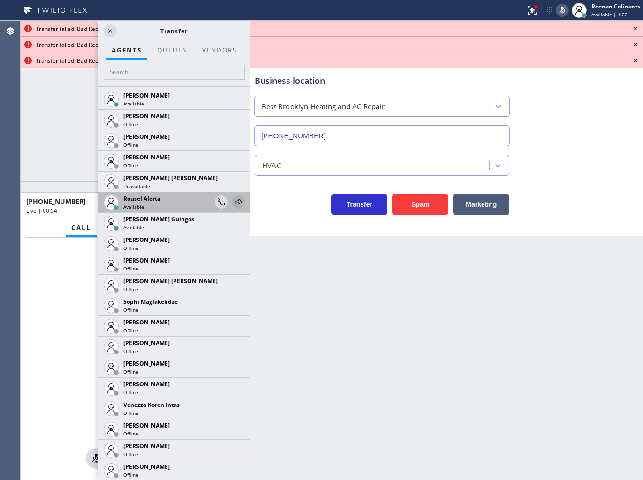
click at [233, 203] on icon at bounding box center [238, 201] width 11 height 11
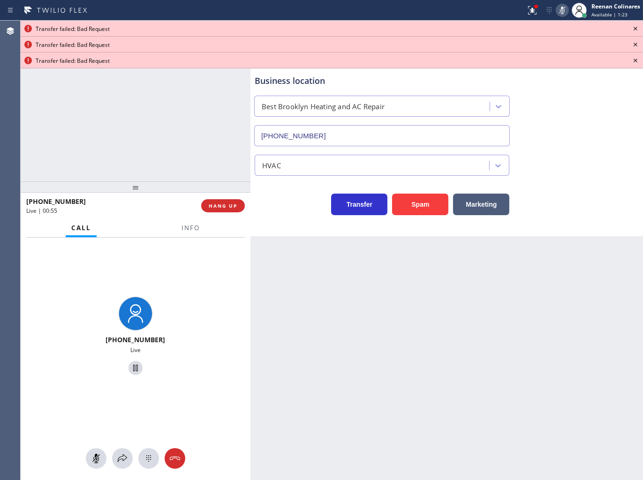
click at [130, 443] on div "[PHONE_NUMBER] Live" at bounding box center [136, 359] width 230 height 243
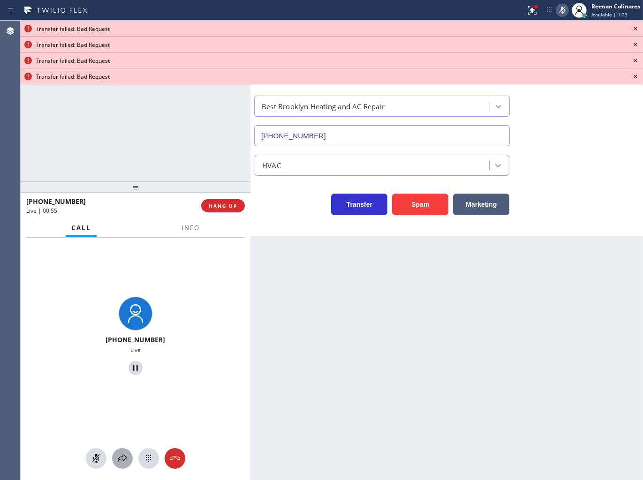
click at [120, 459] on icon at bounding box center [122, 458] width 11 height 11
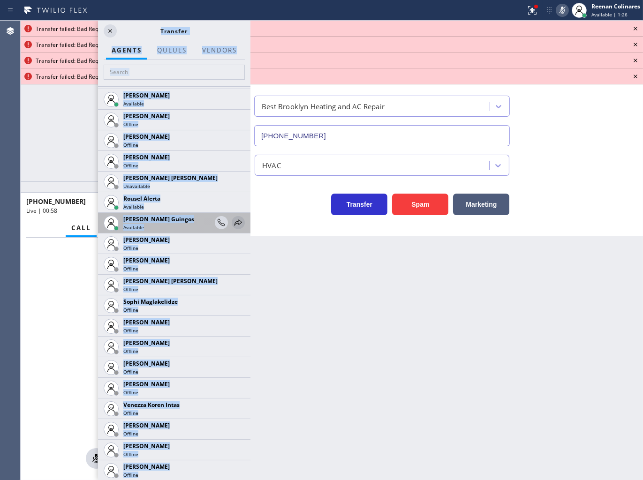
click at [233, 221] on icon at bounding box center [238, 222] width 11 height 11
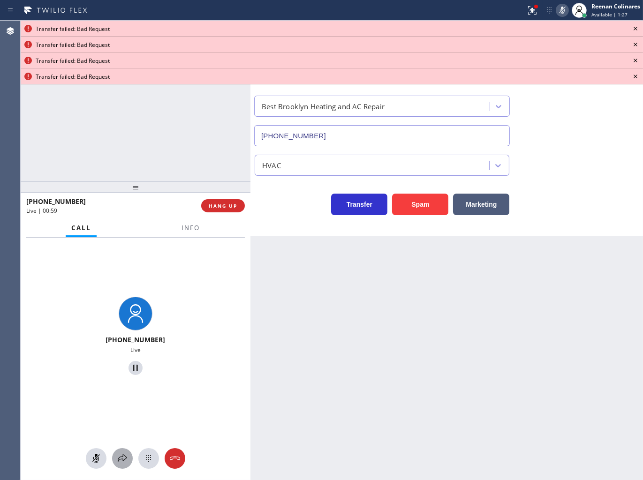
click at [120, 461] on icon at bounding box center [122, 458] width 11 height 11
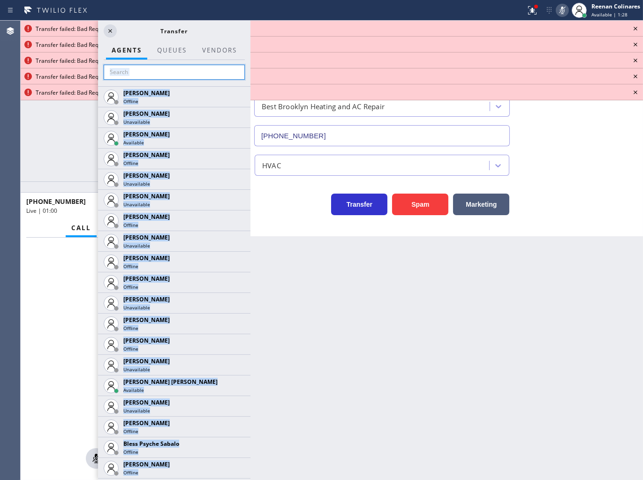
click at [243, 76] on input "text" at bounding box center [174, 72] width 141 height 15
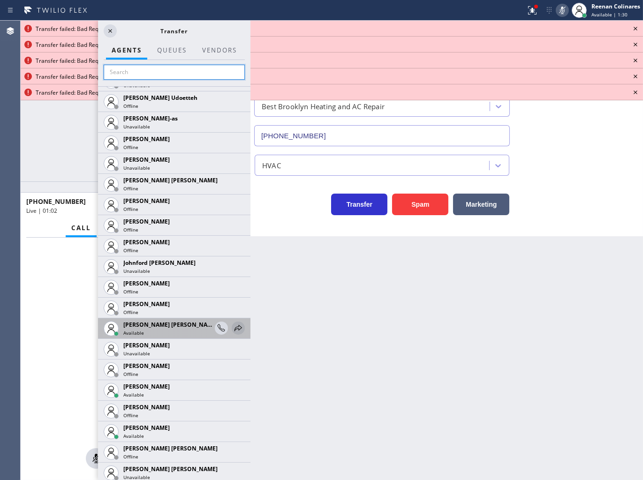
scroll to position [995, 0]
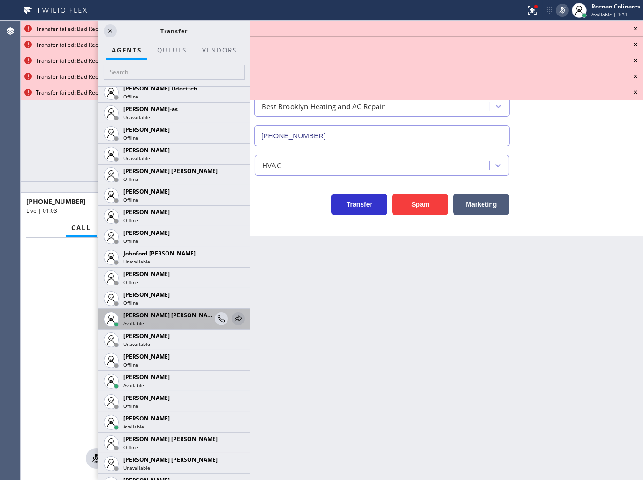
click at [233, 321] on icon at bounding box center [238, 318] width 11 height 11
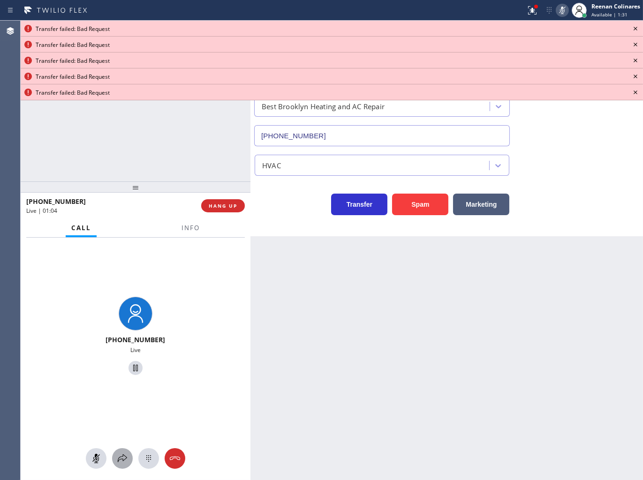
click at [123, 452] on button at bounding box center [122, 458] width 21 height 21
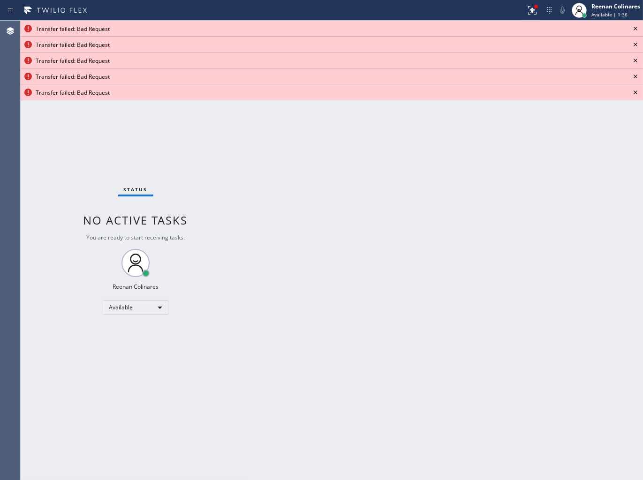
drag, startPoint x: 498, startPoint y: 274, endPoint x: 512, endPoint y: 158, distance: 116.2
click at [498, 269] on div "Back to Dashboard Change Sender ID Customers Technicians Select a contact Outbo…" at bounding box center [446, 251] width 392 height 460
click at [636, 27] on icon at bounding box center [635, 29] width 4 height 4
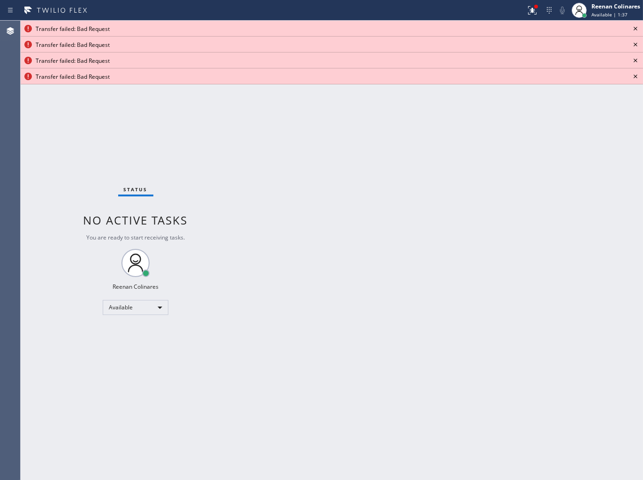
click at [636, 27] on icon at bounding box center [635, 29] width 4 height 4
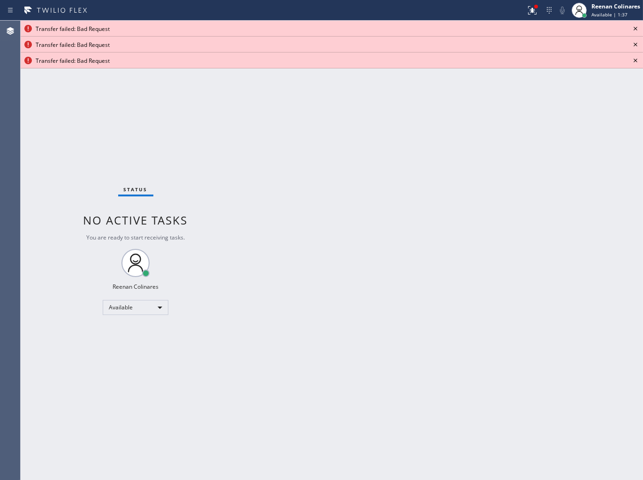
click at [636, 27] on icon at bounding box center [635, 29] width 4 height 4
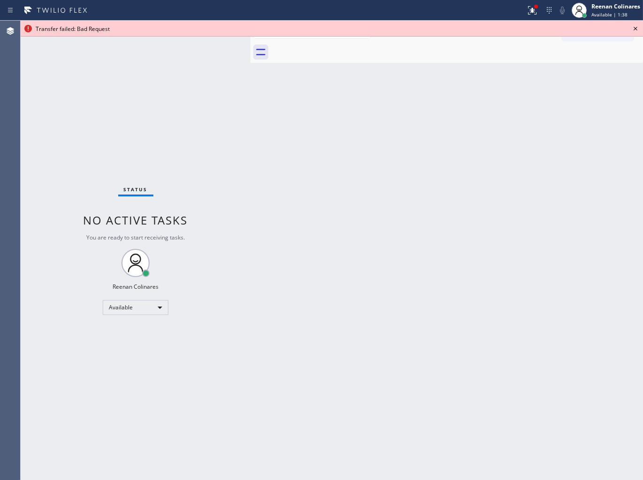
click at [636, 27] on icon at bounding box center [635, 29] width 4 height 4
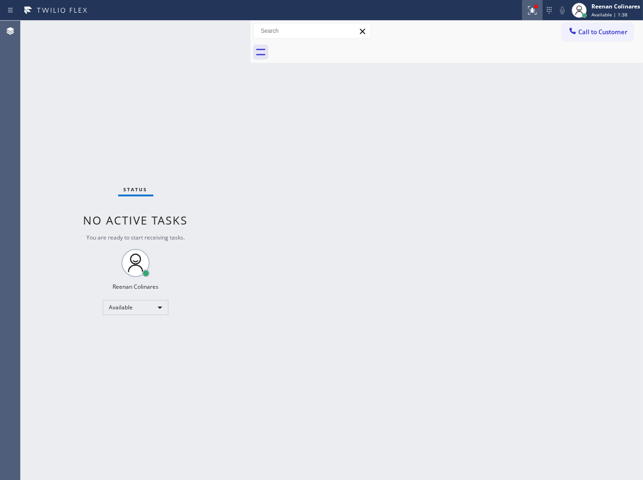
click at [527, 8] on icon at bounding box center [532, 10] width 11 height 11
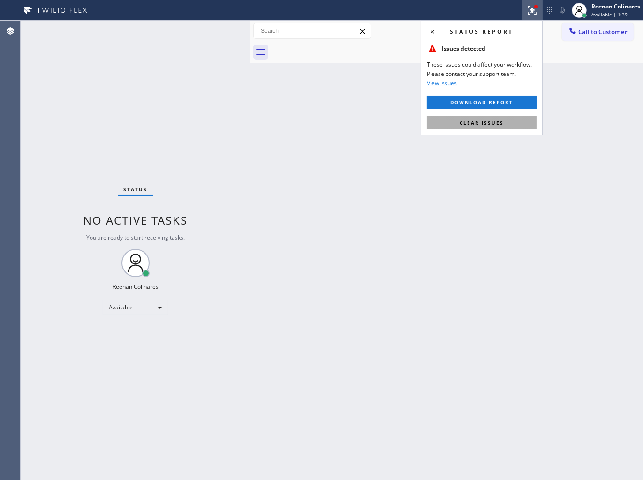
click at [489, 122] on span "Clear issues" at bounding box center [482, 123] width 44 height 7
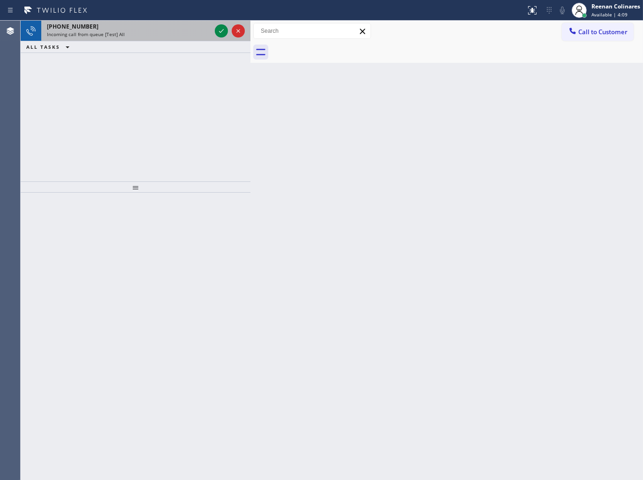
click at [163, 23] on div "[PHONE_NUMBER]" at bounding box center [129, 27] width 164 height 8
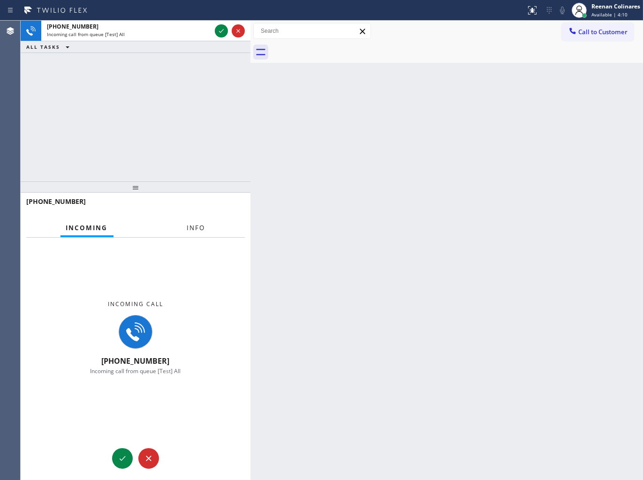
click at [196, 230] on span "Info" at bounding box center [196, 228] width 18 height 8
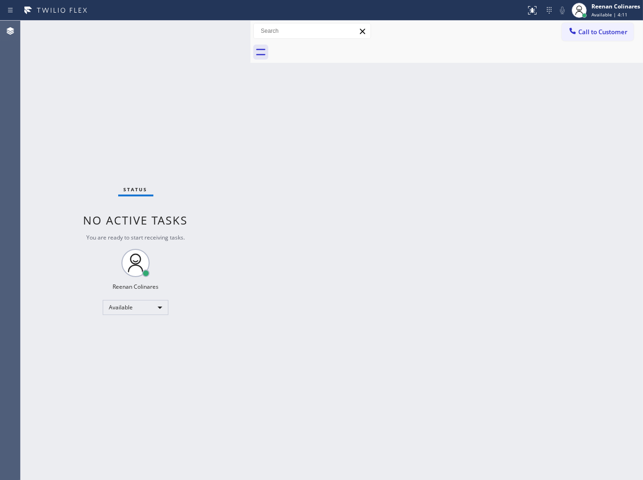
click at [191, 29] on div "Status No active tasks You are ready to start receiving tasks. Reenan Colinares…" at bounding box center [136, 251] width 230 height 460
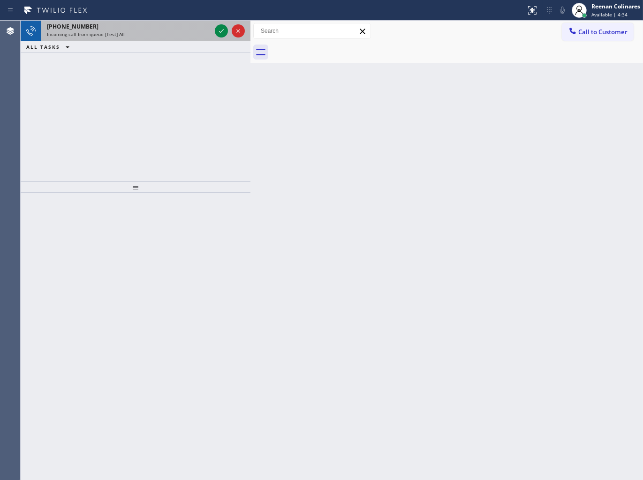
click at [151, 31] on div "Incoming call from queue [Test] All" at bounding box center [129, 34] width 164 height 7
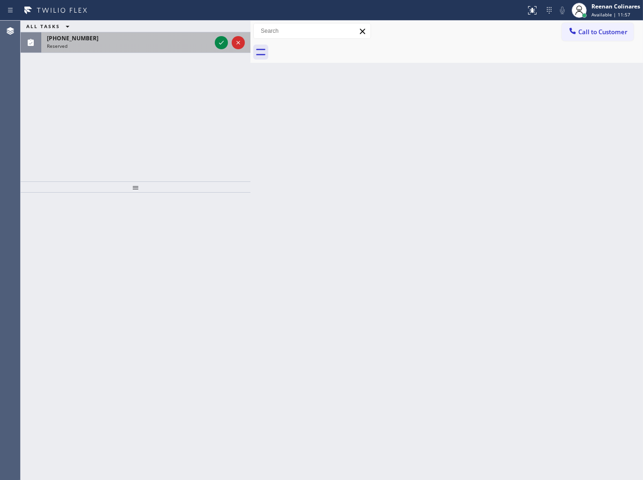
click at [164, 44] on div "Reserved" at bounding box center [129, 46] width 164 height 7
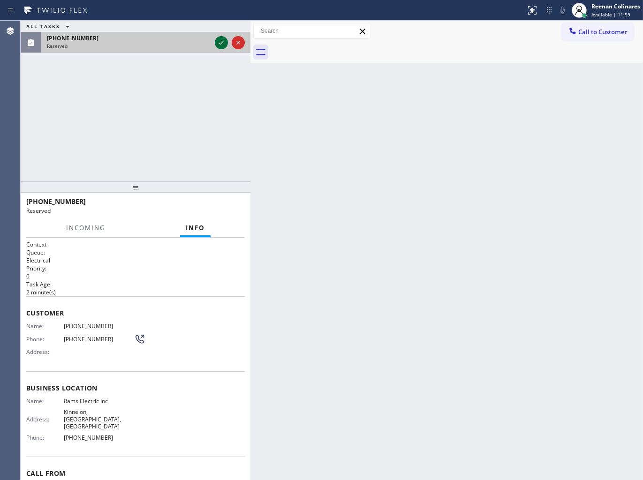
click at [219, 45] on icon at bounding box center [221, 42] width 11 height 11
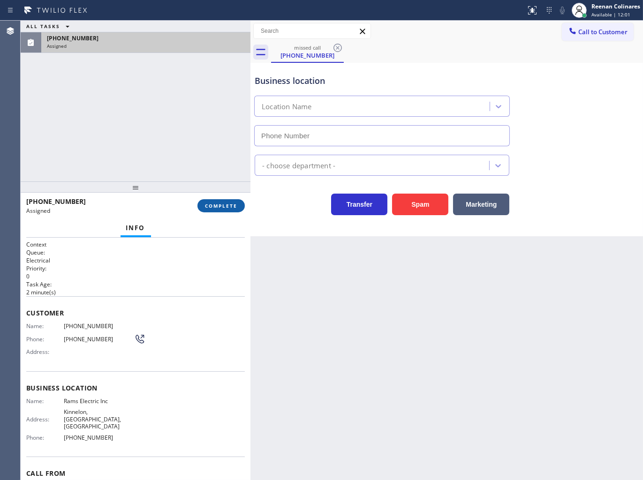
type input "[PHONE_NUMBER]"
click at [212, 206] on span "COMPLETE" at bounding box center [221, 206] width 32 height 7
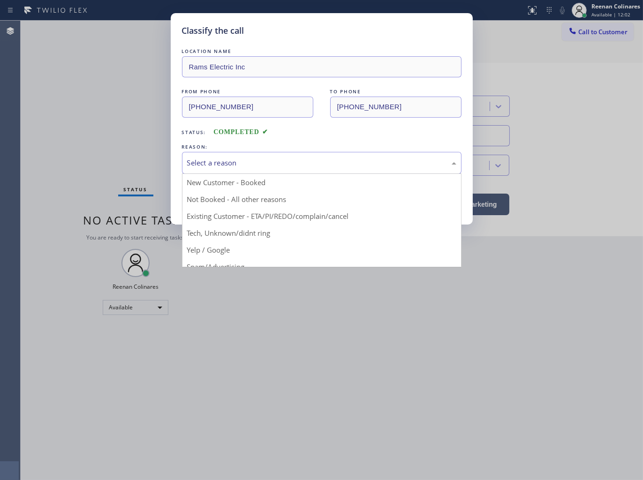
click at [241, 165] on div "Select a reason" at bounding box center [321, 163] width 269 height 11
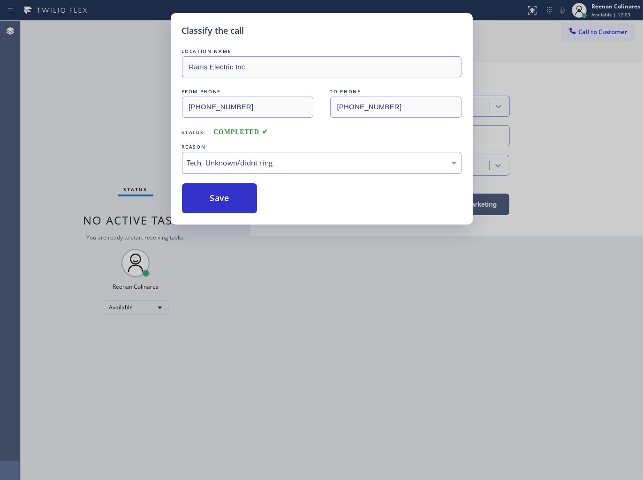
click at [205, 203] on button "Save" at bounding box center [219, 198] width 75 height 30
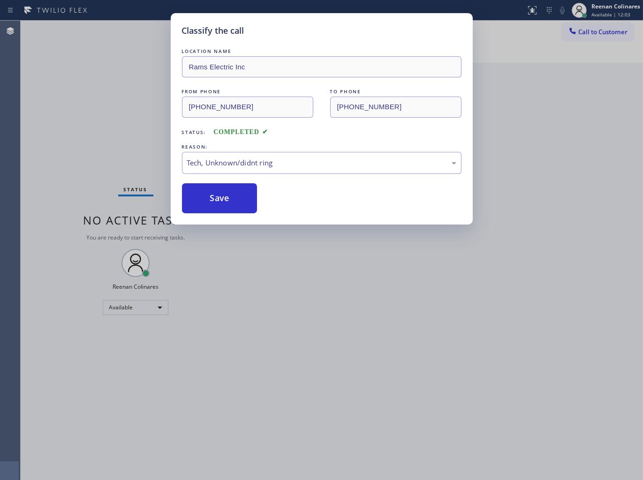
click at [127, 174] on div "Classify the call LOCATION NAME Rams Electric Inc FROM PHONE [PHONE_NUMBER] TO …" at bounding box center [321, 240] width 643 height 480
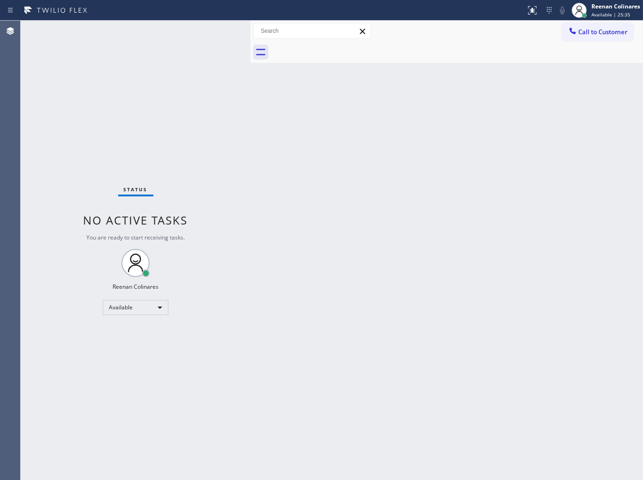
click at [195, 37] on div "Status No active tasks You are ready to start receiving tasks. Reenan Colinares…" at bounding box center [136, 251] width 230 height 460
click at [431, 111] on div "Back to Dashboard Change Sender ID Customers Technicians Select a contact Outbo…" at bounding box center [446, 251] width 392 height 460
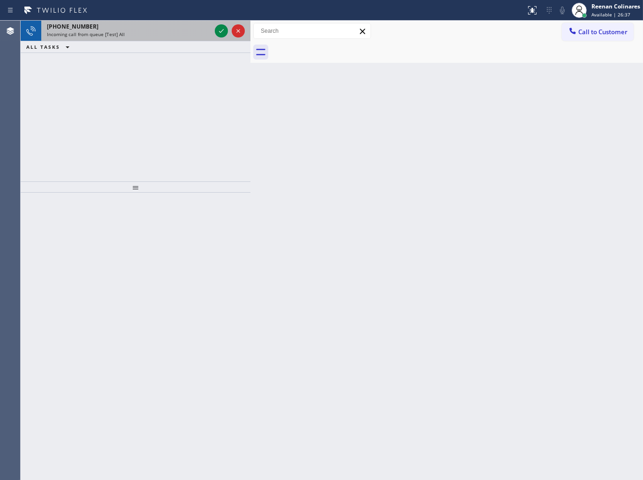
click at [186, 33] on div "Incoming call from queue [Test] All" at bounding box center [129, 34] width 164 height 7
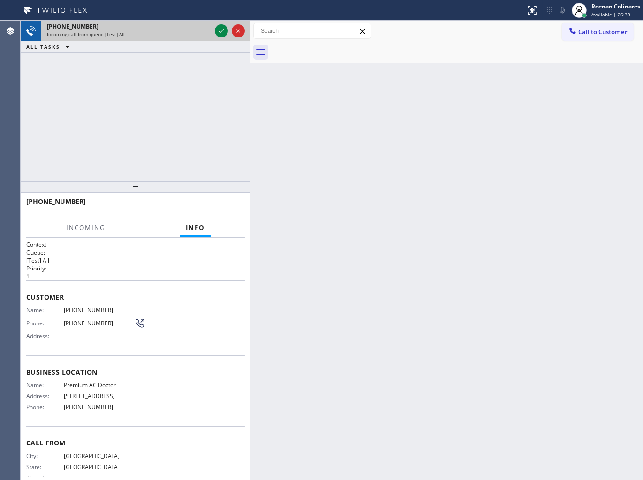
click at [228, 29] on div at bounding box center [230, 31] width 34 height 21
click at [222, 30] on icon at bounding box center [221, 30] width 11 height 11
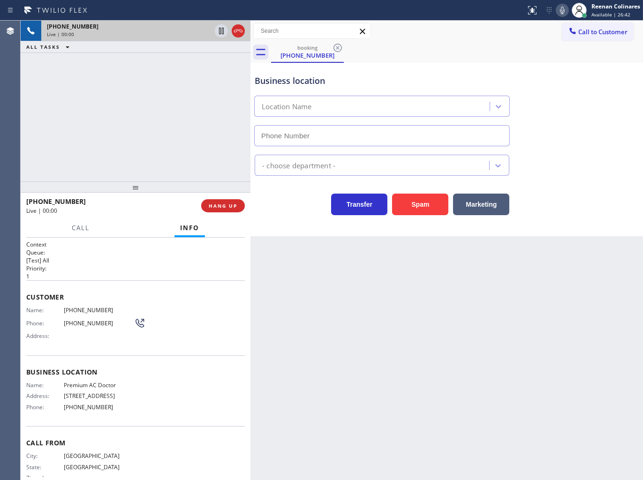
type input "[PHONE_NUMBER]"
click at [564, 8] on icon at bounding box center [562, 10] width 11 height 11
click at [565, 7] on icon at bounding box center [562, 10] width 11 height 11
click at [562, 10] on icon at bounding box center [562, 10] width 11 height 11
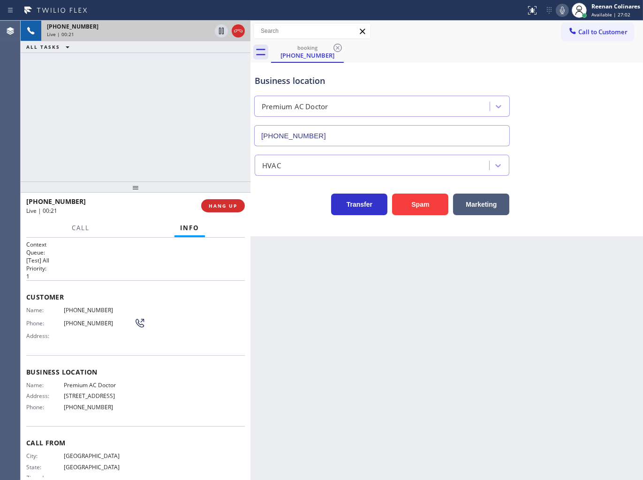
click at [560, 10] on icon at bounding box center [562, 10] width 11 height 11
click at [485, 205] on button "Marketing" at bounding box center [481, 205] width 56 height 22
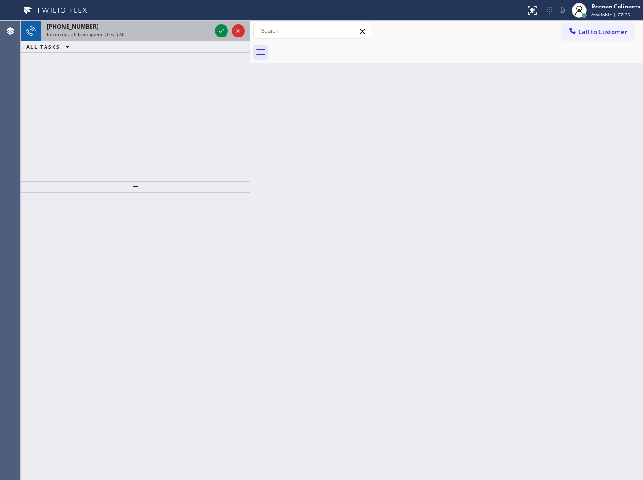
click at [186, 27] on div "[PHONE_NUMBER]" at bounding box center [129, 27] width 164 height 8
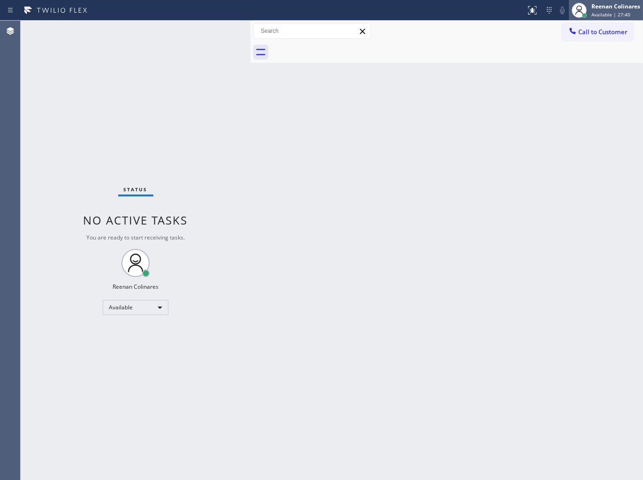
click at [601, 7] on div "Reenan Colinares" at bounding box center [615, 6] width 49 height 8
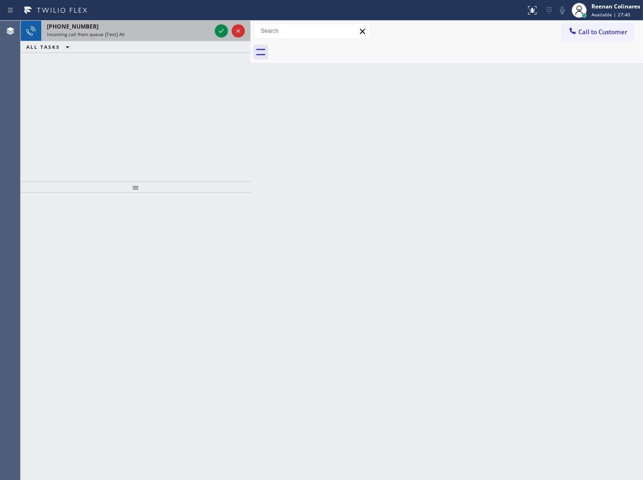
click at [176, 34] on div "Incoming call from queue [Test] All" at bounding box center [129, 34] width 164 height 7
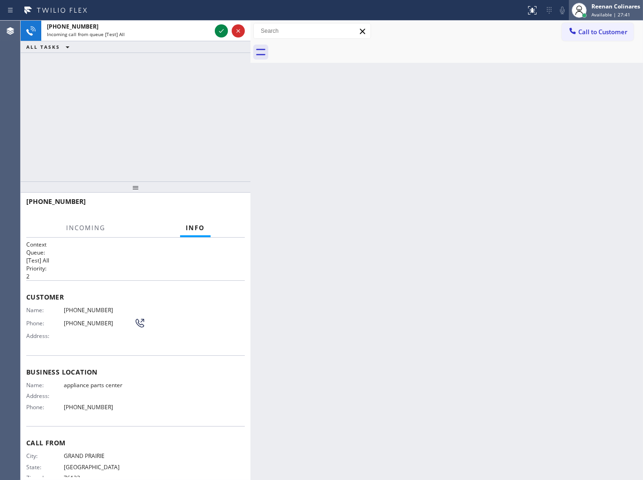
click at [613, 0] on div "Reenan Colinares Available | 27:41" at bounding box center [606, 10] width 74 height 21
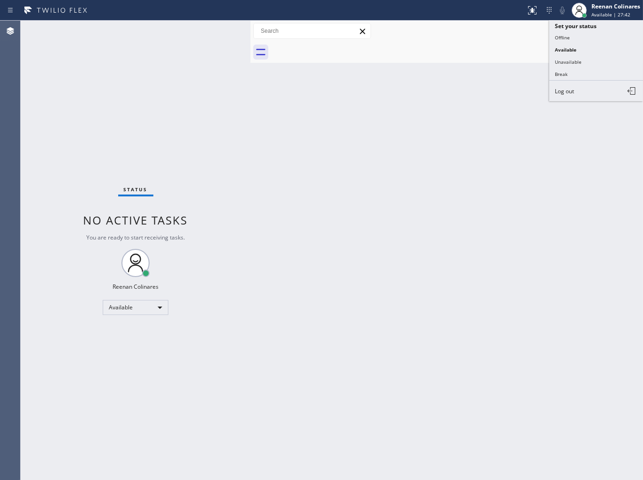
click at [313, 68] on div "Back to Dashboard Change Sender ID Customers Technicians Select a contact Outbo…" at bounding box center [446, 251] width 392 height 460
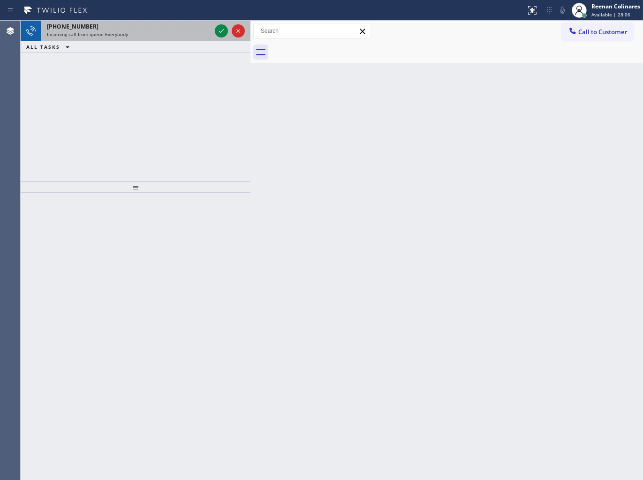
click at [162, 33] on div "Incoming call from queue Everybody" at bounding box center [129, 34] width 164 height 7
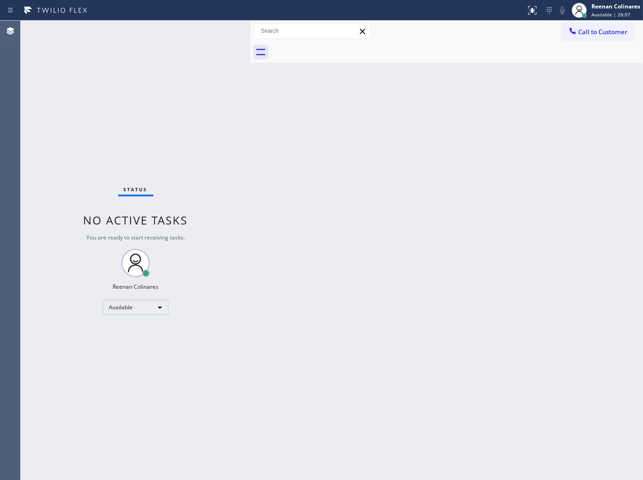
click at [162, 31] on div "Status No active tasks You are ready to start receiving tasks. Reenan Colinares…" at bounding box center [136, 251] width 230 height 460
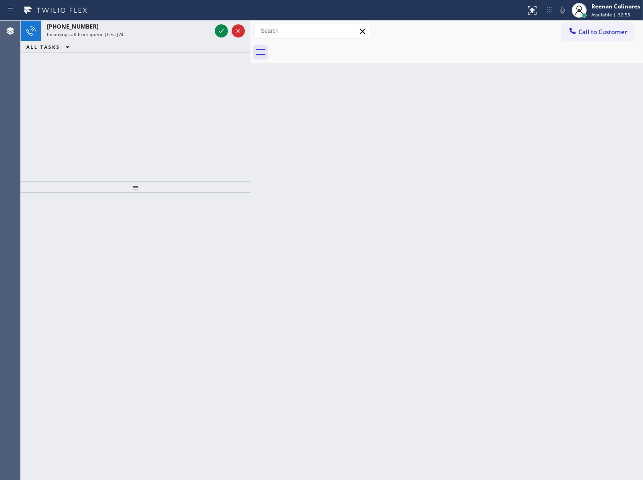
click at [162, 31] on div "Incoming call from queue [Test] All" at bounding box center [129, 34] width 164 height 7
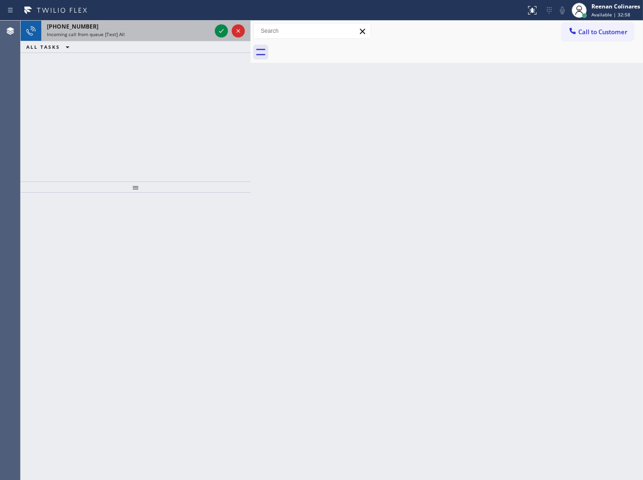
drag, startPoint x: 168, startPoint y: 36, endPoint x: 202, endPoint y: 29, distance: 34.9
click at [171, 35] on div "Incoming call from queue [Test] All" at bounding box center [129, 34] width 164 height 7
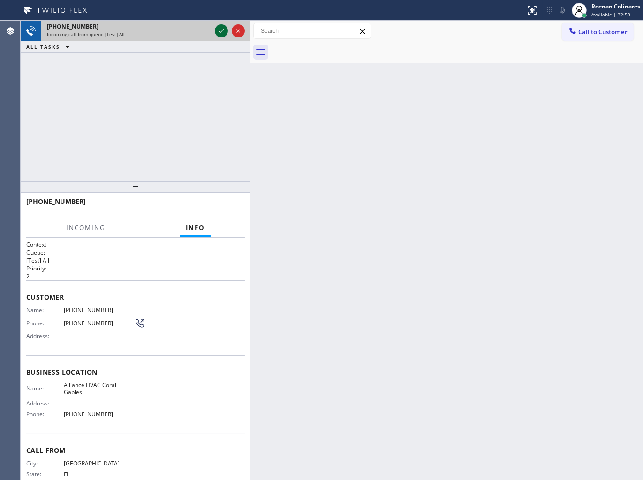
click at [221, 29] on icon at bounding box center [221, 30] width 11 height 11
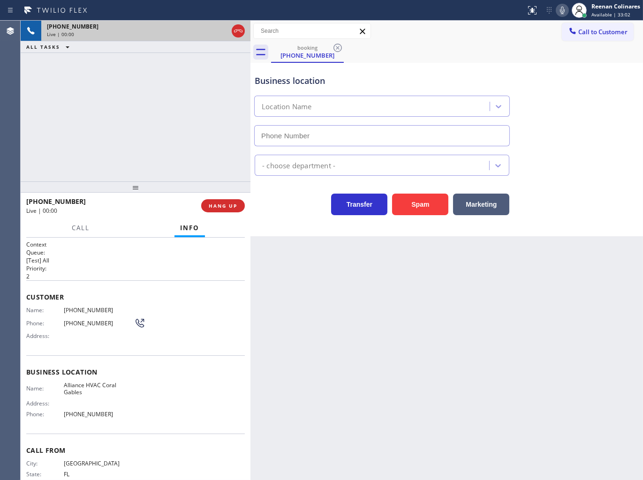
type input "[PHONE_NUMBER]"
drag, startPoint x: 422, startPoint y: 203, endPoint x: 631, endPoint y: 39, distance: 265.2
click at [423, 202] on button "Spam" at bounding box center [420, 205] width 56 height 22
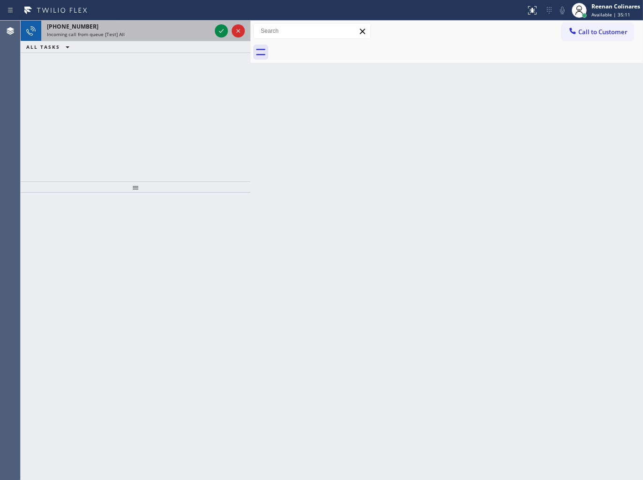
click at [136, 35] on div "Incoming call from queue [Test] All" at bounding box center [129, 34] width 164 height 7
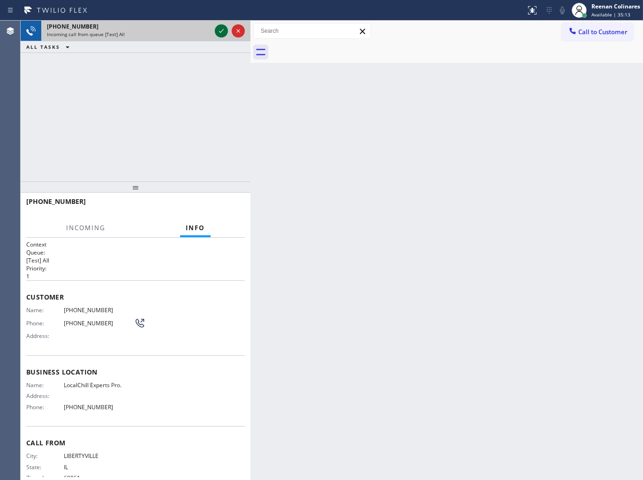
click at [221, 33] on icon at bounding box center [221, 30] width 11 height 11
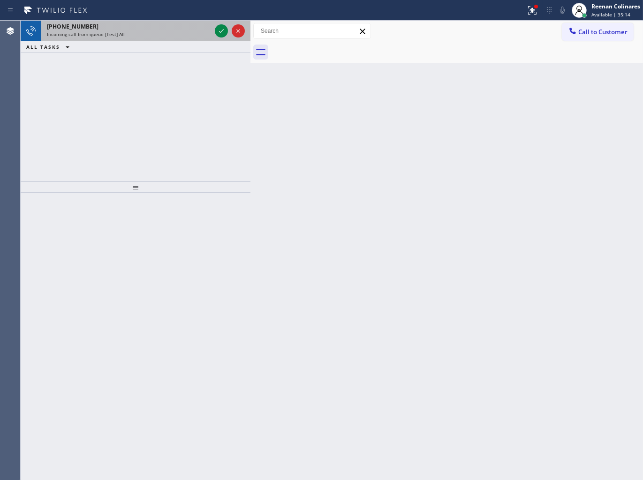
click at [189, 34] on div "Incoming call from queue [Test] All" at bounding box center [129, 34] width 164 height 7
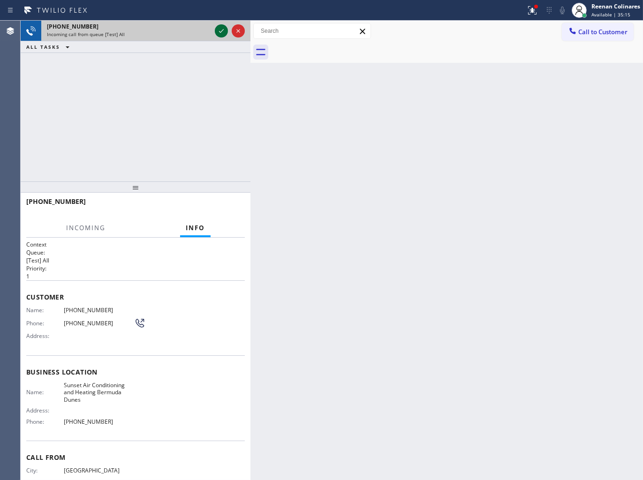
click at [218, 30] on icon at bounding box center [221, 30] width 11 height 11
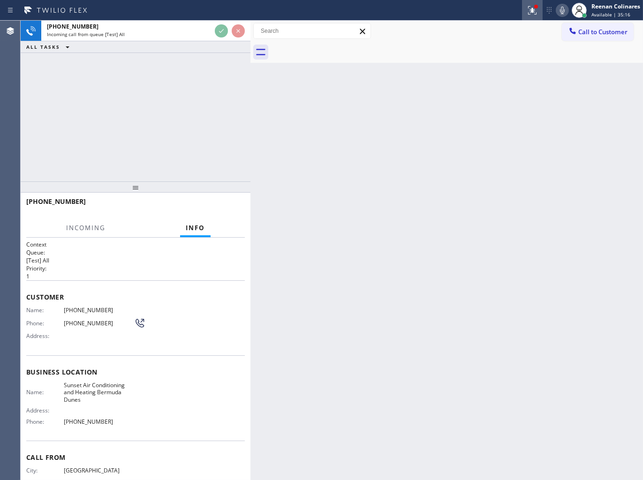
click at [535, 11] on icon at bounding box center [532, 10] width 11 height 11
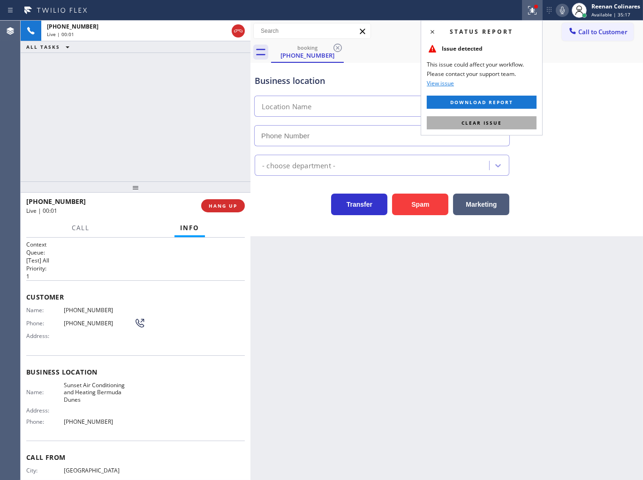
type input "[PHONE_NUMBER]"
click at [486, 121] on span "Clear issue" at bounding box center [481, 123] width 40 height 7
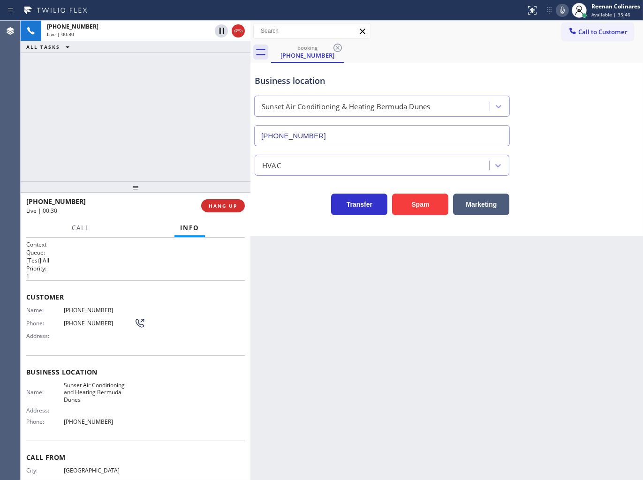
click at [561, 8] on icon at bounding box center [562, 10] width 11 height 11
click at [85, 226] on span "Call" at bounding box center [81, 228] width 18 height 8
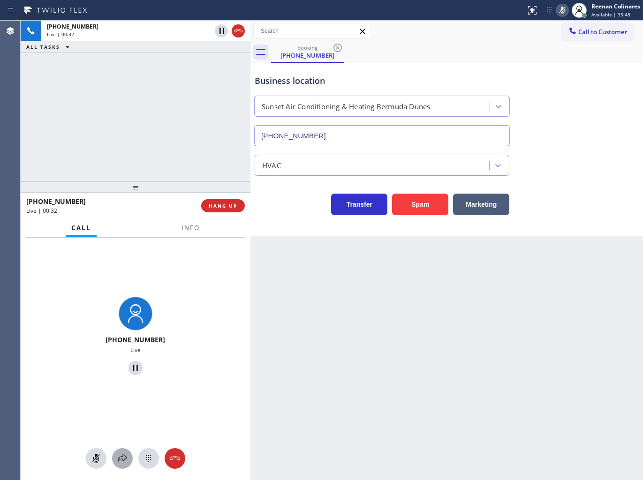
click at [122, 457] on icon at bounding box center [122, 458] width 11 height 11
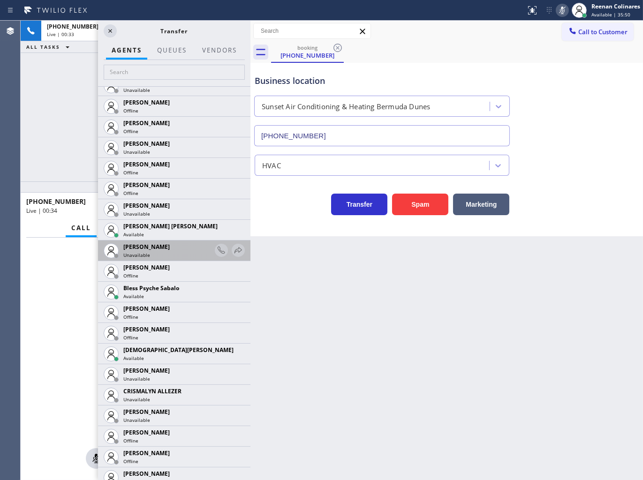
scroll to position [156, 0]
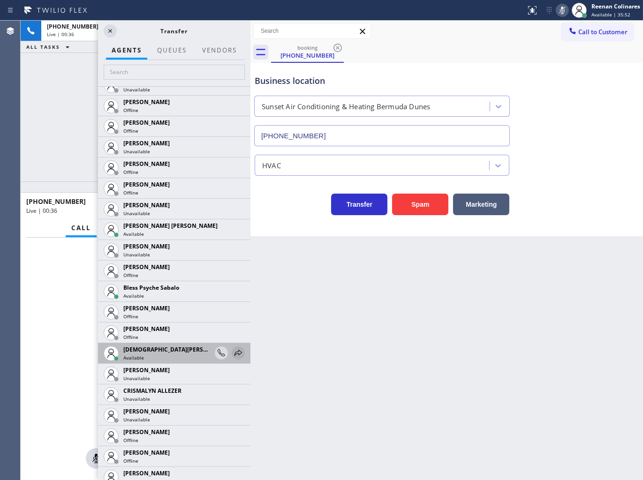
click at [233, 353] on icon at bounding box center [238, 352] width 11 height 11
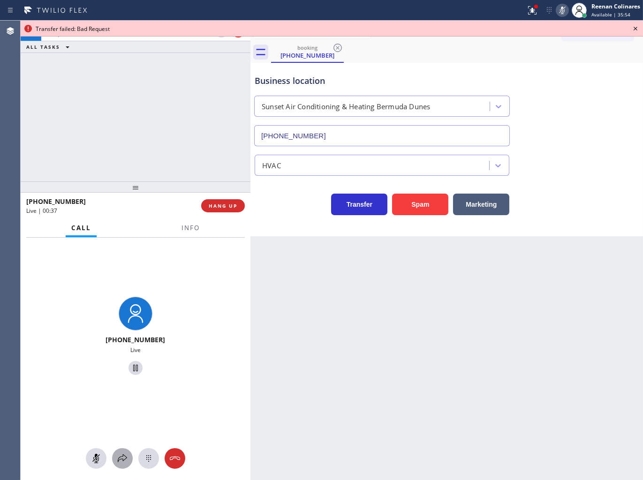
click at [125, 460] on icon at bounding box center [122, 458] width 11 height 11
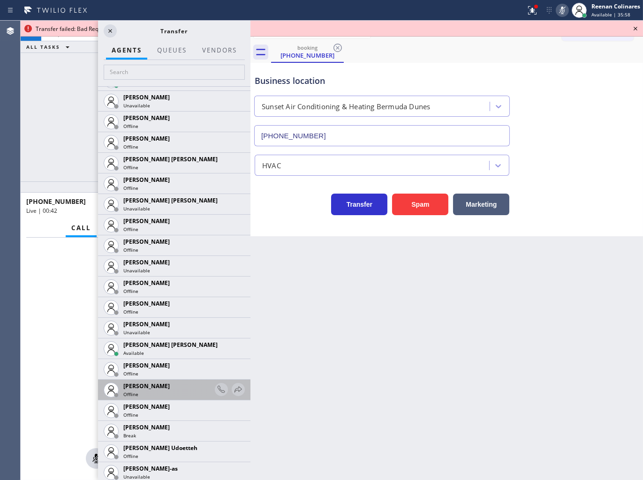
scroll to position [677, 0]
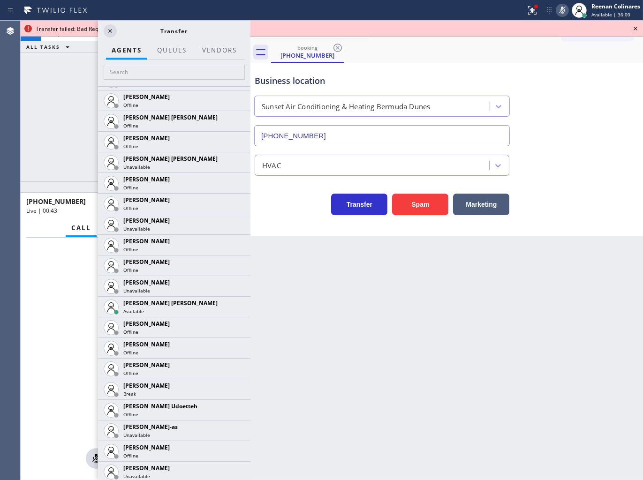
click at [0, 0] on icon at bounding box center [0, 0] width 0 height 0
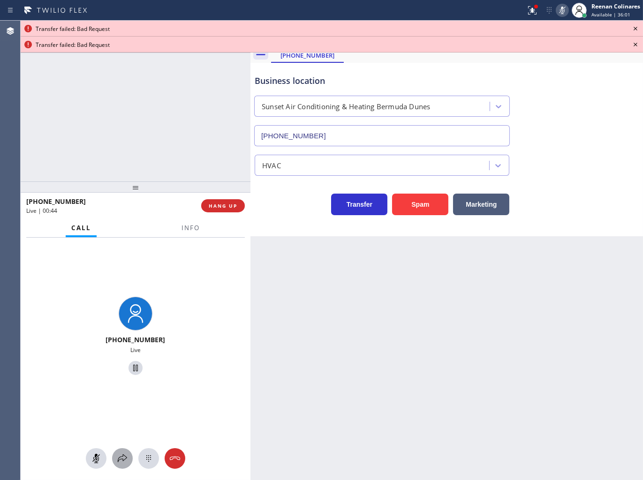
click at [122, 461] on icon at bounding box center [122, 458] width 11 height 11
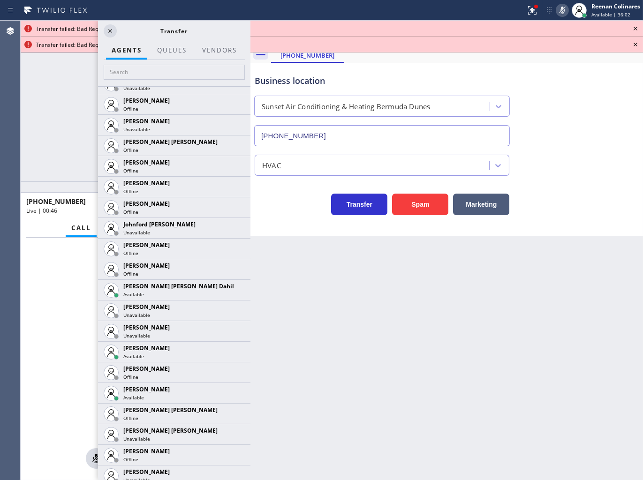
scroll to position [1137, 0]
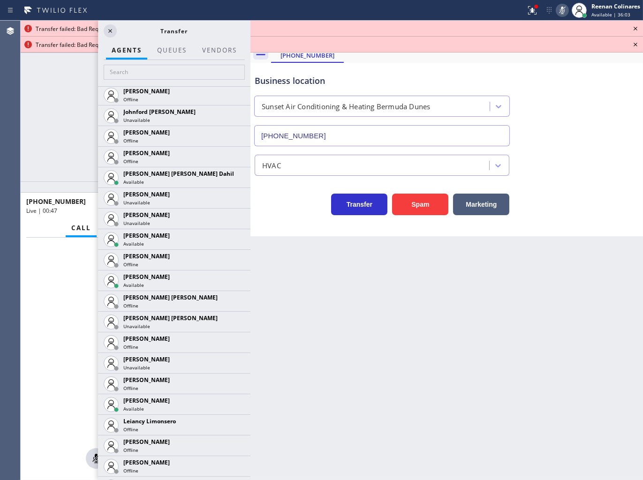
click at [0, 0] on icon at bounding box center [0, 0] width 0 height 0
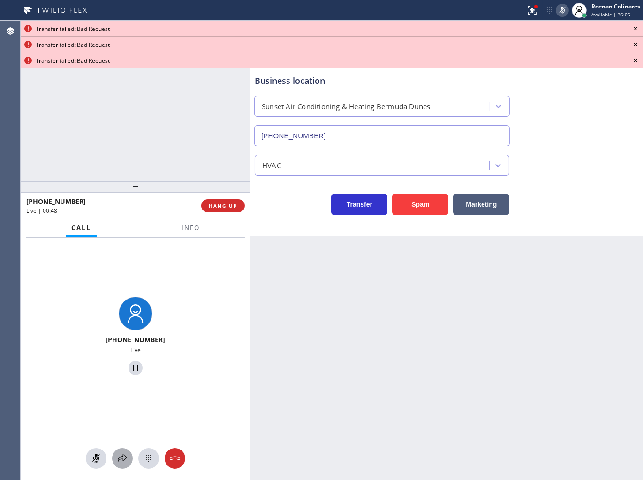
click at [120, 462] on icon at bounding box center [122, 458] width 11 height 11
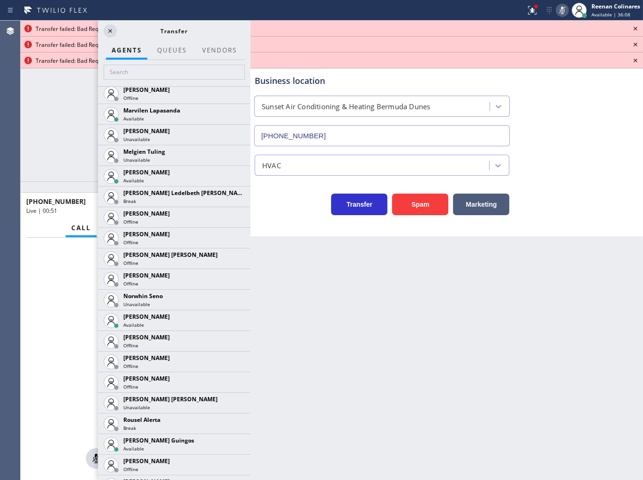
scroll to position [1759, 0]
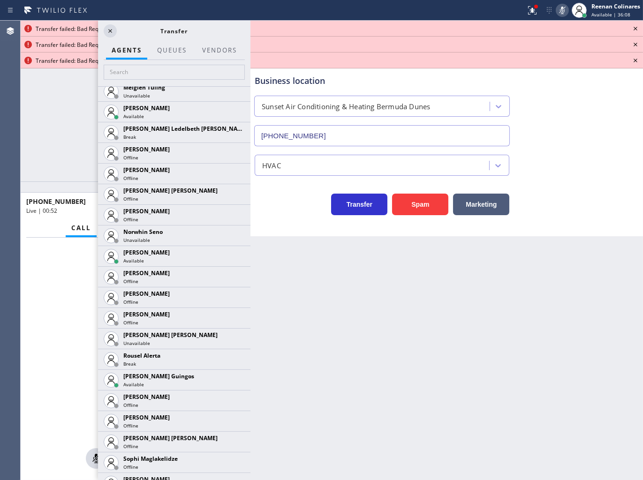
click at [0, 0] on icon at bounding box center [0, 0] width 0 height 0
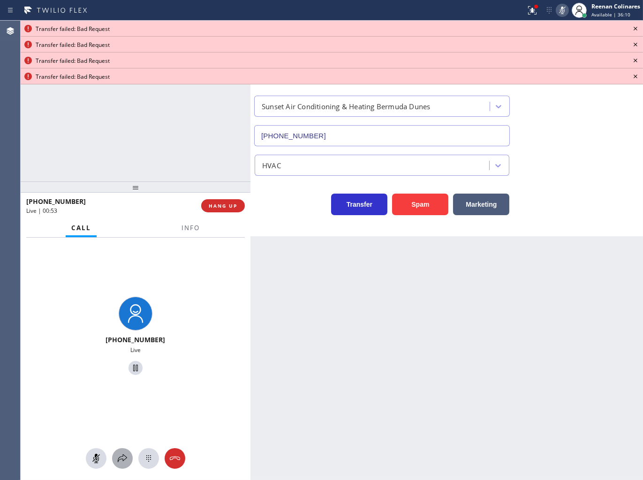
click at [125, 457] on icon at bounding box center [122, 458] width 11 height 11
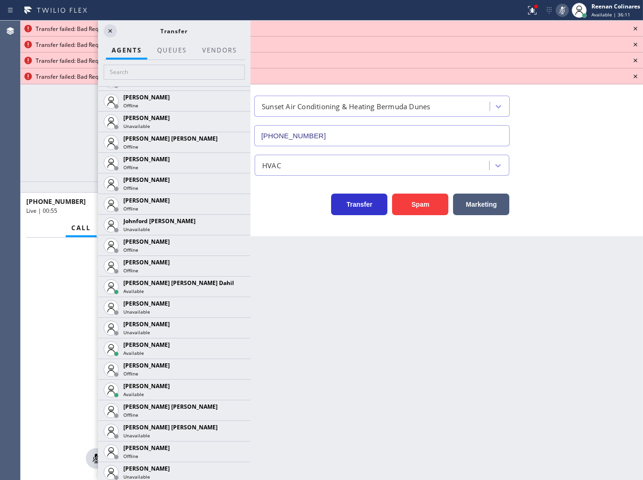
scroll to position [1223, 0]
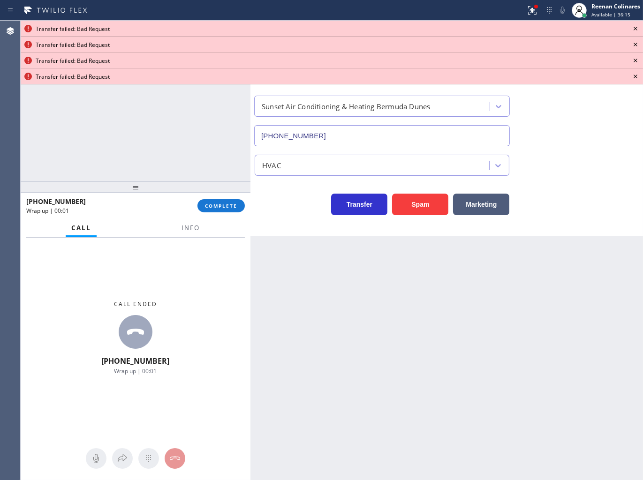
click at [639, 29] on icon at bounding box center [635, 28] width 11 height 11
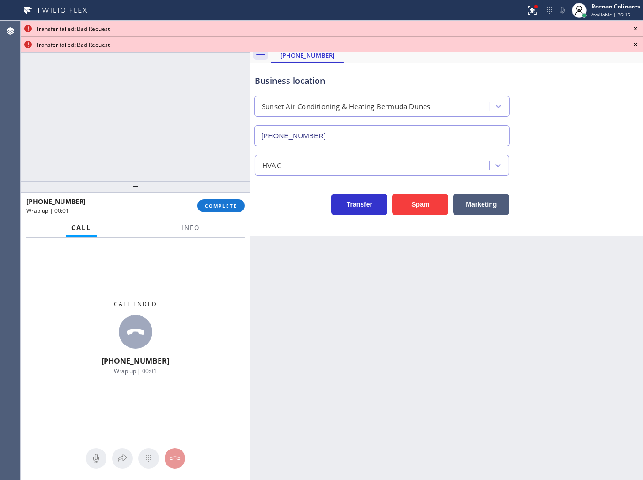
click at [639, 29] on icon at bounding box center [635, 28] width 11 height 11
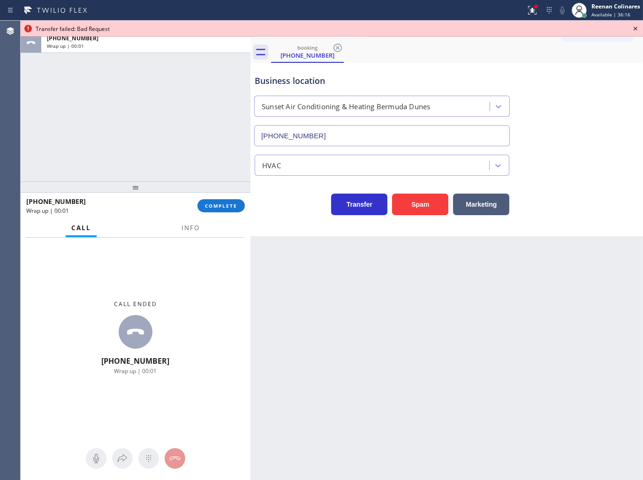
click at [638, 28] on icon at bounding box center [635, 28] width 11 height 11
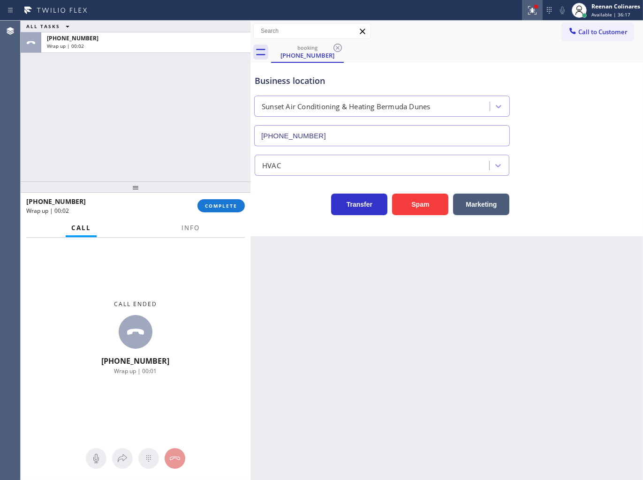
click at [531, 14] on icon at bounding box center [532, 10] width 11 height 11
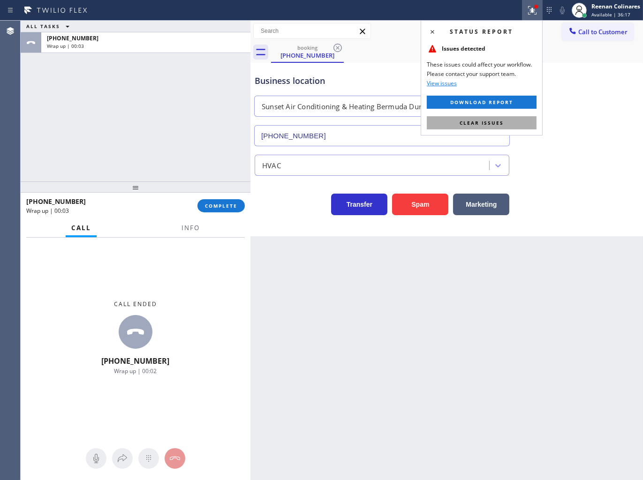
click at [479, 123] on span "Clear issues" at bounding box center [482, 123] width 44 height 7
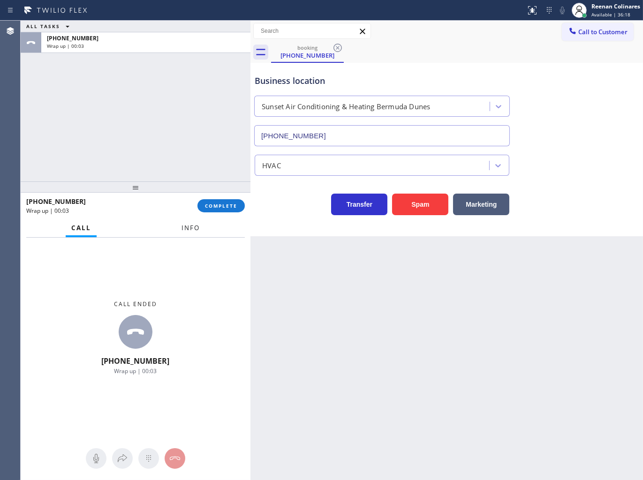
click at [184, 220] on button "Info" at bounding box center [191, 228] width 30 height 18
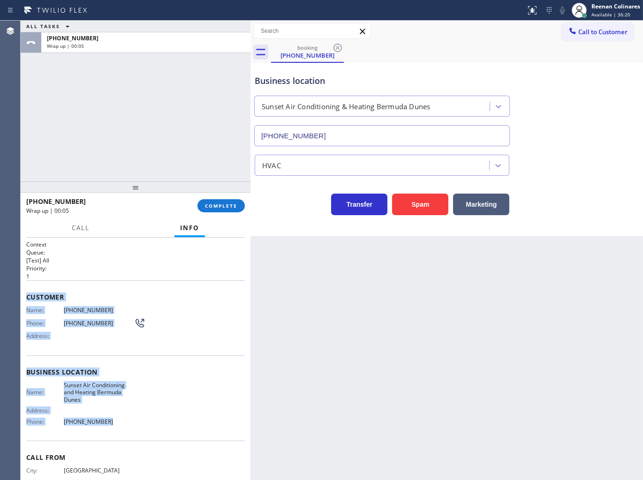
drag, startPoint x: 23, startPoint y: 296, endPoint x: 282, endPoint y: 451, distance: 302.2
click at [143, 424] on div "Context Queue: [Test] All Priority: 1 Customer Name: [PHONE_NUMBER] Phone: [PHO…" at bounding box center [136, 359] width 230 height 243
copy div "Customer Name: [PHONE_NUMBER] Phone: [PHONE_NUMBER] Address: Business location …"
click at [236, 202] on button "COMPLETE" at bounding box center [220, 205] width 47 height 13
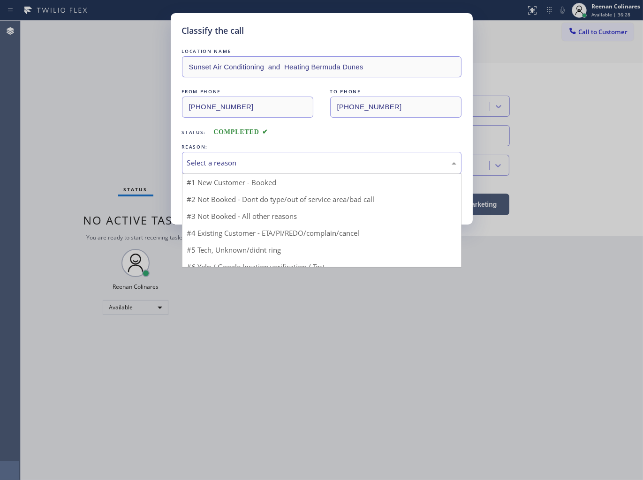
click at [253, 158] on div "Select a reason" at bounding box center [321, 163] width 269 height 11
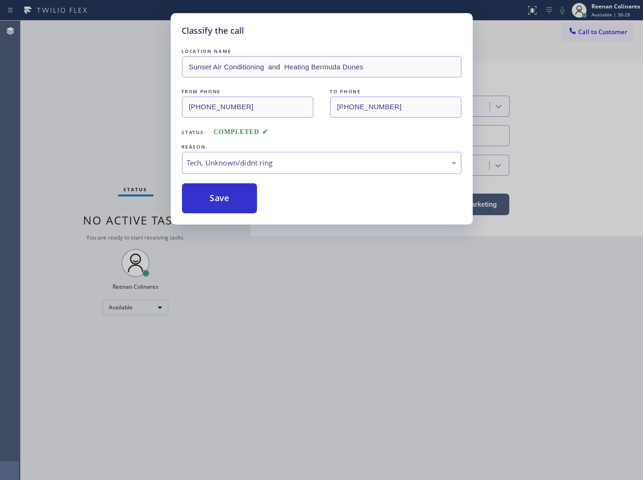
click at [203, 202] on button "Save" at bounding box center [219, 198] width 75 height 30
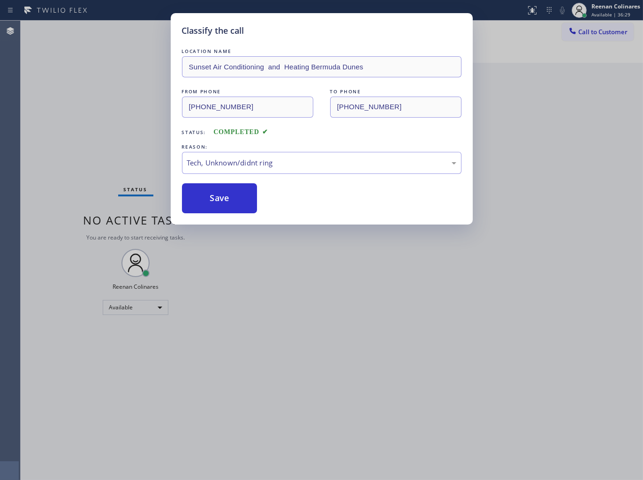
click at [65, 157] on div "Classify the call LOCATION NAME Sunset Air Conditioning and Heating Bermuda Dun…" at bounding box center [321, 240] width 643 height 480
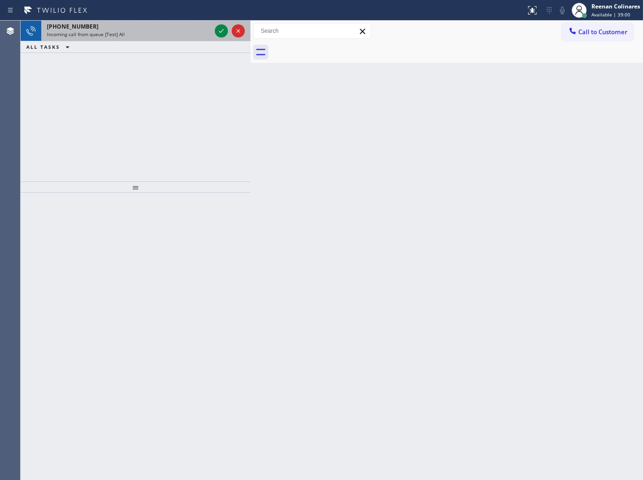
click at [185, 31] on div "Incoming call from queue [Test] All" at bounding box center [129, 34] width 164 height 7
click at [167, 33] on div "Incoming call from queue [Test] All" at bounding box center [129, 34] width 164 height 7
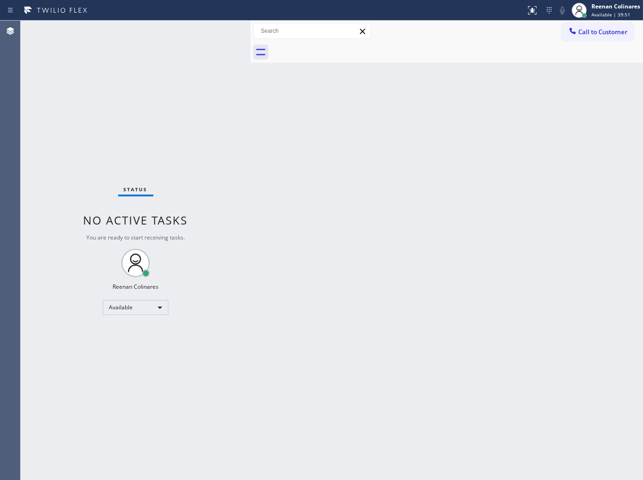
click at [217, 31] on div "Status No active tasks You are ready to start receiving tasks. Reenan Colinares…" at bounding box center [136, 251] width 230 height 460
click at [165, 36] on div "Status No active tasks You are ready to start receiving tasks. Reenan Colinares…" at bounding box center [136, 251] width 230 height 460
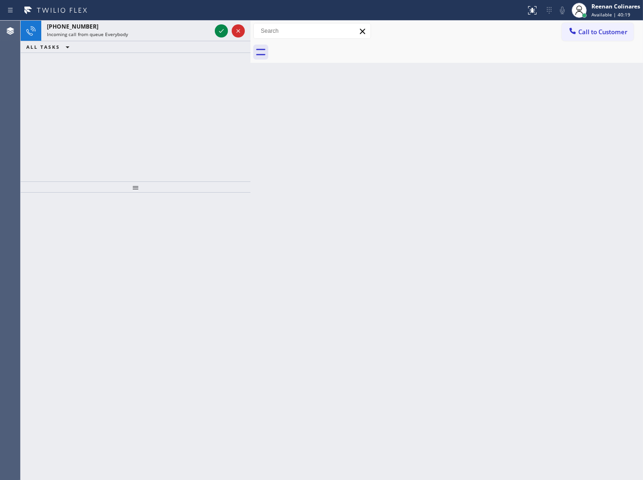
click at [165, 36] on div "Incoming call from queue Everybody" at bounding box center [129, 34] width 164 height 7
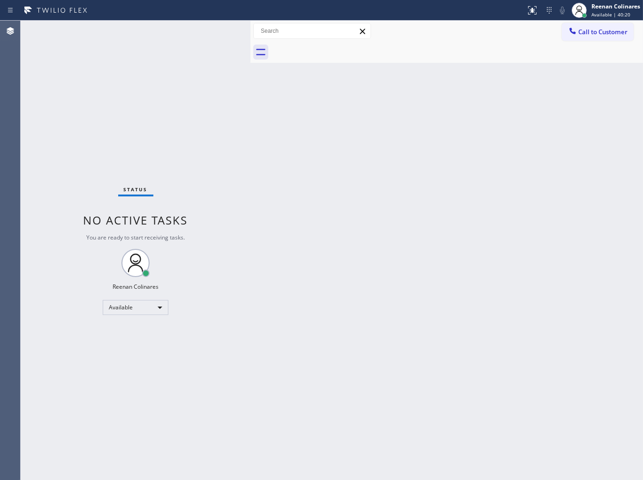
click at [166, 36] on div "Status No active tasks You are ready to start receiving tasks. Reenan Colinares…" at bounding box center [136, 251] width 230 height 460
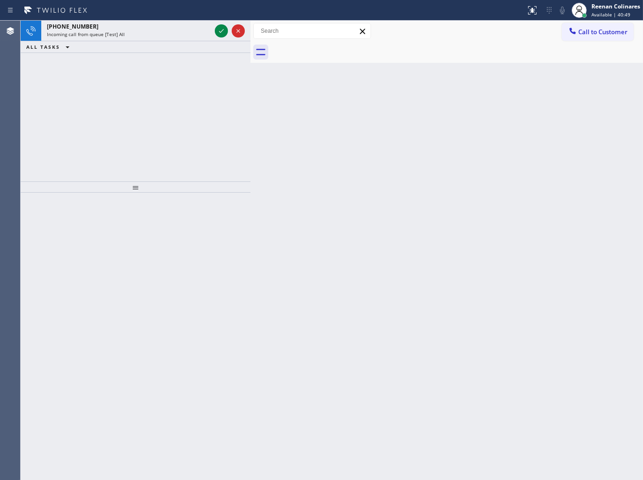
click at [166, 36] on div "Incoming call from queue [Test] All" at bounding box center [129, 34] width 164 height 7
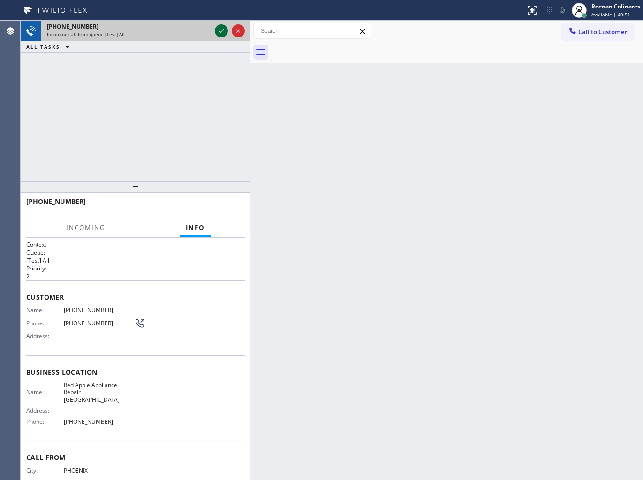
click at [216, 30] on div at bounding box center [230, 31] width 34 height 21
click at [221, 30] on icon at bounding box center [221, 30] width 11 height 11
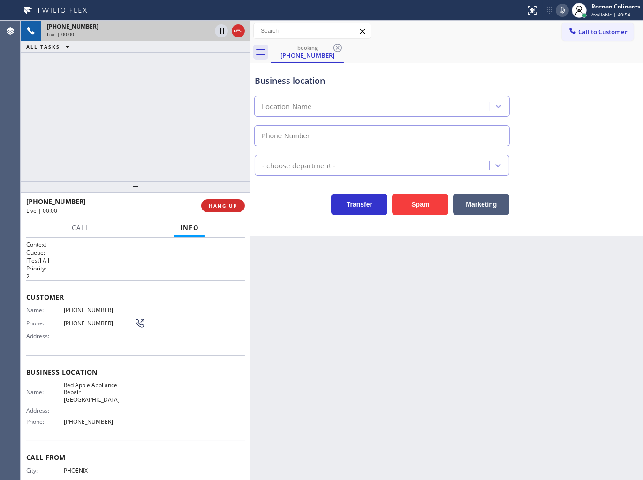
type input "[PHONE_NUMBER]"
drag, startPoint x: 415, startPoint y: 203, endPoint x: 461, endPoint y: 167, distance: 57.8
click at [420, 203] on button "Spam" at bounding box center [420, 205] width 56 height 22
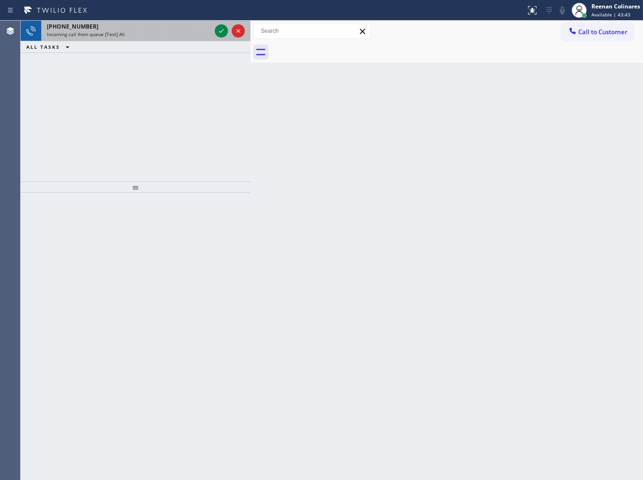
click at [151, 34] on div "Incoming call from queue [Test] All" at bounding box center [129, 34] width 164 height 7
click at [206, 29] on div "[PHONE_NUMBER]" at bounding box center [129, 27] width 164 height 8
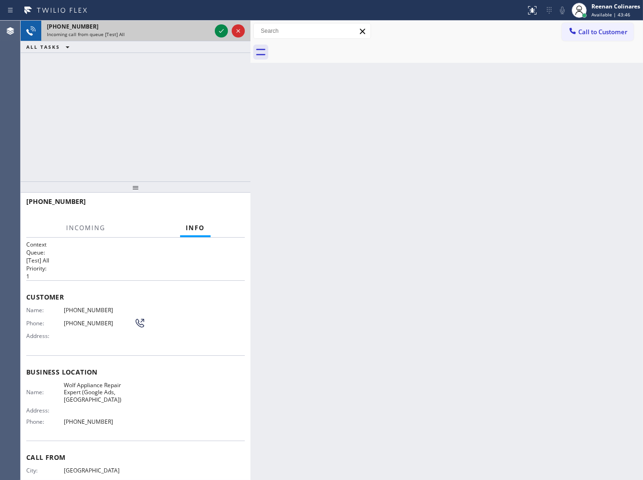
click at [206, 29] on div "[PHONE_NUMBER]" at bounding box center [129, 27] width 164 height 8
click at [217, 29] on icon at bounding box center [221, 30] width 11 height 11
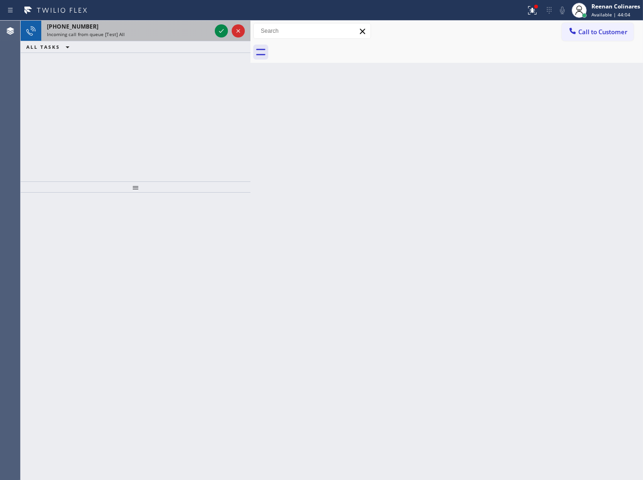
click at [170, 27] on div "[PHONE_NUMBER]" at bounding box center [129, 27] width 164 height 8
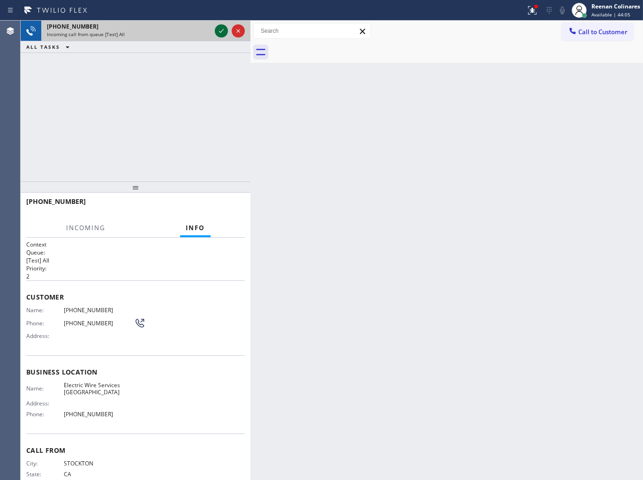
click at [217, 29] on icon at bounding box center [221, 30] width 11 height 11
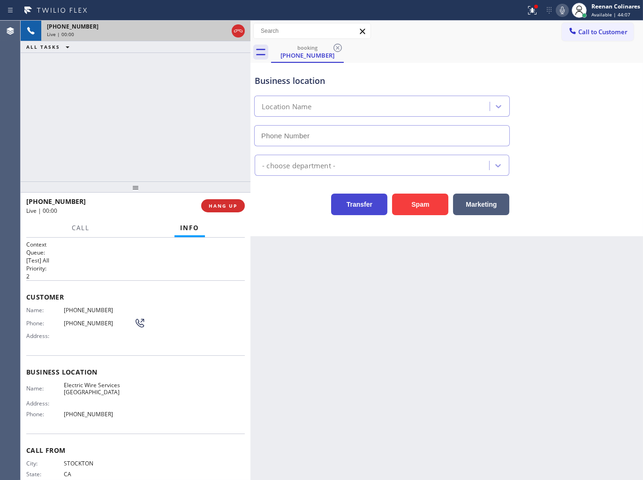
type input "[PHONE_NUMBER]"
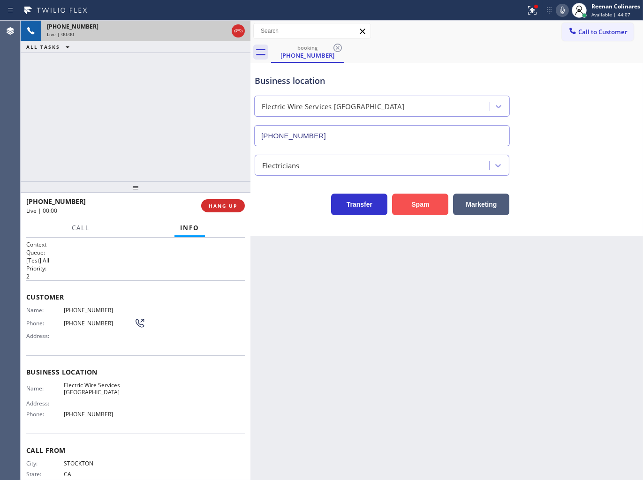
click at [421, 197] on button "Spam" at bounding box center [420, 205] width 56 height 22
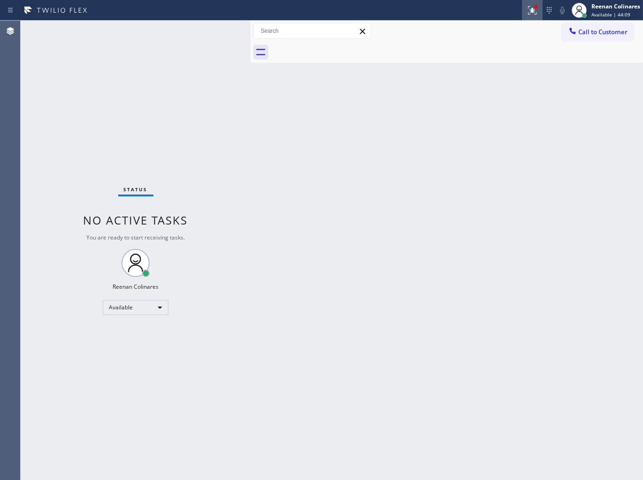
click at [532, 9] on icon at bounding box center [531, 9] width 6 height 7
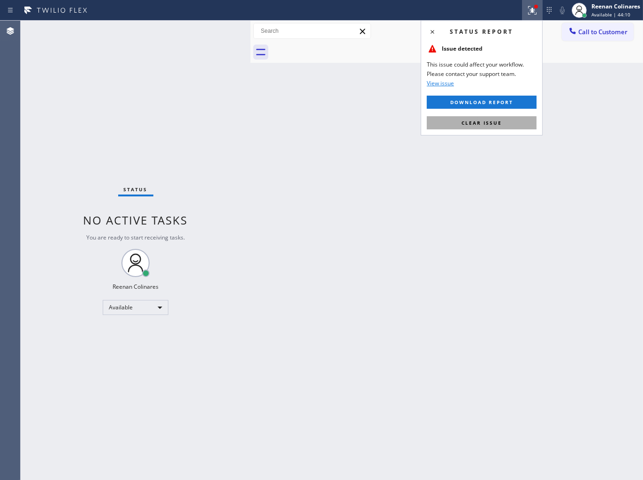
click at [485, 124] on span "Clear issue" at bounding box center [481, 123] width 40 height 7
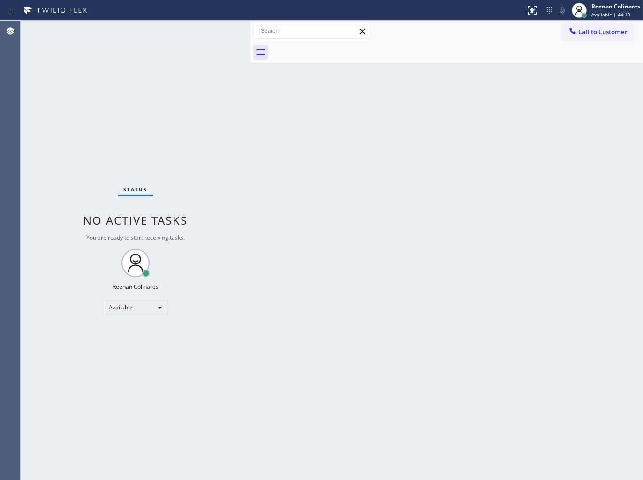
click at [326, 144] on div "Back to Dashboard Change Sender ID Customers Technicians Select a contact Outbo…" at bounding box center [446, 251] width 392 height 460
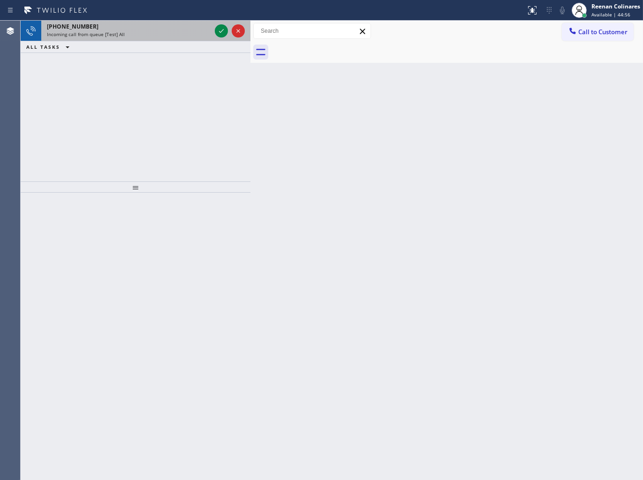
click at [151, 32] on div "Incoming call from queue [Test] All" at bounding box center [129, 34] width 164 height 7
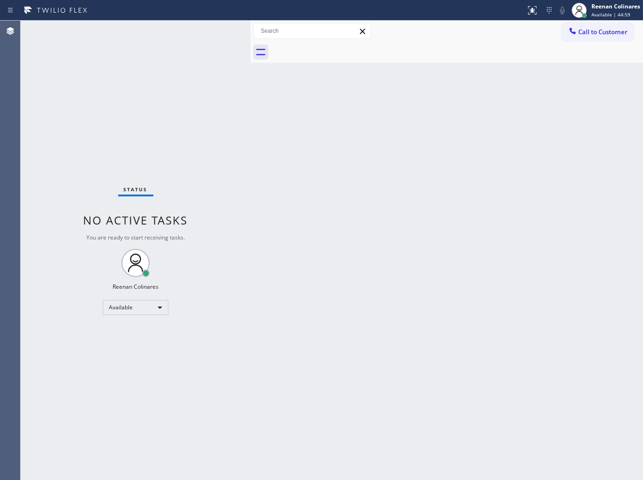
click at [215, 30] on div "Status No active tasks You are ready to start receiving tasks. Reenan Colinares…" at bounding box center [136, 251] width 230 height 460
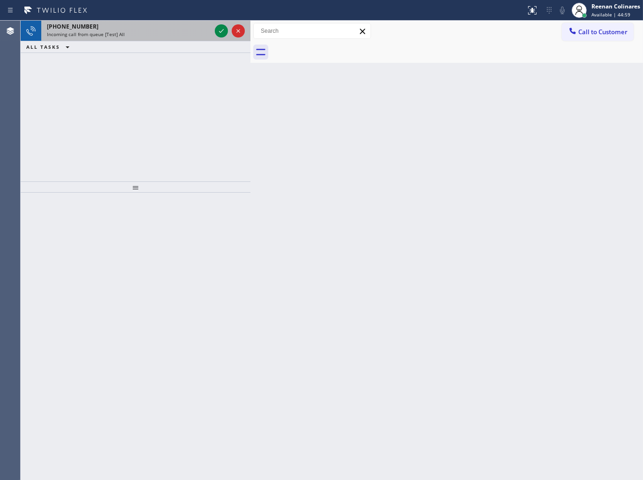
click at [185, 38] on div "[PHONE_NUMBER] Incoming call from queue [Test] All" at bounding box center [127, 31] width 172 height 21
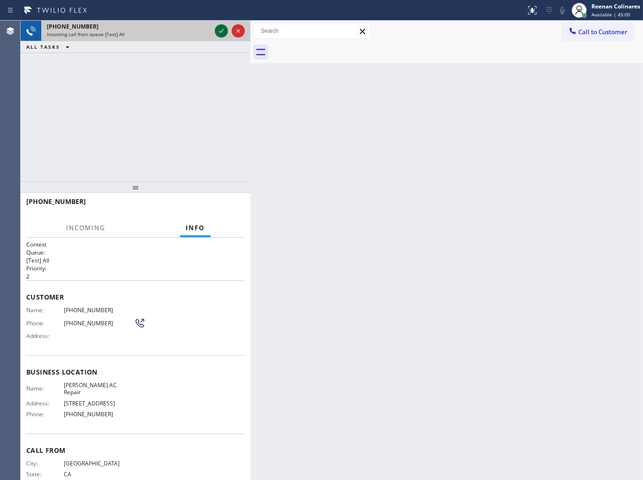
click at [218, 32] on icon at bounding box center [221, 30] width 11 height 11
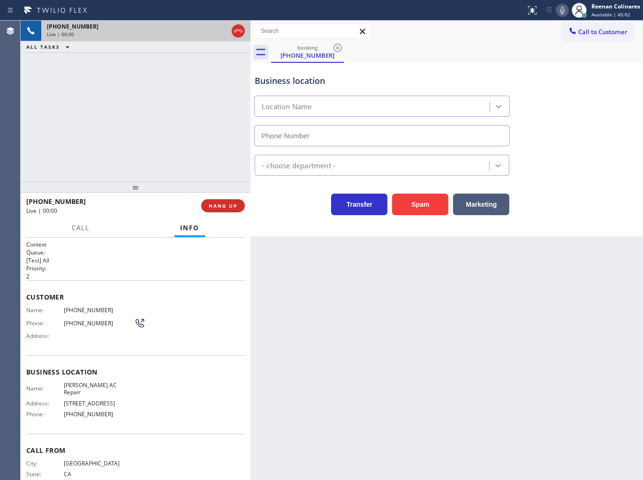
type input "[PHONE_NUMBER]"
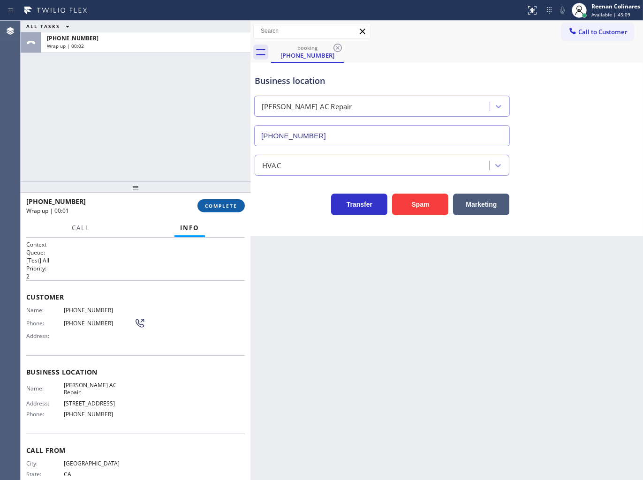
click at [212, 208] on span "COMPLETE" at bounding box center [221, 206] width 32 height 7
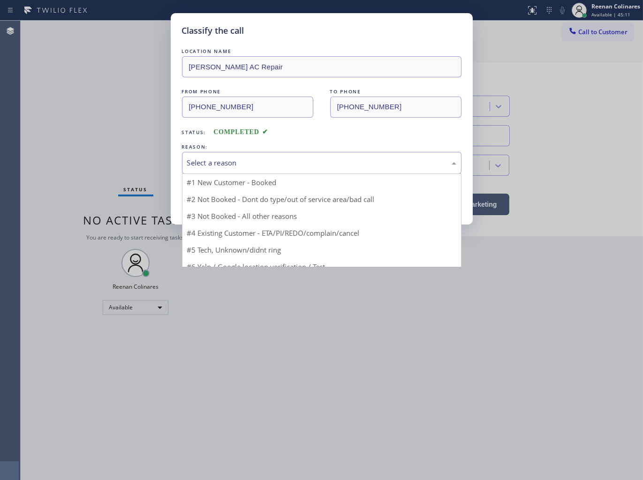
click at [244, 166] on div "Select a reason" at bounding box center [321, 163] width 269 height 11
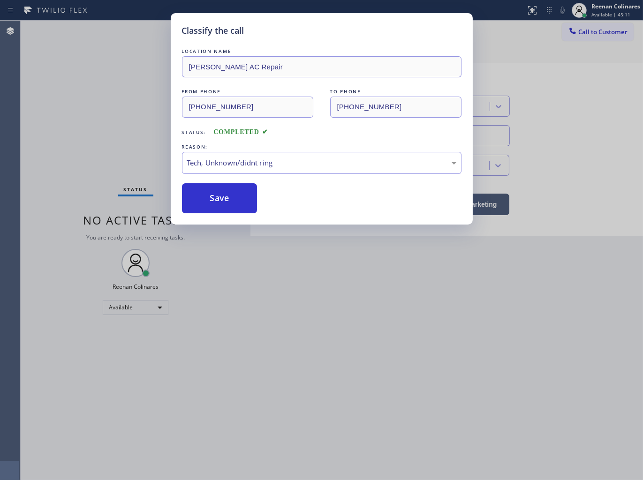
click at [211, 199] on button "Save" at bounding box center [219, 198] width 75 height 30
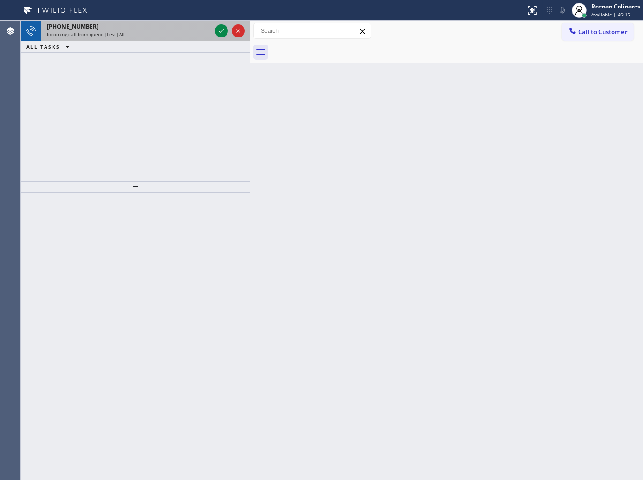
click at [171, 28] on div "[PHONE_NUMBER]" at bounding box center [129, 27] width 164 height 8
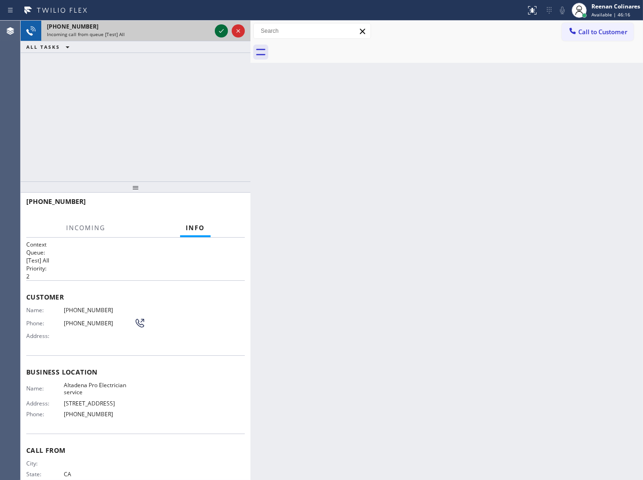
click at [217, 29] on icon at bounding box center [221, 30] width 11 height 11
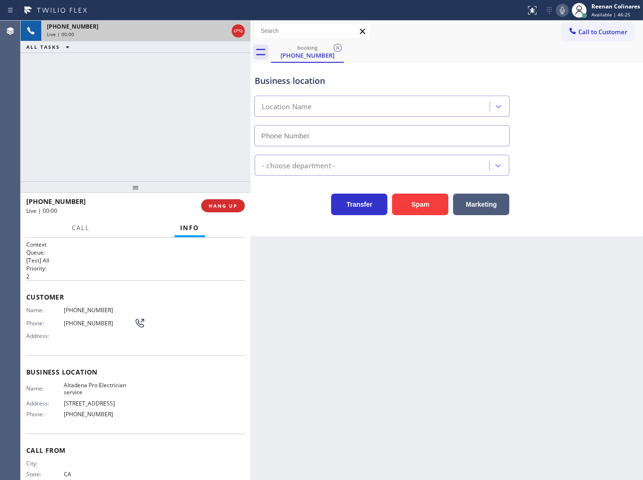
type input "[PHONE_NUMBER]"
click at [563, 8] on icon at bounding box center [562, 10] width 11 height 11
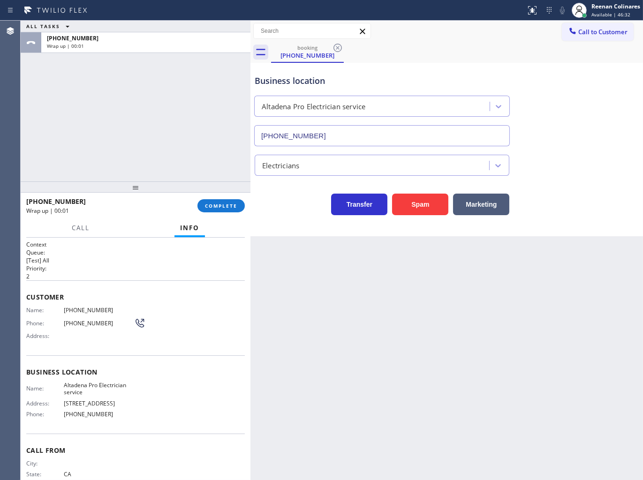
drag, startPoint x: 228, startPoint y: 210, endPoint x: 241, endPoint y: 212, distance: 13.4
click at [228, 210] on button "COMPLETE" at bounding box center [220, 205] width 47 height 13
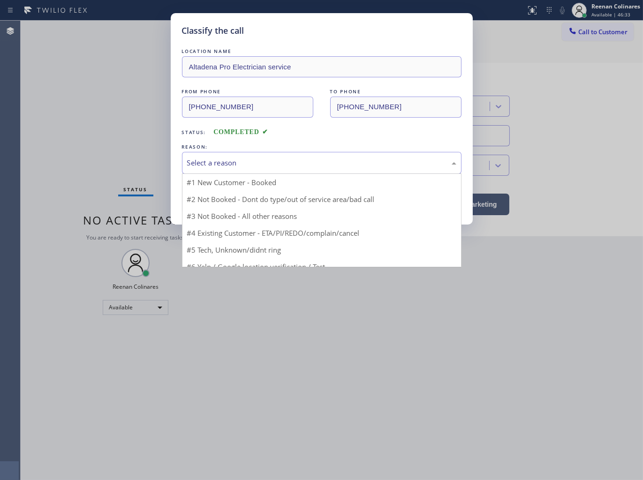
click at [283, 159] on div "Select a reason" at bounding box center [321, 163] width 269 height 11
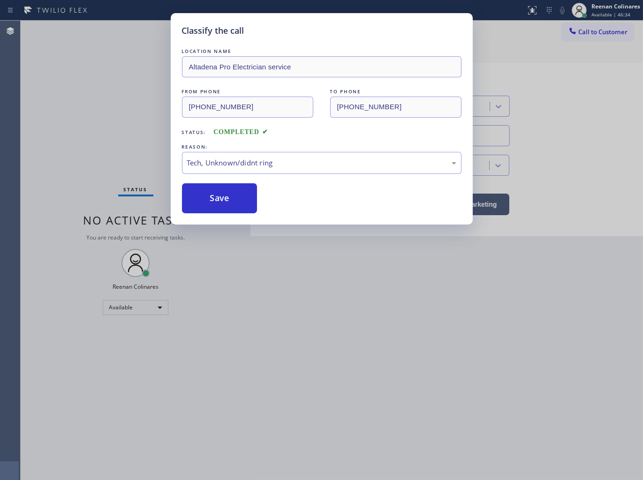
click at [207, 201] on button "Save" at bounding box center [219, 198] width 75 height 30
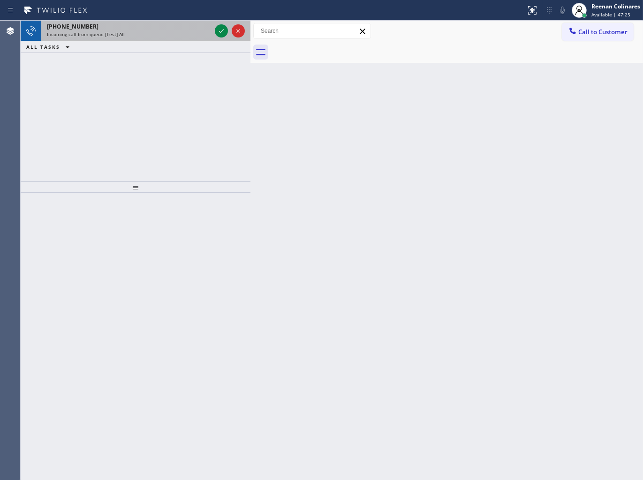
click at [132, 31] on div "Incoming call from queue [Test] All" at bounding box center [129, 34] width 164 height 7
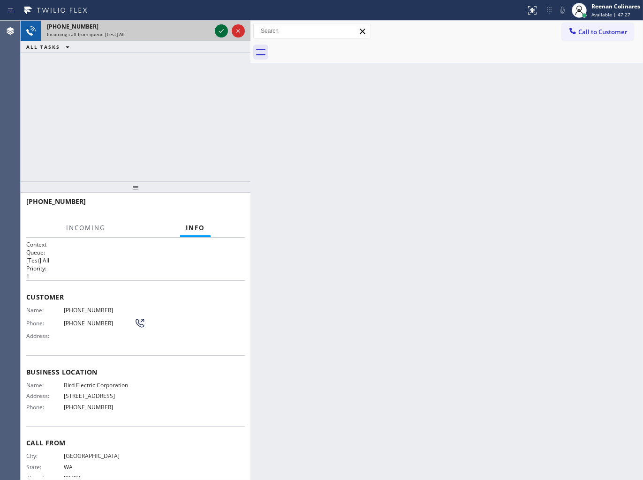
click at [221, 33] on icon at bounding box center [221, 30] width 11 height 11
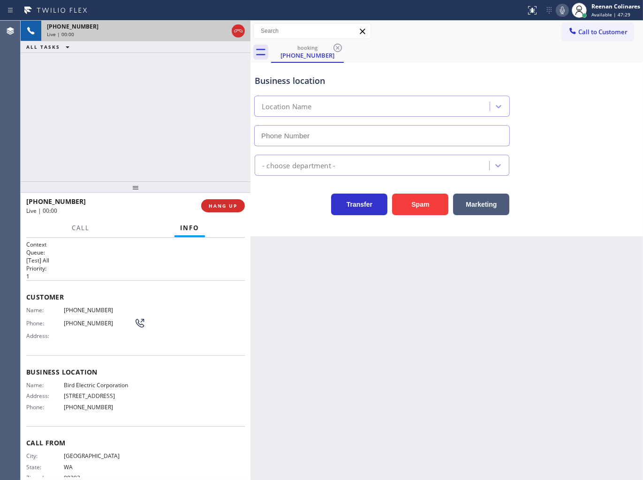
type input "[PHONE_NUMBER]"
click at [563, 11] on icon at bounding box center [562, 10] width 11 height 11
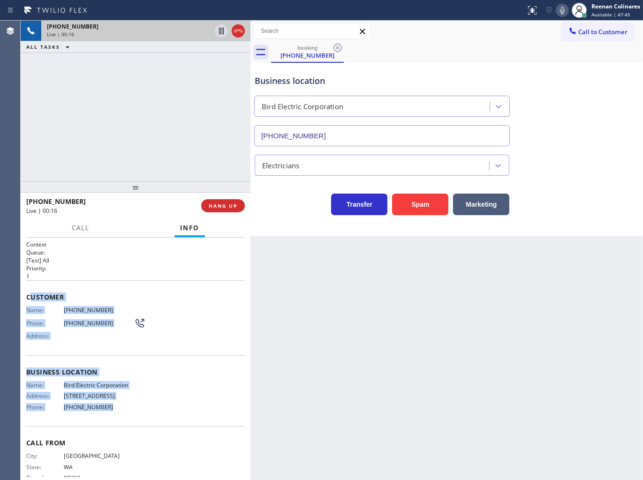
drag, startPoint x: 127, startPoint y: 371, endPoint x: 166, endPoint y: 420, distance: 63.0
click at [166, 420] on div "Context Queue: [Test] All Priority: 1 Customer Name: [PHONE_NUMBER] Phone: [PHO…" at bounding box center [135, 369] width 219 height 257
click at [564, 14] on icon at bounding box center [562, 10] width 11 height 11
click at [82, 224] on span "Call" at bounding box center [81, 228] width 18 height 8
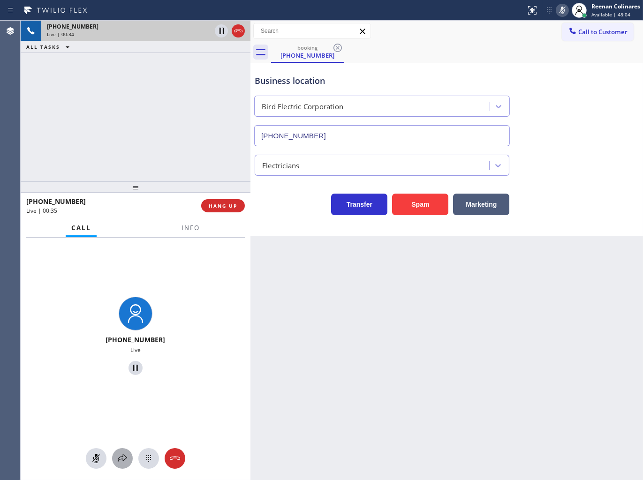
click at [118, 456] on icon at bounding box center [122, 458] width 11 height 11
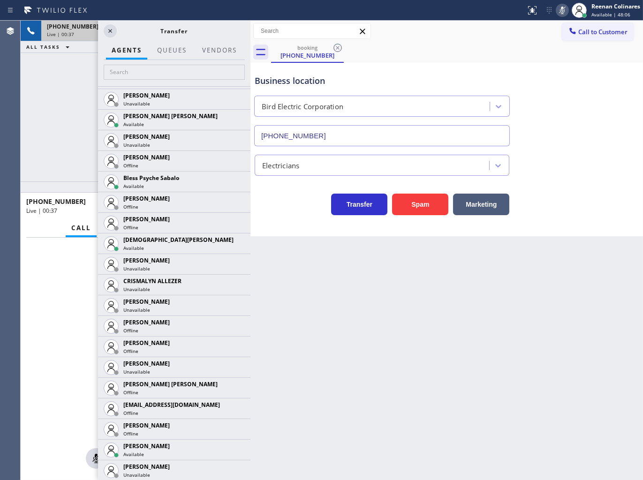
scroll to position [311, 0]
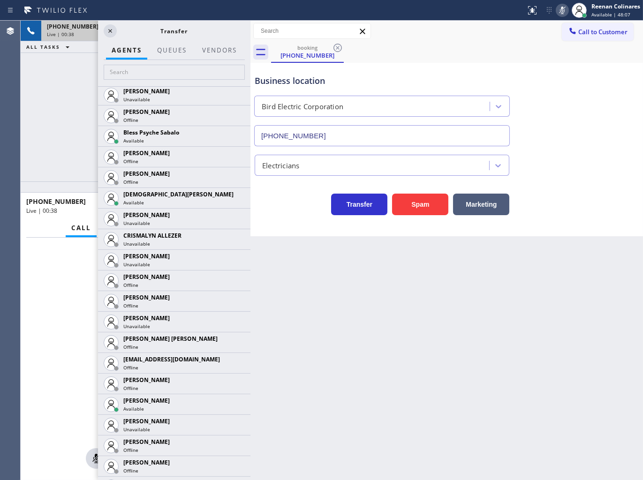
click at [0, 0] on icon at bounding box center [0, 0] width 0 height 0
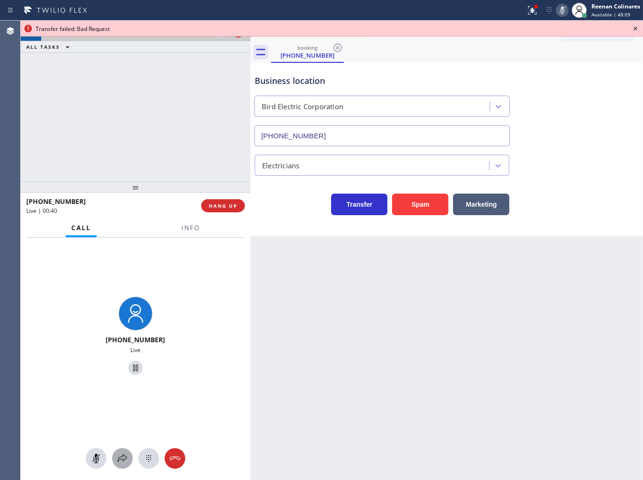
click at [120, 465] on button at bounding box center [122, 458] width 21 height 21
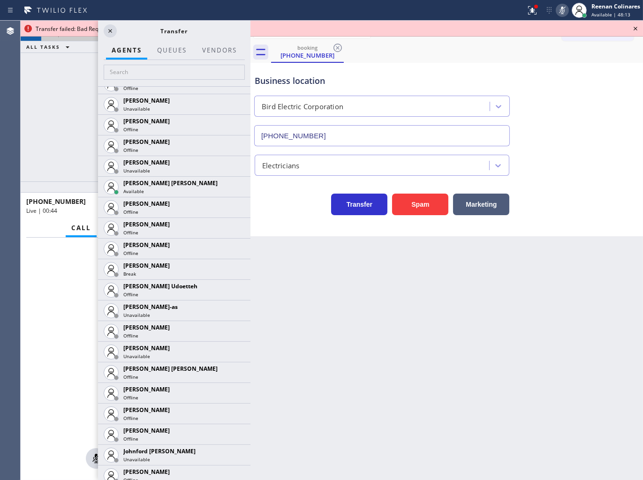
scroll to position [967, 0]
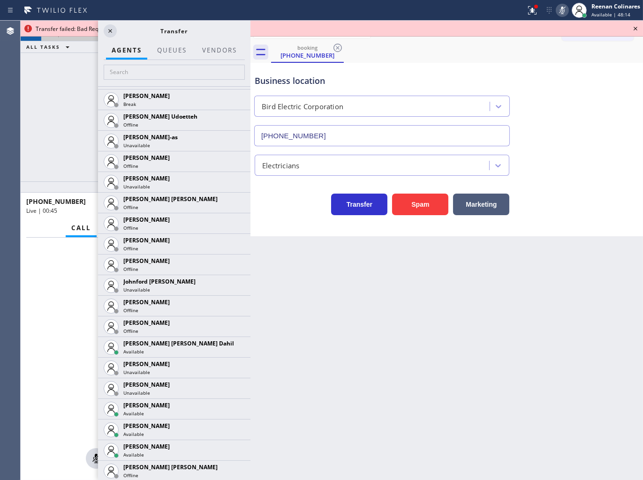
click at [0, 0] on icon at bounding box center [0, 0] width 0 height 0
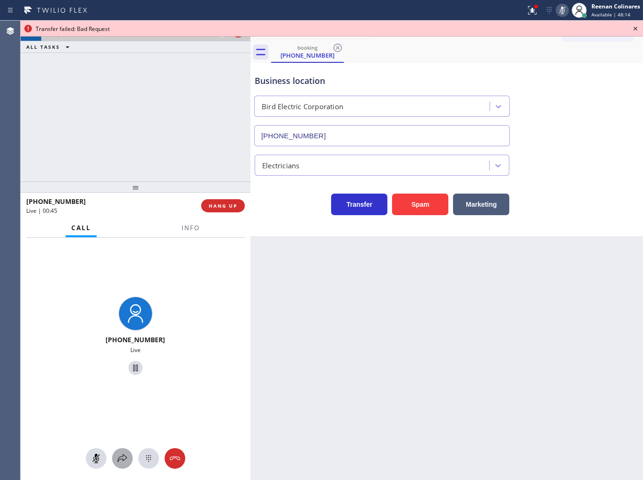
click at [124, 458] on icon at bounding box center [122, 458] width 11 height 11
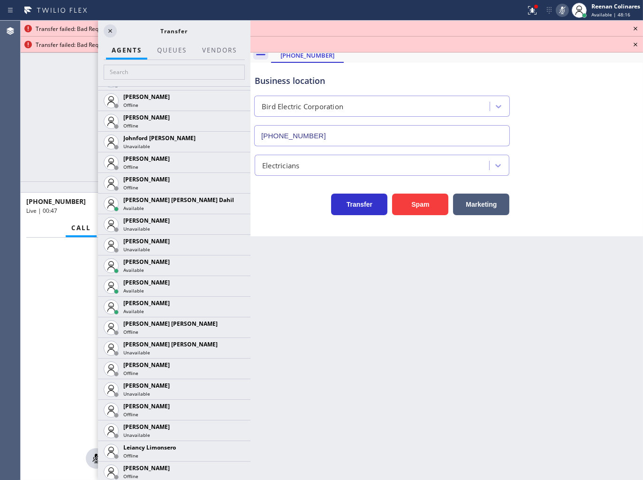
scroll to position [1146, 0]
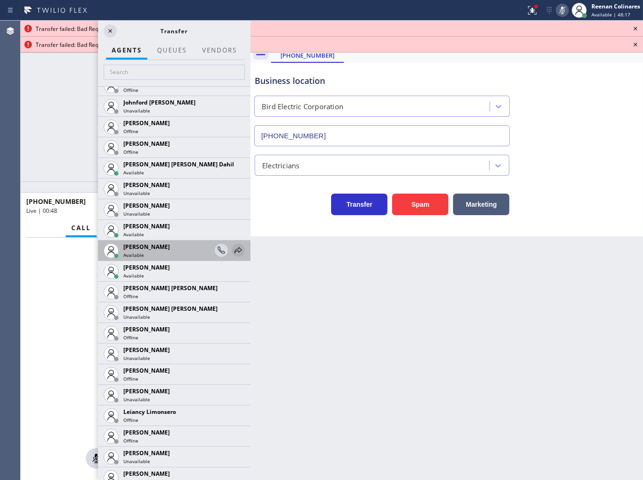
click at [233, 251] on icon at bounding box center [238, 250] width 11 height 11
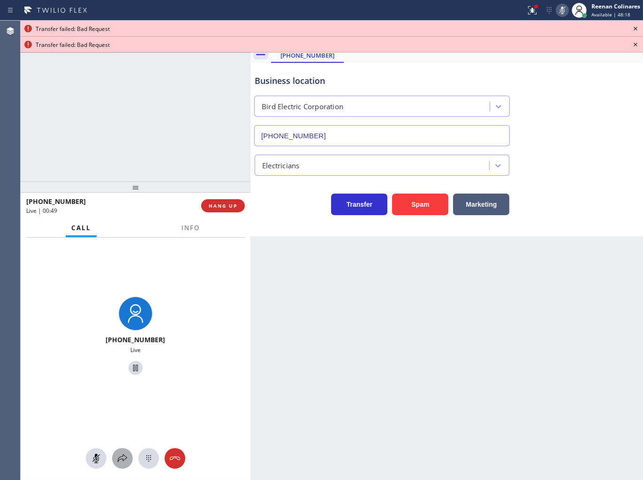
click at [121, 455] on icon at bounding box center [122, 458] width 11 height 11
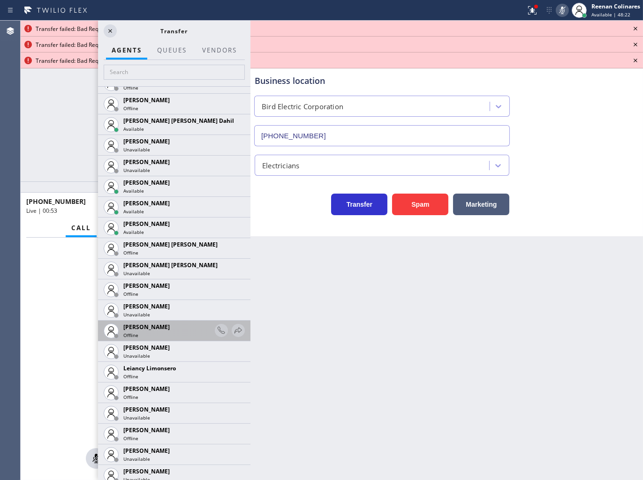
scroll to position [1206, 0]
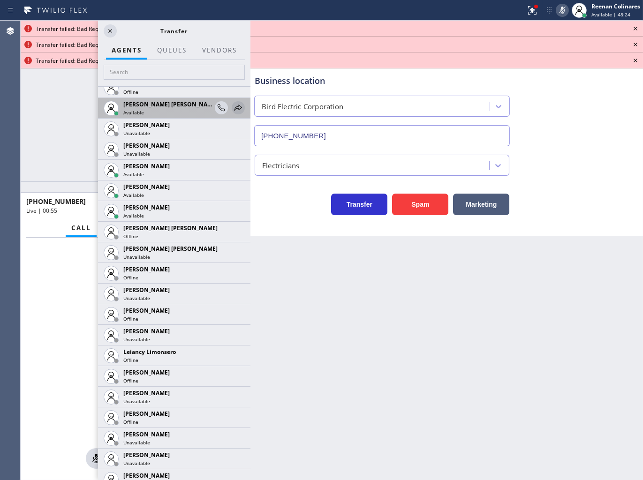
click at [234, 108] on icon at bounding box center [238, 108] width 8 height 6
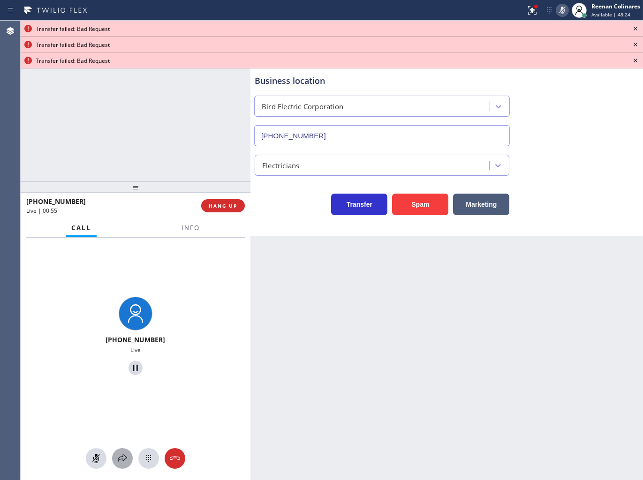
click at [122, 459] on icon at bounding box center [122, 458] width 11 height 11
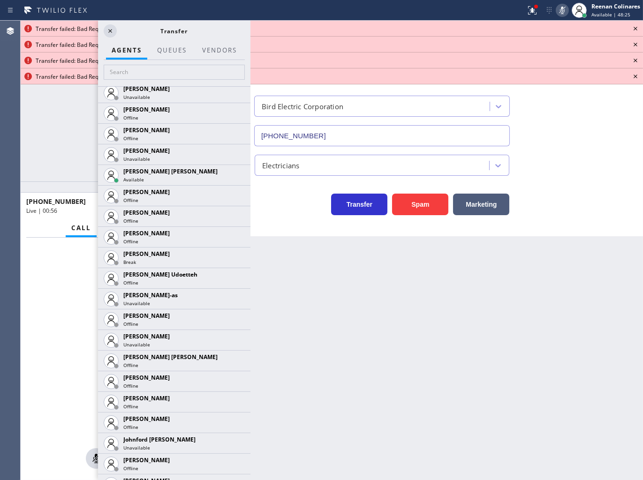
scroll to position [1916, 0]
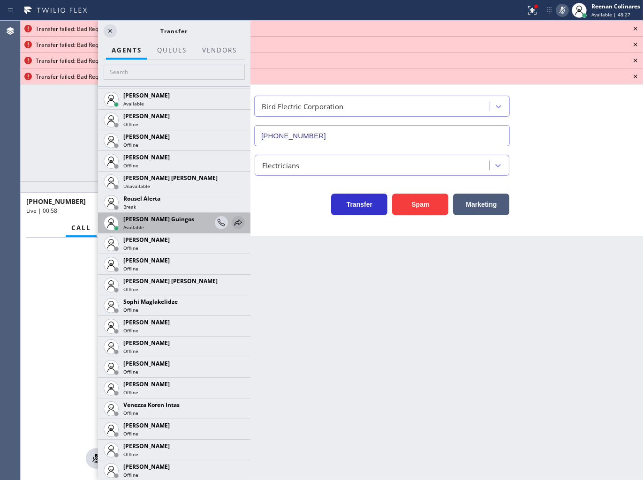
click at [233, 222] on icon at bounding box center [238, 222] width 11 height 11
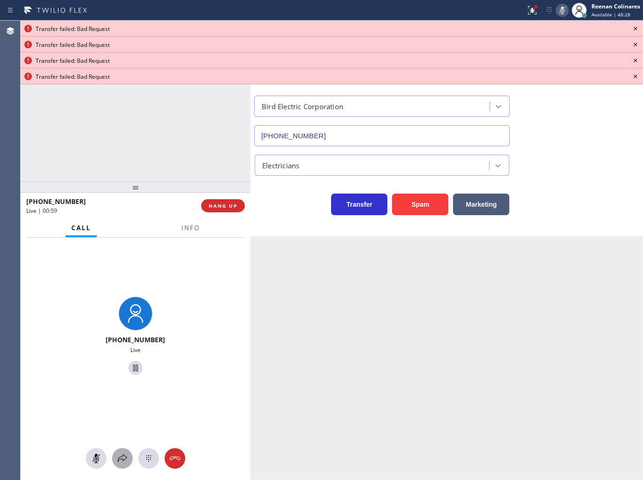
click at [124, 460] on icon at bounding box center [122, 458] width 11 height 11
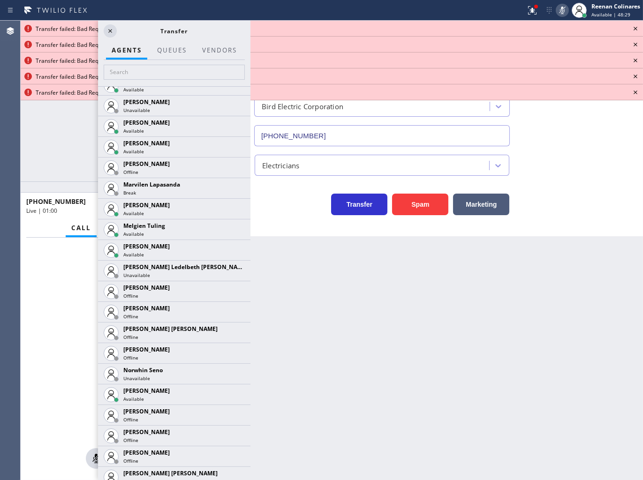
scroll to position [1631, 0]
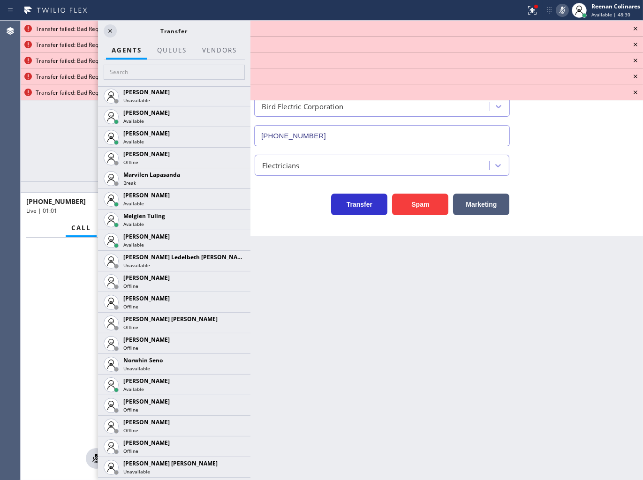
click at [0, 0] on div at bounding box center [0, 0] width 0 height 0
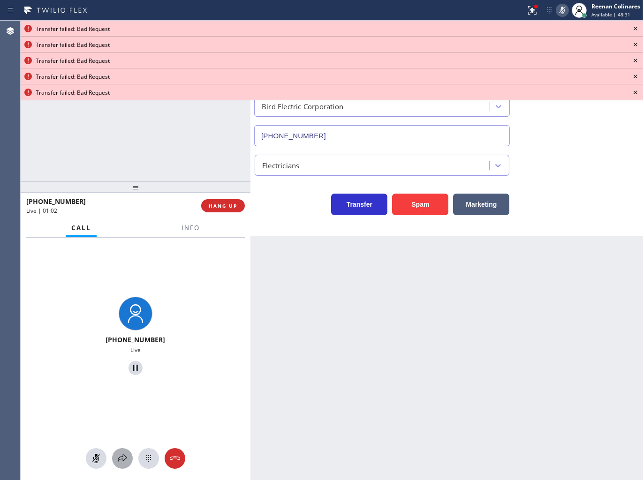
click at [122, 457] on icon at bounding box center [122, 458] width 11 height 11
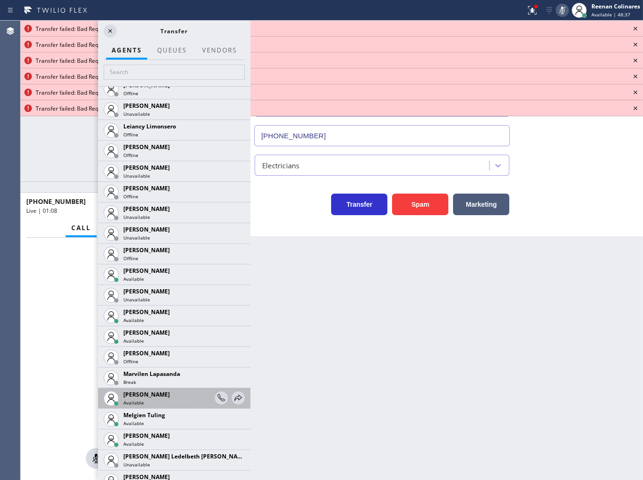
scroll to position [1484, 0]
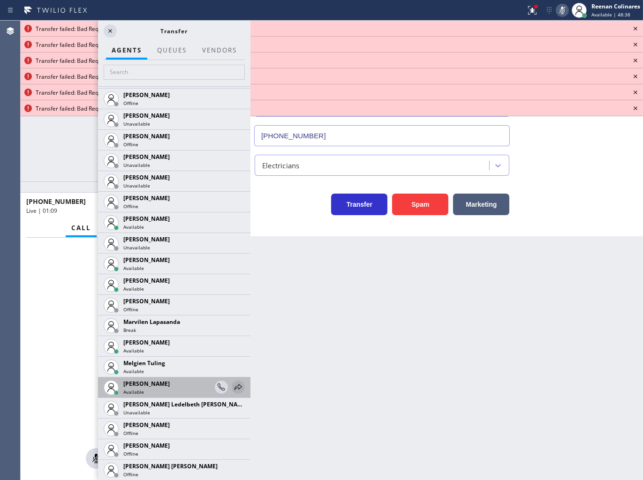
click at [233, 388] on icon at bounding box center [238, 387] width 11 height 11
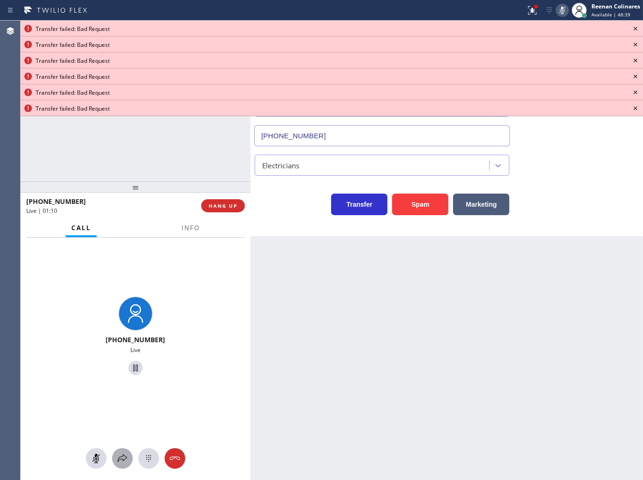
click at [114, 465] on button at bounding box center [122, 458] width 21 height 21
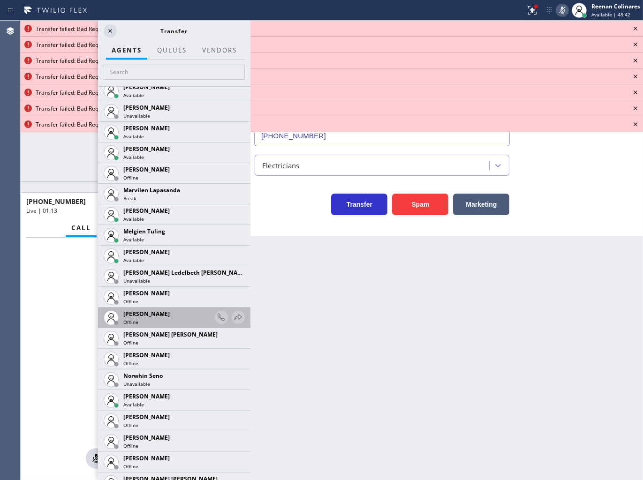
scroll to position [1667, 0]
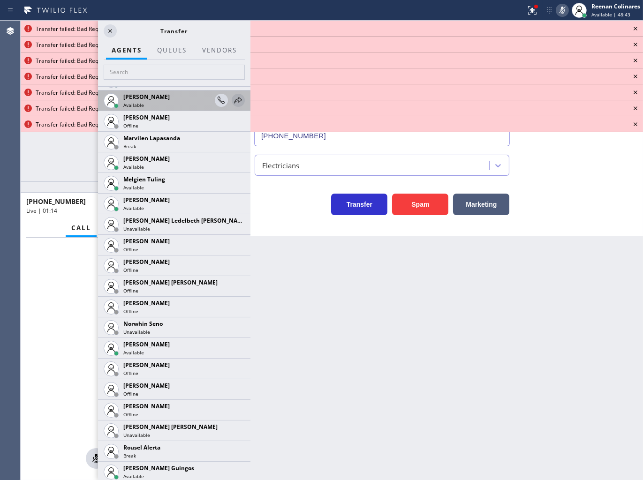
click at [233, 102] on icon at bounding box center [238, 100] width 11 height 11
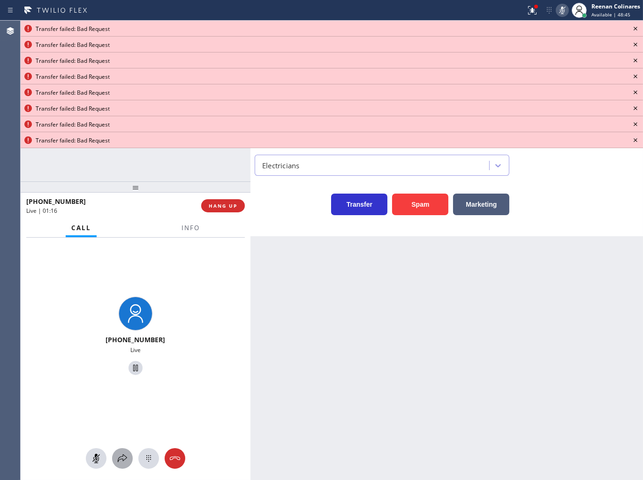
click at [128, 456] on div at bounding box center [122, 458] width 21 height 11
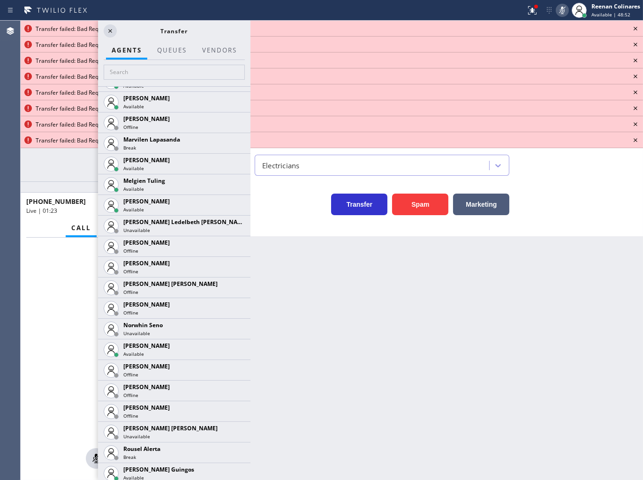
scroll to position [1760, 0]
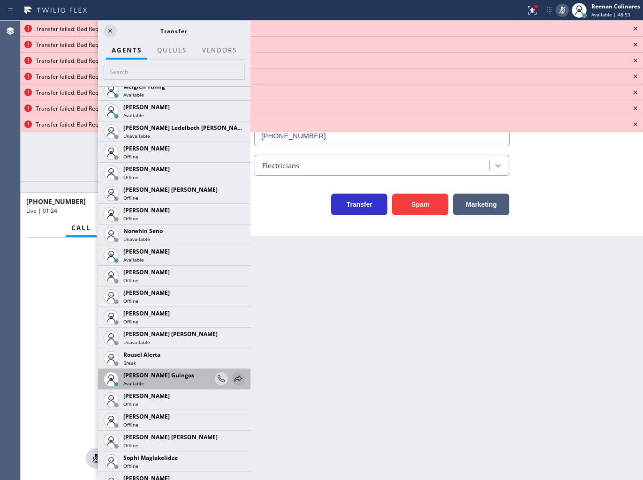
click at [233, 377] on icon at bounding box center [238, 378] width 11 height 11
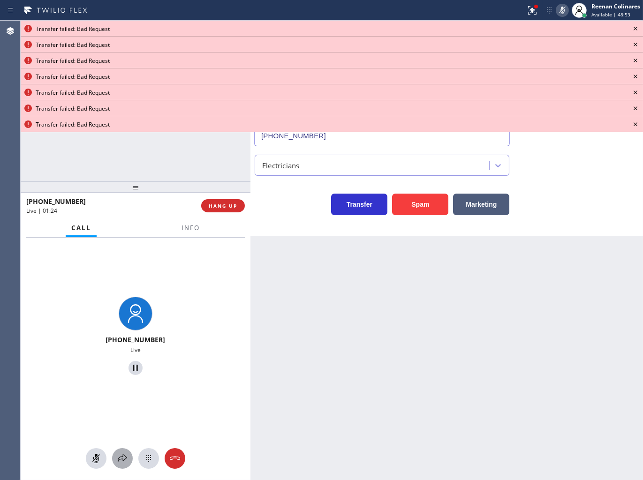
click at [125, 452] on button at bounding box center [122, 458] width 21 height 21
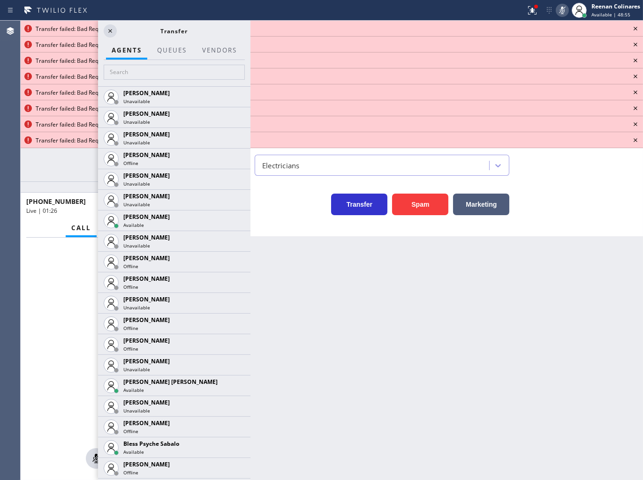
scroll to position [254, 0]
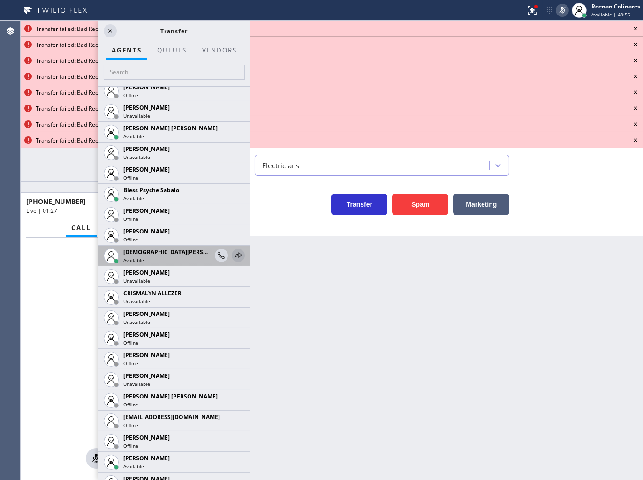
click at [233, 255] on icon at bounding box center [238, 255] width 11 height 11
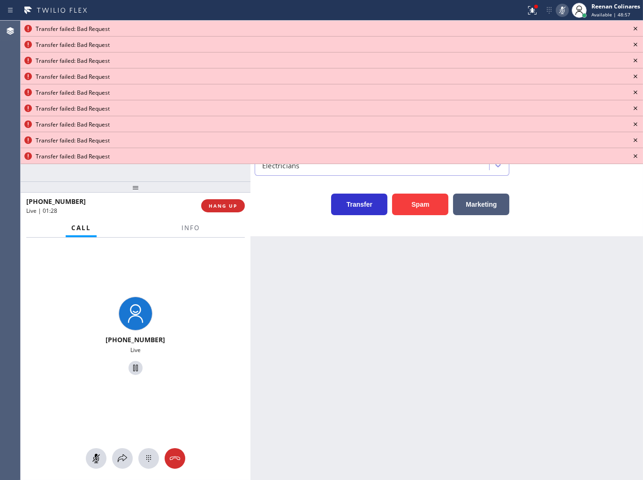
click at [121, 447] on div "[PHONE_NUMBER] Live" at bounding box center [136, 359] width 230 height 243
click at [121, 451] on button at bounding box center [122, 458] width 21 height 21
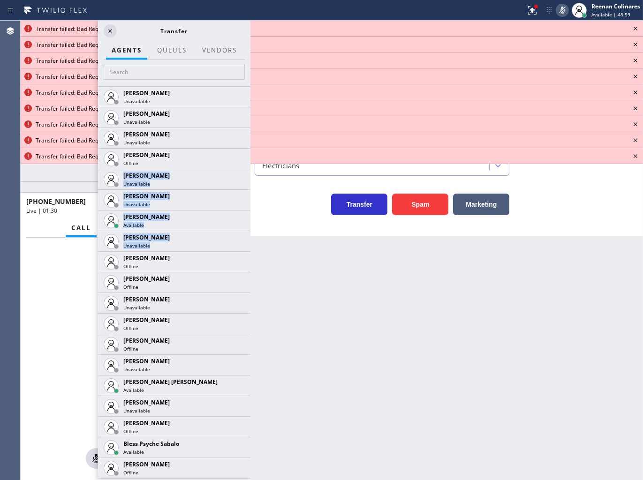
drag, startPoint x: 241, startPoint y: 158, endPoint x: 249, endPoint y: 246, distance: 87.5
click at [249, 247] on div "[PERSON_NAME] Unavailable [PERSON_NAME] Unavailable [PERSON_NAME] Unavailable […" at bounding box center [174, 283] width 152 height 394
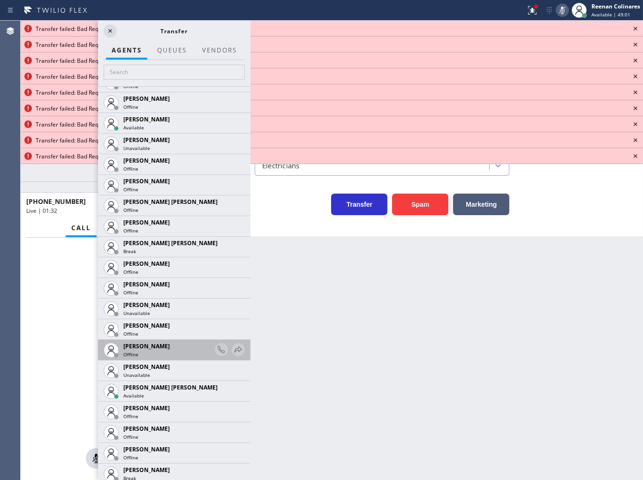
scroll to position [605, 0]
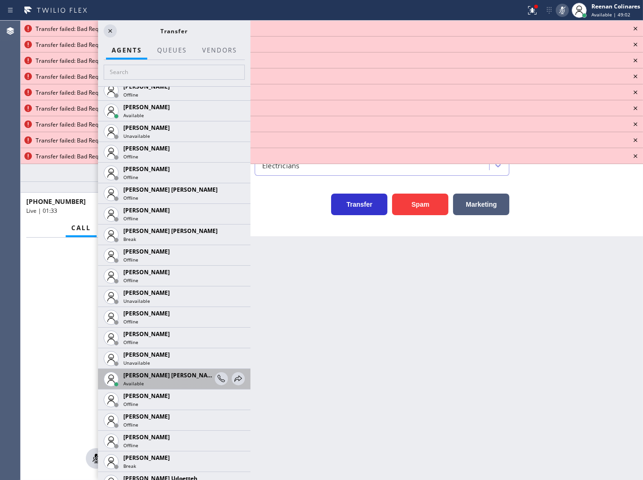
click at [237, 381] on div "[PERSON_NAME] [PERSON_NAME] Available" at bounding box center [174, 379] width 152 height 21
click at [235, 380] on icon at bounding box center [238, 378] width 11 height 11
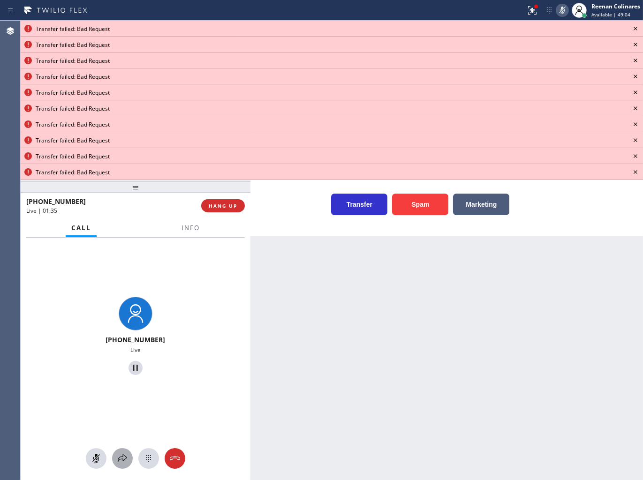
click at [121, 462] on icon at bounding box center [122, 458] width 11 height 11
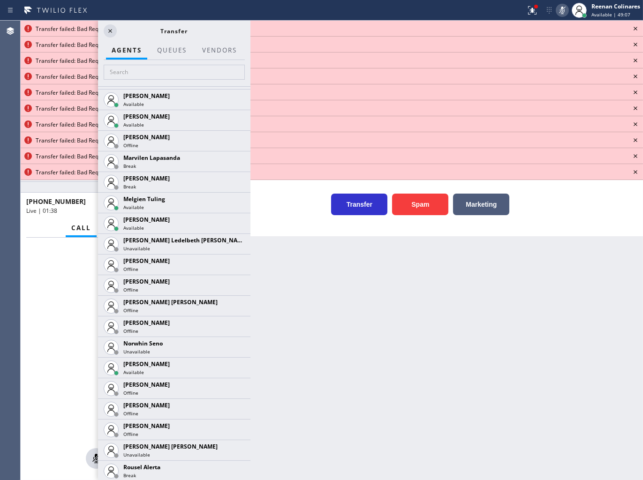
scroll to position [1761, 0]
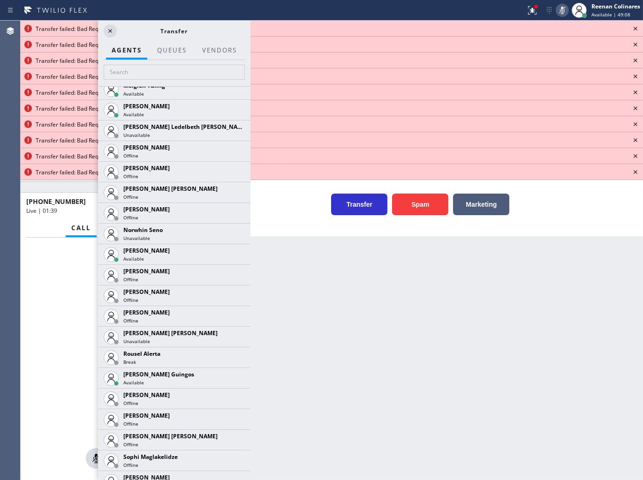
click at [0, 0] on icon at bounding box center [0, 0] width 0 height 0
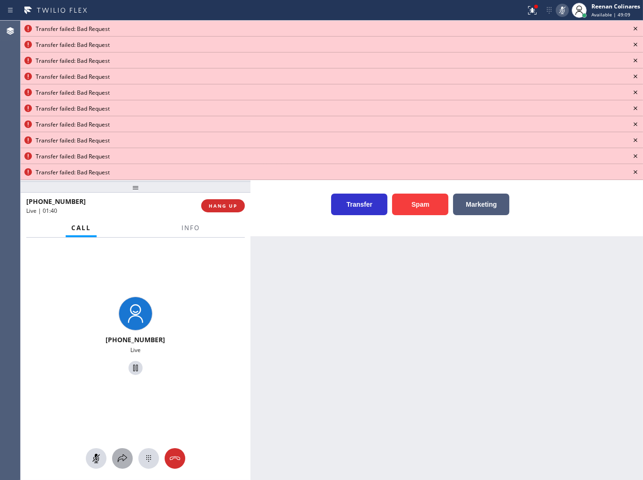
click at [129, 461] on div at bounding box center [122, 458] width 21 height 11
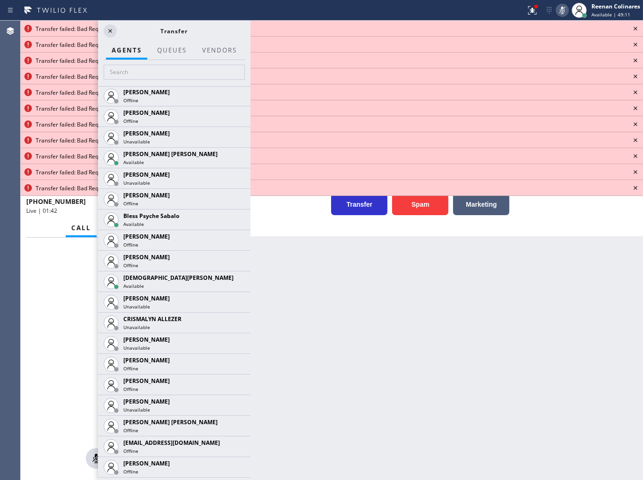
scroll to position [285, 0]
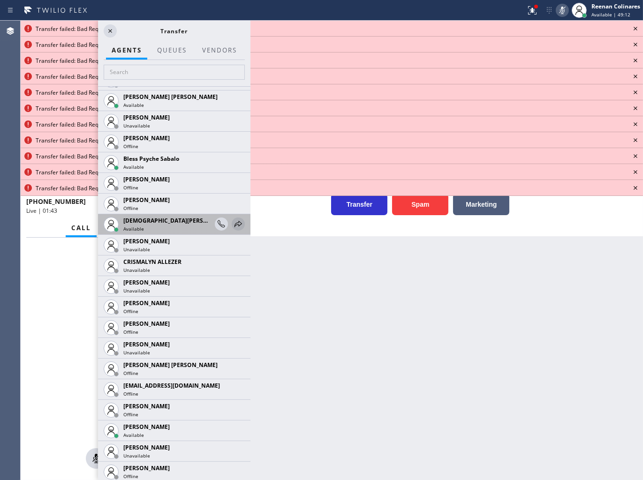
click at [233, 226] on icon at bounding box center [238, 224] width 11 height 11
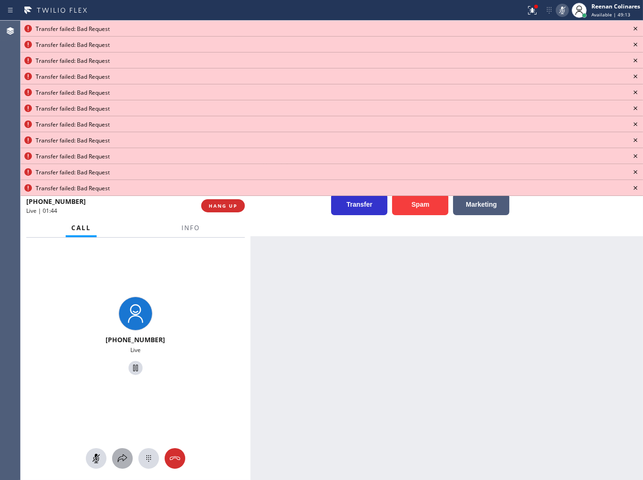
click at [122, 462] on icon at bounding box center [122, 458] width 11 height 11
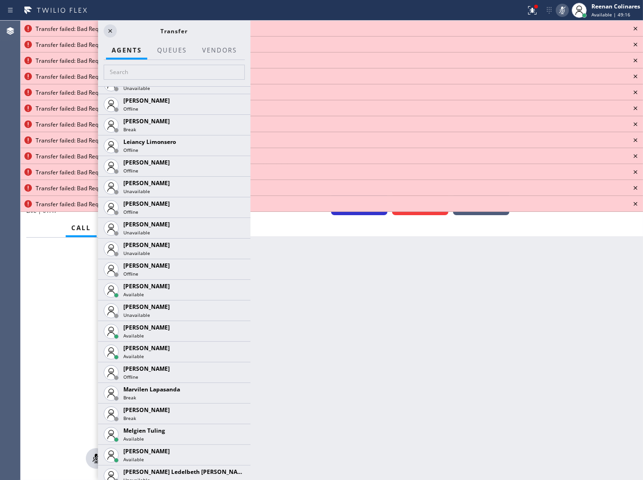
scroll to position [1422, 0]
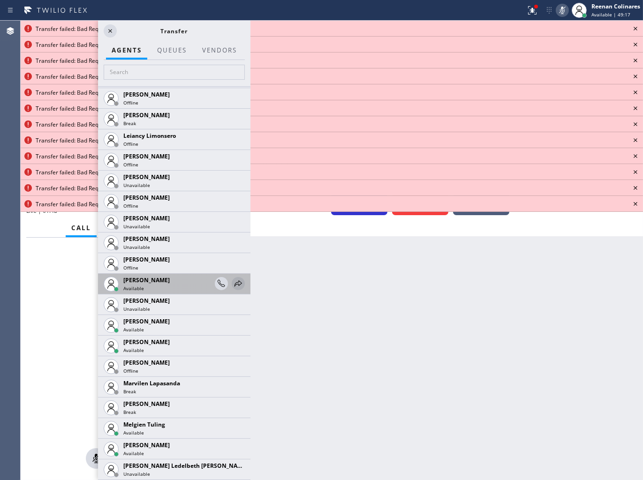
click at [233, 283] on icon at bounding box center [238, 283] width 11 height 11
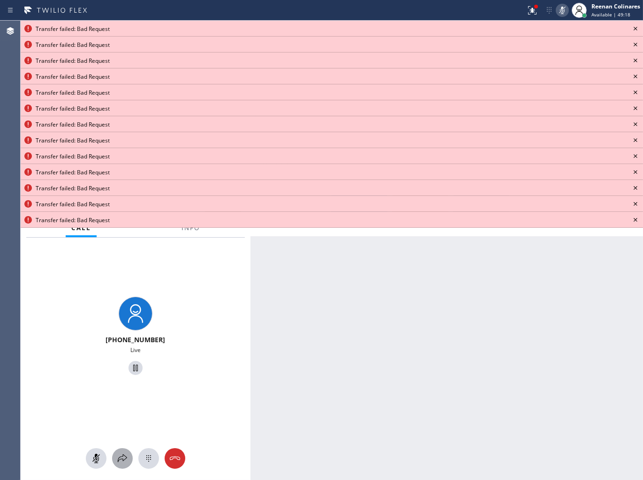
click at [122, 454] on icon at bounding box center [122, 458] width 11 height 11
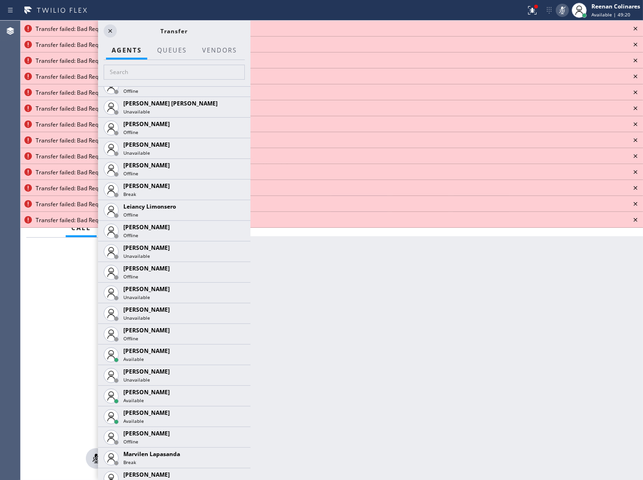
scroll to position [1477, 0]
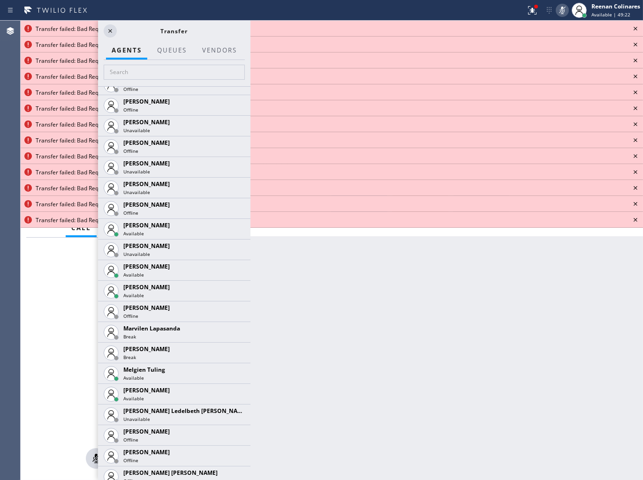
click at [0, 0] on icon at bounding box center [0, 0] width 0 height 0
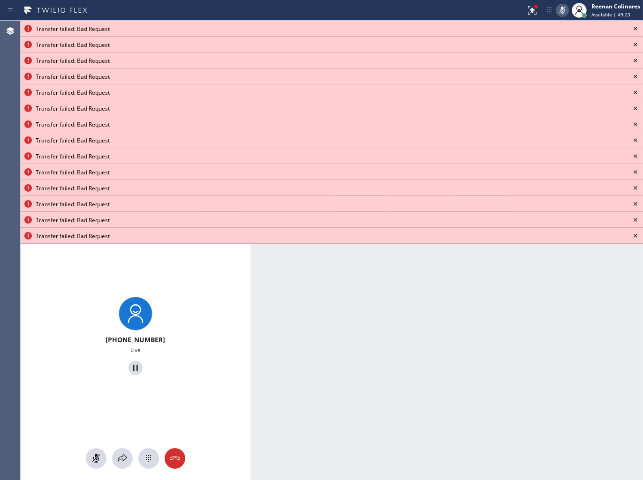
drag, startPoint x: 118, startPoint y: 462, endPoint x: 441, endPoint y: 185, distance: 425.3
click at [120, 462] on icon at bounding box center [122, 458] width 11 height 11
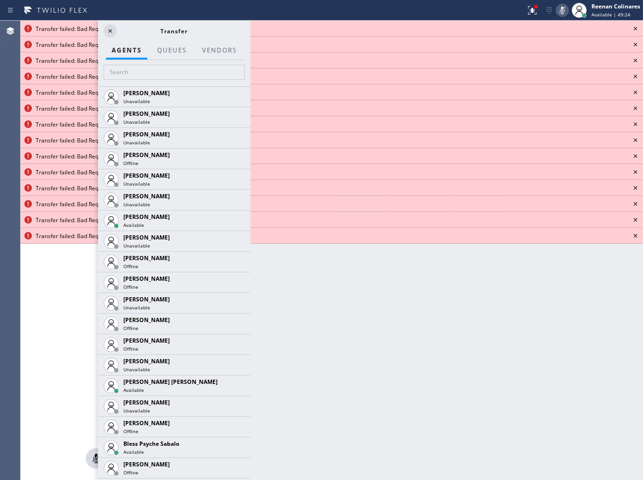
click at [635, 33] on icon at bounding box center [635, 28] width 11 height 11
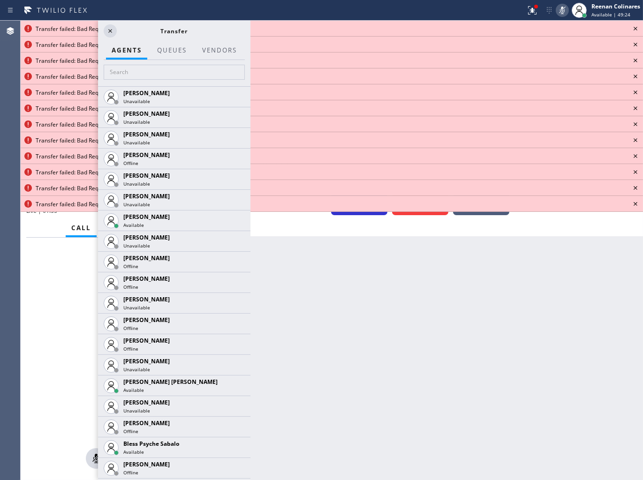
click at [635, 33] on icon at bounding box center [635, 28] width 11 height 11
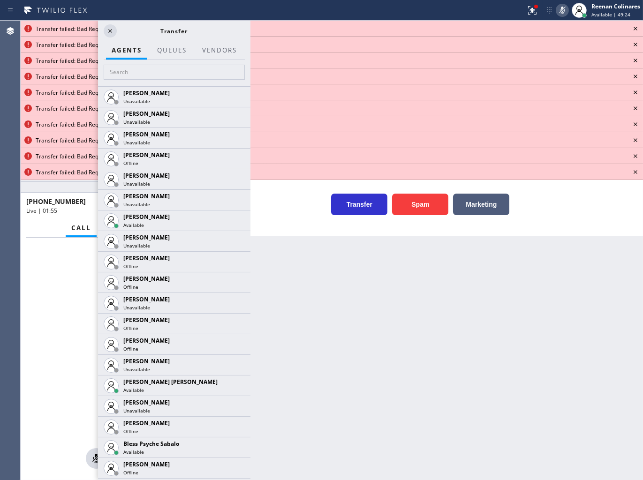
click at [635, 33] on icon at bounding box center [635, 28] width 11 height 11
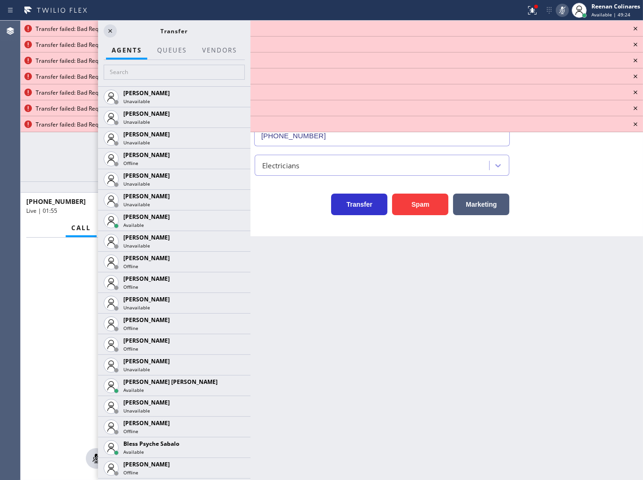
click at [635, 33] on icon at bounding box center [635, 28] width 11 height 11
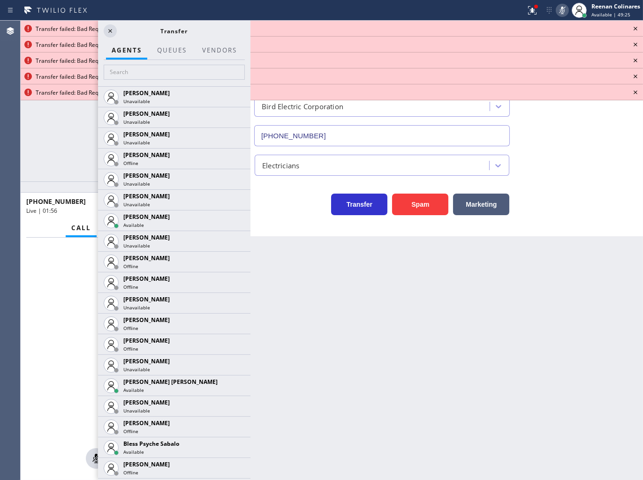
click at [635, 33] on icon at bounding box center [635, 28] width 11 height 11
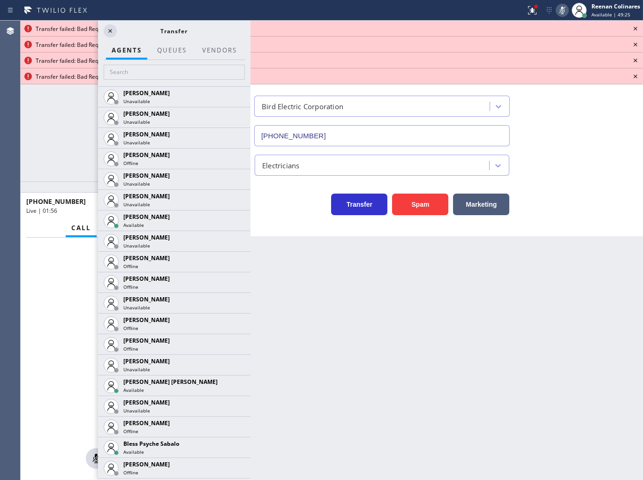
click at [635, 32] on icon at bounding box center [635, 28] width 11 height 11
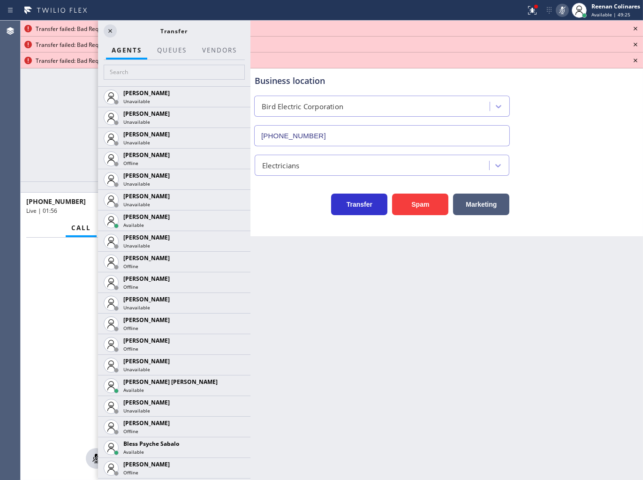
click at [635, 31] on icon at bounding box center [635, 28] width 11 height 11
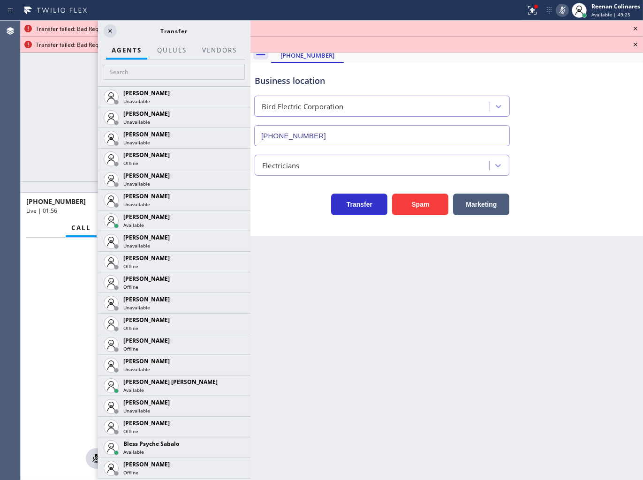
click at [635, 31] on icon at bounding box center [635, 28] width 11 height 11
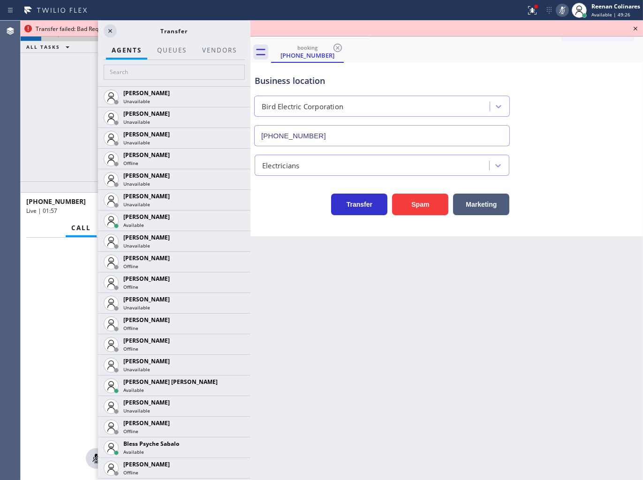
click at [635, 31] on icon at bounding box center [635, 28] width 11 height 11
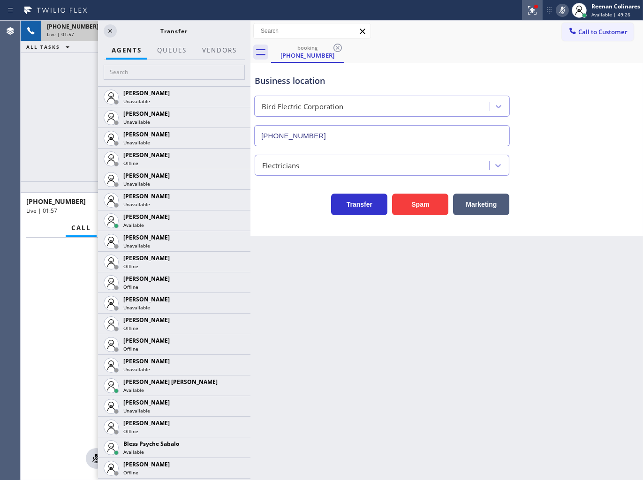
click at [530, 11] on icon at bounding box center [532, 10] width 11 height 11
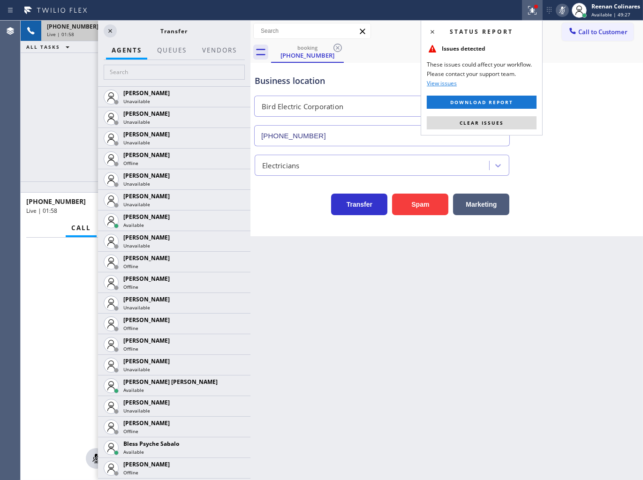
drag, startPoint x: 490, startPoint y: 125, endPoint x: 333, endPoint y: 136, distance: 157.9
click at [490, 125] on span "Clear issues" at bounding box center [482, 123] width 44 height 7
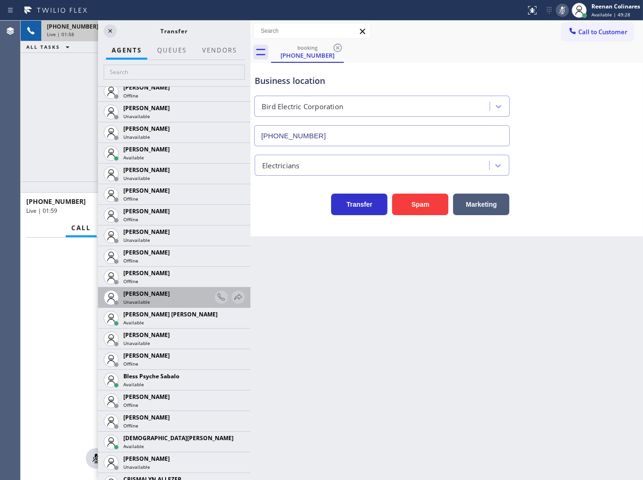
scroll to position [156, 0]
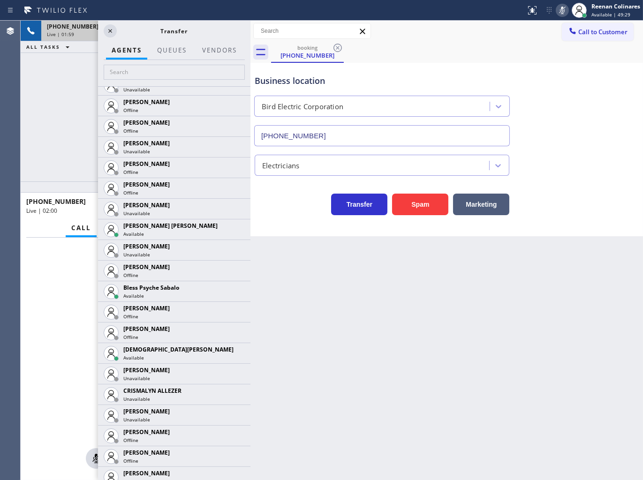
drag, startPoint x: 229, startPoint y: 355, endPoint x: 219, endPoint y: 348, distance: 11.8
click at [0, 0] on icon at bounding box center [0, 0] width 0 height 0
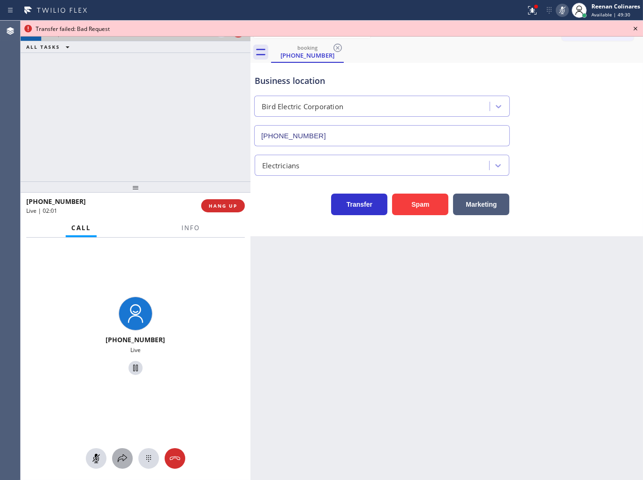
click at [123, 457] on icon at bounding box center [122, 458] width 11 height 11
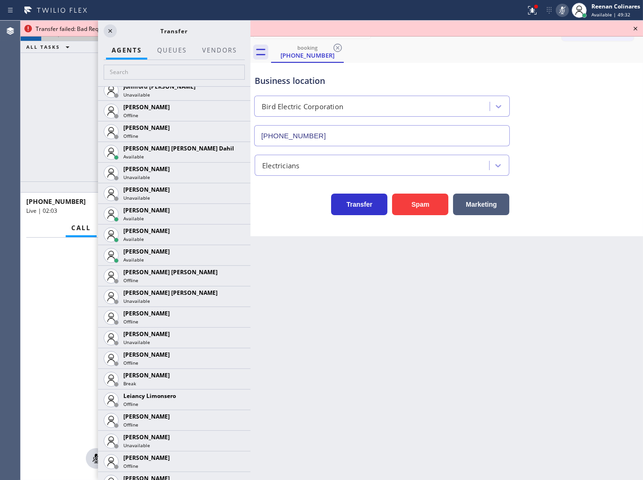
scroll to position [1512, 0]
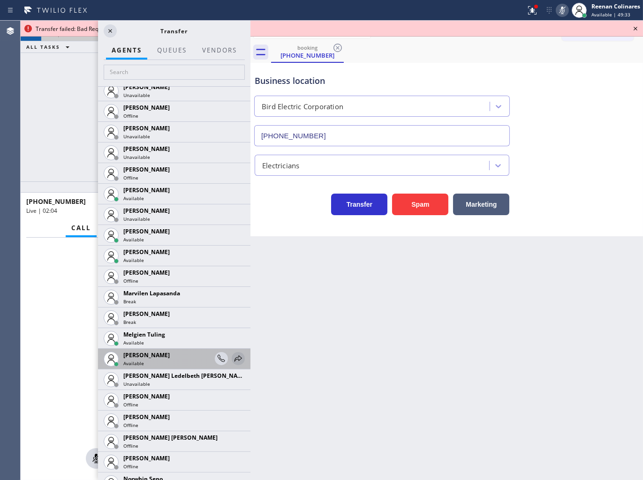
click at [233, 357] on icon at bounding box center [238, 358] width 11 height 11
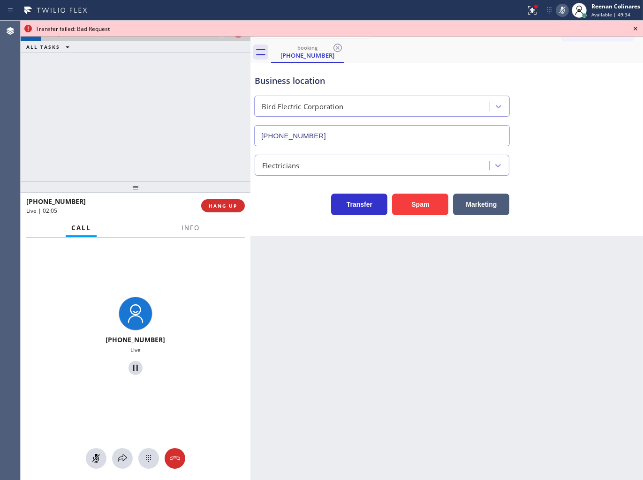
click at [115, 467] on div at bounding box center [136, 458] width 230 height 21
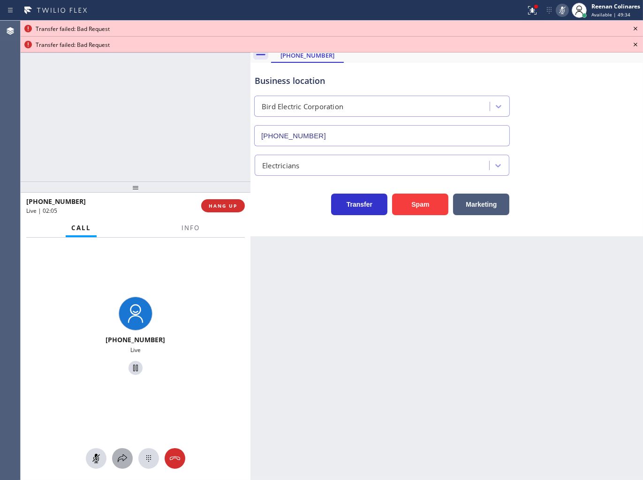
click at [117, 461] on icon at bounding box center [122, 458] width 11 height 11
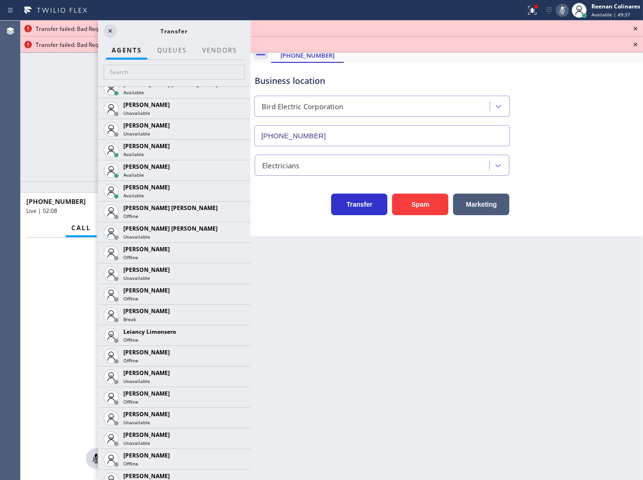
scroll to position [1265, 0]
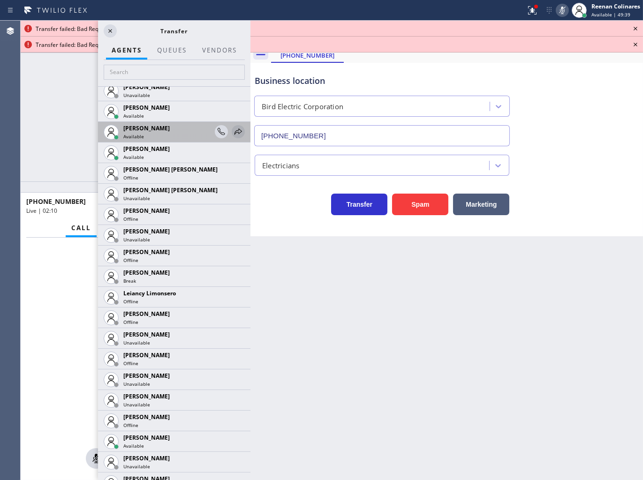
click at [233, 134] on icon at bounding box center [238, 131] width 11 height 11
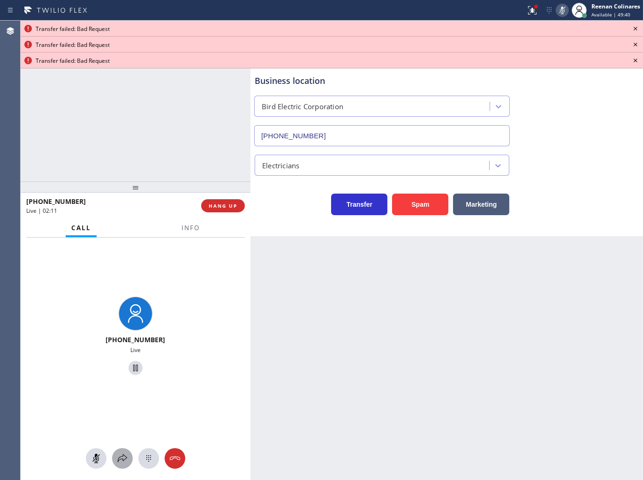
click at [120, 456] on div at bounding box center [122, 458] width 21 height 11
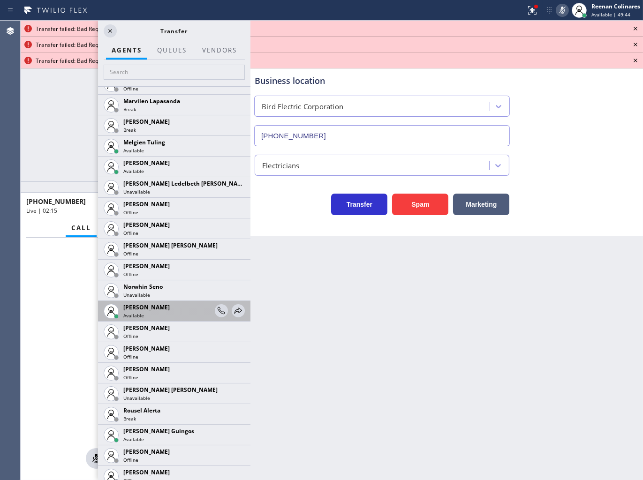
scroll to position [1861, 0]
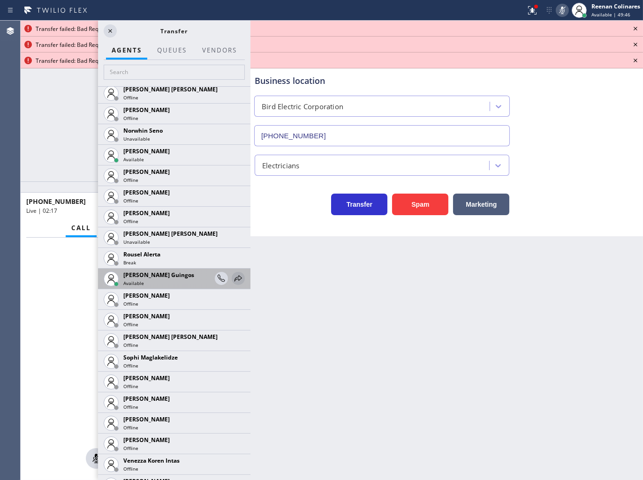
click at [234, 276] on icon at bounding box center [238, 278] width 8 height 6
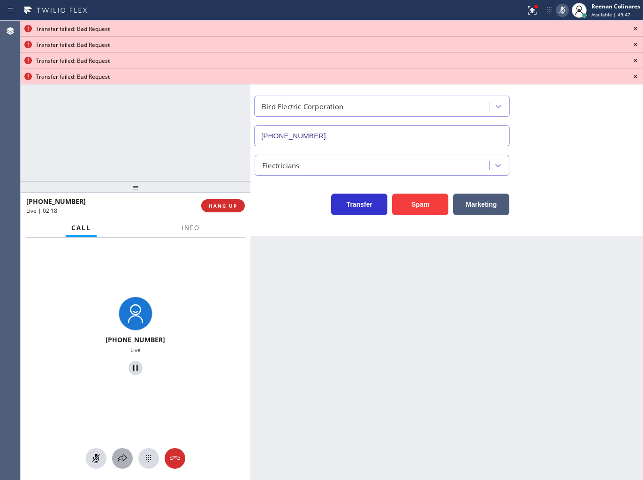
click at [124, 455] on icon at bounding box center [122, 458] width 11 height 11
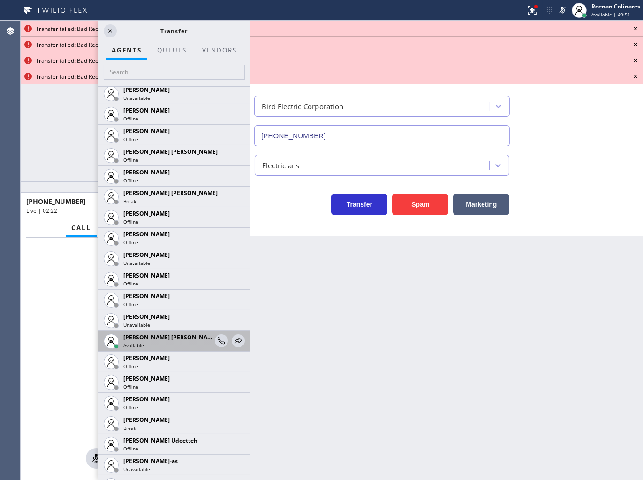
scroll to position [688, 0]
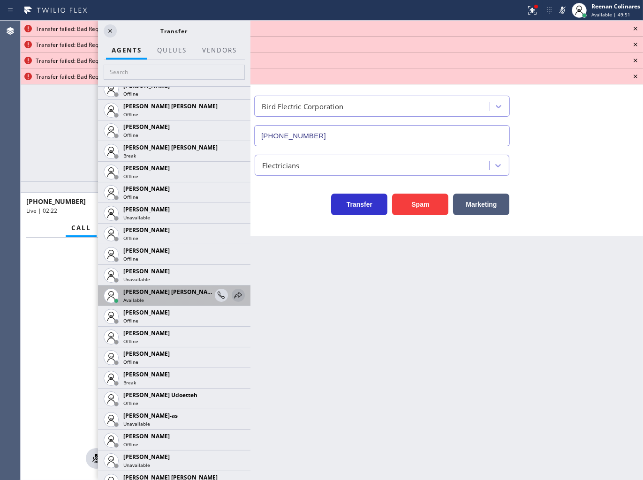
click at [234, 295] on icon at bounding box center [238, 295] width 8 height 6
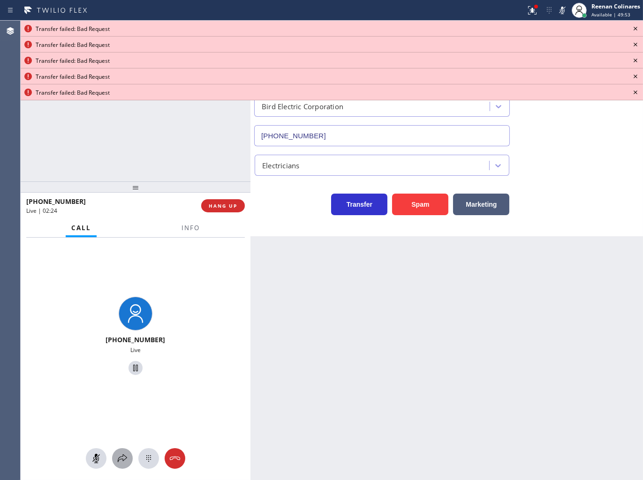
click at [126, 455] on icon at bounding box center [122, 458] width 11 height 11
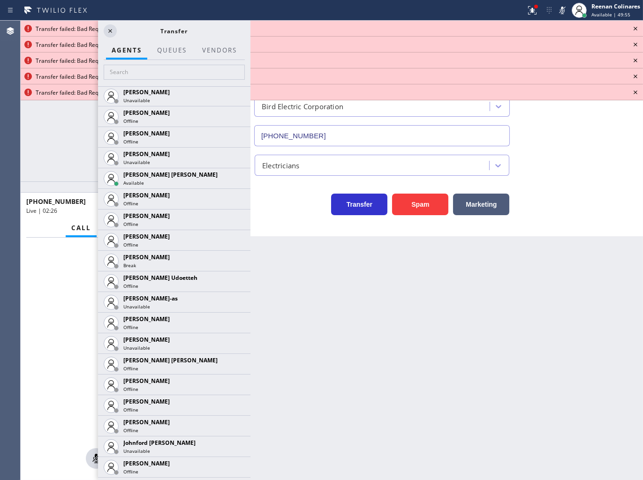
scroll to position [1047, 0]
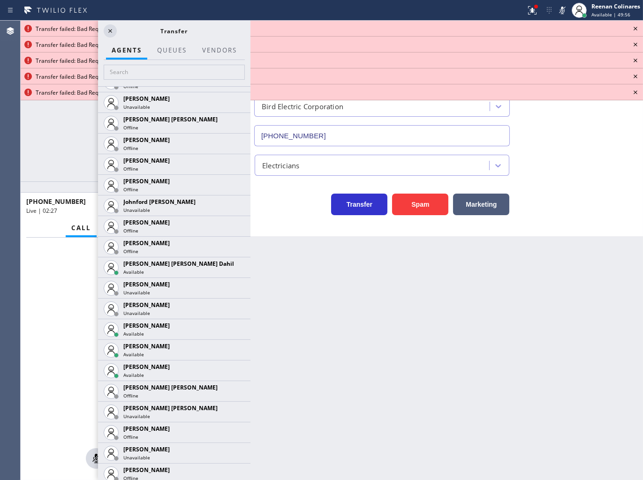
click at [0, 0] on icon at bounding box center [0, 0] width 0 height 0
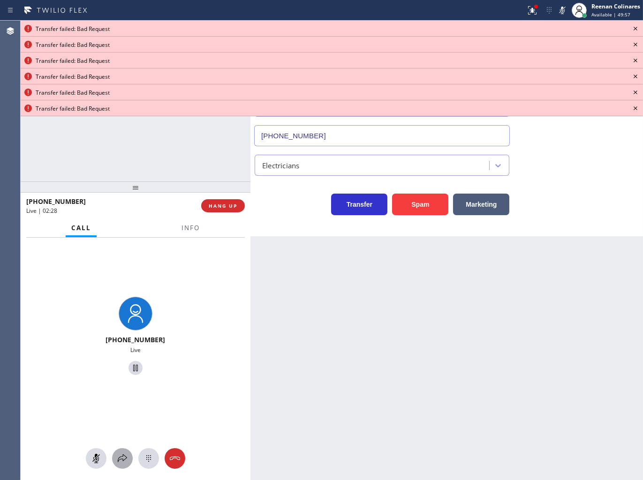
click at [127, 456] on icon at bounding box center [122, 458] width 11 height 11
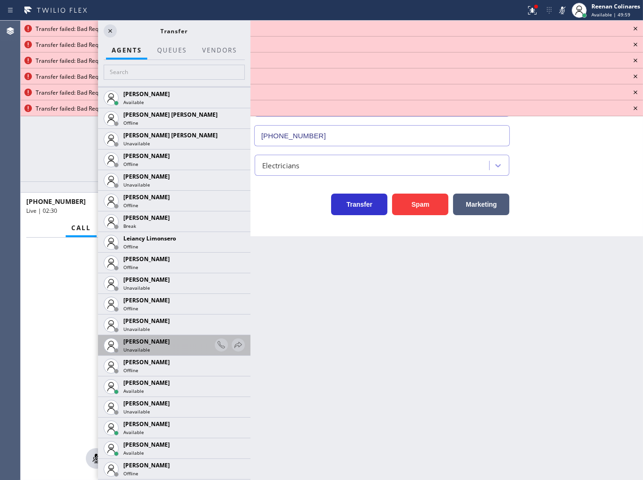
scroll to position [1323, 0]
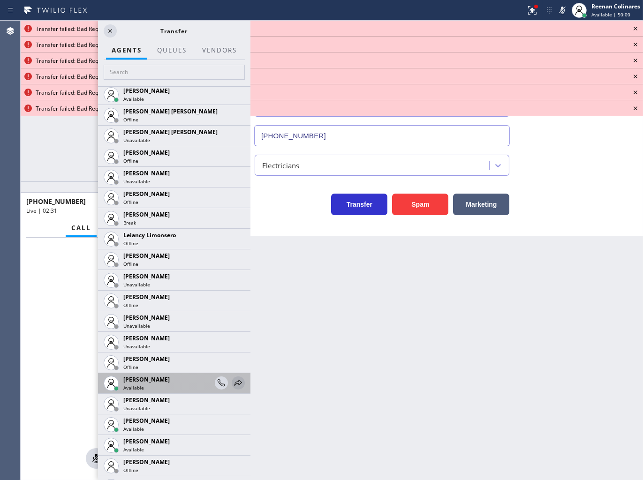
click at [233, 381] on icon at bounding box center [238, 382] width 11 height 11
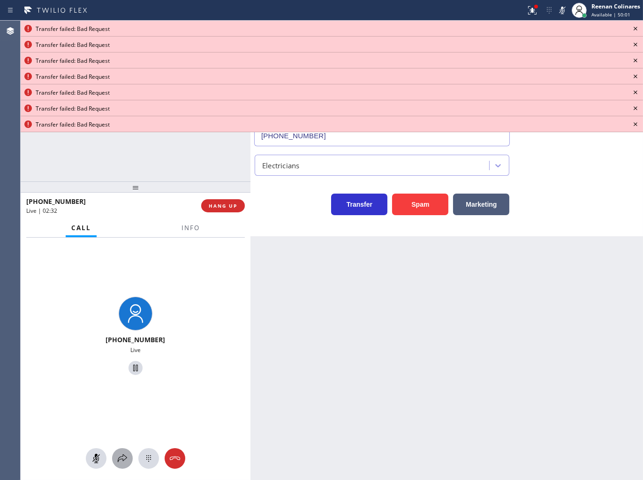
click at [121, 457] on icon at bounding box center [122, 458] width 11 height 11
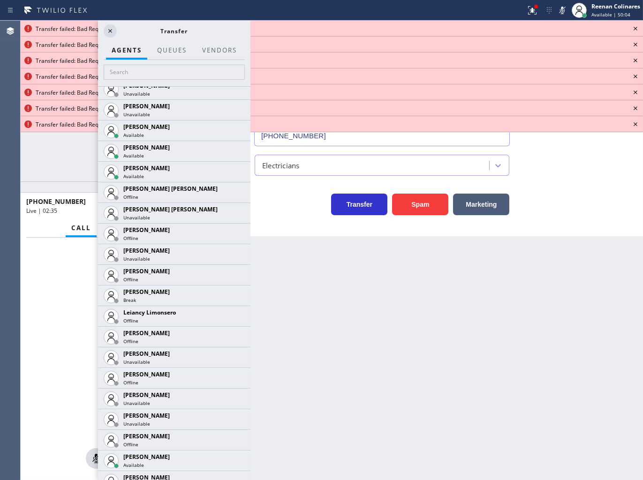
scroll to position [1377, 0]
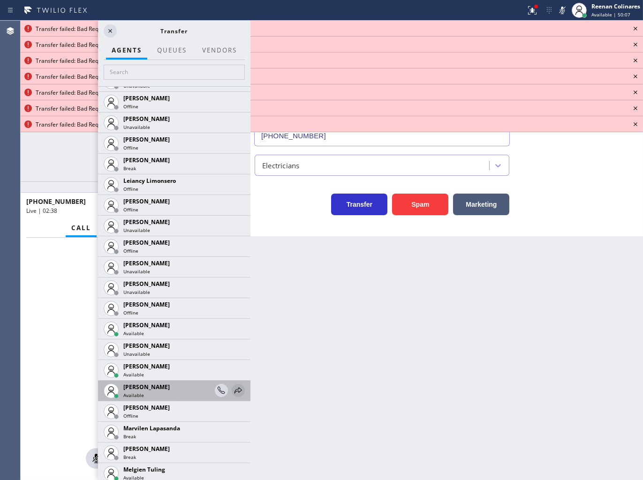
click at [233, 389] on icon at bounding box center [238, 390] width 11 height 11
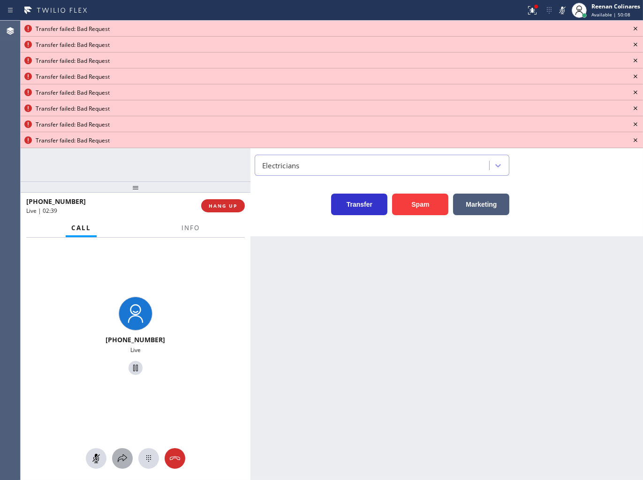
click at [121, 460] on icon at bounding box center [122, 458] width 11 height 11
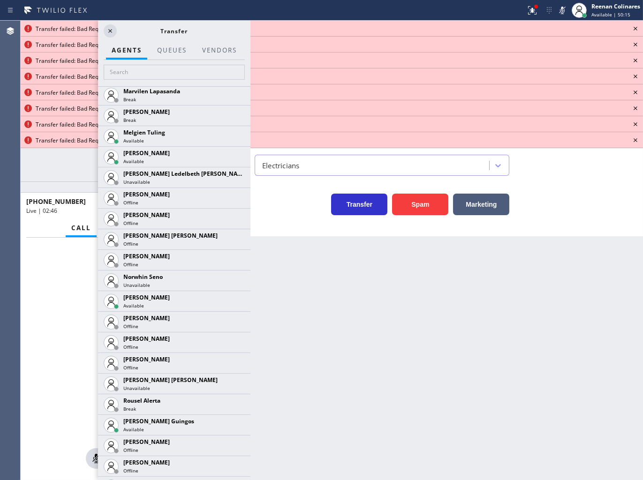
scroll to position [1753, 0]
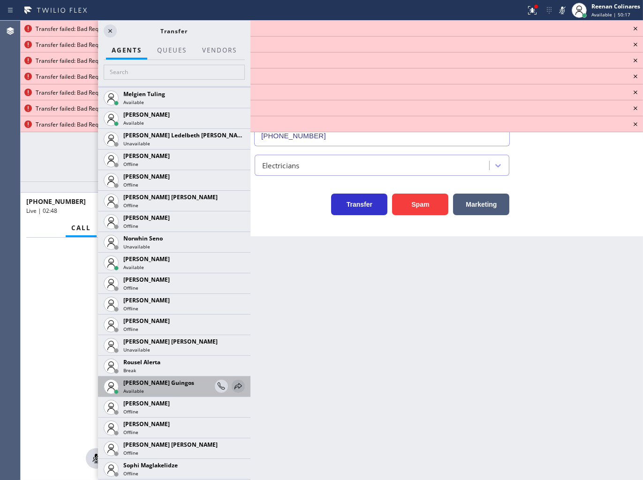
click at [233, 388] on icon at bounding box center [238, 386] width 11 height 11
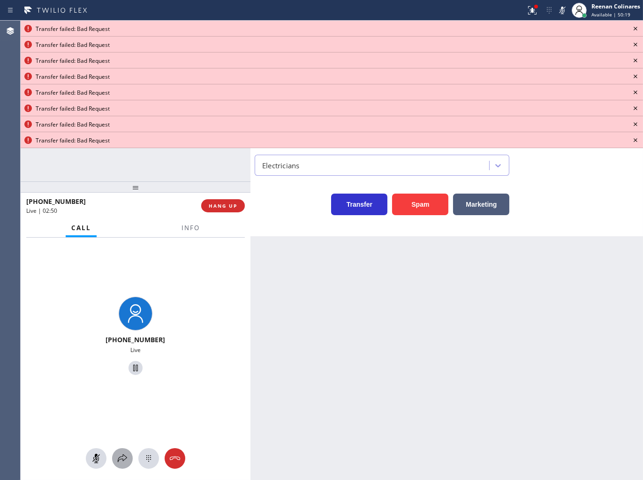
click at [125, 458] on icon at bounding box center [122, 458] width 11 height 11
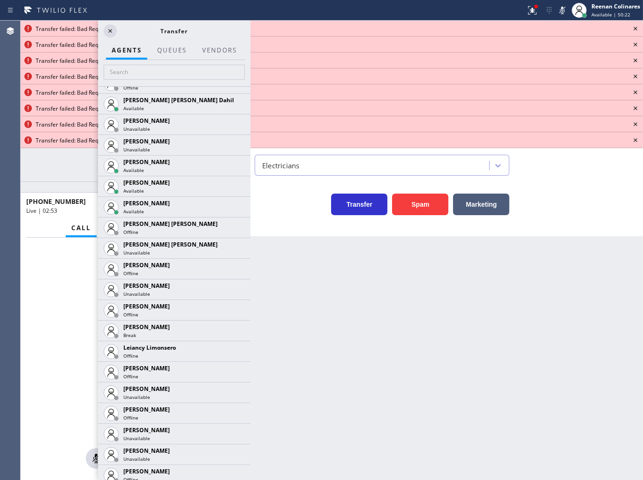
scroll to position [1213, 0]
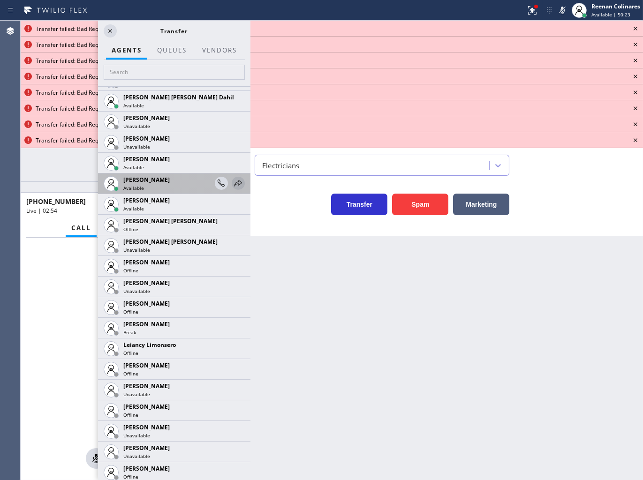
click at [233, 180] on icon at bounding box center [238, 183] width 11 height 11
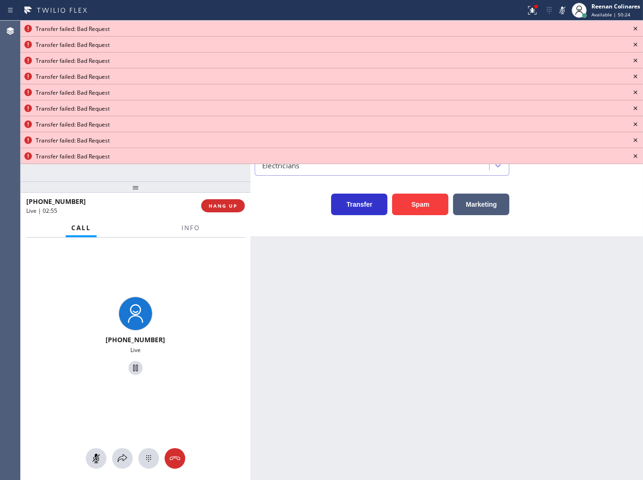
drag, startPoint x: 123, startPoint y: 456, endPoint x: 261, endPoint y: 231, distance: 263.9
click at [124, 451] on button at bounding box center [122, 458] width 21 height 21
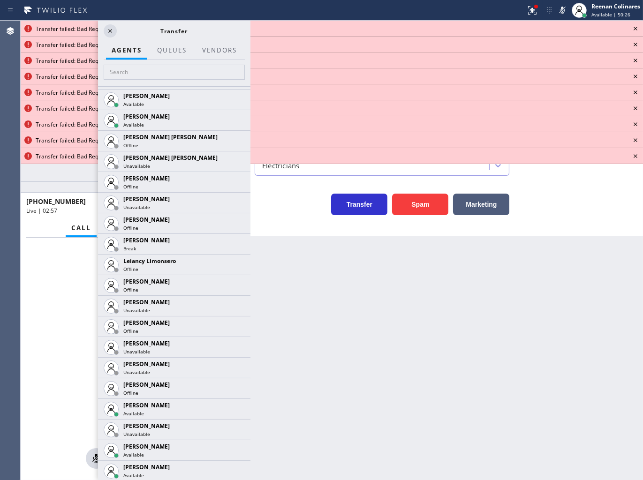
scroll to position [1477, 0]
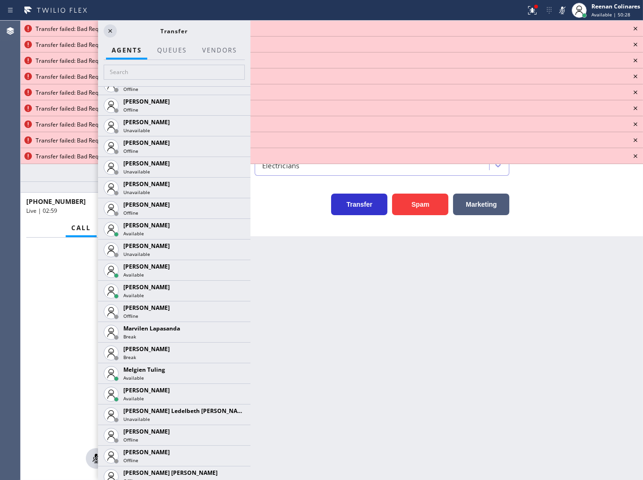
click at [0, 0] on icon at bounding box center [0, 0] width 0 height 0
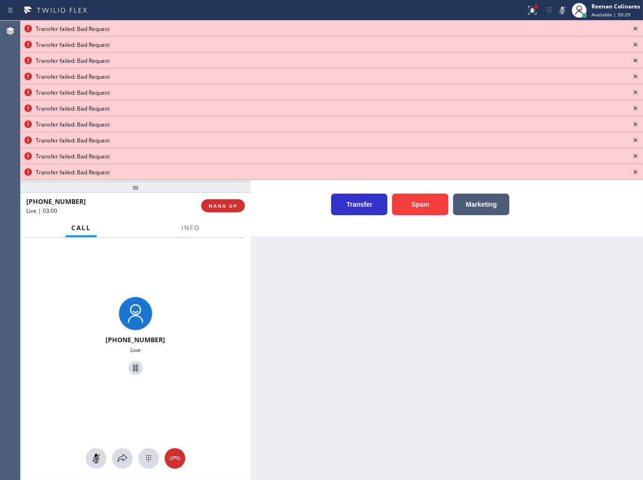
click at [632, 33] on icon at bounding box center [635, 28] width 11 height 11
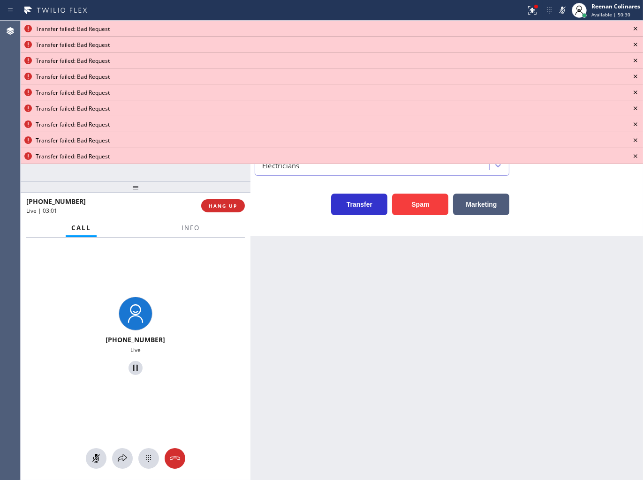
click at [632, 33] on icon at bounding box center [635, 28] width 11 height 11
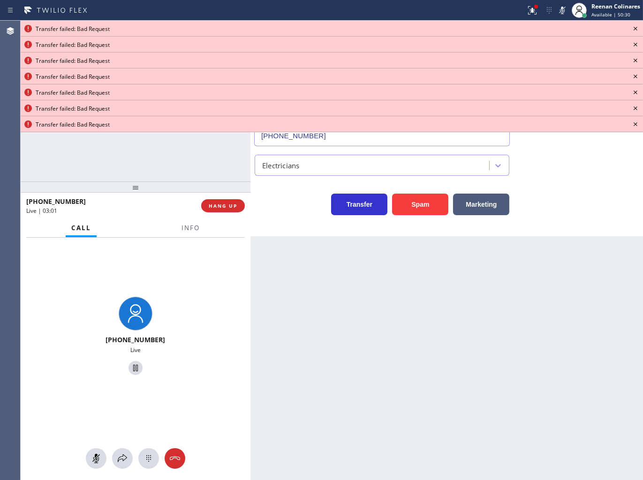
click at [635, 30] on icon at bounding box center [635, 28] width 11 height 11
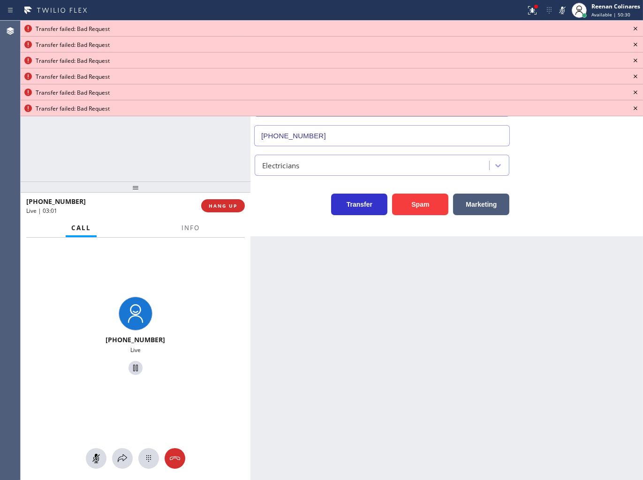
click at [635, 30] on icon at bounding box center [635, 28] width 11 height 11
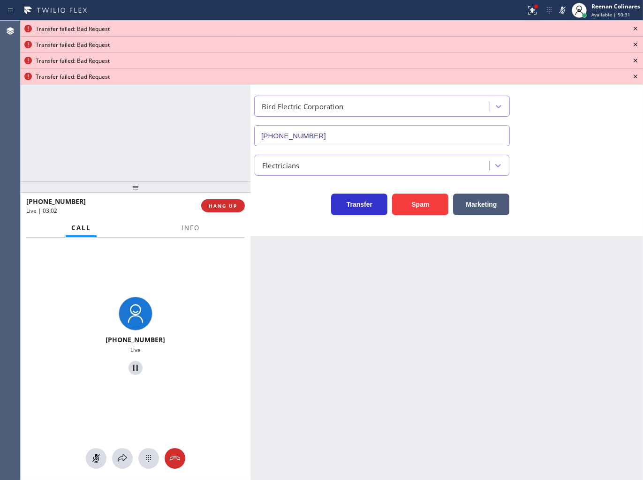
click at [635, 30] on icon at bounding box center [635, 28] width 11 height 11
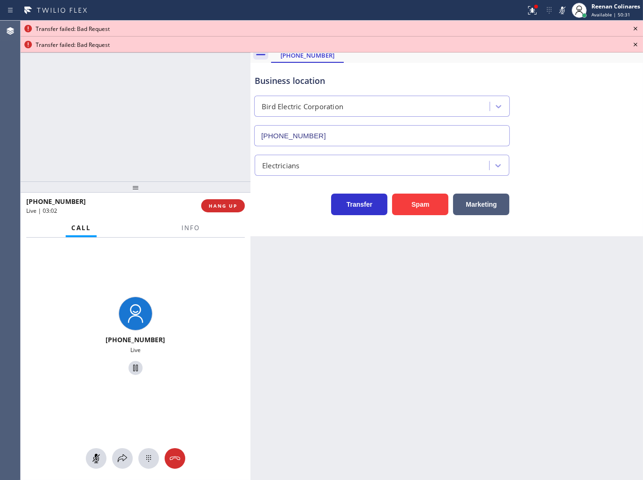
click at [635, 30] on icon at bounding box center [635, 28] width 11 height 11
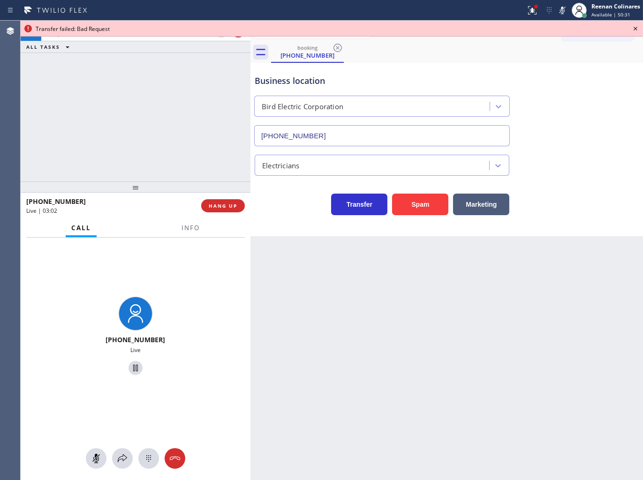
click at [635, 30] on icon at bounding box center [635, 28] width 11 height 11
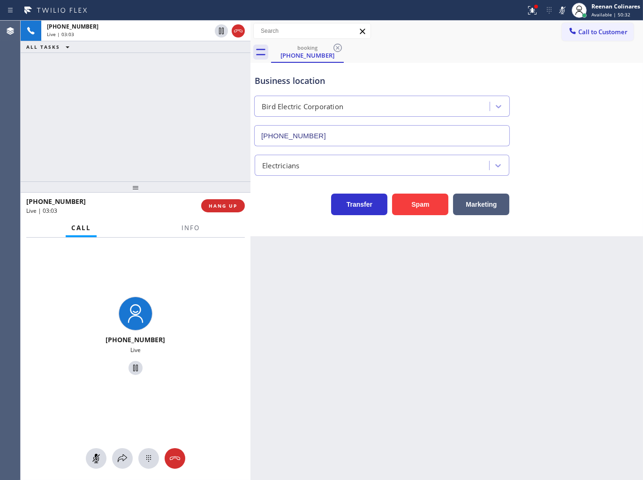
drag, startPoint x: 528, startPoint y: 3, endPoint x: 530, endPoint y: 24, distance: 21.2
click at [528, 4] on button at bounding box center [532, 10] width 21 height 21
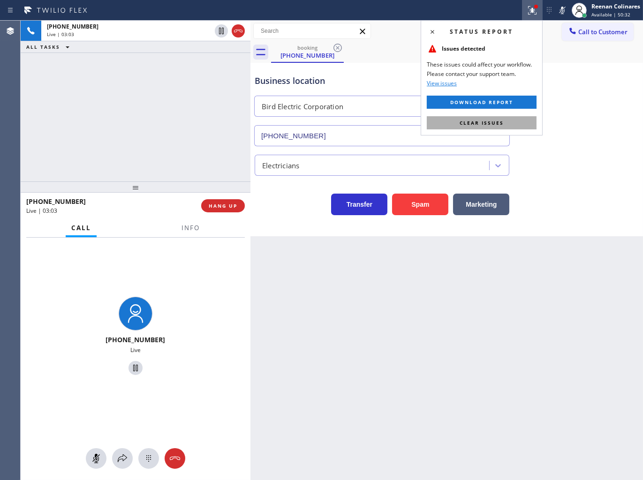
click at [504, 121] on button "Clear issues" at bounding box center [482, 122] width 110 height 13
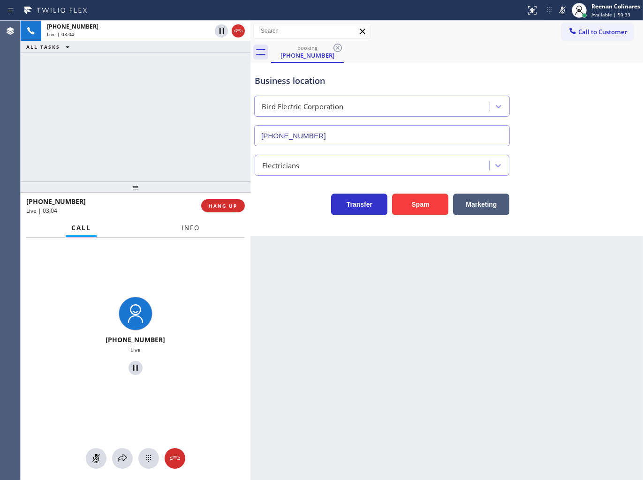
click at [189, 234] on button "Info" at bounding box center [191, 228] width 30 height 18
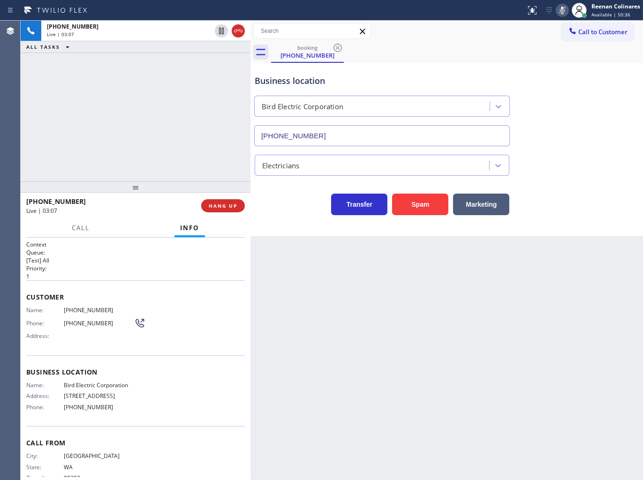
click at [562, 8] on icon at bounding box center [562, 11] width 5 height 8
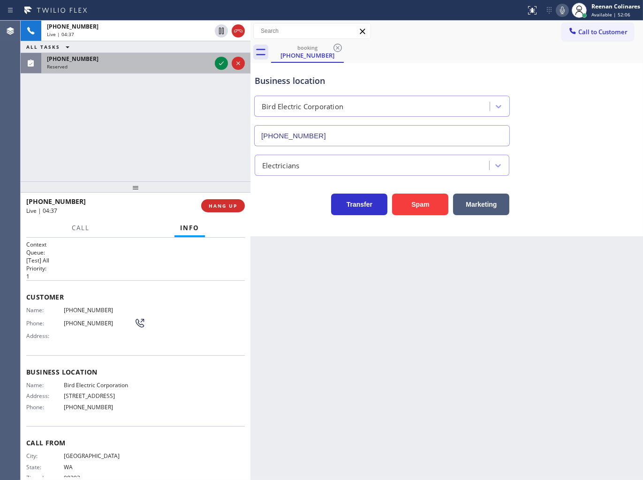
click at [165, 66] on div "Reserved" at bounding box center [129, 66] width 164 height 7
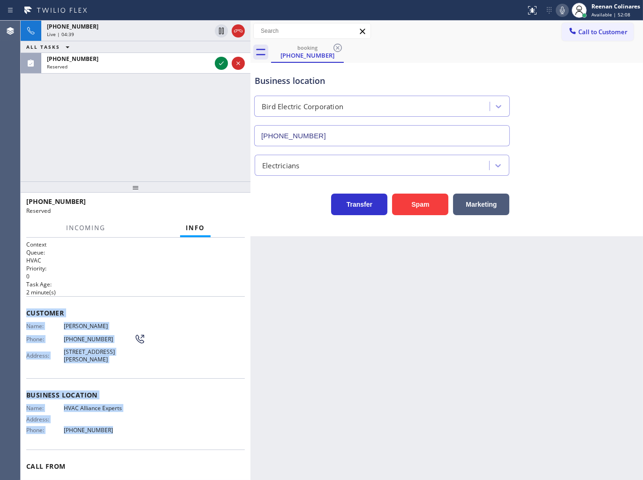
copy div "Customer Name: Rachel Dubes Phone: (310) 892-0519 Address: 1277 S Beverly Glen …"
drag, startPoint x: 111, startPoint y: 415, endPoint x: 166, endPoint y: 413, distance: 54.9
click at [146, 447] on div "Context Queue: HVAC Priority: 0 Task Age: 2 minute(s) Customer Name: Rachel Dub…" at bounding box center [135, 381] width 219 height 280
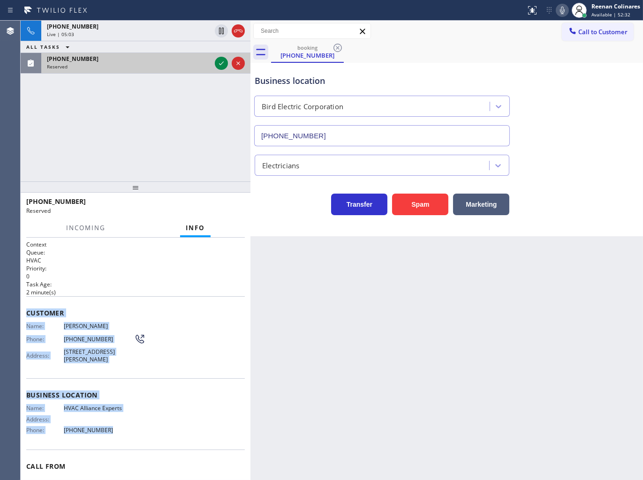
click at [165, 59] on div "(310) 892-0519" at bounding box center [129, 59] width 164 height 8
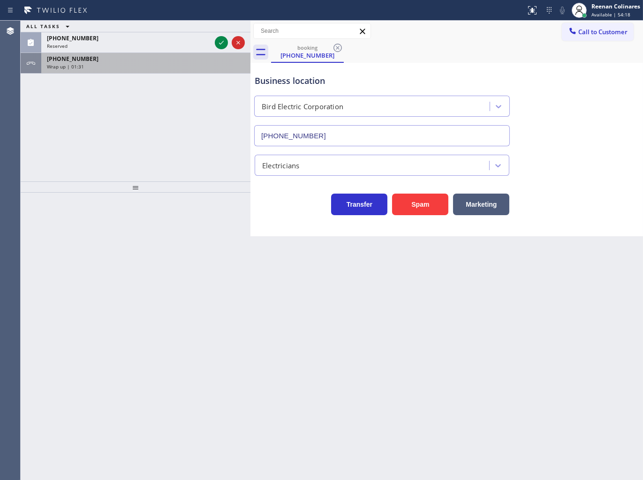
click at [136, 53] on div "+13606205740 Wrap up | 01:31" at bounding box center [143, 63] width 205 height 21
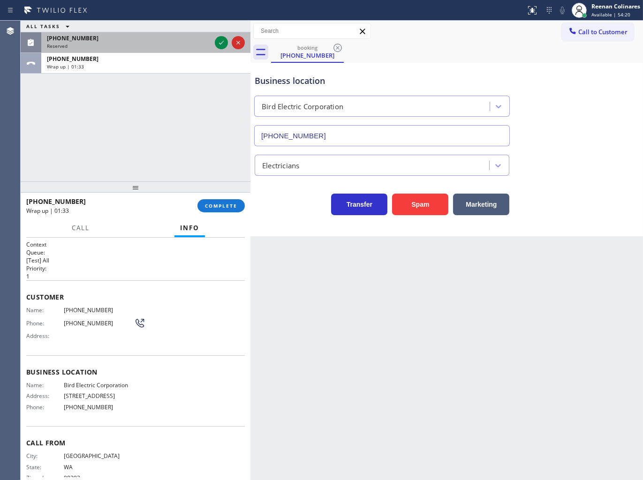
click at [149, 45] on div "Reserved" at bounding box center [129, 46] width 164 height 7
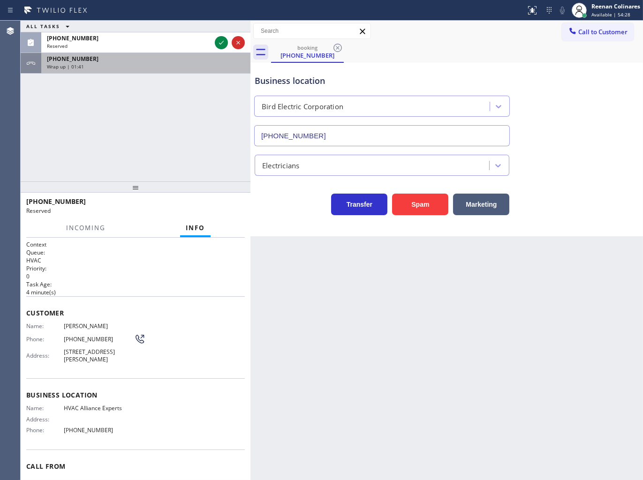
click at [172, 68] on div "Wrap up | 01:41" at bounding box center [146, 66] width 198 height 7
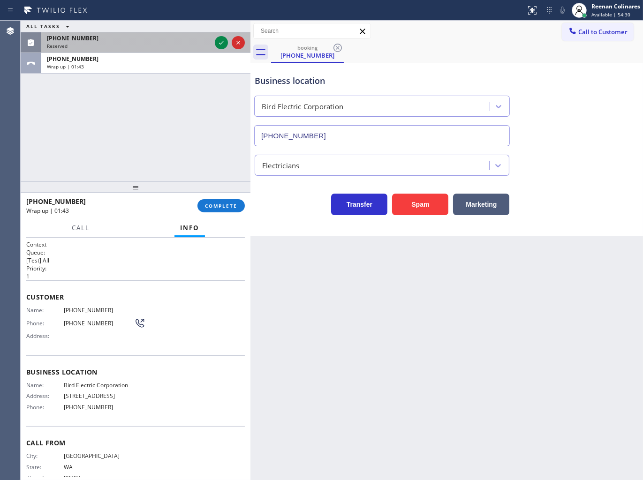
drag, startPoint x: 183, startPoint y: 38, endPoint x: 188, endPoint y: 39, distance: 5.2
click at [183, 39] on div "(310) 892-0519" at bounding box center [129, 38] width 164 height 8
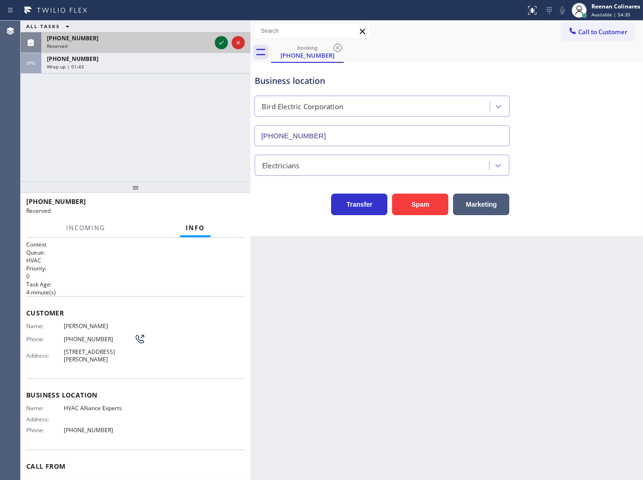
click at [221, 41] on icon at bounding box center [221, 42] width 11 height 11
click at [227, 206] on span "COMPLETE" at bounding box center [221, 206] width 32 height 7
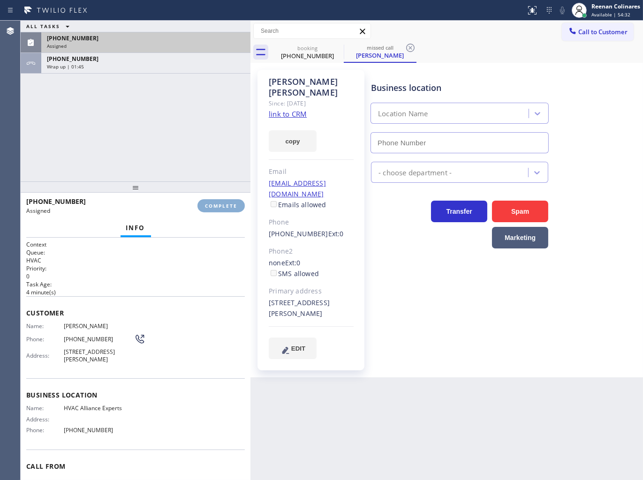
type input "(424) 301-8950"
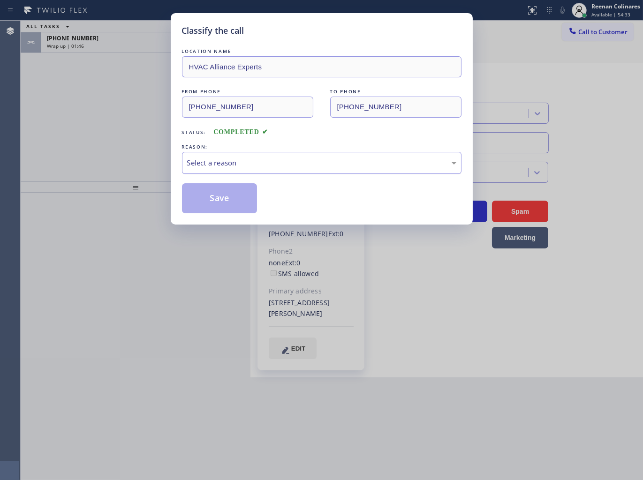
click at [281, 161] on div "Select a reason" at bounding box center [321, 163] width 269 height 11
drag, startPoint x: 207, startPoint y: 207, endPoint x: 110, endPoint y: 136, distance: 120.5
click at [207, 205] on button "Save" at bounding box center [219, 198] width 75 height 30
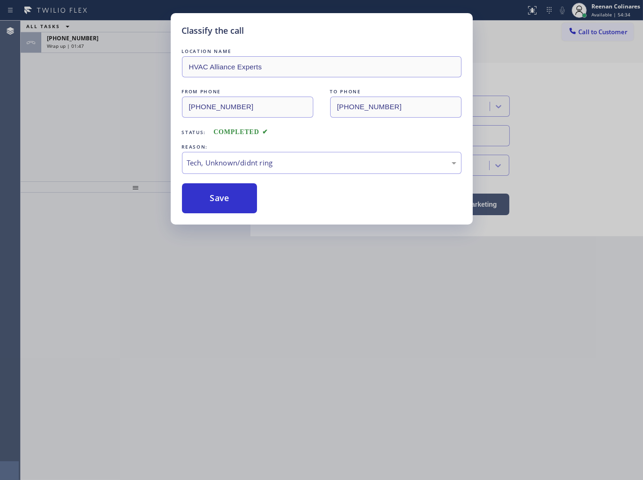
click at [110, 136] on div "Classify the call LOCATION NAME HVAC Alliance Experts FROM PHONE (310) 892-0519…" at bounding box center [321, 240] width 643 height 480
click at [124, 60] on div "Classify the call LOCATION NAME HVAC Alliance Experts FROM PHONE (310) 892-0519…" at bounding box center [321, 240] width 643 height 480
drag, startPoint x: 129, startPoint y: 48, endPoint x: 134, endPoint y: 44, distance: 7.0
click at [131, 48] on div "Classify the call LOCATION NAME Electrical [GEOGRAPHIC_DATA]([GEOGRAPHIC_DATA] …" at bounding box center [332, 251] width 622 height 460
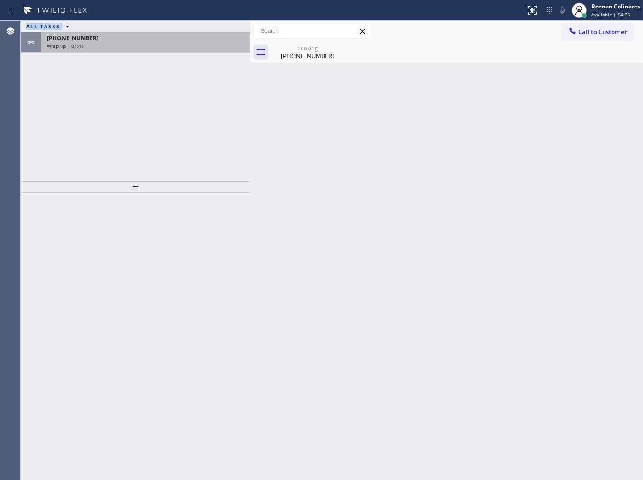
click at [135, 43] on div "Wrap up | 01:48" at bounding box center [146, 46] width 198 height 7
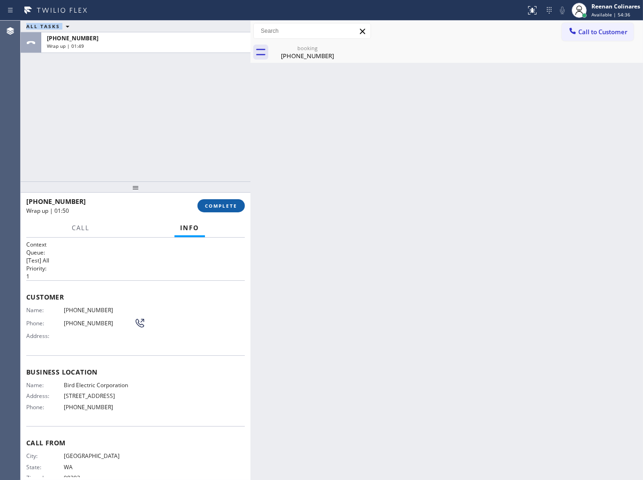
click at [234, 203] on span "COMPLETE" at bounding box center [221, 206] width 32 height 7
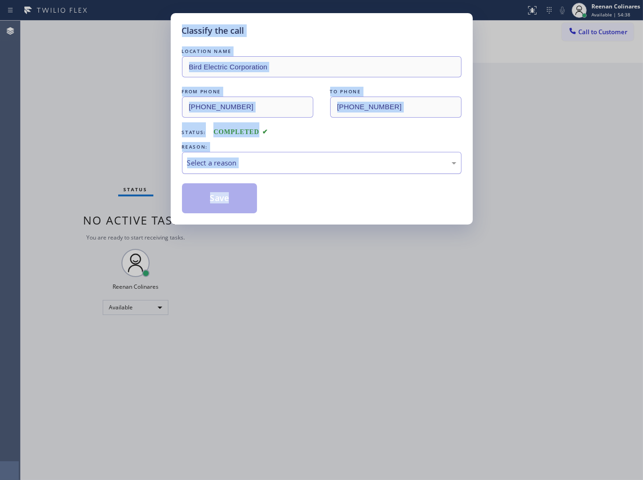
click at [240, 163] on div "Select a reason" at bounding box center [321, 163] width 269 height 11
click at [227, 196] on button "Save" at bounding box center [219, 198] width 75 height 30
click at [362, 146] on div "REASON:" at bounding box center [321, 147] width 279 height 10
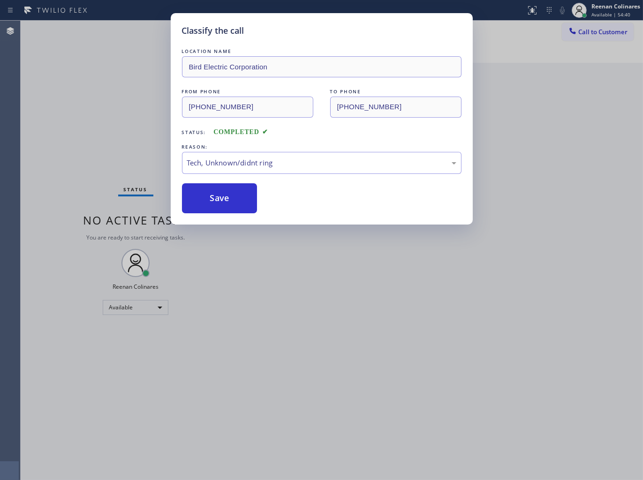
click at [363, 141] on div "LOCATION NAME Bird Electric Corporation FROM PHONE (360) 620-5740 TO PHONE (253…" at bounding box center [321, 129] width 279 height 167
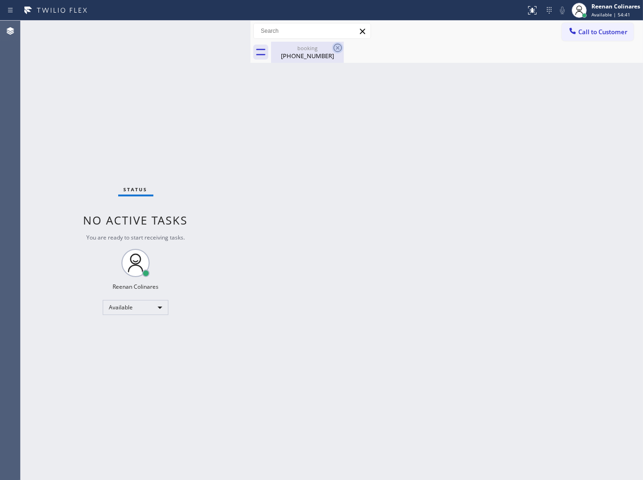
click at [338, 48] on icon at bounding box center [337, 48] width 8 height 8
click at [336, 45] on icon at bounding box center [337, 47] width 11 height 11
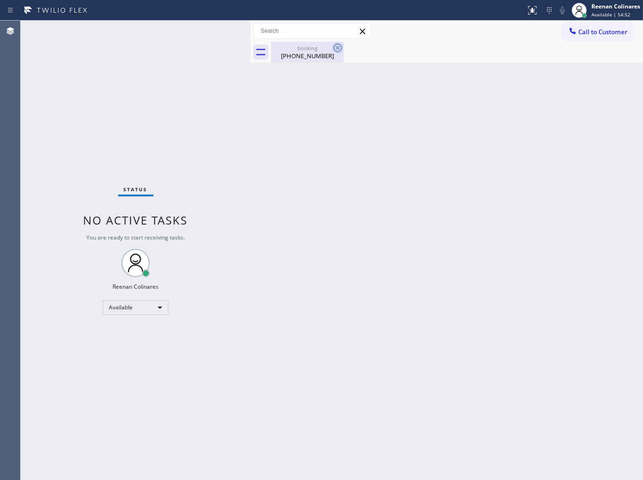
click at [336, 45] on icon at bounding box center [337, 47] width 11 height 11
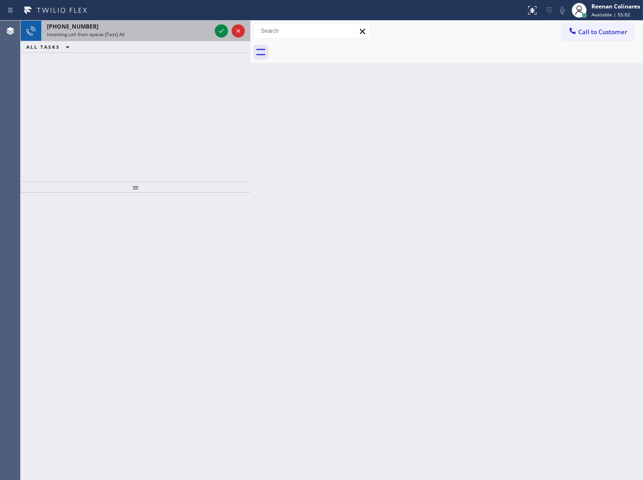
click at [125, 28] on div "+15622915189" at bounding box center [129, 27] width 164 height 8
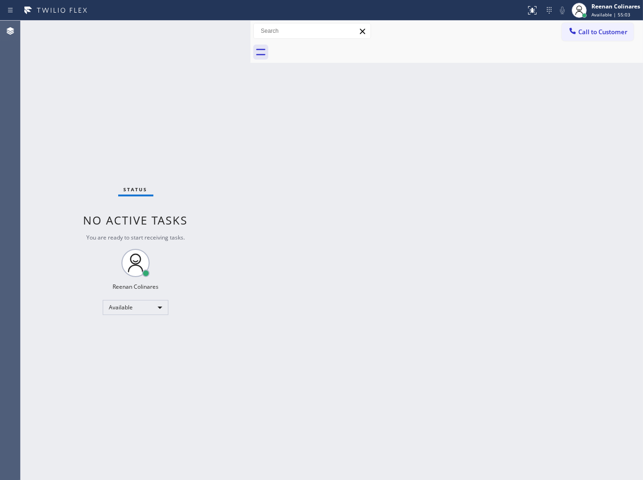
click at [170, 50] on div "Status No active tasks You are ready to start receiving tasks. Reenan Colinares…" at bounding box center [136, 251] width 230 height 460
click at [171, 38] on div "Status No active tasks You are ready to start receiving tasks. Reenan Colinares…" at bounding box center [136, 251] width 230 height 460
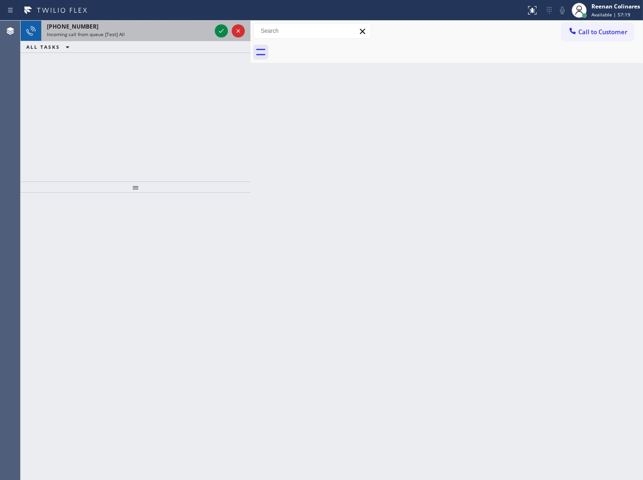
click at [166, 38] on div "Incoming call from queue [Test] All" at bounding box center [129, 34] width 164 height 7
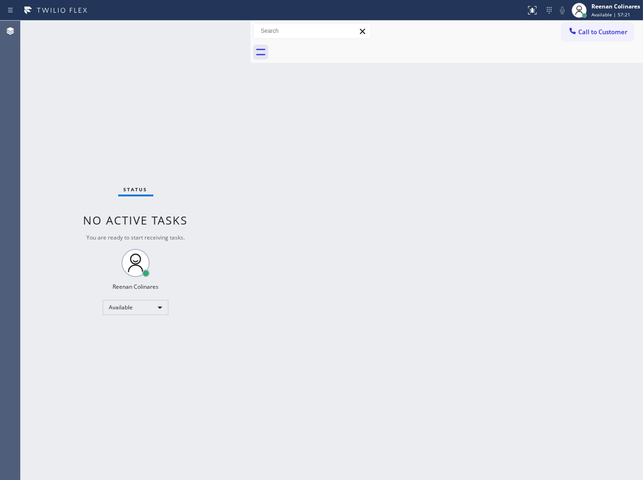
click at [218, 33] on div "Status No active tasks You are ready to start receiving tasks. Reenan Colinares…" at bounding box center [136, 251] width 230 height 460
click at [206, 75] on div "Status No active tasks You are ready to start receiving tasks. Reenan Colinares…" at bounding box center [136, 251] width 230 height 460
click at [205, 74] on div "Status No active tasks You are ready to start receiving tasks. Reenan Colinares…" at bounding box center [136, 251] width 230 height 460
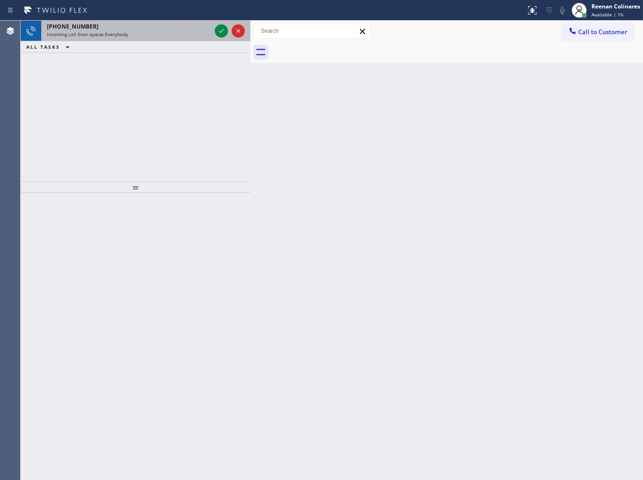
click at [154, 31] on div "Incoming call from queue Everybody" at bounding box center [129, 34] width 164 height 7
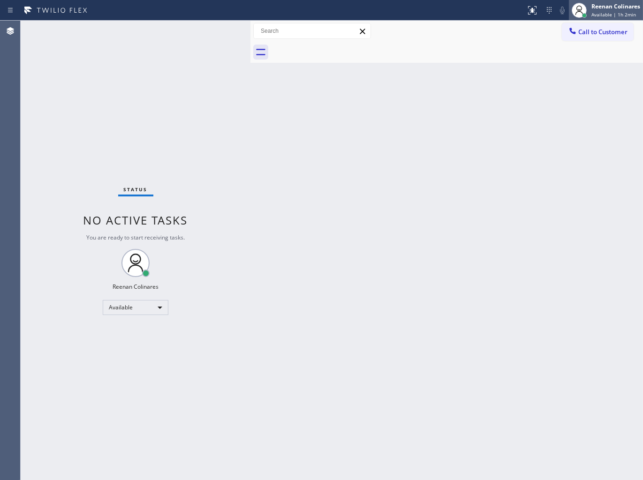
drag, startPoint x: 484, startPoint y: 88, endPoint x: 622, endPoint y: 0, distance: 163.0
click at [484, 88] on div "Back to Dashboard Change Sender ID Customers Technicians Select a contact Outbo…" at bounding box center [446, 251] width 392 height 460
click at [612, 11] on span "Available | 1h 2min" at bounding box center [613, 14] width 45 height 7
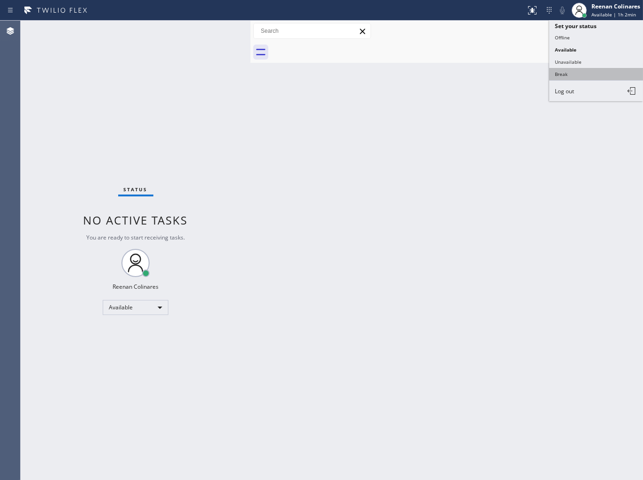
click at [561, 75] on button "Break" at bounding box center [596, 74] width 94 height 12
